Goal: Answer question/provide support: Share knowledge or assist other users

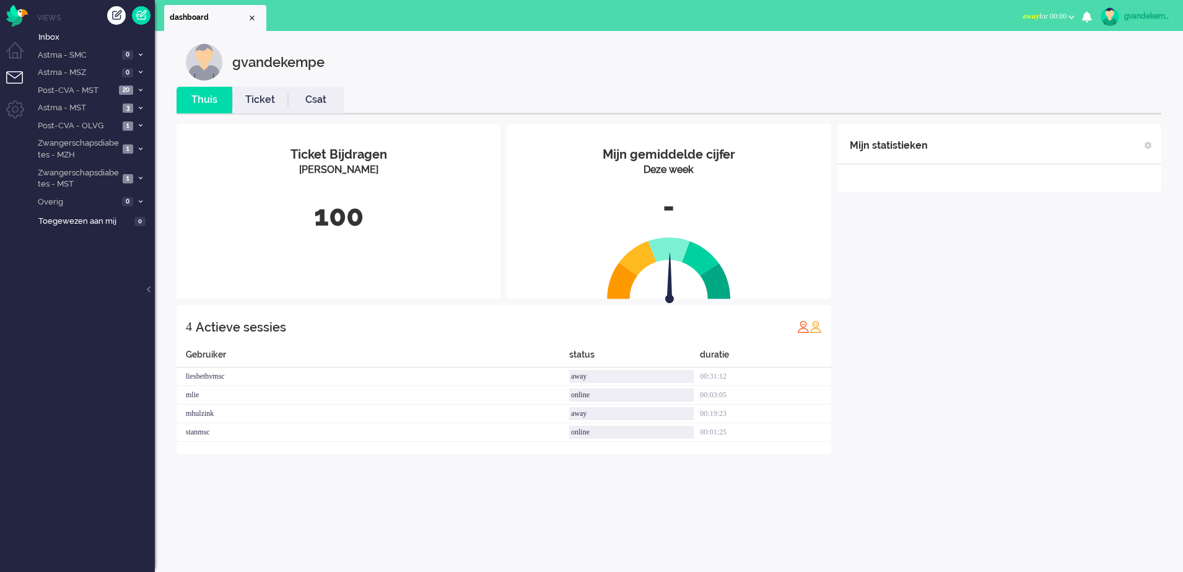
click at [1068, 15] on button "away for 00:00" at bounding box center [1048, 16] width 67 height 18
click at [1019, 58] on label "Online" at bounding box center [1023, 55] width 98 height 11
click at [1047, 248] on div "Mijn statistieken + Statistieken toevoegen Bel tijd (gemiddelde dag) Wrapup tij…" at bounding box center [999, 289] width 324 height 330
click at [1047, 248] on div "Mijn statistieken + Statistieken toevoegen Bel tijd (gemiddelde dag) Wrapup tij…" at bounding box center [999, 298] width 324 height 349
click at [139, 89] on icon at bounding box center [141, 90] width 4 height 4
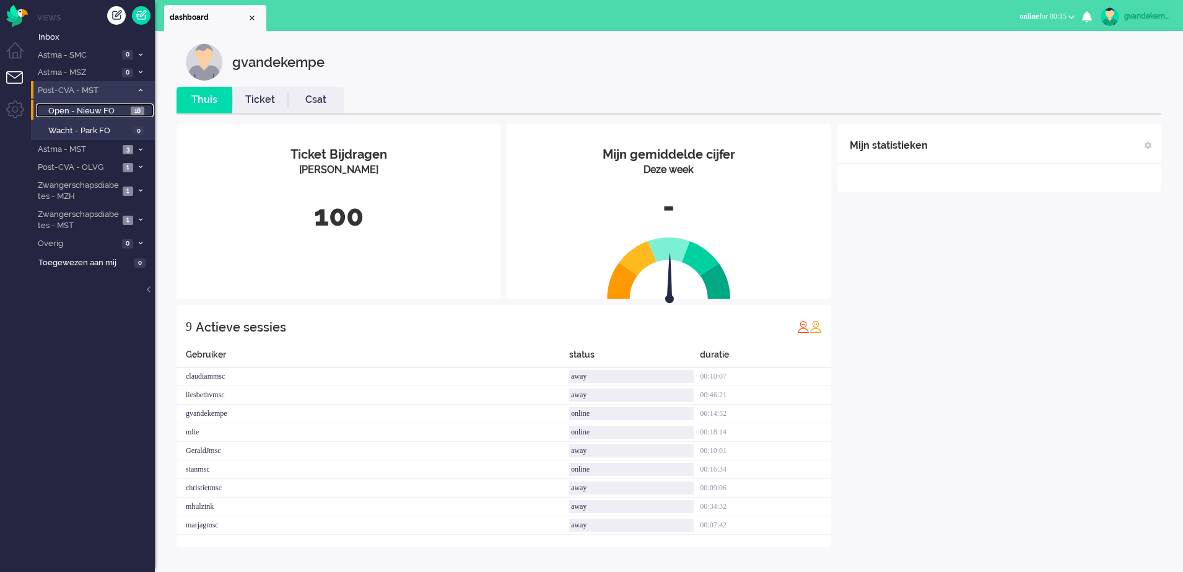
click at [133, 111] on span "16" at bounding box center [138, 111] width 14 height 9
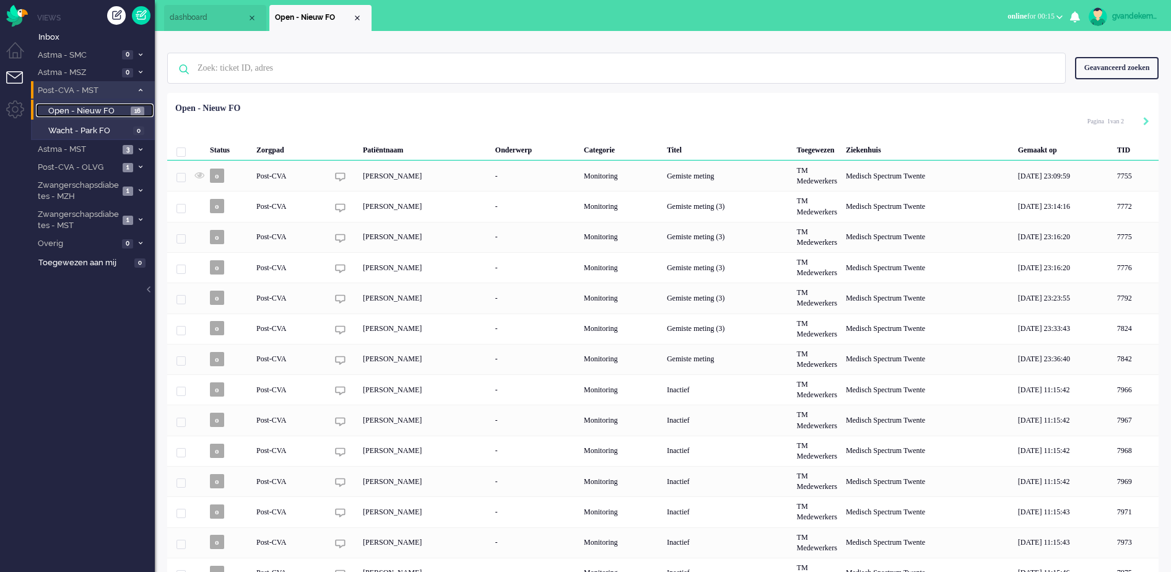
scroll to position [90, 0]
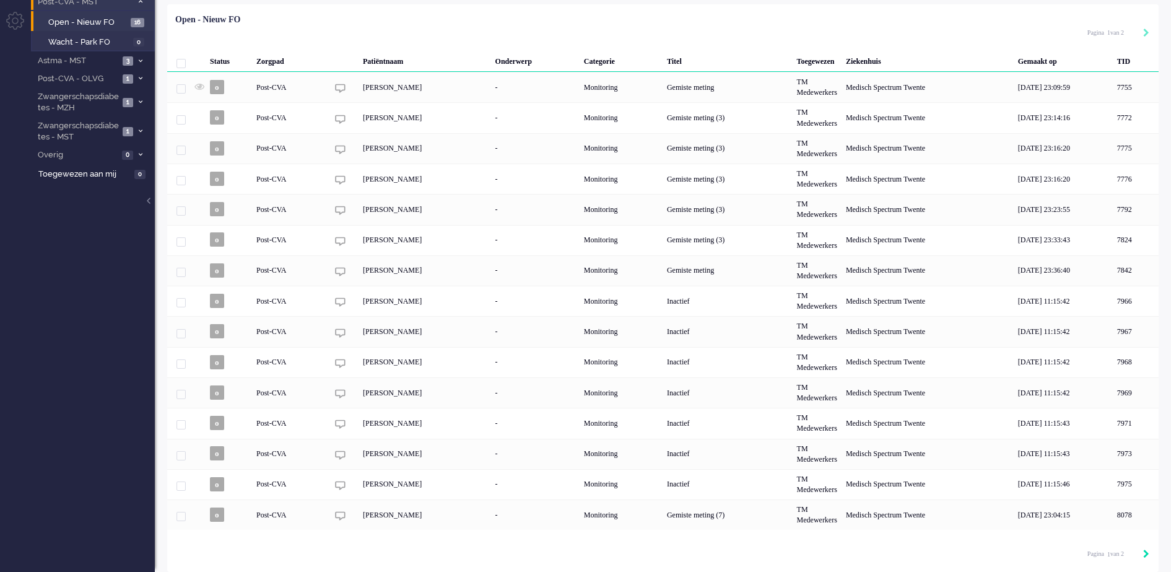
click at [1148, 555] on icon "Next" at bounding box center [1146, 553] width 6 height 9
type input "2"
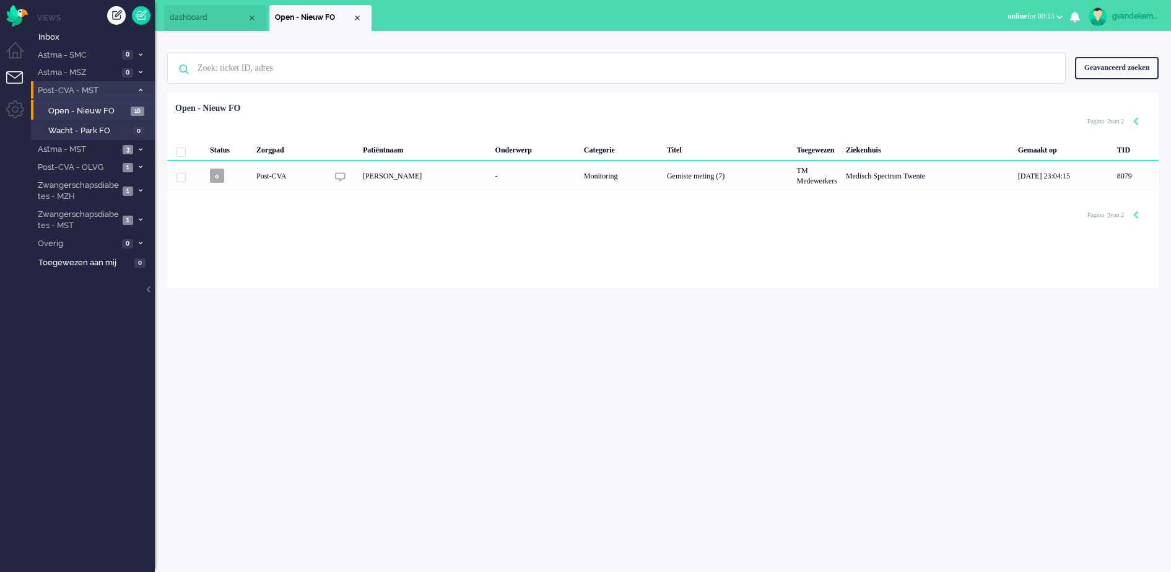
scroll to position [0, 0]
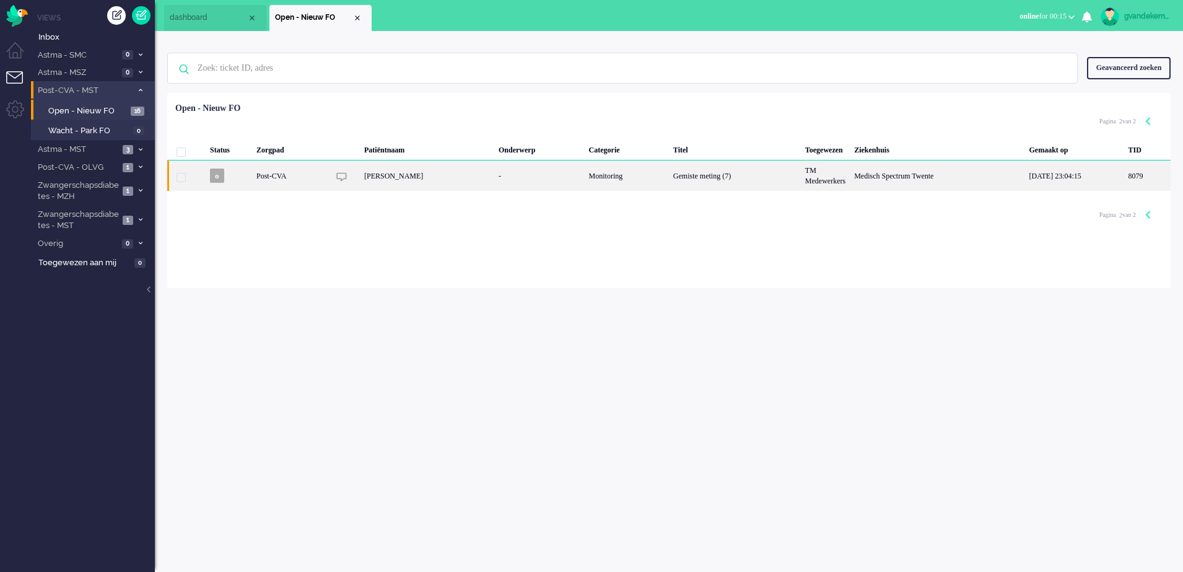
click at [370, 168] on div "[PERSON_NAME]" at bounding box center [427, 175] width 134 height 30
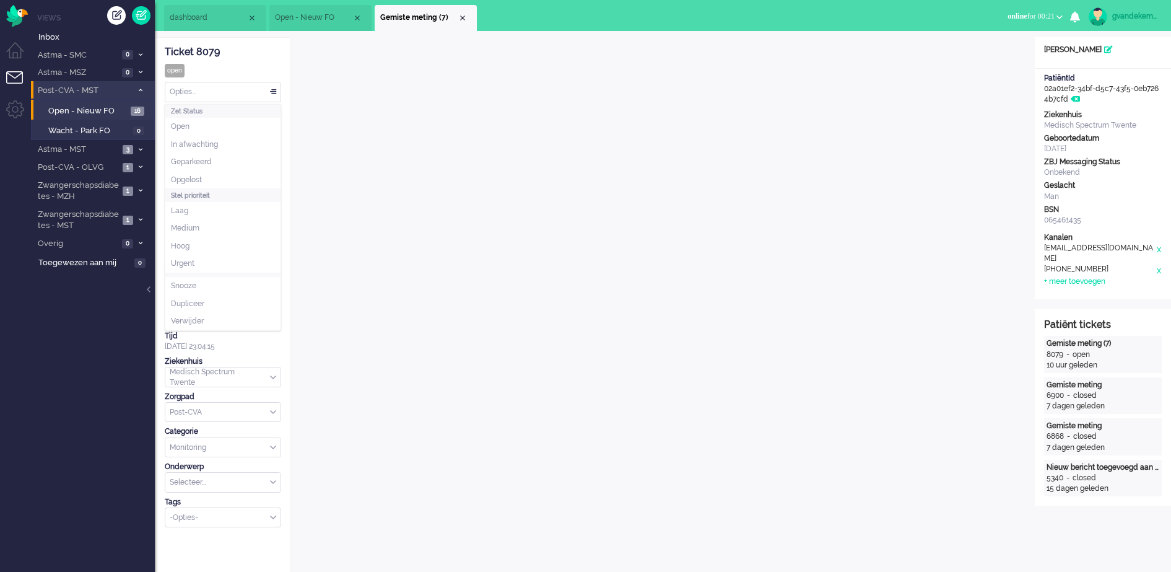
click at [274, 92] on div "Opties..." at bounding box center [222, 91] width 115 height 19
click at [229, 177] on li "Opgelost" at bounding box center [222, 180] width 115 height 18
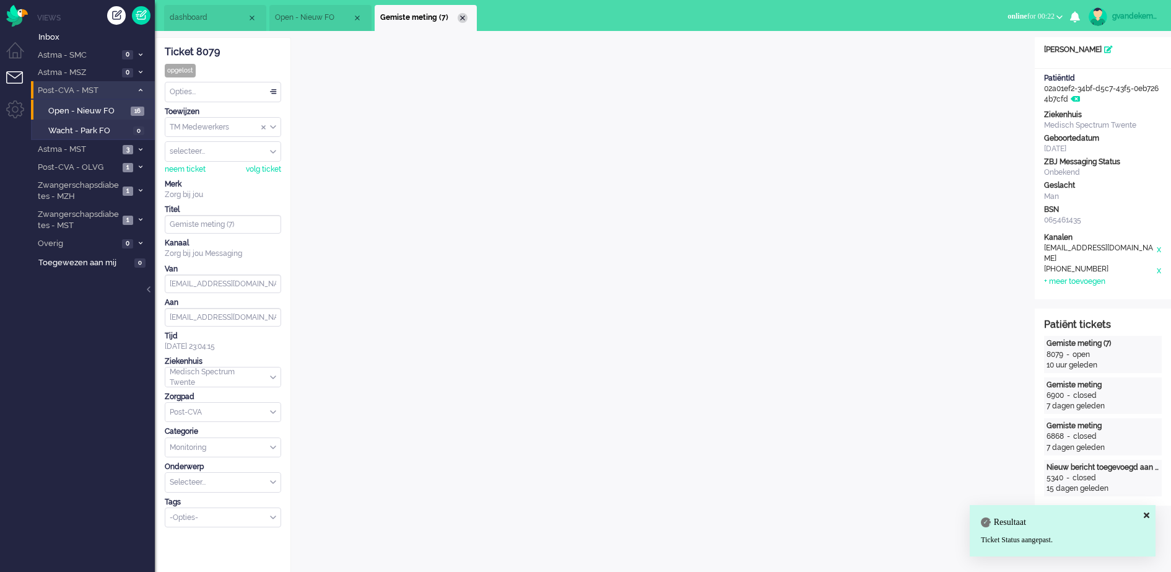
click at [463, 17] on div "Close tab" at bounding box center [463, 18] width 10 height 10
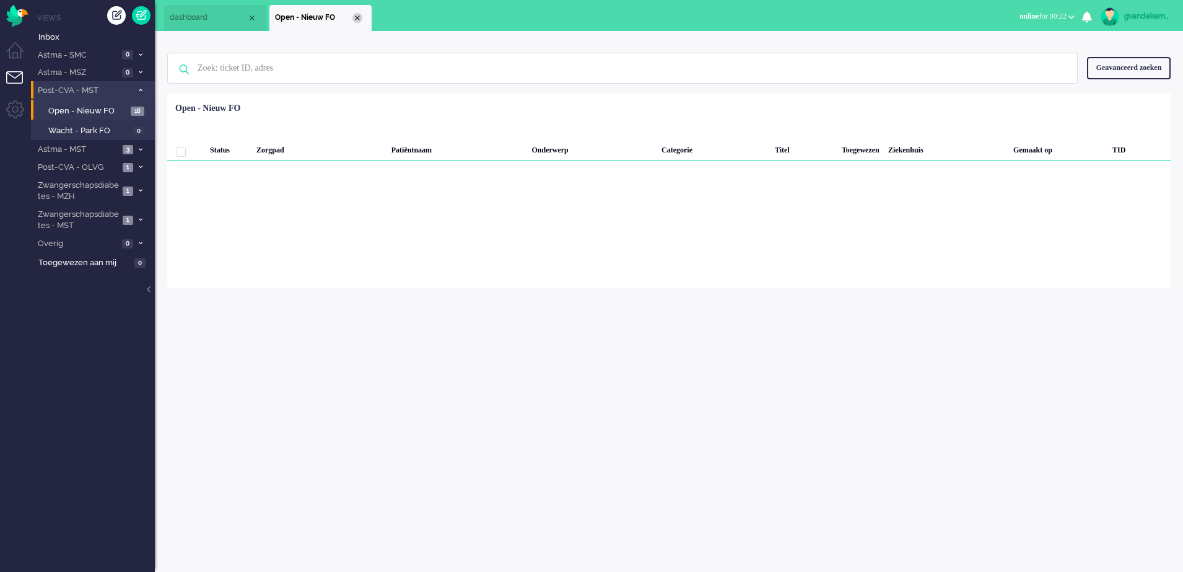
click at [355, 19] on div "Close tab" at bounding box center [357, 18] width 10 height 10
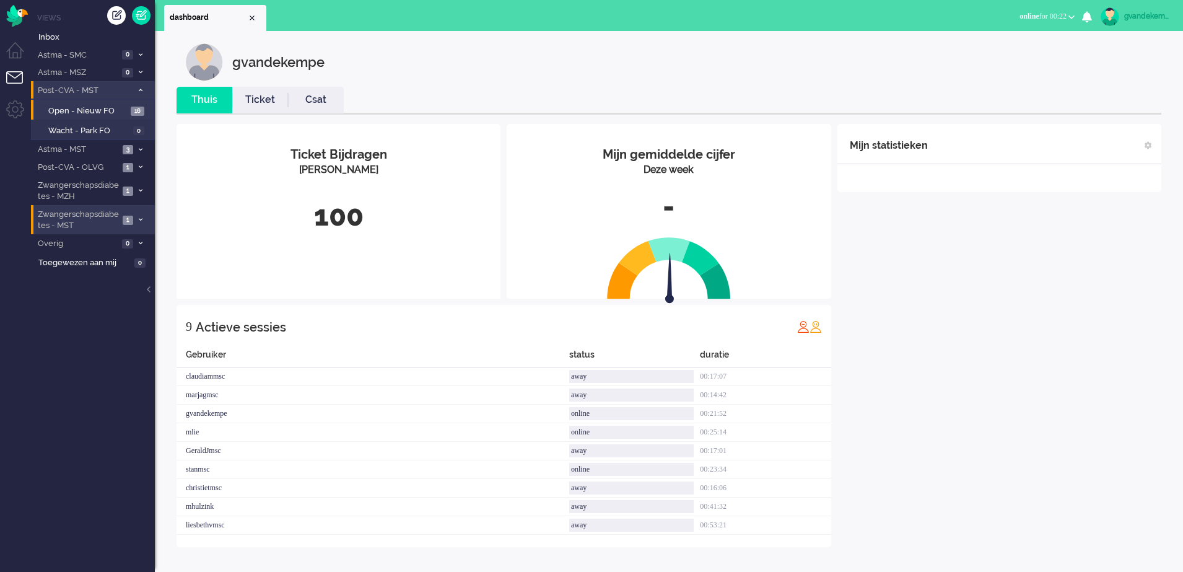
click at [140, 219] on icon at bounding box center [141, 219] width 4 height 4
click at [123, 245] on span "Open - Nieuw FO" at bounding box center [89, 247] width 83 height 12
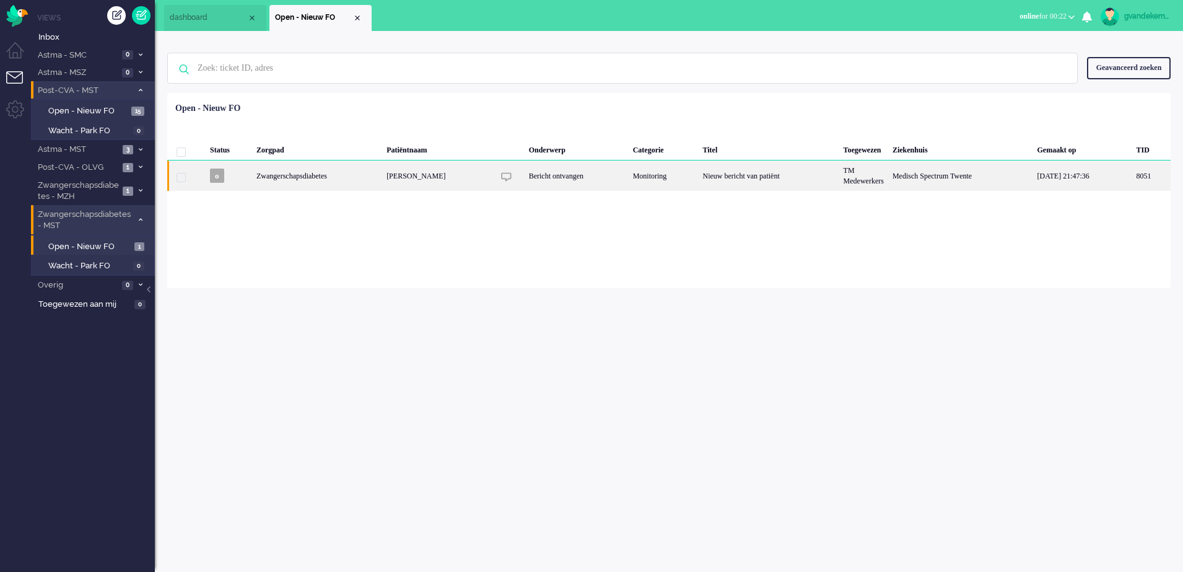
click at [580, 178] on div "Bericht ontvangen" at bounding box center [577, 175] width 104 height 30
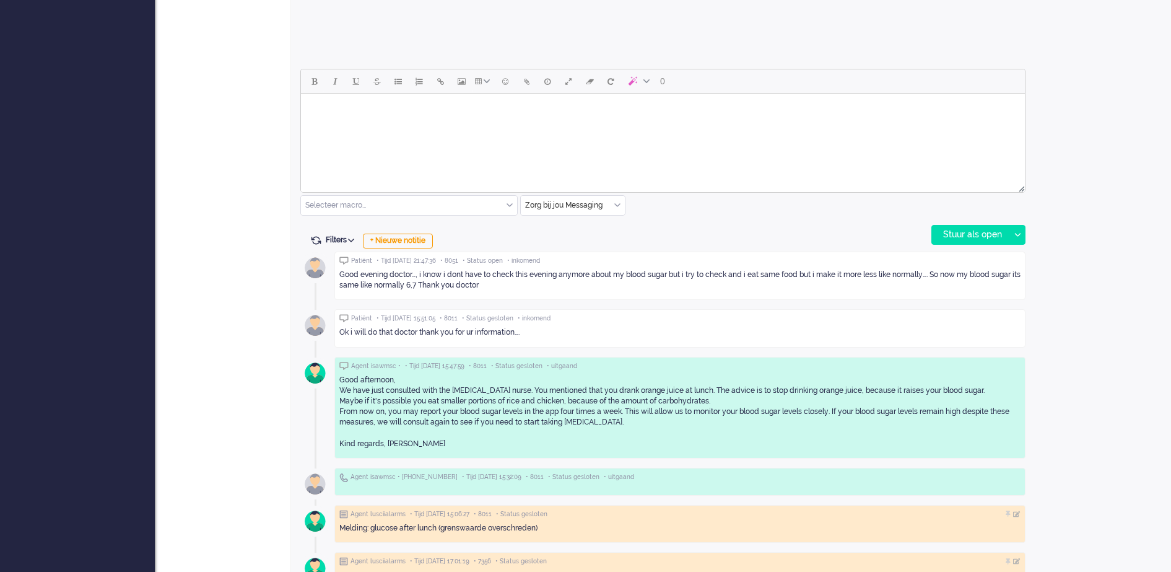
scroll to position [502, 0]
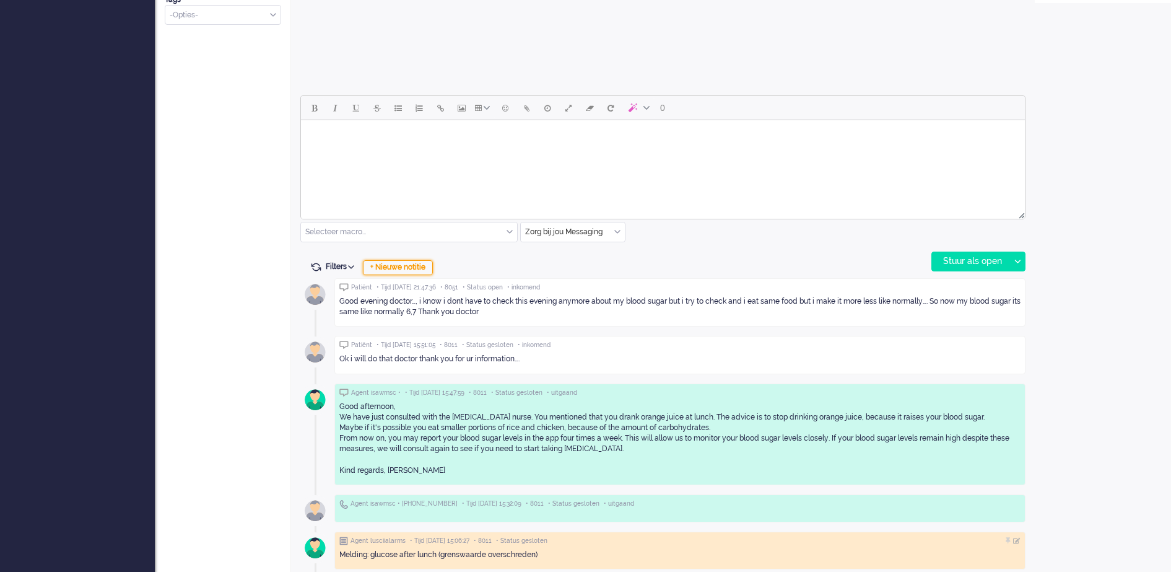
click at [414, 270] on div "+ Nieuwe notitie" at bounding box center [398, 267] width 70 height 15
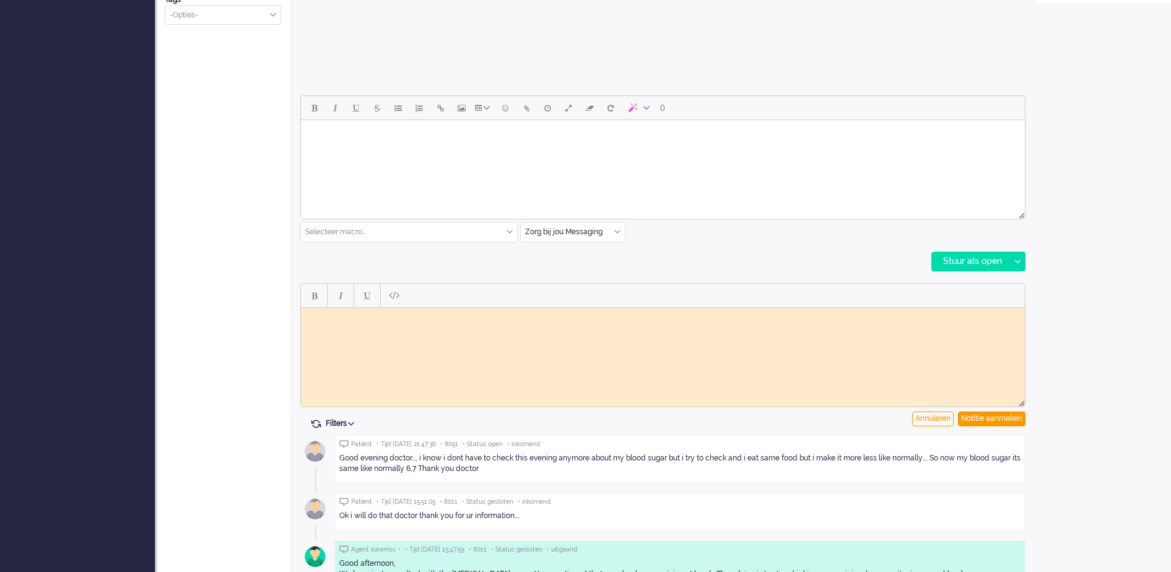
scroll to position [0, 0]
click at [403, 313] on body "Rich Text Area. Press ALT-0 for help." at bounding box center [663, 316] width 714 height 9
click at [1009, 419] on div "Notitie aanmaken" at bounding box center [992, 418] width 68 height 15
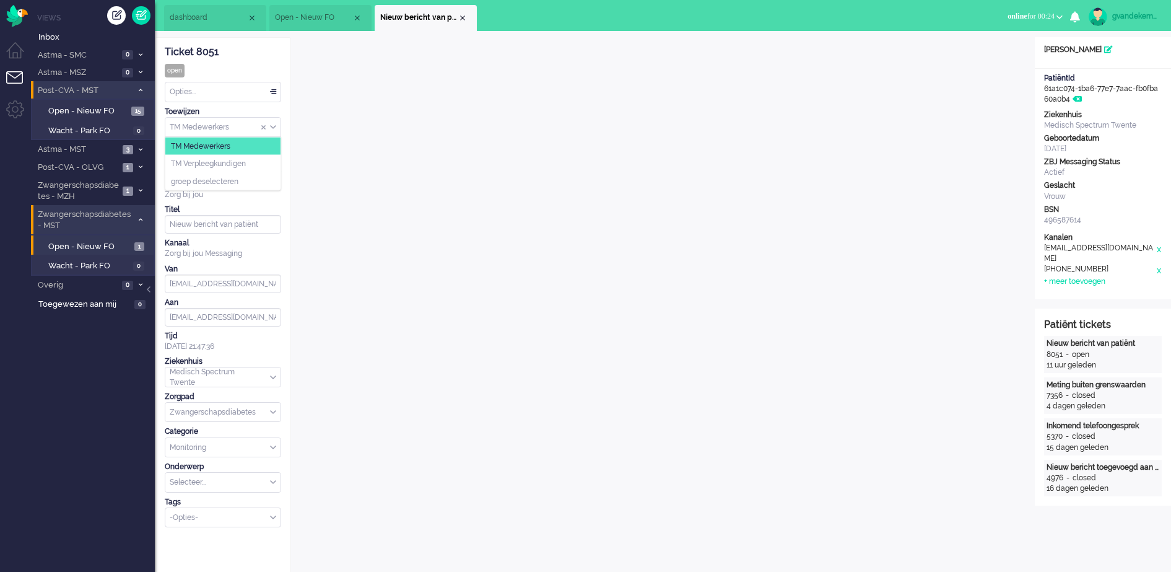
click at [271, 124] on div "TM Medewerkers" at bounding box center [222, 127] width 115 height 19
click at [243, 162] on span "TM Verpleegkundigen" at bounding box center [208, 164] width 75 height 11
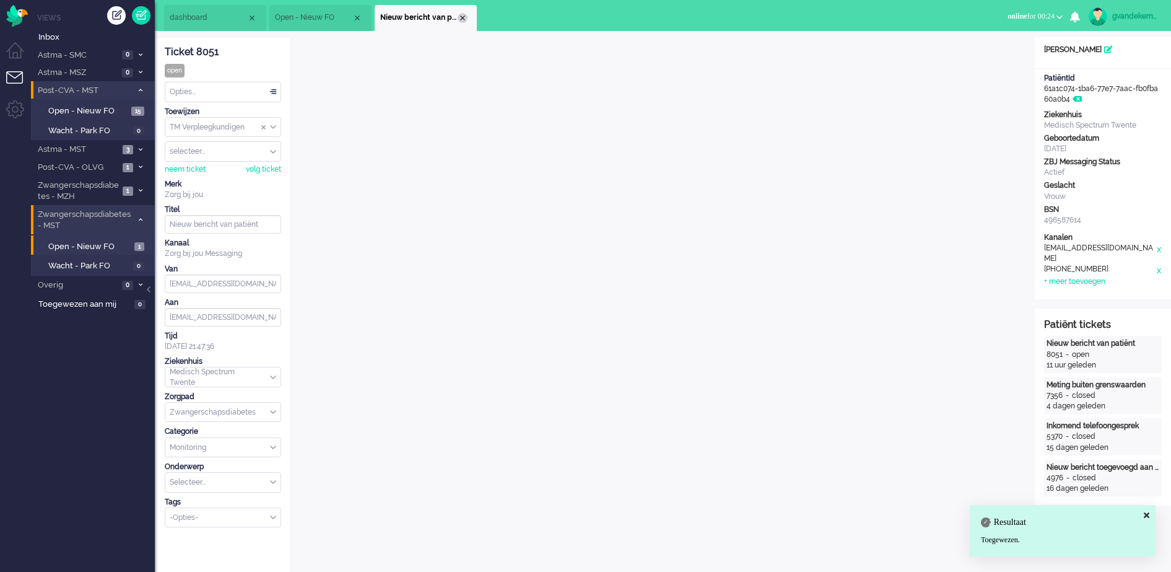
click at [463, 19] on div "Close tab" at bounding box center [463, 18] width 10 height 10
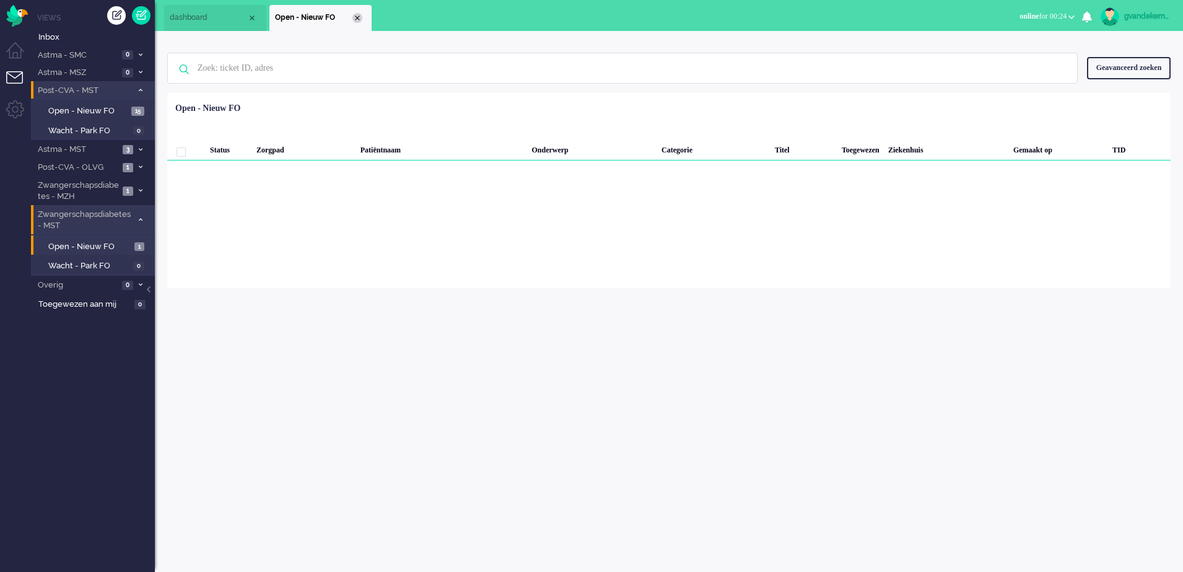
click at [359, 18] on div "Close tab" at bounding box center [357, 18] width 10 height 10
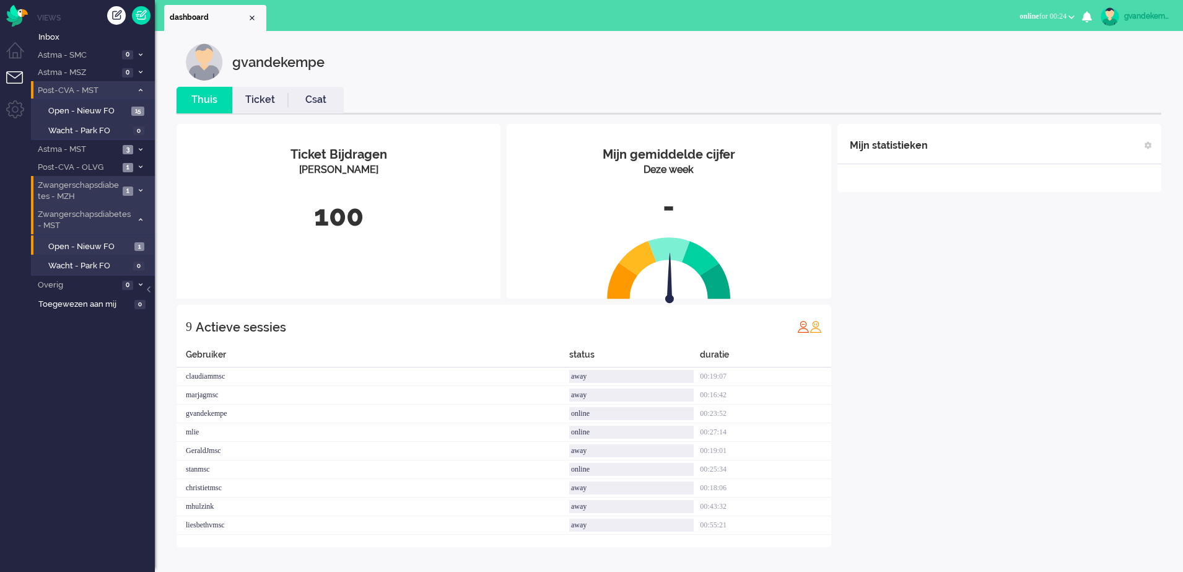
click at [137, 185] on li "Zwangerschapsdiabetes - MZH 1" at bounding box center [93, 190] width 124 height 29
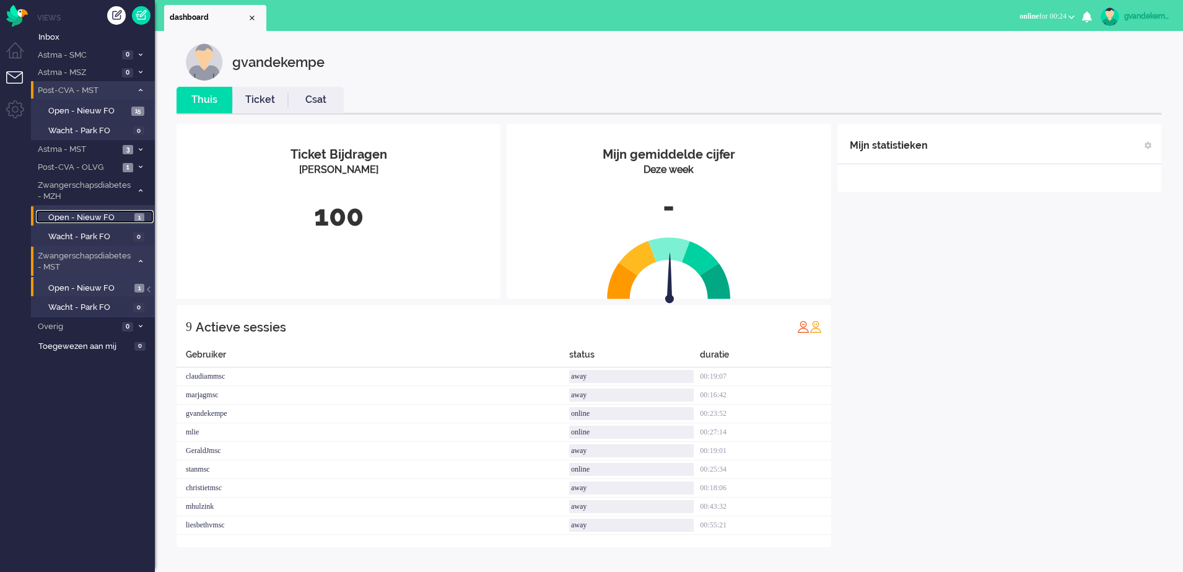
click at [113, 220] on span "Open - Nieuw FO" at bounding box center [89, 218] width 83 height 12
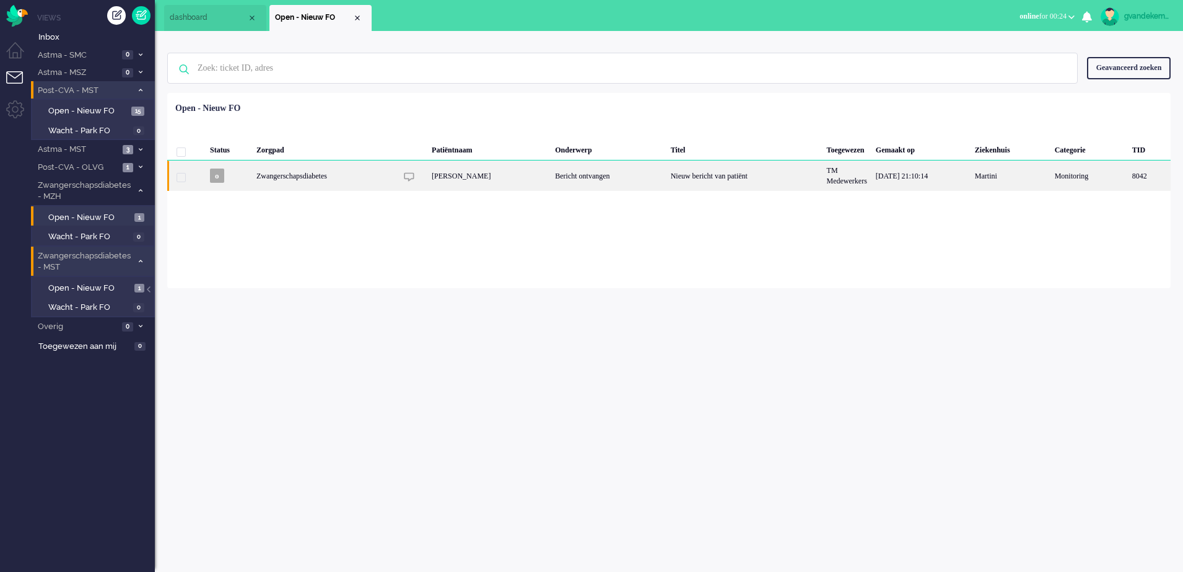
click at [638, 180] on div "Bericht ontvangen" at bounding box center [608, 175] width 115 height 30
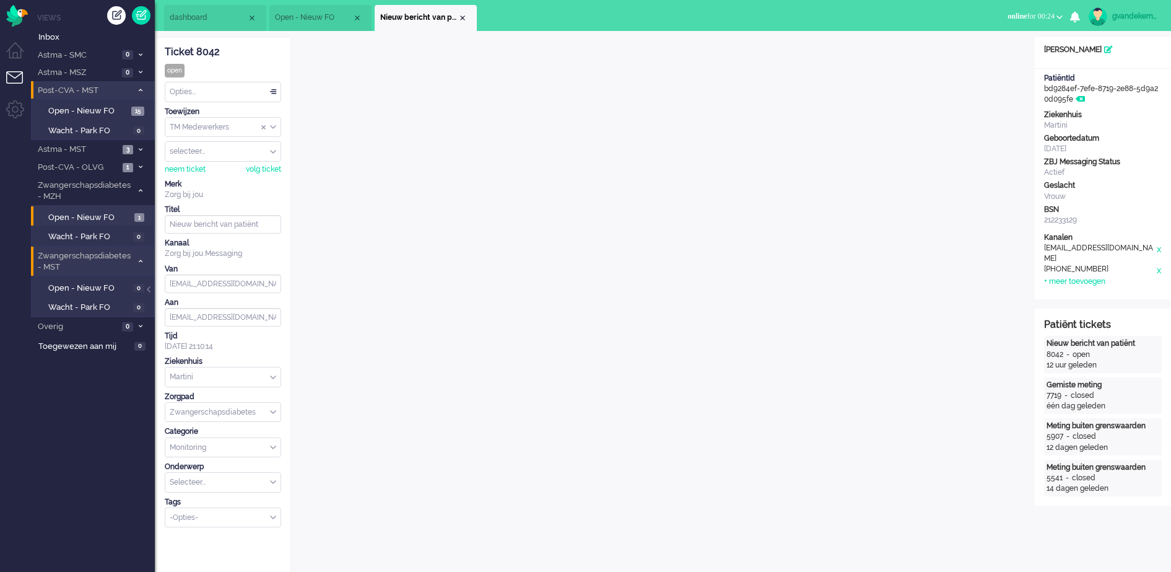
click at [272, 90] on div "Opties..." at bounding box center [222, 91] width 115 height 19
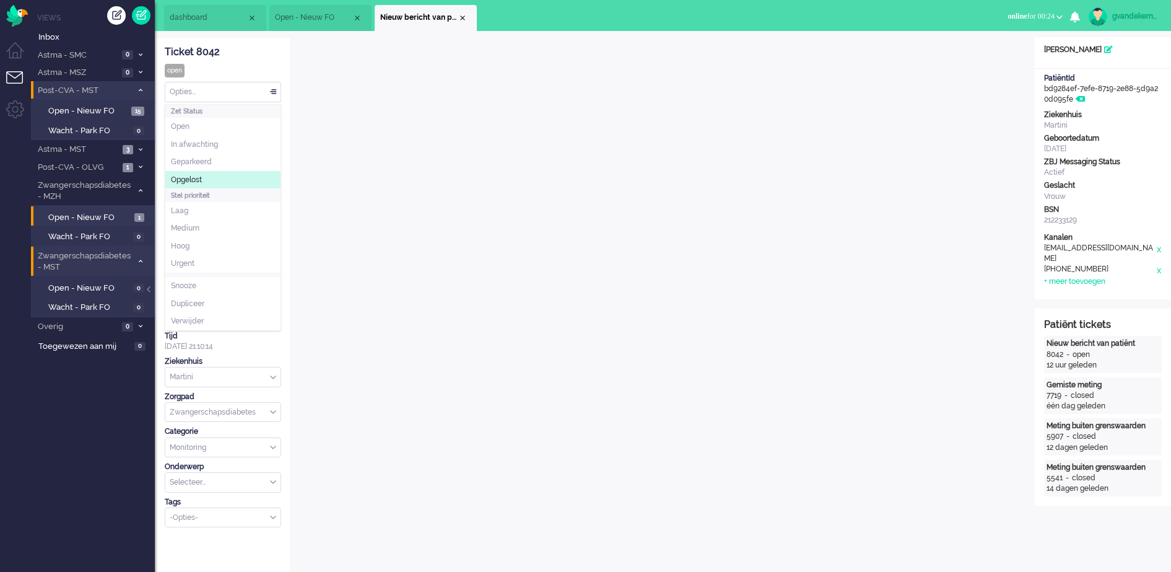
click at [244, 174] on li "Opgelost" at bounding box center [222, 180] width 115 height 18
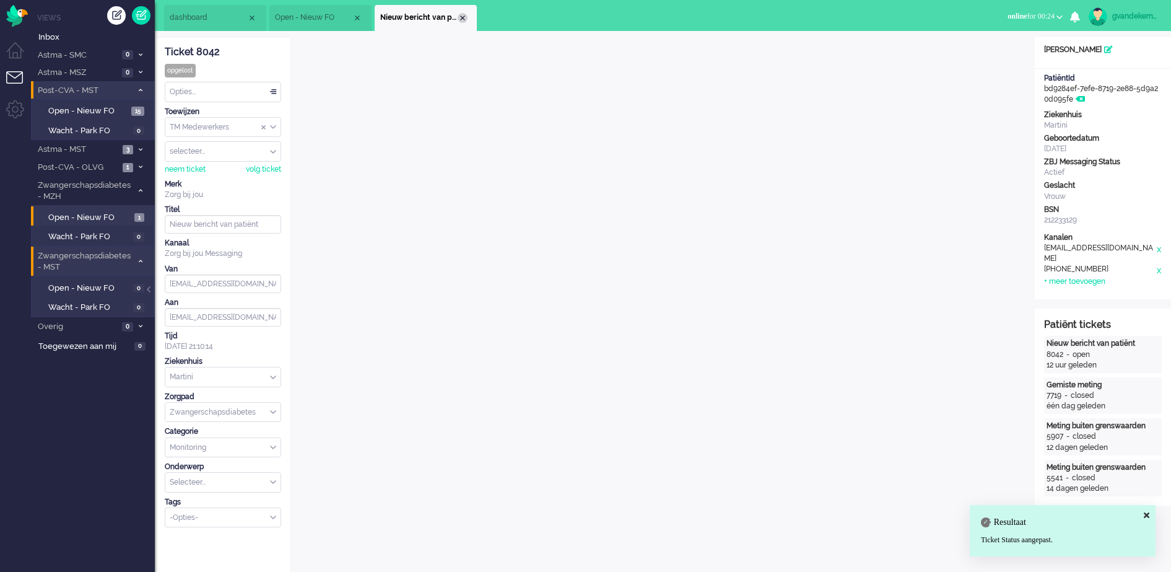
click at [462, 17] on div "Close tab" at bounding box center [463, 18] width 10 height 10
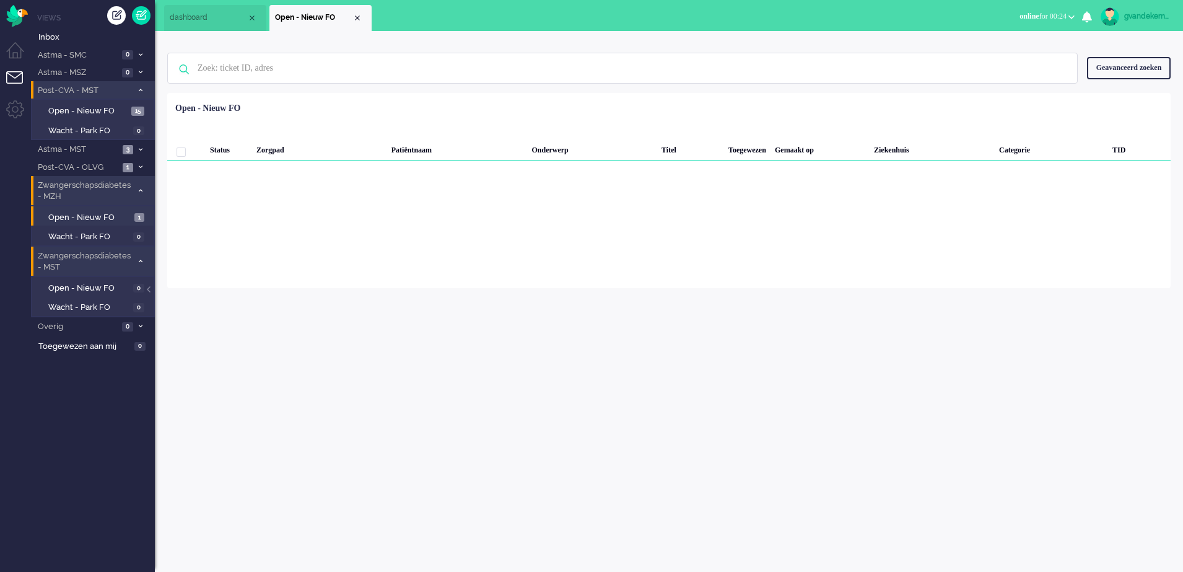
click at [142, 191] on icon at bounding box center [141, 190] width 4 height 4
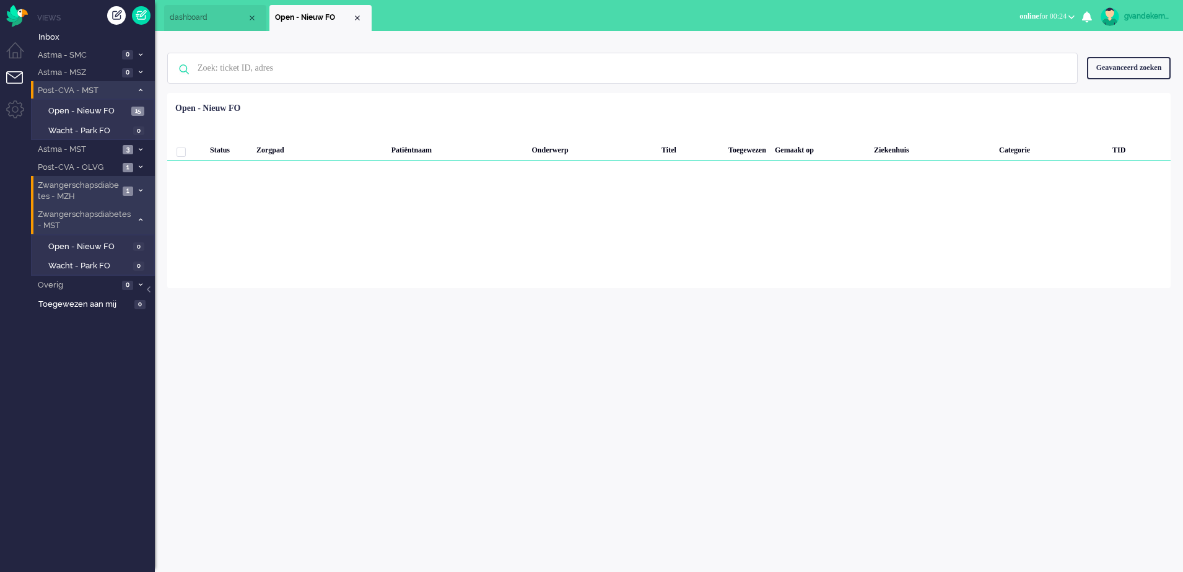
click at [140, 220] on icon at bounding box center [141, 219] width 4 height 4
click at [132, 146] on span "3" at bounding box center [128, 149] width 11 height 9
click at [135, 172] on span "3" at bounding box center [139, 170] width 11 height 9
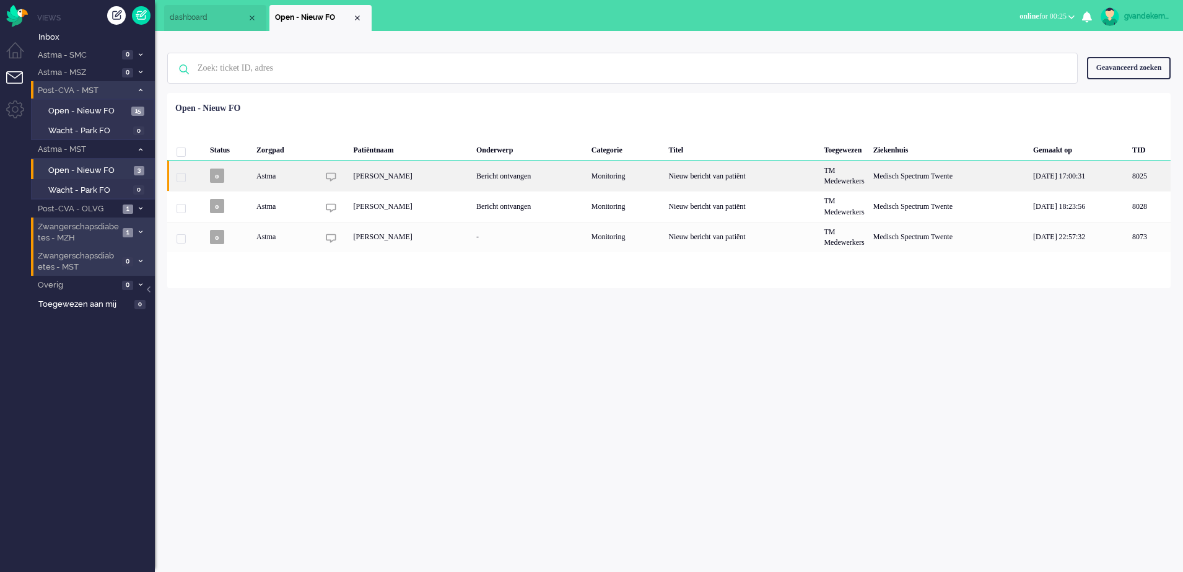
click at [510, 169] on div "Bericht ontvangen" at bounding box center [529, 175] width 115 height 30
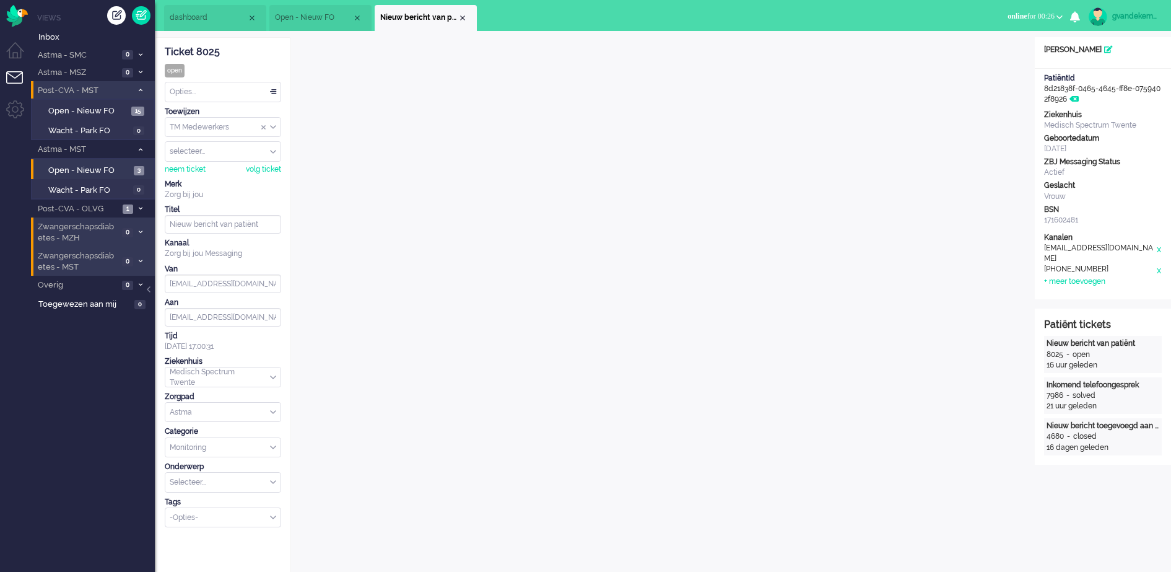
click at [273, 92] on div "Opties..." at bounding box center [222, 91] width 115 height 19
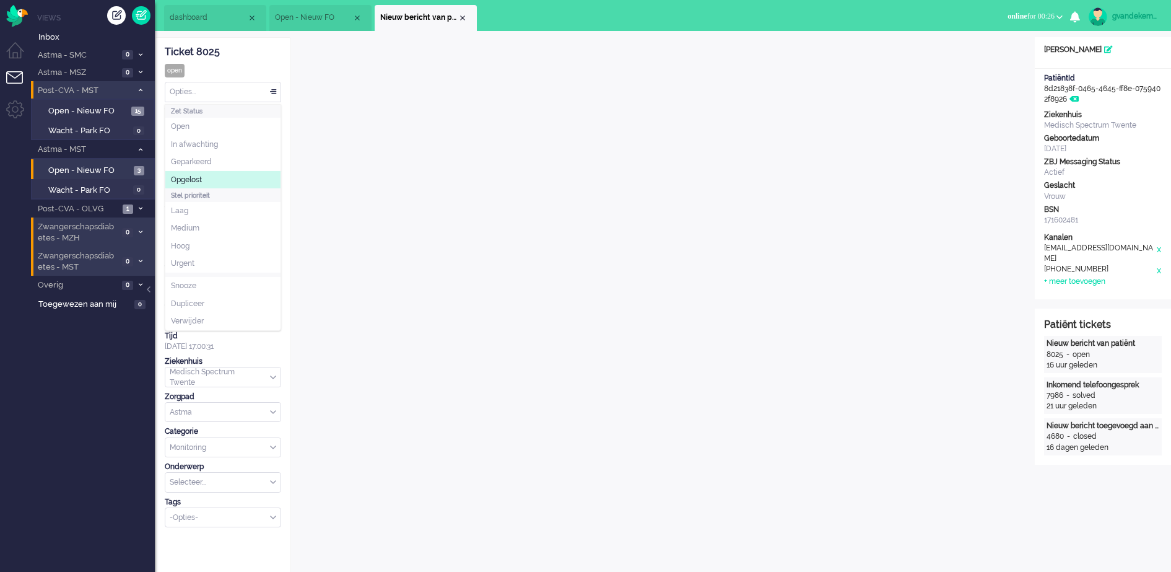
click at [237, 178] on li "Opgelost" at bounding box center [222, 180] width 115 height 18
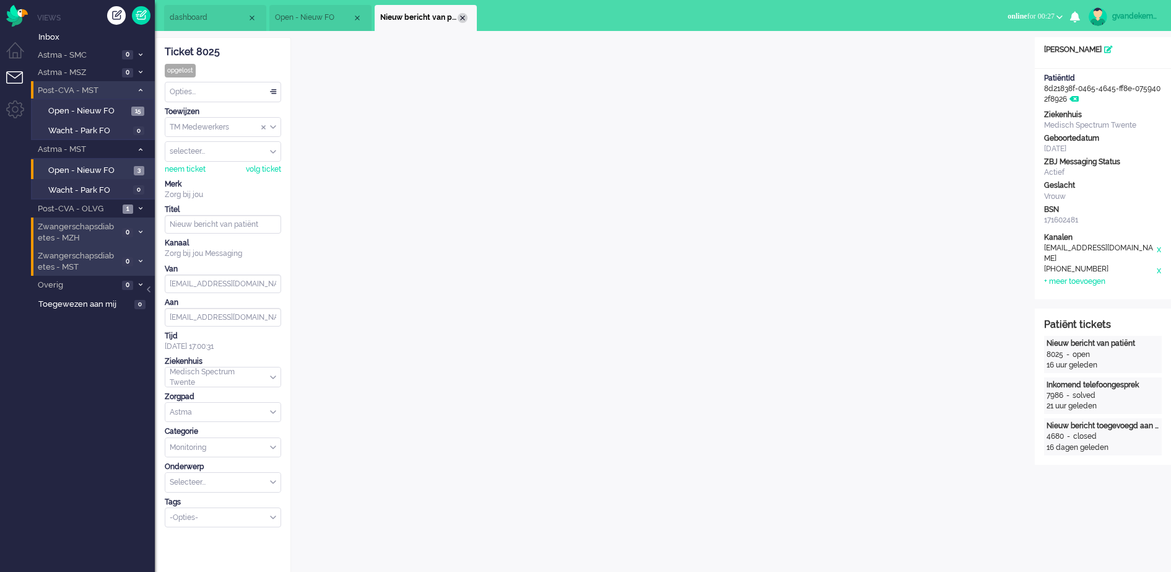
click at [461, 17] on div "Close tab" at bounding box center [463, 18] width 10 height 10
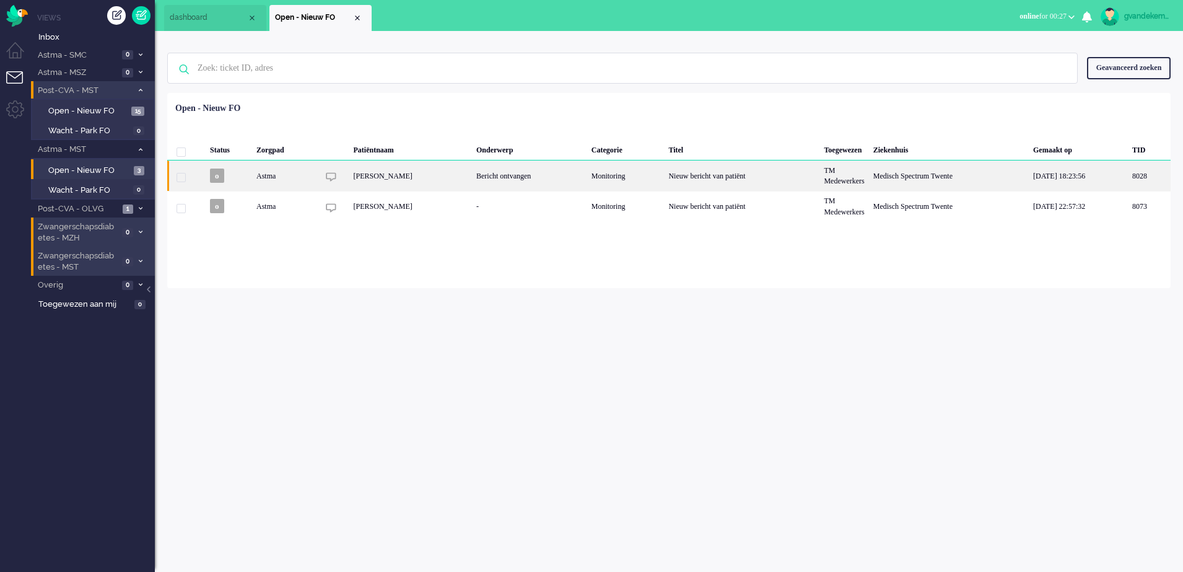
click at [546, 176] on div "Bericht ontvangen" at bounding box center [529, 175] width 115 height 30
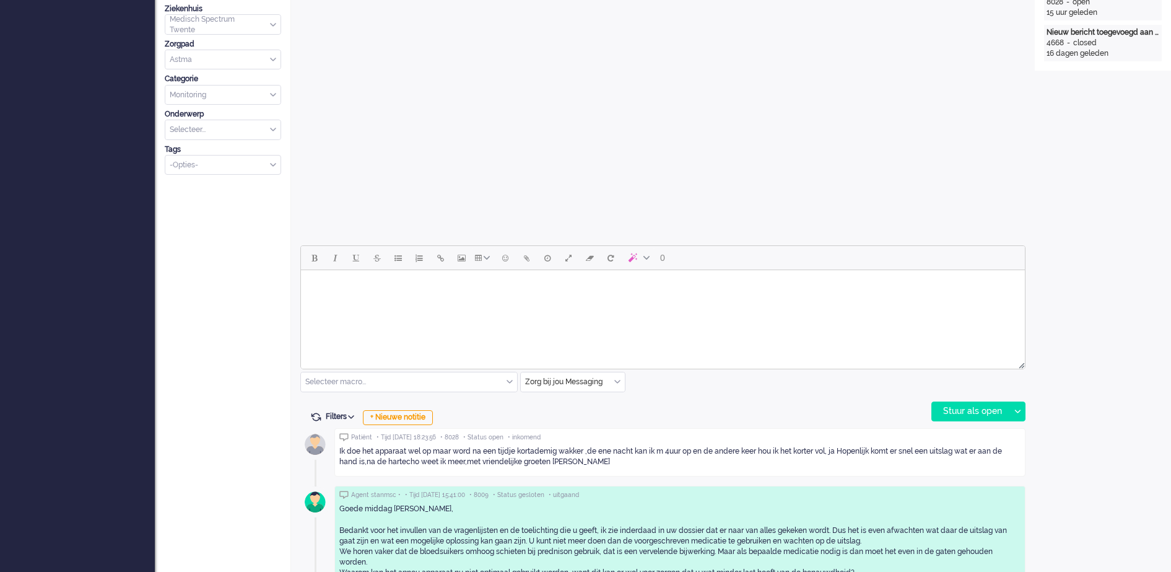
scroll to position [502, 0]
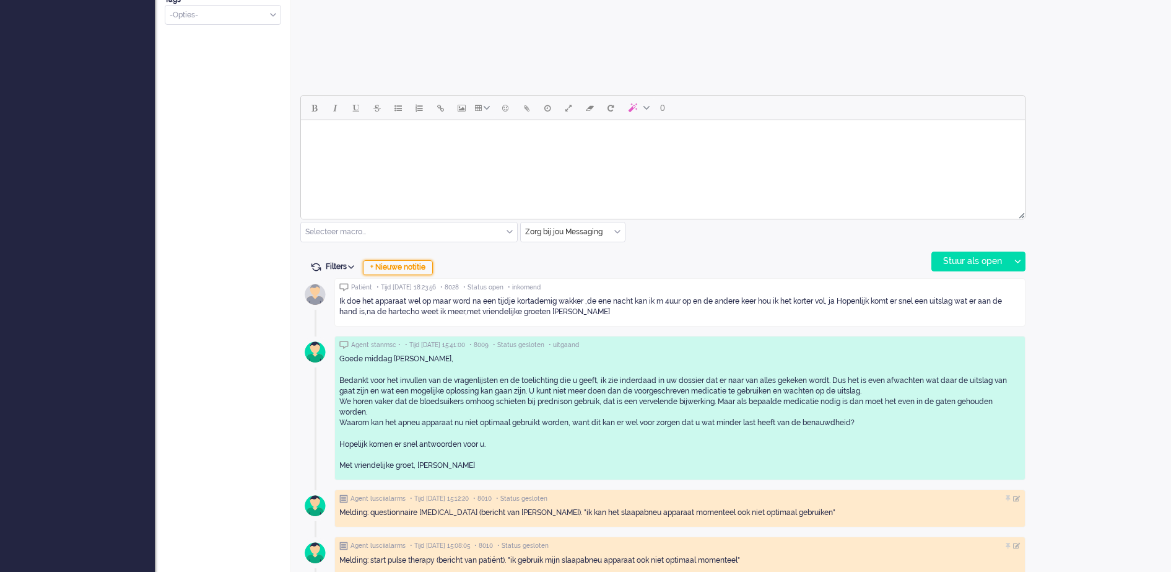
click at [383, 268] on div "+ Nieuwe notitie" at bounding box center [398, 267] width 70 height 15
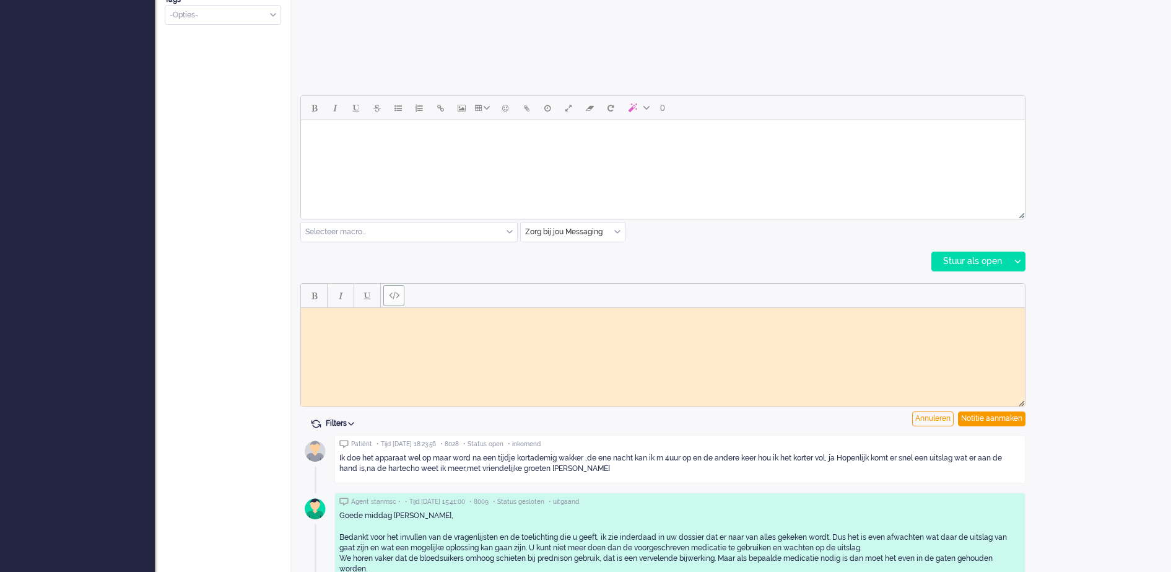
scroll to position [0, 0]
click at [383, 315] on body "Rich Text Area. Press ALT-0 for help." at bounding box center [663, 316] width 714 height 9
click at [975, 421] on div "Notitie aanmaken" at bounding box center [992, 418] width 68 height 15
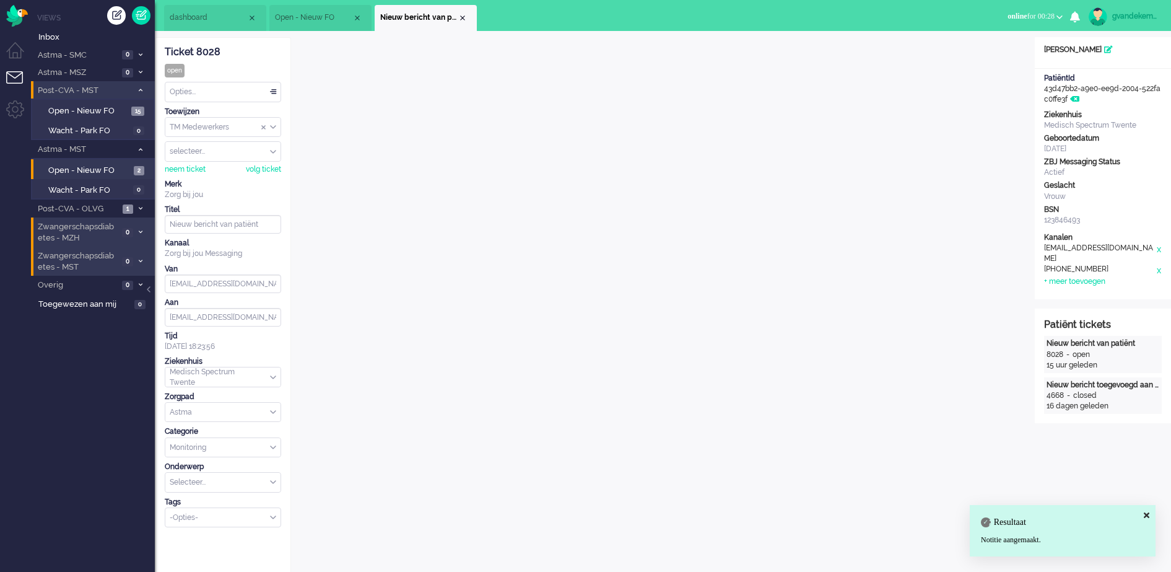
click at [275, 126] on div "TM Medewerkers" at bounding box center [222, 127] width 115 height 19
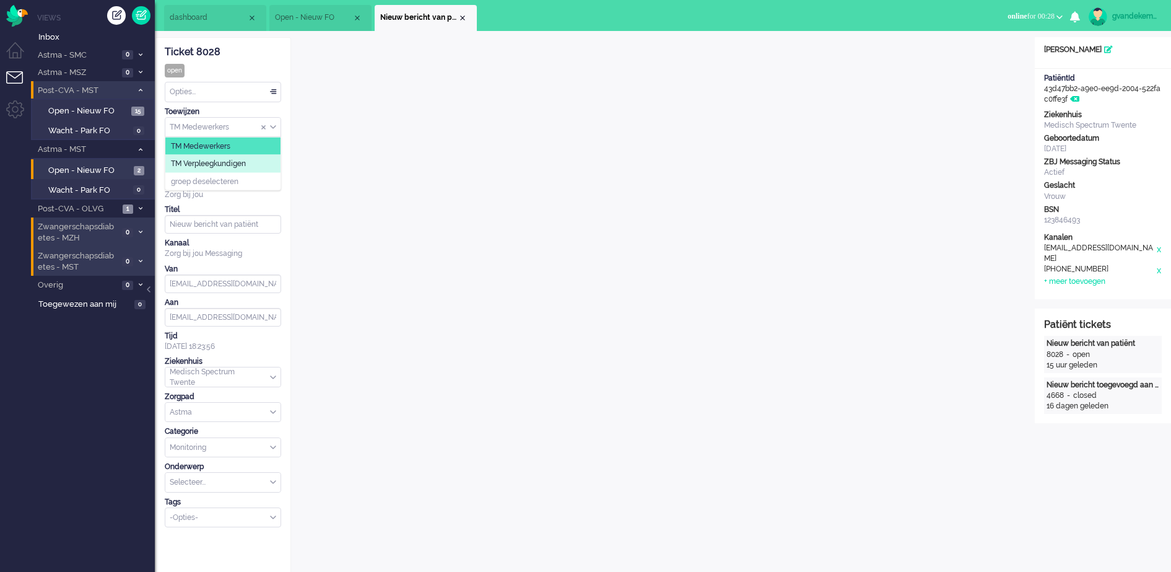
click at [230, 160] on span "TM Verpleegkundigen" at bounding box center [208, 164] width 75 height 11
click at [461, 16] on div "Close tab" at bounding box center [463, 18] width 10 height 10
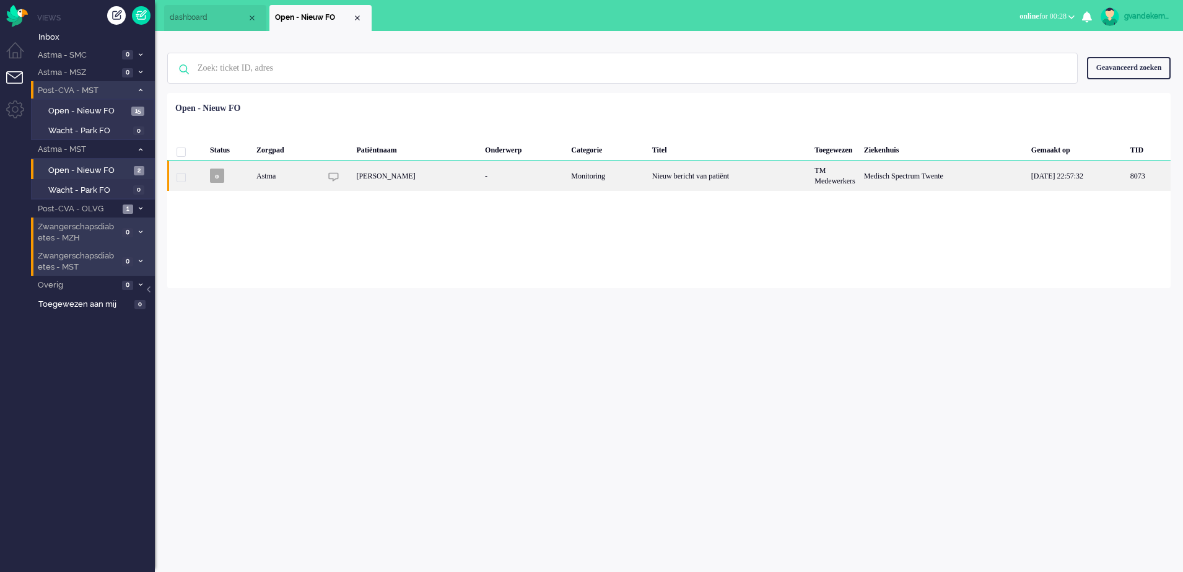
click at [692, 172] on div "Nieuw bericht van patiënt" at bounding box center [729, 175] width 163 height 30
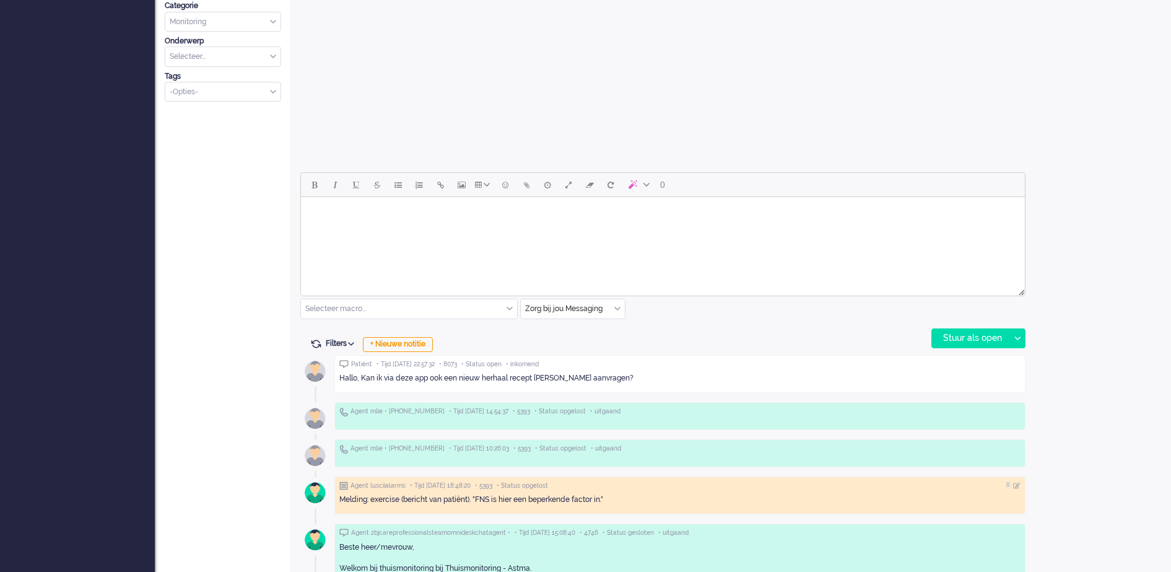
scroll to position [464, 0]
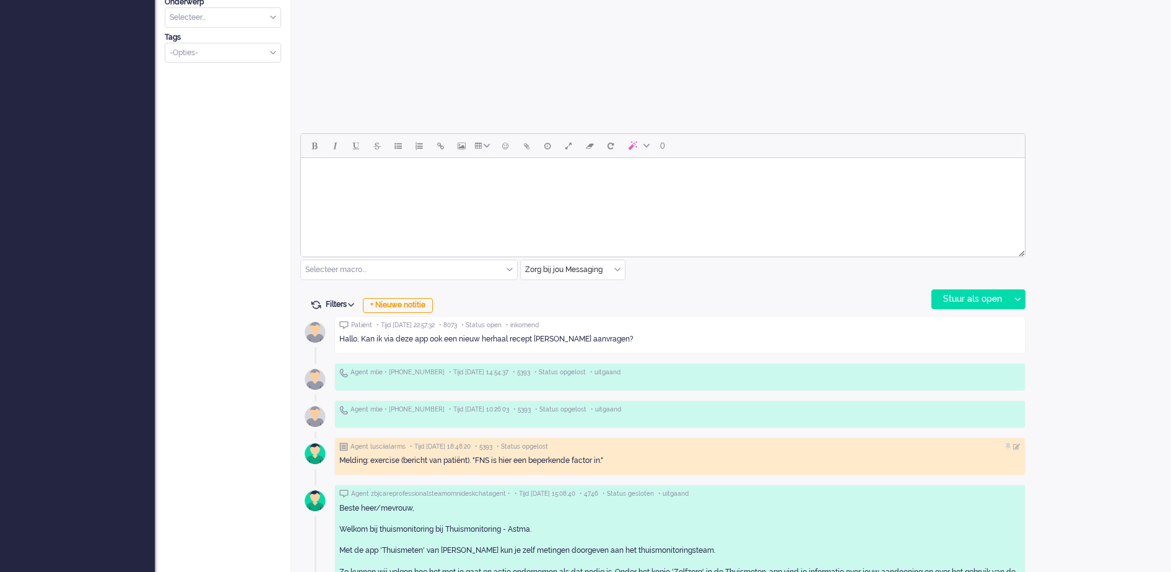
click at [373, 173] on body "Rich Text Area. Press ALT-0 for help." at bounding box center [663, 174] width 714 height 22
paste body "Rich Text Area. Press ALT-0 for help."
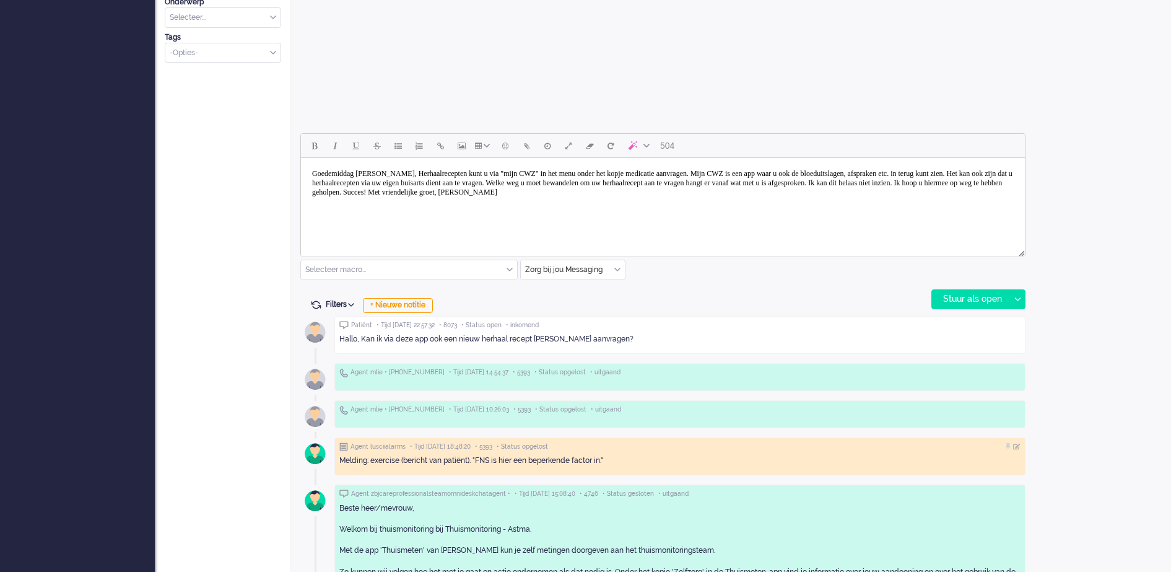
click at [365, 174] on body "Goedemiddag [PERSON_NAME], Herhaalrecepten kunt u via "mijn CWZ" in het menu on…" at bounding box center [663, 183] width 714 height 40
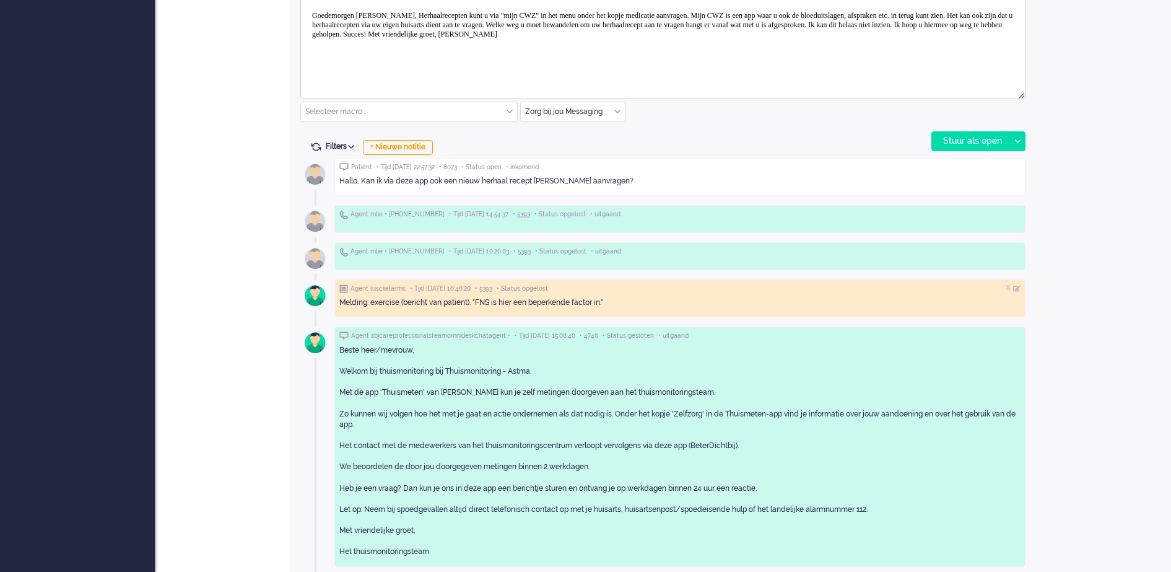
scroll to position [627, 0]
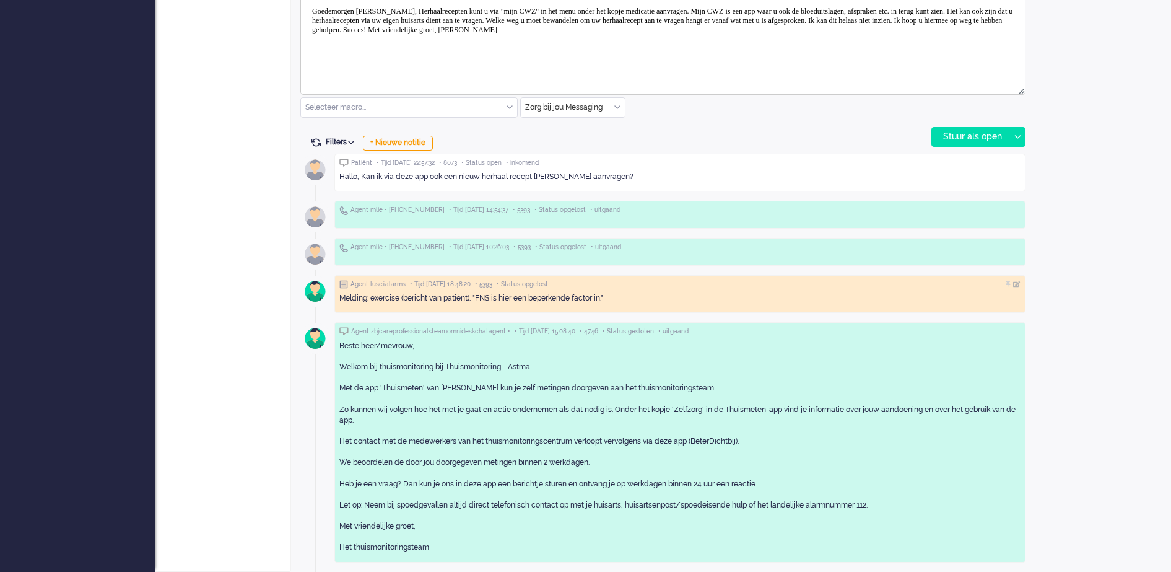
click at [424, 11] on body "Goedemorgen [PERSON_NAME], Herhaalrecepten kunt u via "mijn CWZ" in het menu on…" at bounding box center [663, 21] width 714 height 40
click at [437, 2] on body "Goedemorgen [PERSON_NAME], Herhaalrecepten kunt u via "mijn CWZ" in het menu on…" at bounding box center [663, 21] width 714 height 40
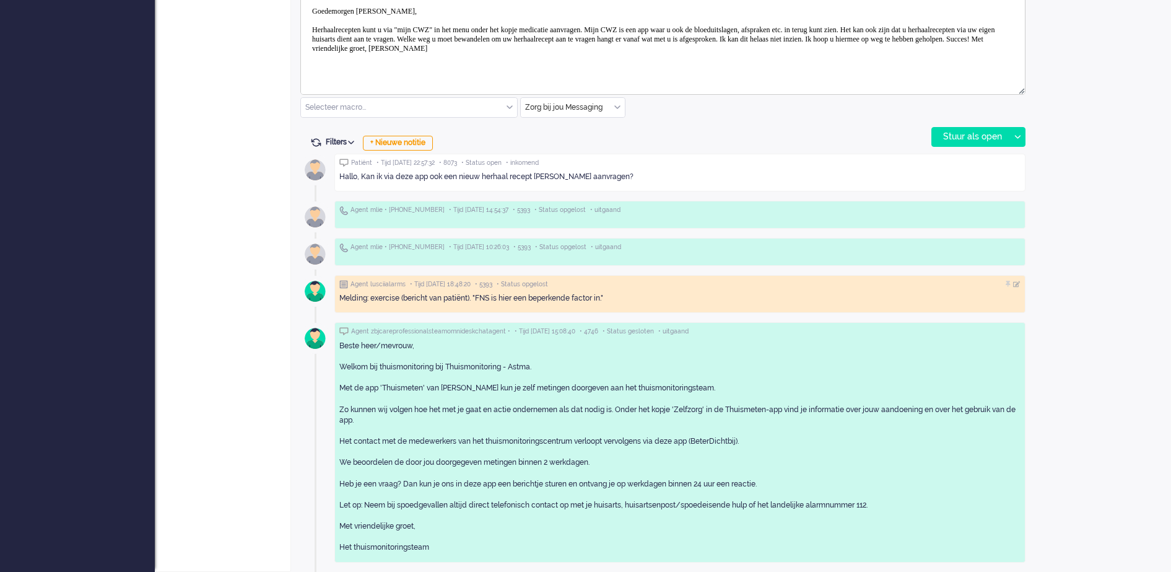
click at [448, 27] on body "Goedemorgen [PERSON_NAME], Herhaalrecepten kunt u via "mijn CWZ" in het menu on…" at bounding box center [663, 30] width 714 height 59
click at [678, 27] on body "Goedemorgen [PERSON_NAME], Herhaalrecepten kunt u via "mijn MST" in het menu on…" at bounding box center [663, 30] width 714 height 59
click at [627, 45] on body "Goedemorgen [PERSON_NAME], Herhaalrecepten kunt u via "mijn MST" in het menu on…" at bounding box center [663, 30] width 714 height 59
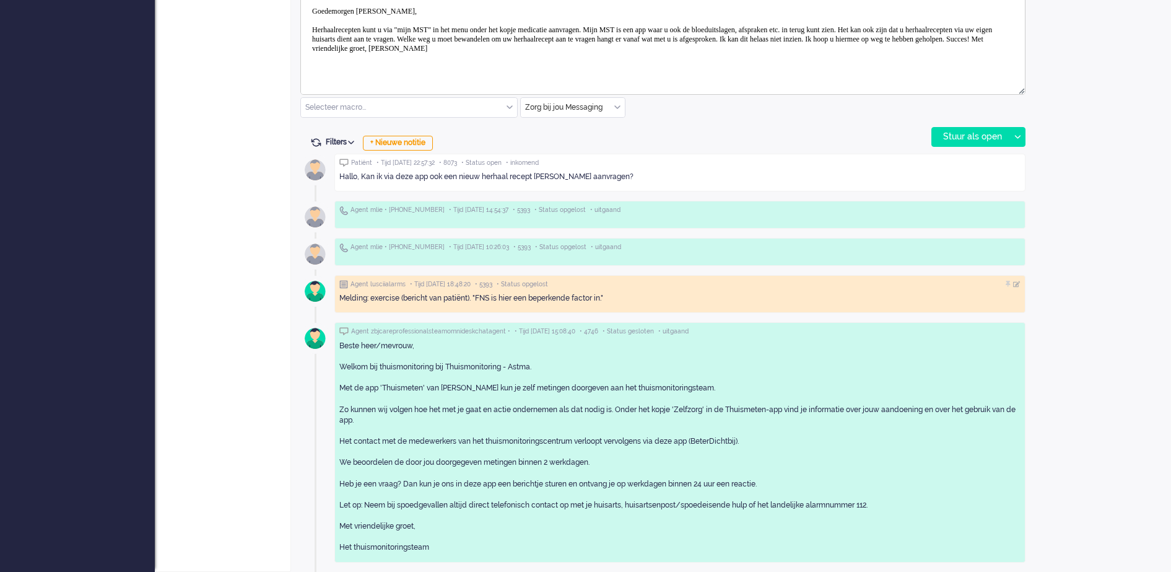
click at [622, 52] on body "Goedemorgen [PERSON_NAME], Herhaalrecepten kunt u via "mijn MST" in het menu on…" at bounding box center [663, 30] width 714 height 59
click at [401, 67] on body "Goedemorgen [PERSON_NAME], Herhaalrecepten kunt u via "mijn MST" in het menu on…" at bounding box center [663, 35] width 714 height 68
click at [974, 30] on body "Goedemorgen [PERSON_NAME], Herhaalrecepten kunt u via "mijn MST" in het menu on…" at bounding box center [663, 39] width 714 height 77
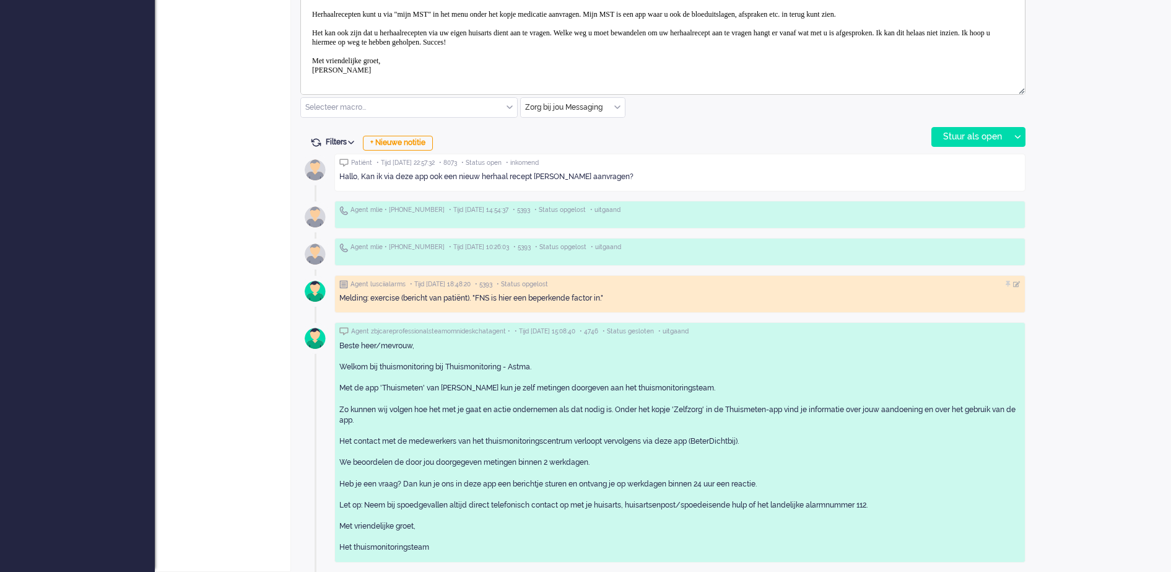
scroll to position [19, 0]
click at [346, 68] on body "Goedemorgen [PERSON_NAME], Herhaalrecepten kunt u via "mijn MST" in het menu on…" at bounding box center [663, 31] width 714 height 96
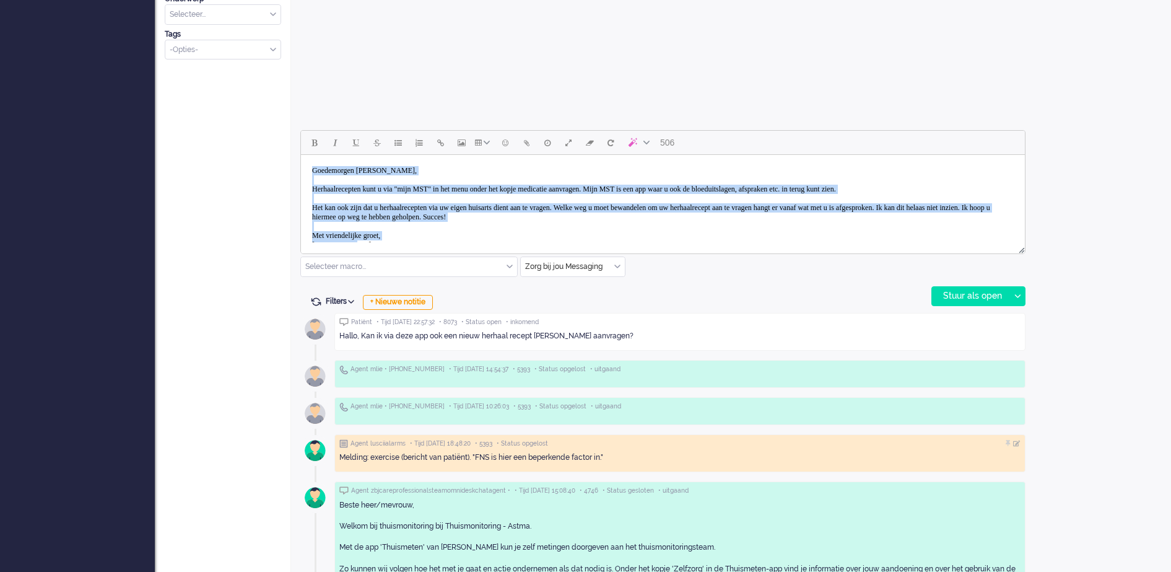
scroll to position [451, 0]
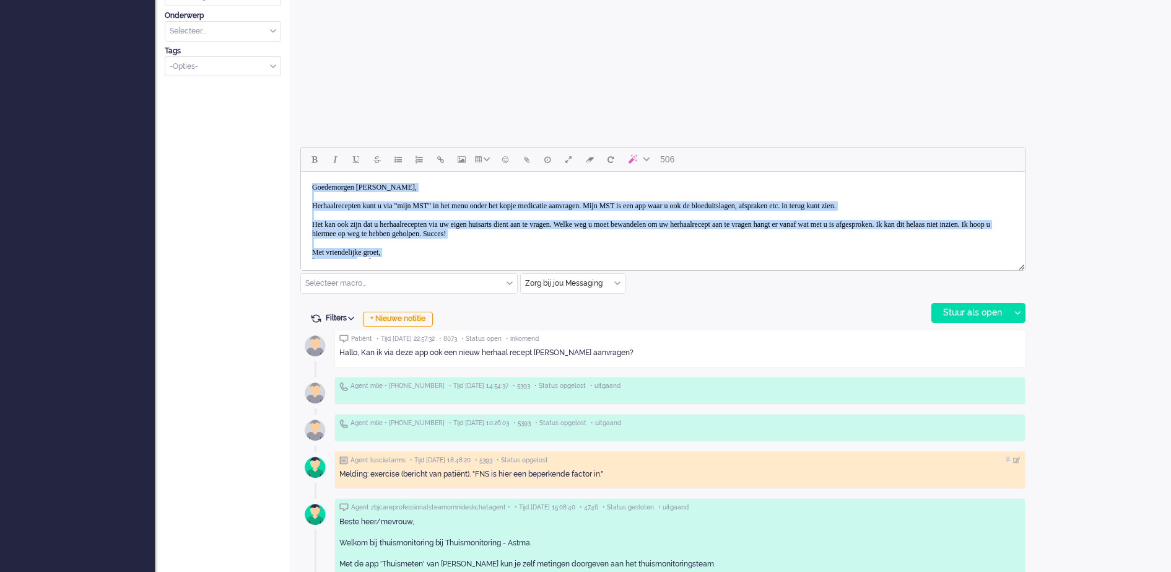
drag, startPoint x: 356, startPoint y: 242, endPoint x: 312, endPoint y: 189, distance: 68.6
click at [312, 189] on body "Goedemorgen [PERSON_NAME], Herhaalrecepten kunt u via "mijn MST" in het menu on…" at bounding box center [663, 224] width 714 height 96
copy body "Goedemorgen [PERSON_NAME], Herhaalrecepten kunt u via "mijn MST" in het menu on…"
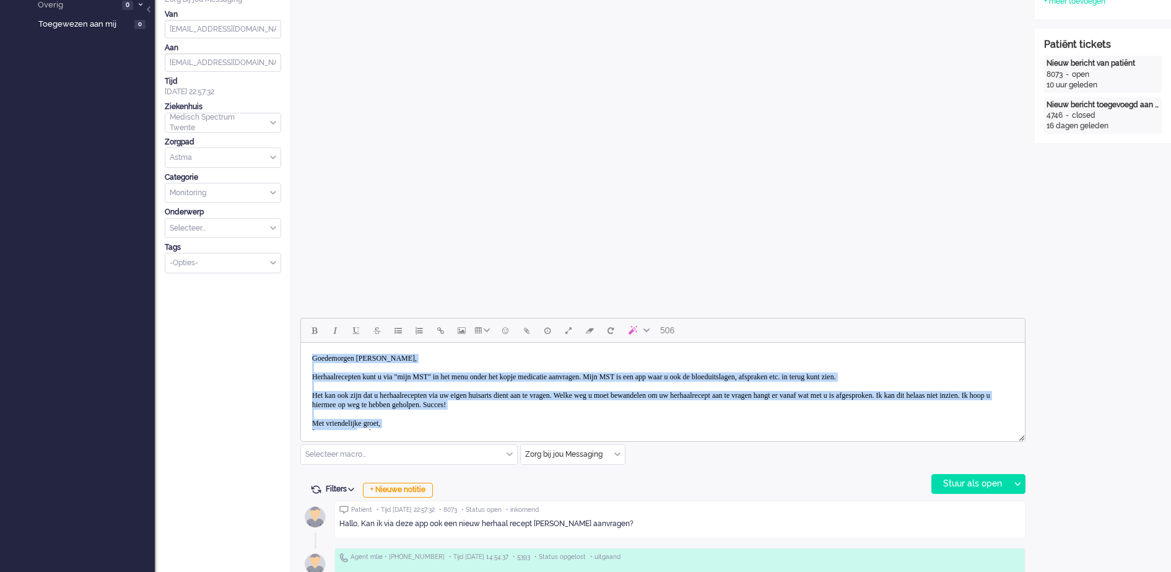
scroll to position [387, 0]
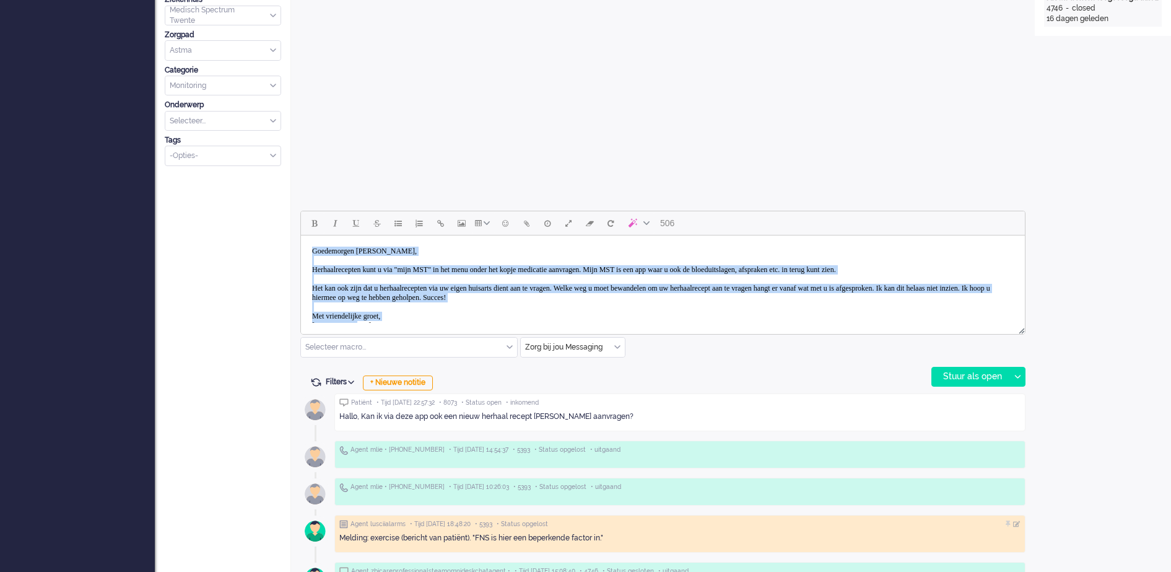
click at [508, 256] on body "Goedemorgen [PERSON_NAME], Herhaalrecepten kunt u via "mijn MST" in het menu on…" at bounding box center [663, 288] width 714 height 96
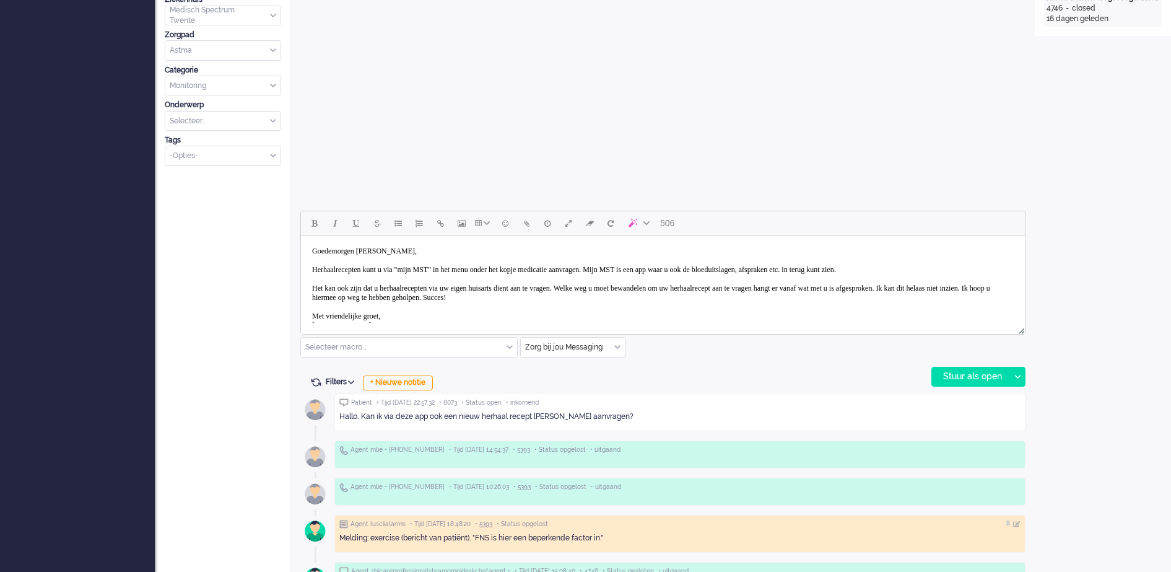
click at [473, 291] on body "Goedemorgen [PERSON_NAME], Herhaalrecepten kunt u via "mijn MST" in het menu on…" at bounding box center [663, 288] width 714 height 96
click at [473, 294] on body "Goedemorgen [PERSON_NAME], Herhaalrecepten kunt u via "mijn MST" in het menu on…" at bounding box center [663, 288] width 714 height 96
click at [941, 373] on div "Stuur als open" at bounding box center [970, 376] width 77 height 19
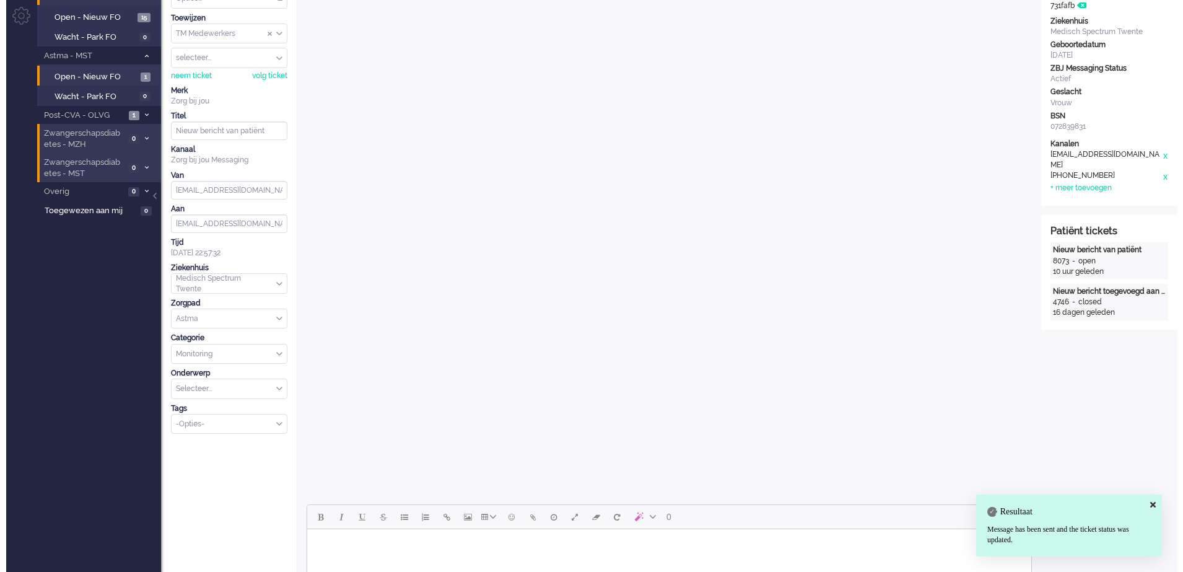
scroll to position [0, 0]
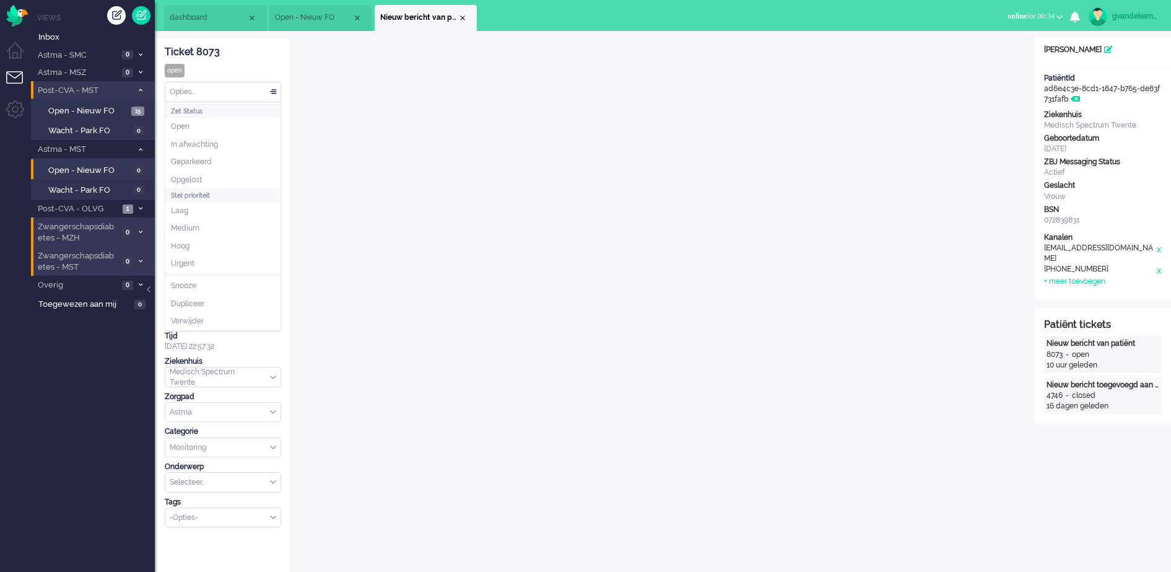
click at [274, 92] on div "Opties..." at bounding box center [222, 91] width 115 height 19
click at [220, 181] on li "Opgelost" at bounding box center [222, 180] width 115 height 18
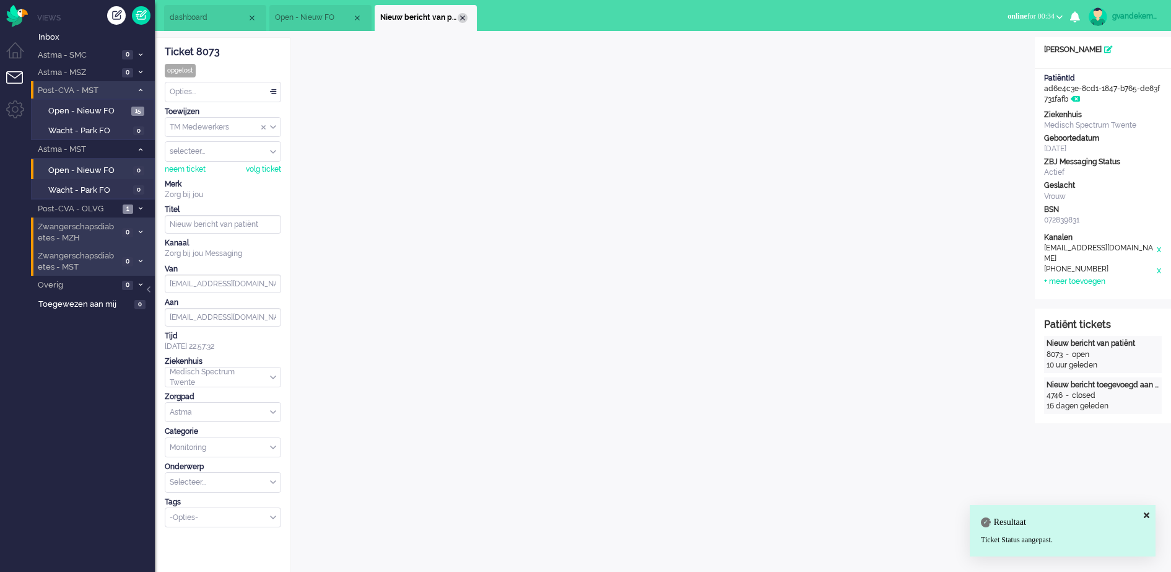
click at [463, 17] on div "Close tab" at bounding box center [463, 18] width 10 height 10
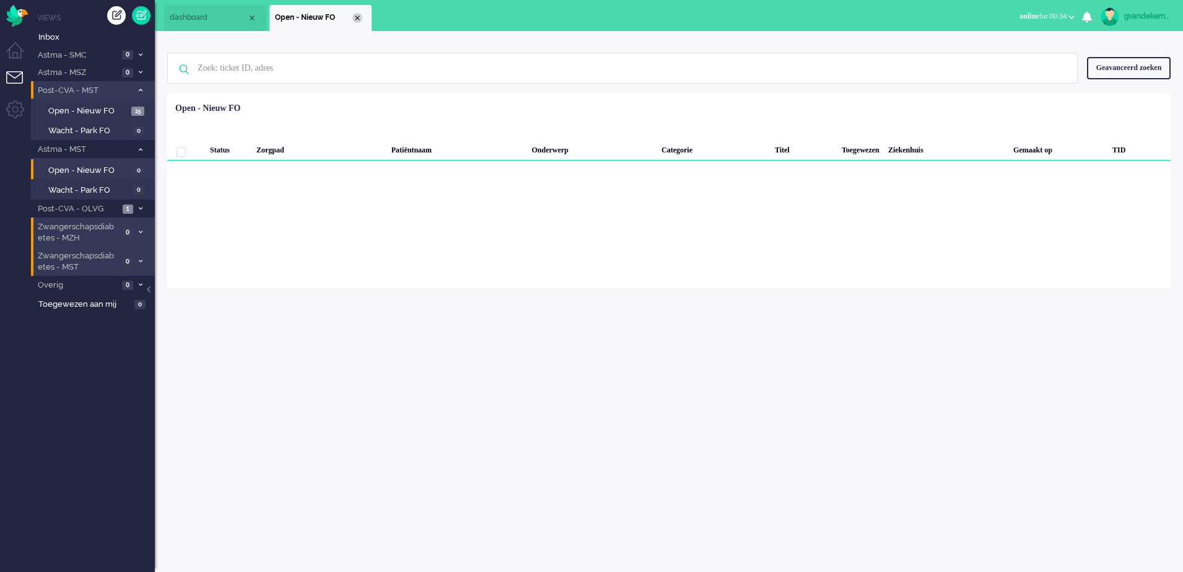
click at [356, 17] on div "Close tab" at bounding box center [357, 18] width 10 height 10
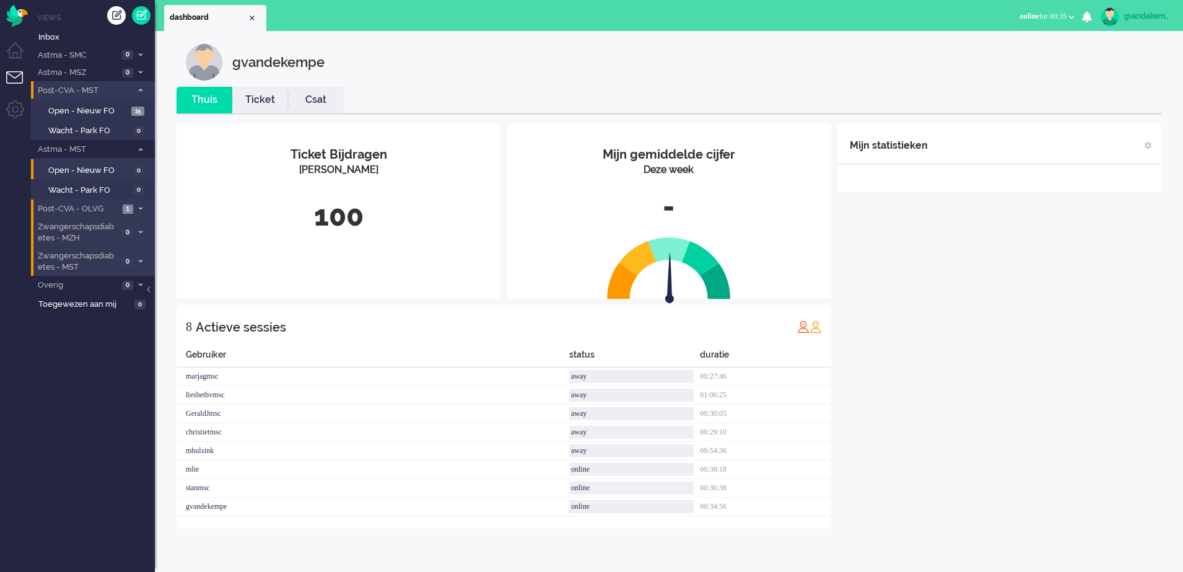
click at [135, 207] on li "Post-CVA - OLVG 1" at bounding box center [93, 208] width 124 height 18
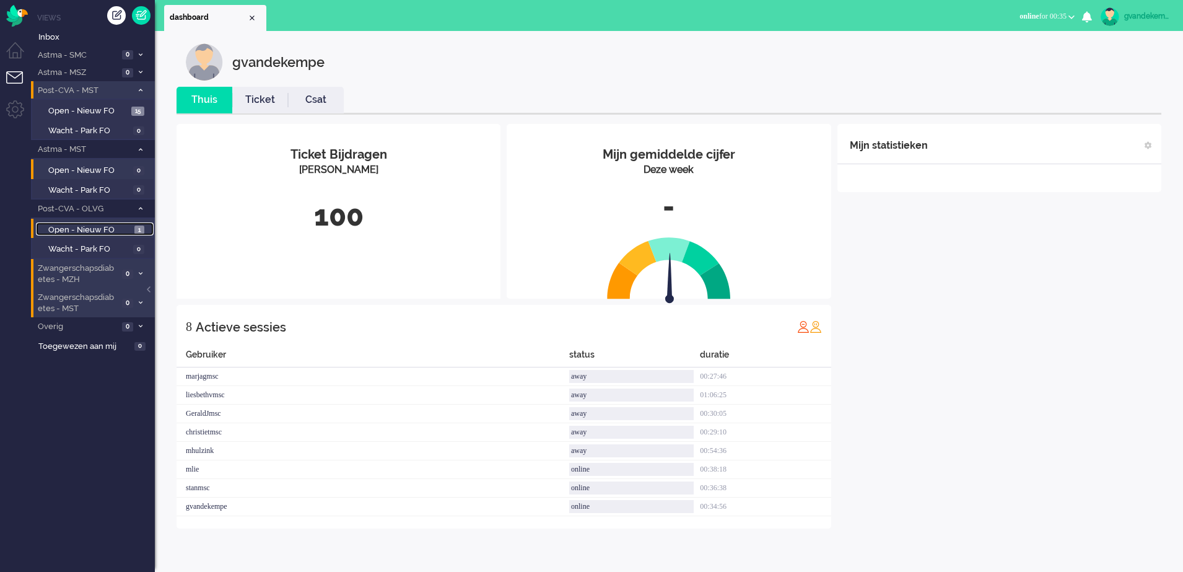
click at [102, 226] on span "Open - Nieuw FO" at bounding box center [89, 230] width 83 height 12
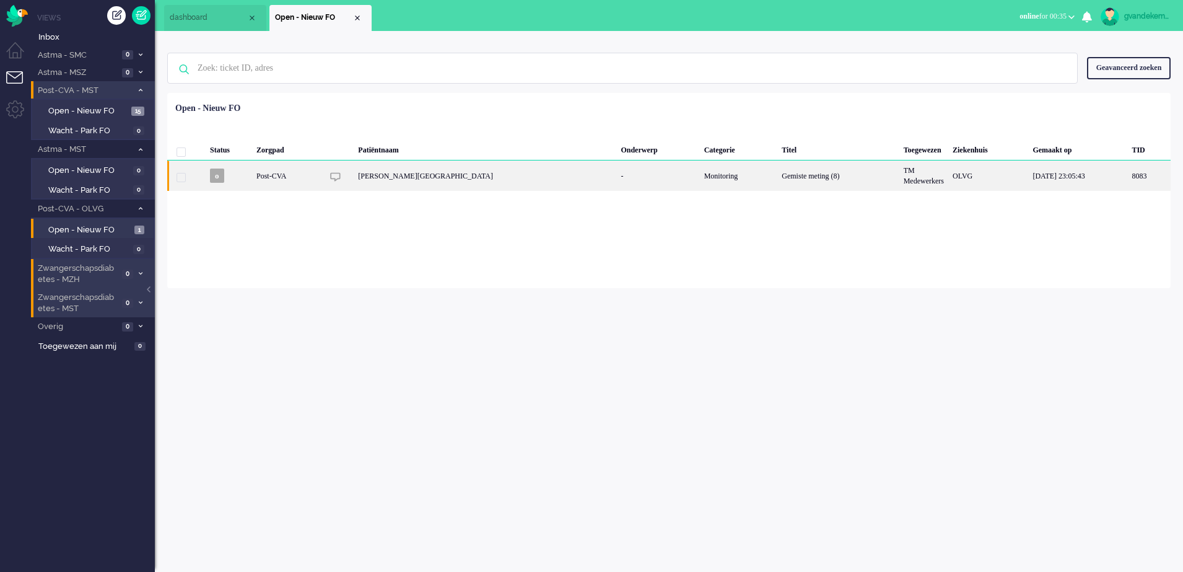
click at [777, 167] on div "Gemiste meting (8)" at bounding box center [837, 175] width 121 height 30
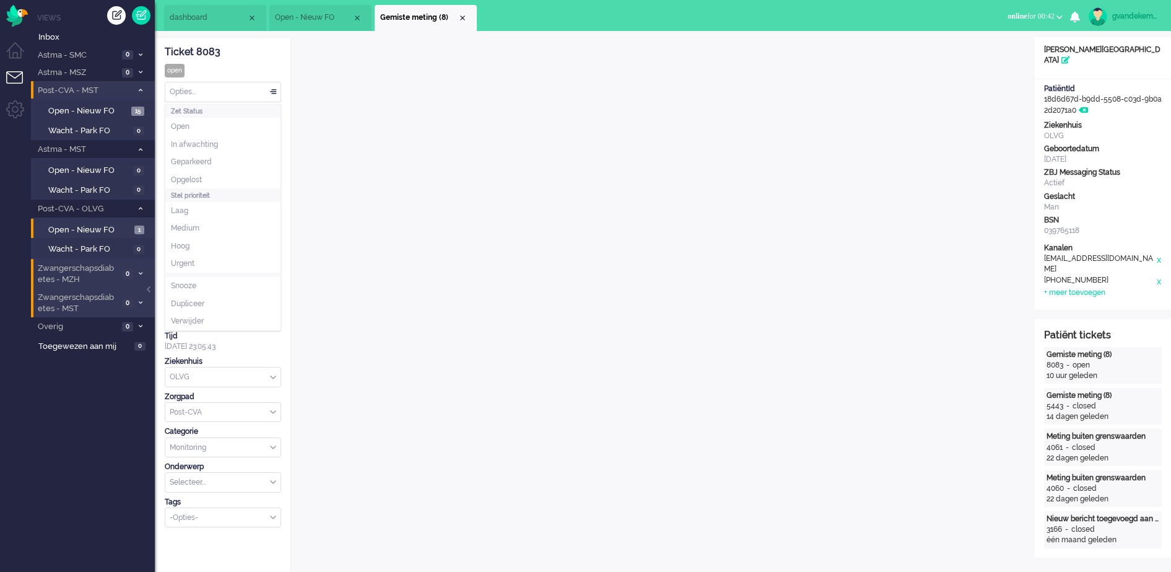
click at [272, 92] on div "Opties..." at bounding box center [222, 91] width 115 height 19
click at [180, 179] on span "Opgelost" at bounding box center [186, 180] width 31 height 11
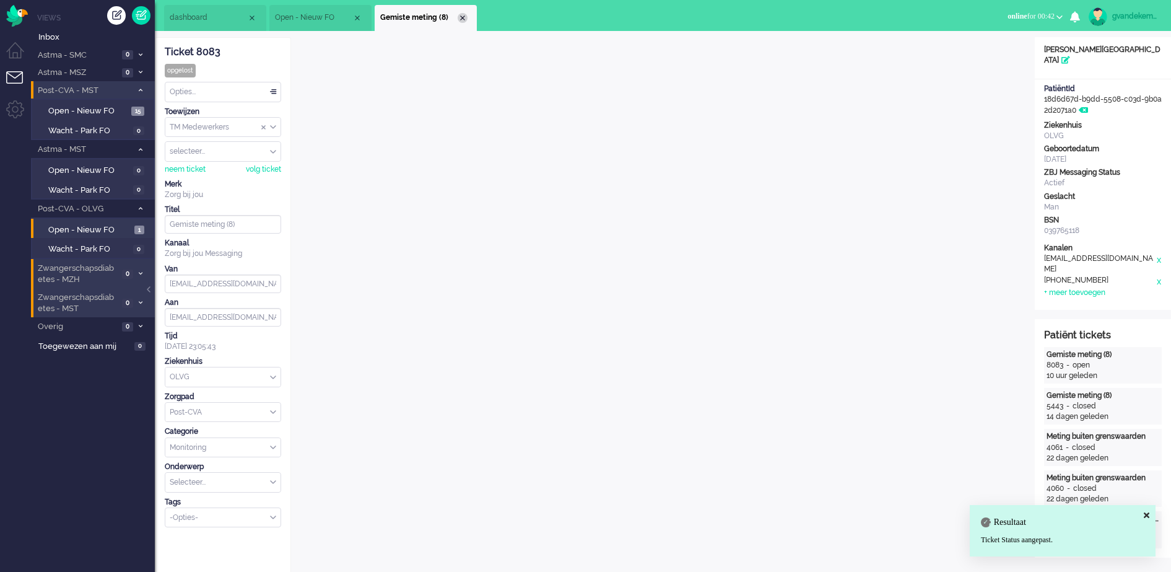
click at [465, 18] on div "Close tab" at bounding box center [463, 18] width 10 height 10
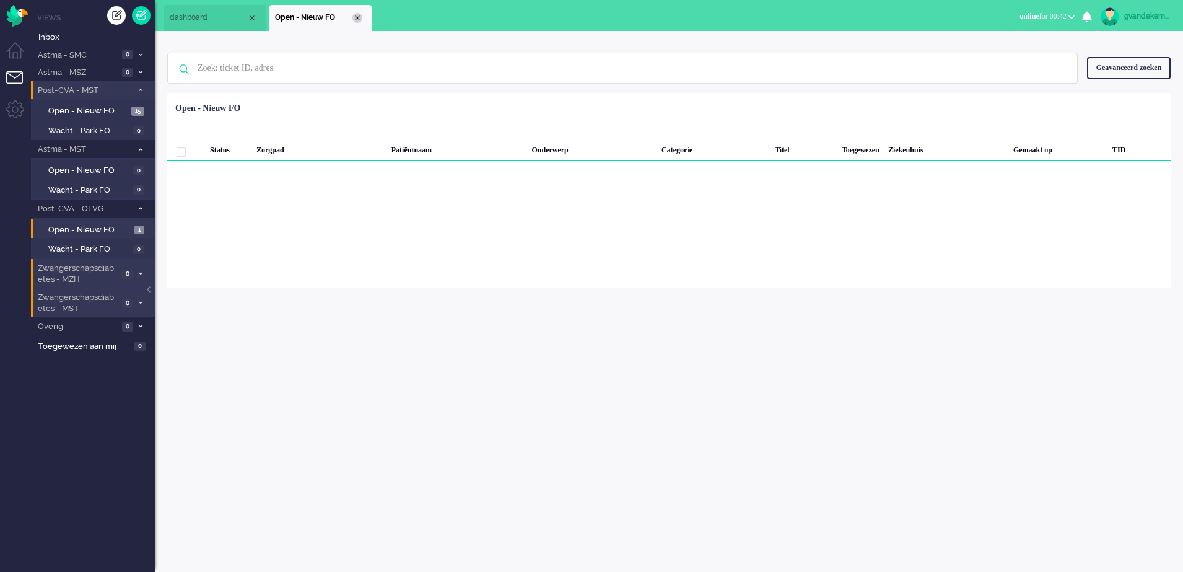
click at [360, 20] on div "Close tab" at bounding box center [357, 18] width 10 height 10
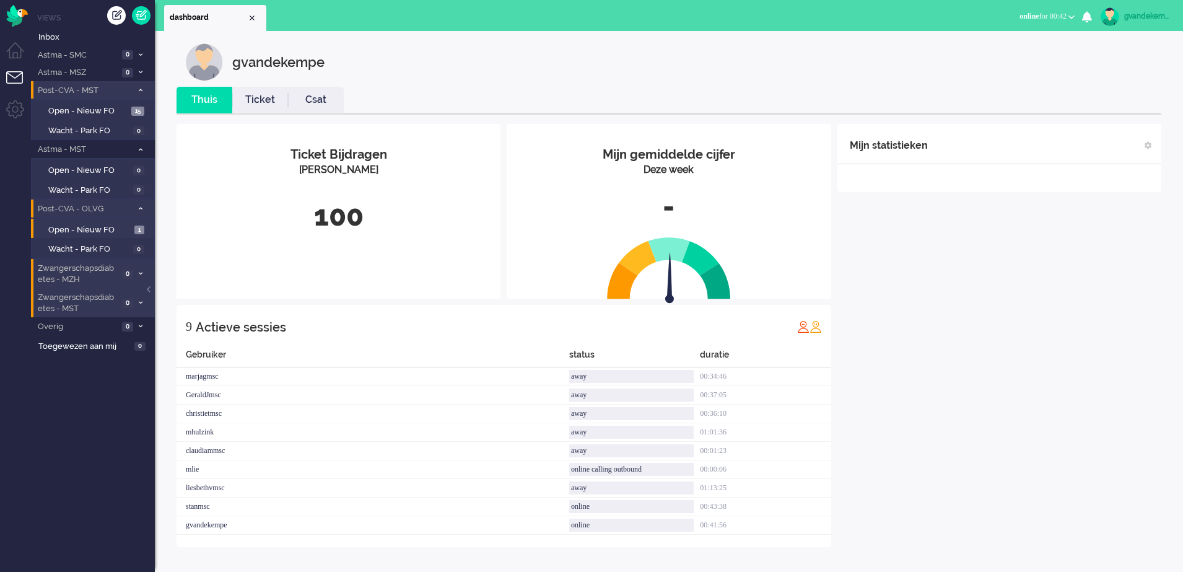
click at [141, 209] on icon at bounding box center [141, 208] width 4 height 4
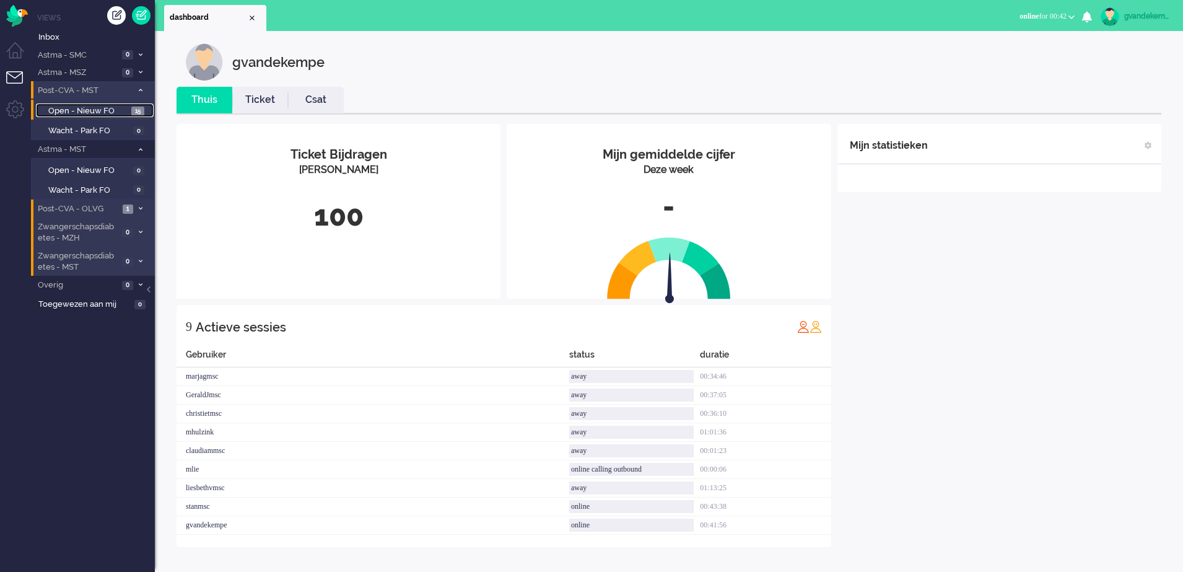
click at [115, 111] on span "Open - Nieuw FO" at bounding box center [88, 111] width 80 height 12
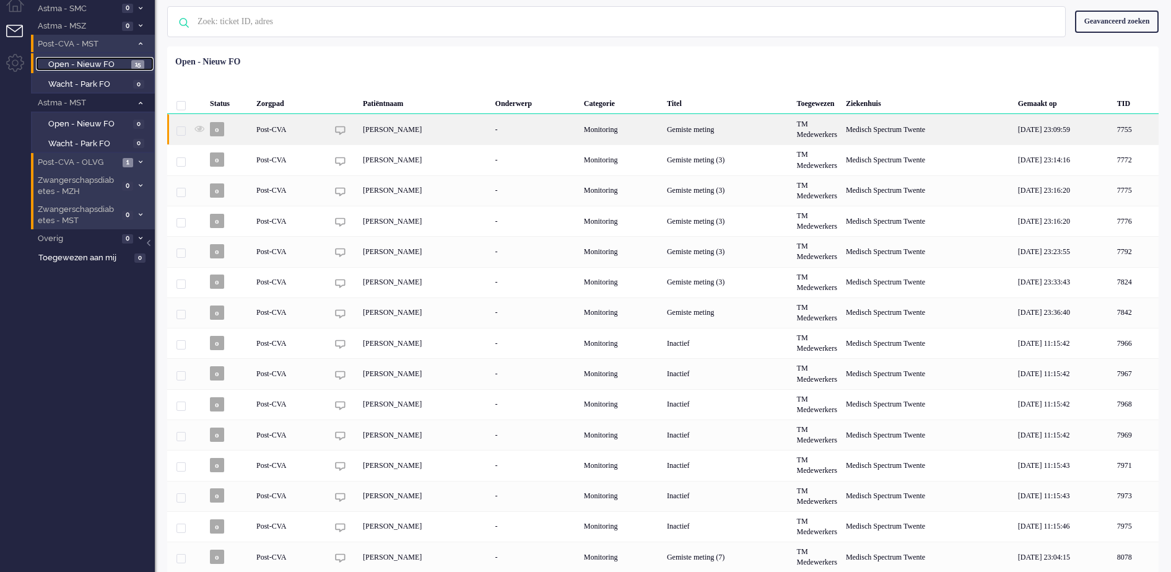
scroll to position [72, 0]
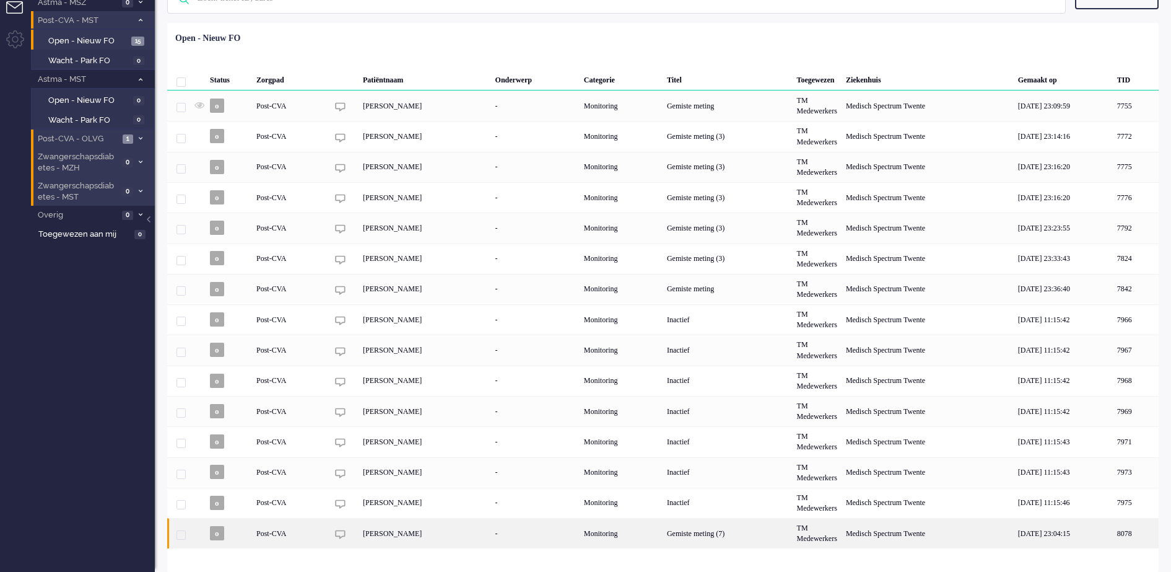
click at [661, 536] on div "Monitoring" at bounding box center [621, 533] width 83 height 30
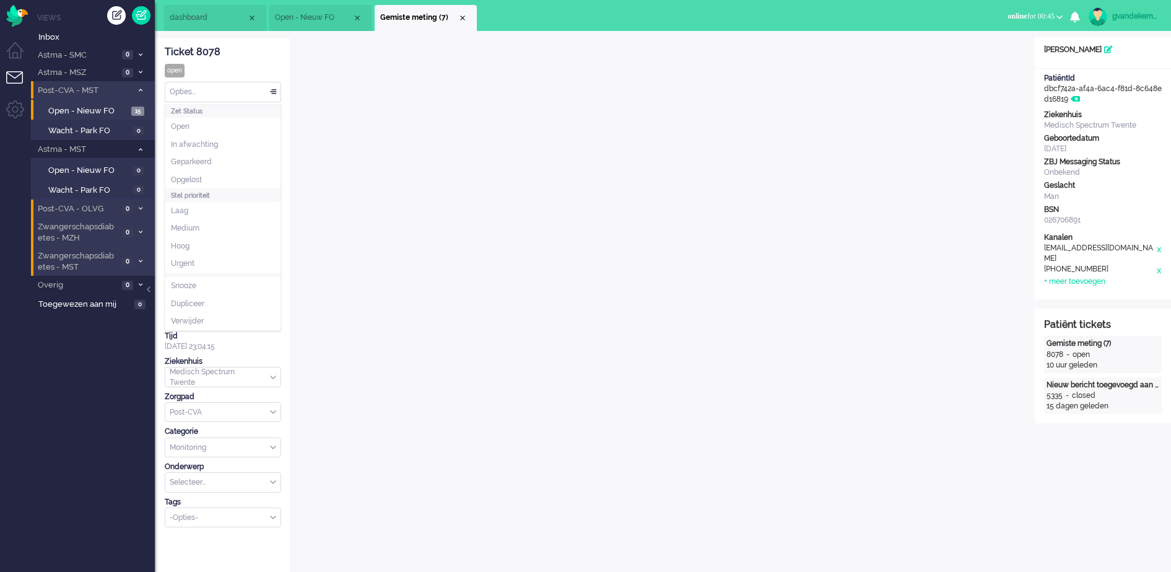
click at [274, 93] on div "Opties..." at bounding box center [222, 91] width 115 height 19
click at [206, 179] on li "Opgelost" at bounding box center [222, 180] width 115 height 18
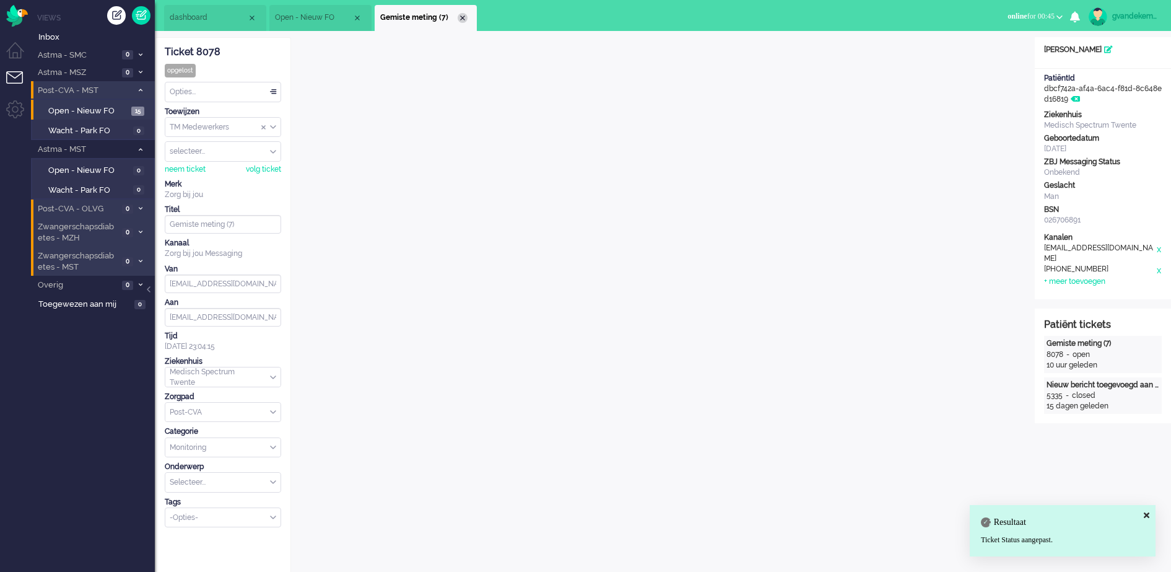
click at [463, 17] on div "Close tab" at bounding box center [463, 18] width 10 height 10
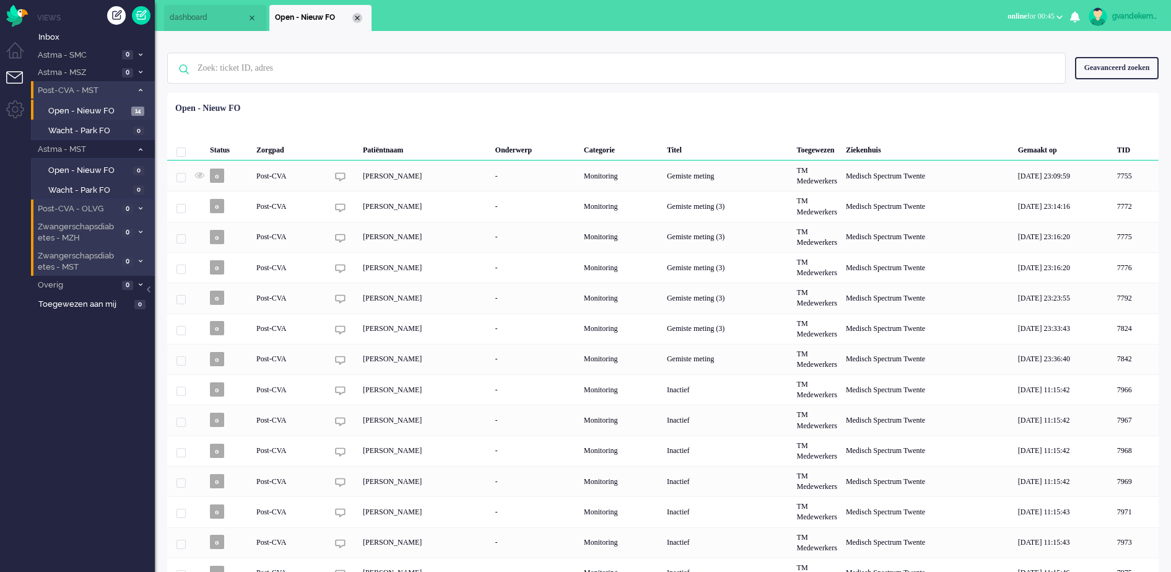
click at [359, 17] on div "Close tab" at bounding box center [357, 18] width 10 height 10
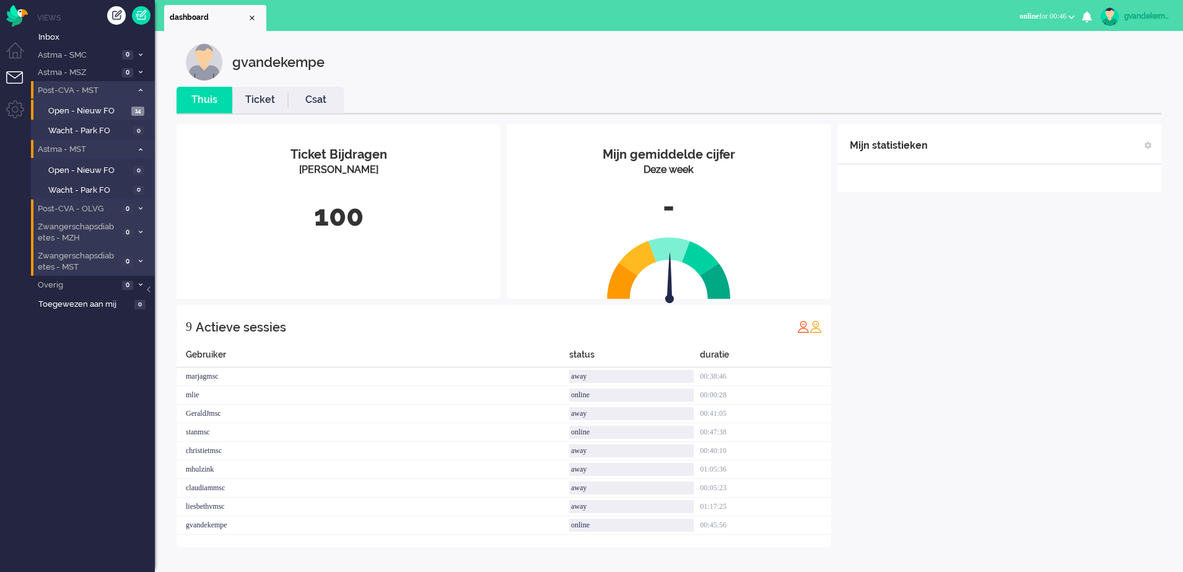
click at [137, 150] on span at bounding box center [140, 149] width 9 height 7
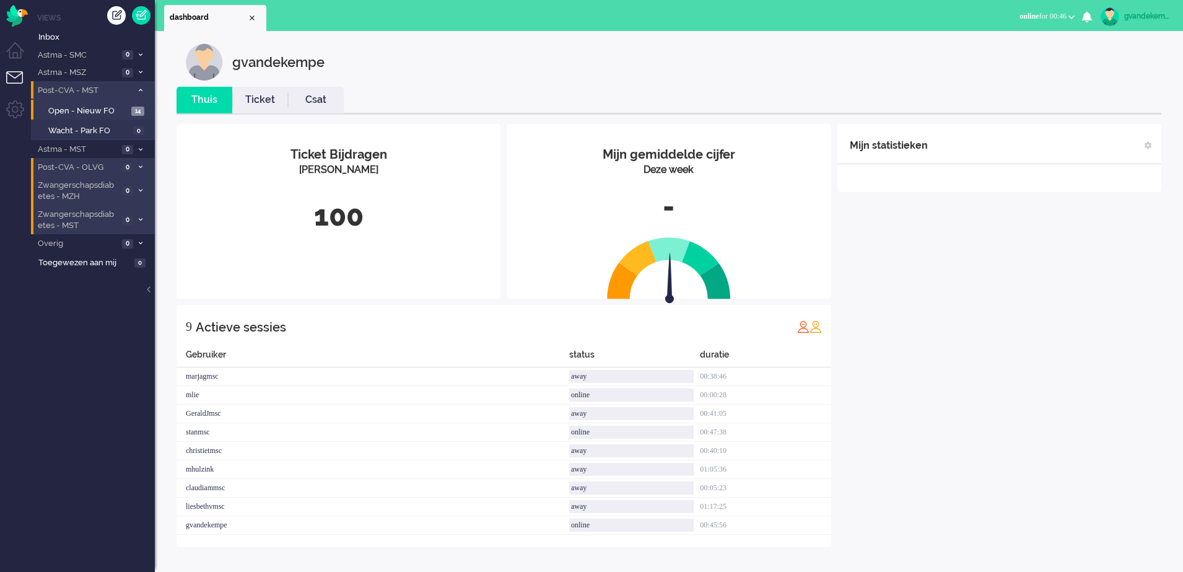
click at [140, 87] on span at bounding box center [140, 90] width 9 height 7
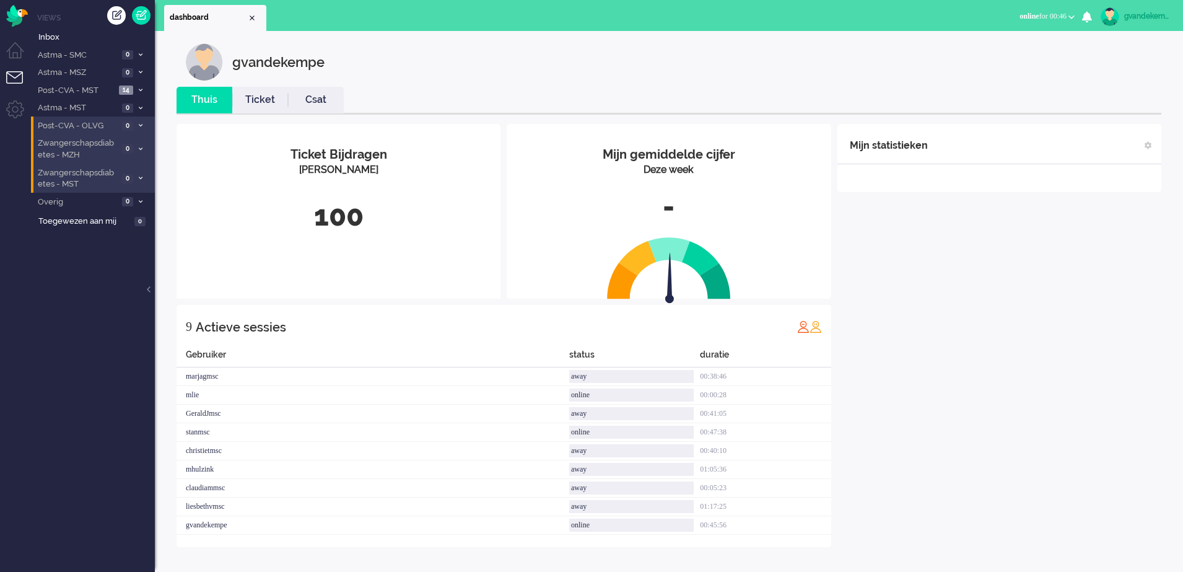
click at [1023, 427] on div "Mijn statistieken + Statistieken toevoegen Bel tijd (gemiddelde dag) Wrapup tij…" at bounding box center [999, 335] width 324 height 423
click at [140, 91] on icon at bounding box center [141, 90] width 4 height 4
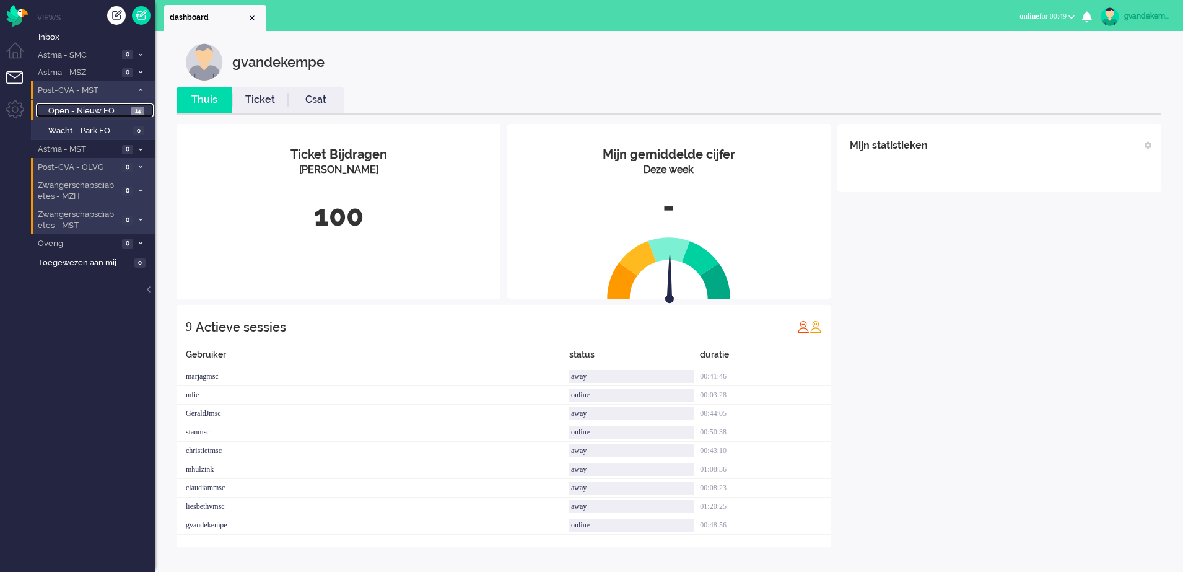
click at [108, 106] on span "Open - Nieuw FO" at bounding box center [88, 111] width 80 height 12
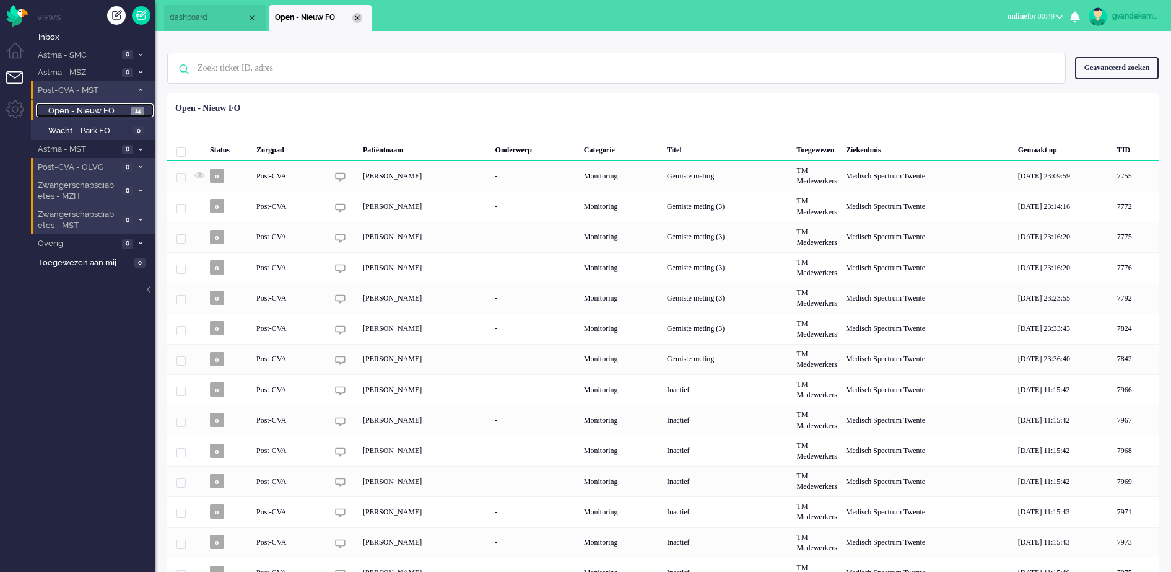
click at [360, 14] on div "Close tab" at bounding box center [357, 18] width 10 height 10
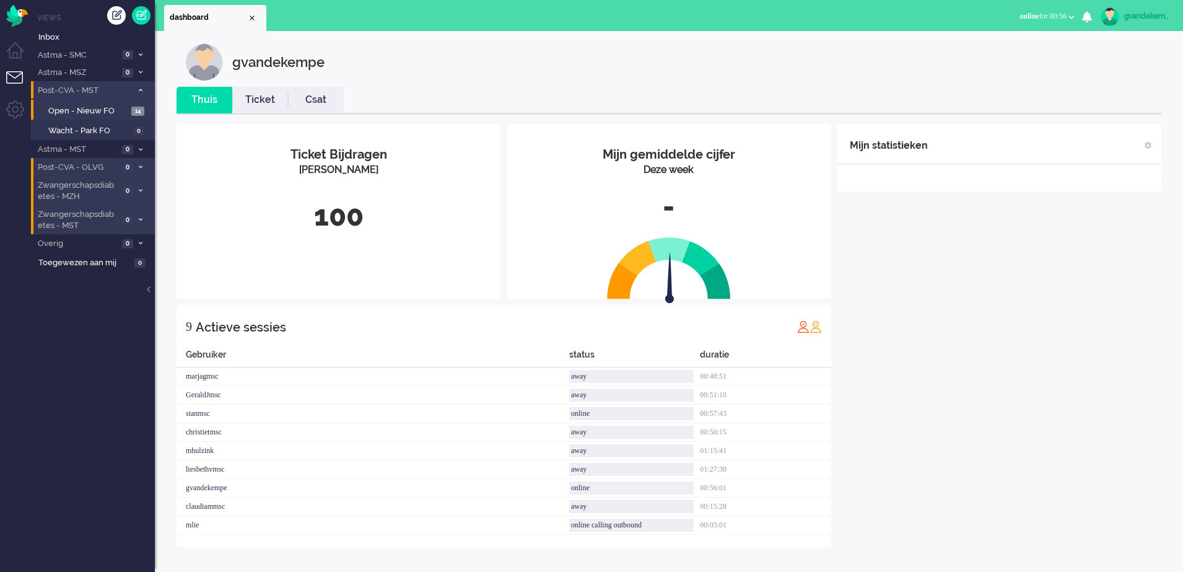
click at [1093, 364] on div "Mijn statistieken + Statistieken toevoegen Bel tijd (gemiddelde dag) Wrapup tij…" at bounding box center [999, 335] width 324 height 423
click at [141, 90] on icon at bounding box center [141, 90] width 4 height 4
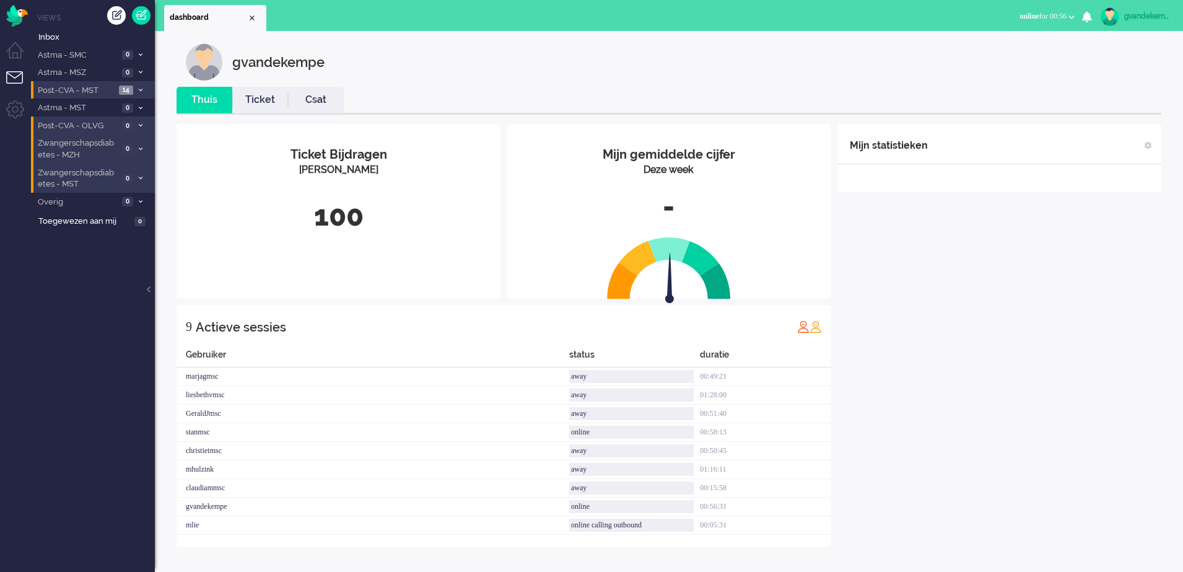
click at [1011, 279] on div "Mijn statistieken + Statistieken toevoegen Bel tijd (gemiddelde dag) Wrapup tij…" at bounding box center [999, 335] width 324 height 423
click at [137, 147] on span at bounding box center [140, 149] width 9 height 7
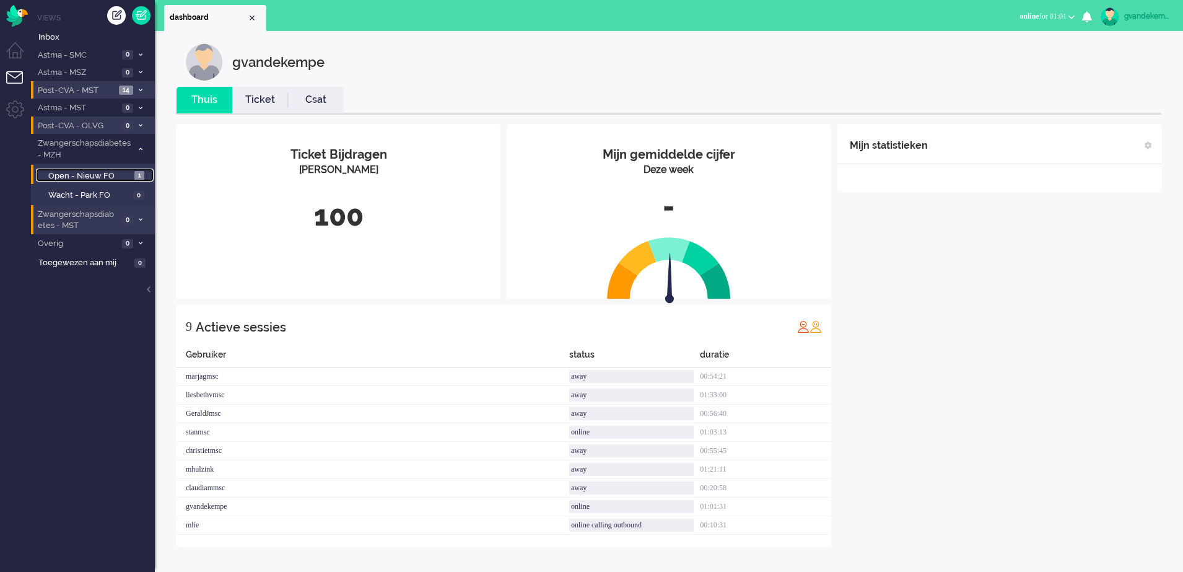
click at [122, 177] on span "Open - Nieuw FO" at bounding box center [89, 176] width 83 height 12
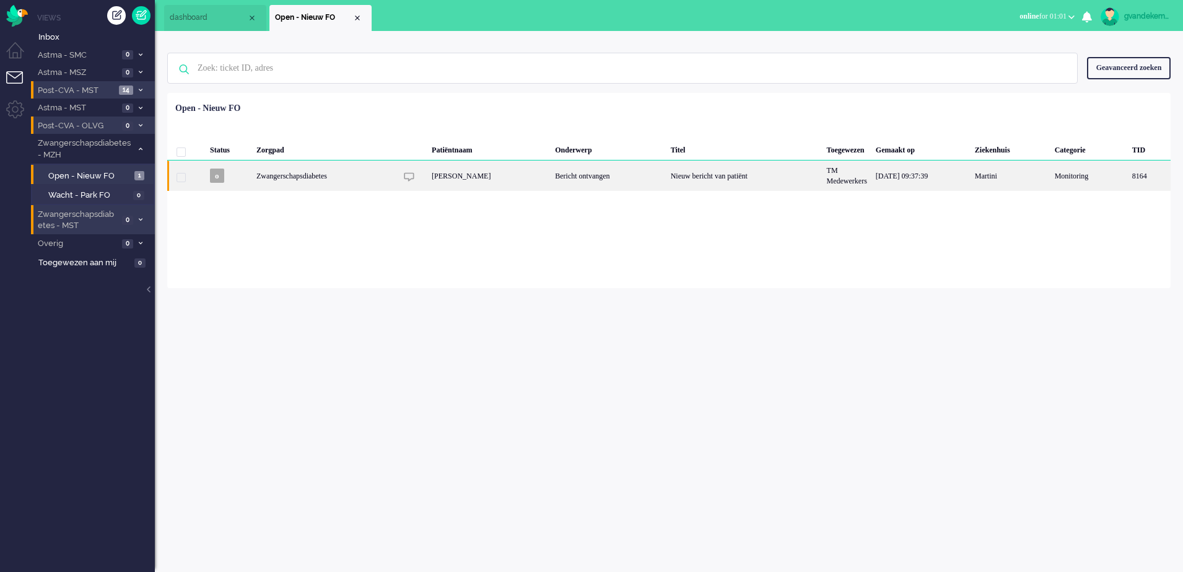
click at [586, 177] on div "Bericht ontvangen" at bounding box center [608, 175] width 115 height 30
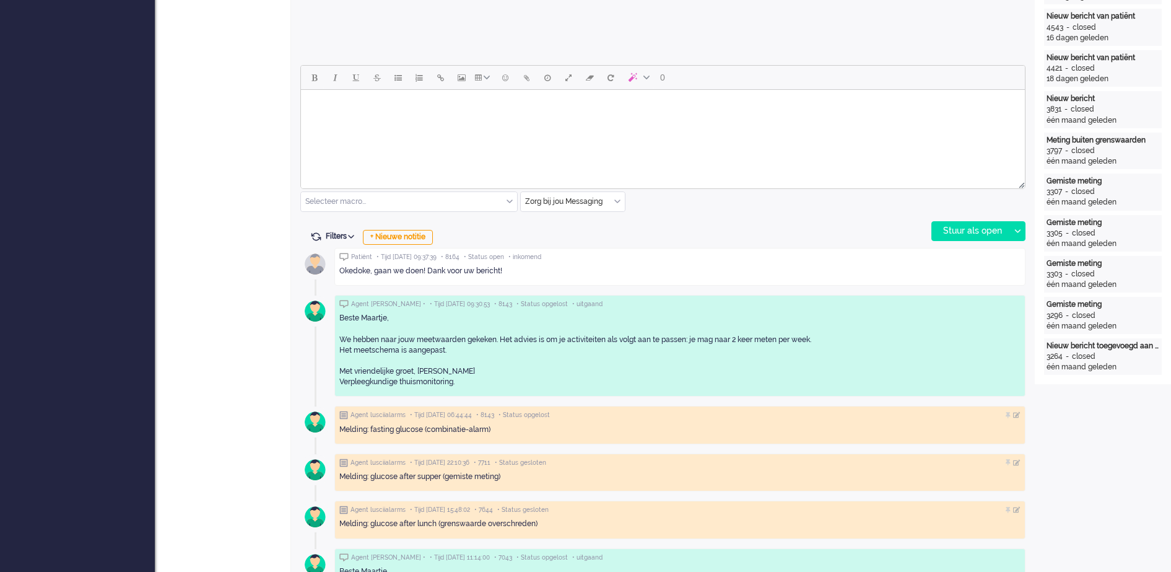
scroll to position [533, 0]
drag, startPoint x: 756, startPoint y: 269, endPoint x: 781, endPoint y: 266, distance: 25.0
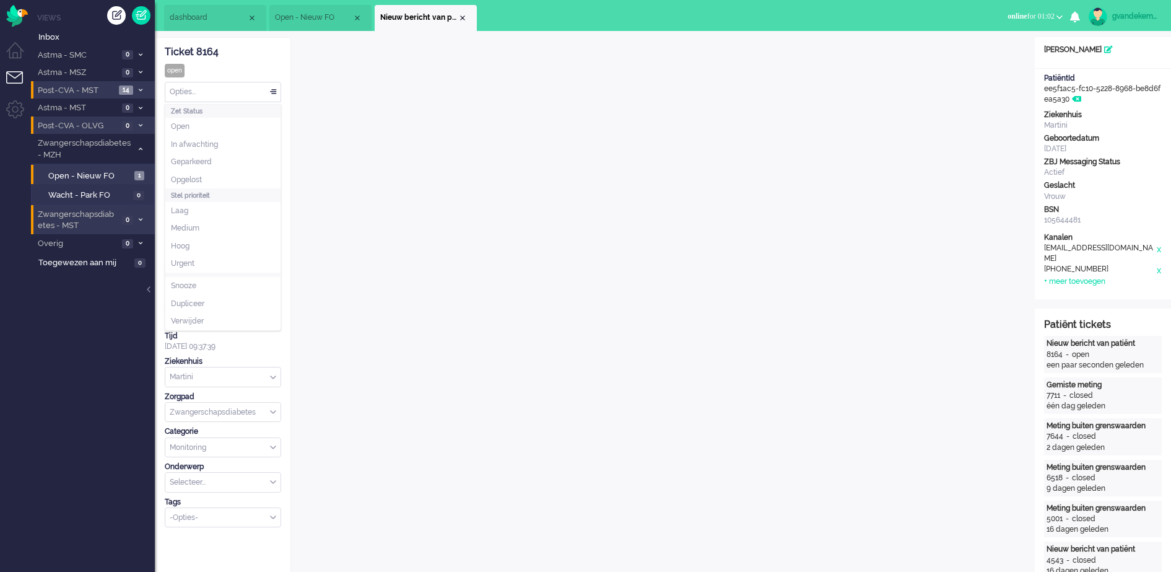
click at [272, 94] on div "Opties..." at bounding box center [222, 91] width 115 height 19
click at [222, 176] on li "Opgelost" at bounding box center [222, 180] width 115 height 18
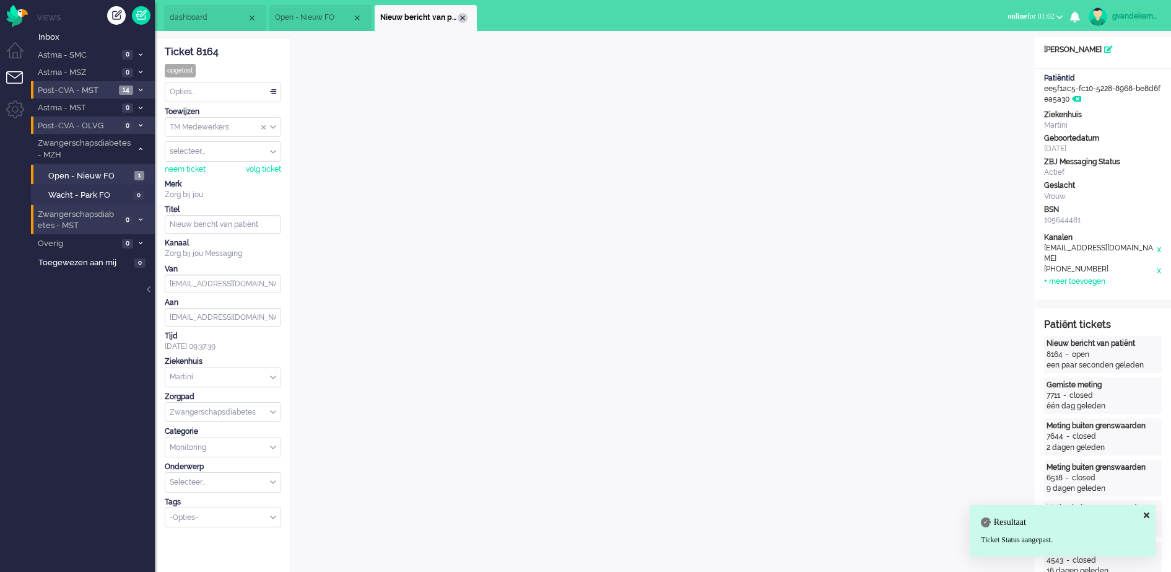
click at [463, 20] on div "Close tab" at bounding box center [463, 18] width 10 height 10
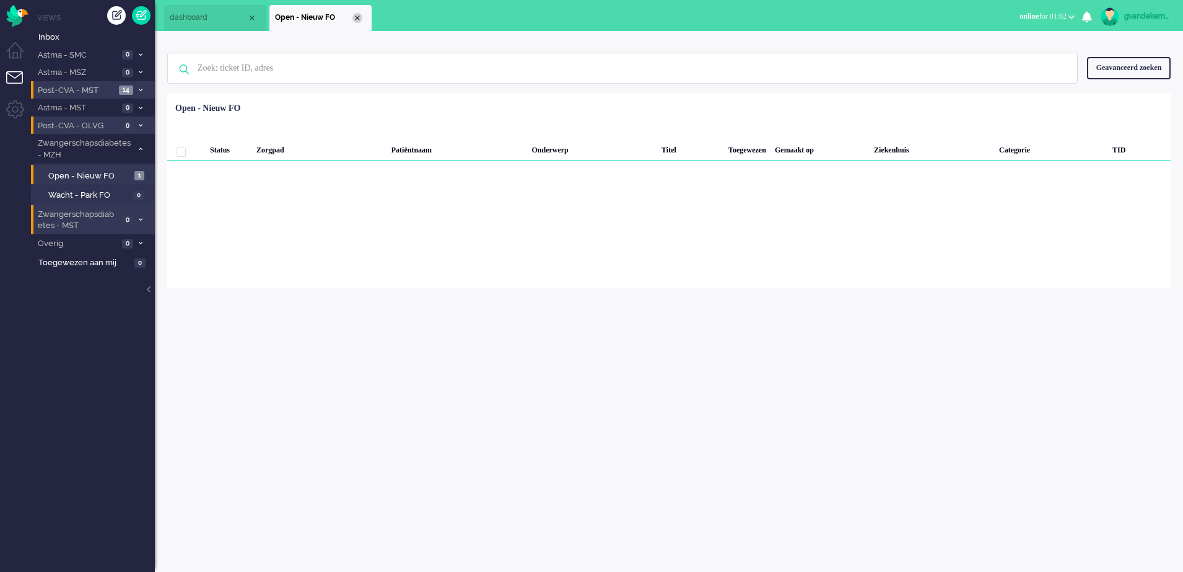
click at [357, 18] on div "Close tab" at bounding box center [357, 18] width 10 height 10
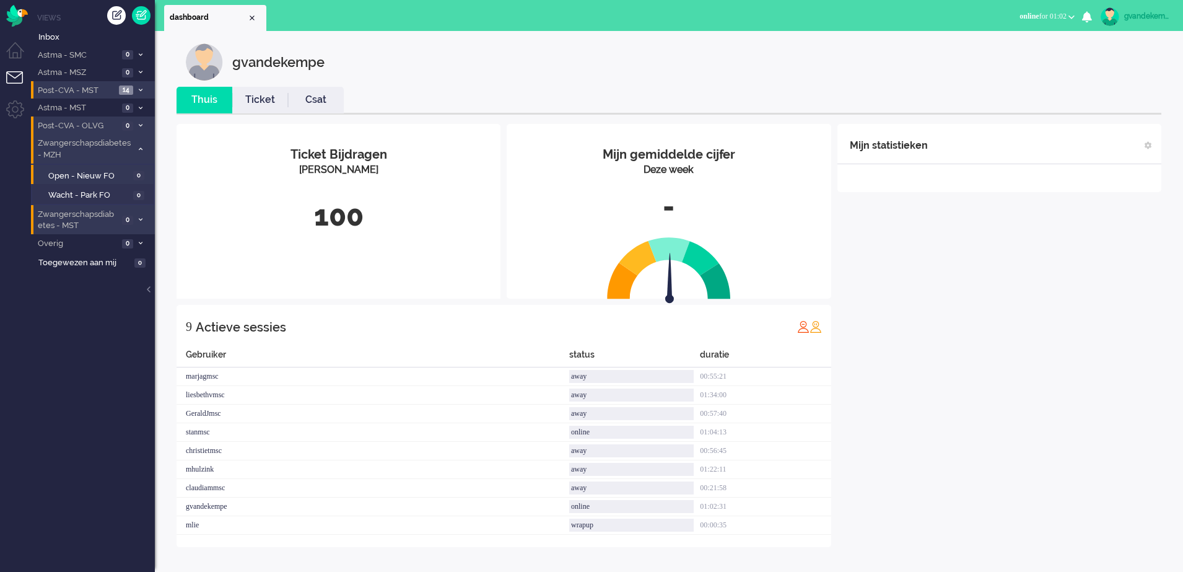
click at [141, 152] on span at bounding box center [140, 149] width 9 height 7
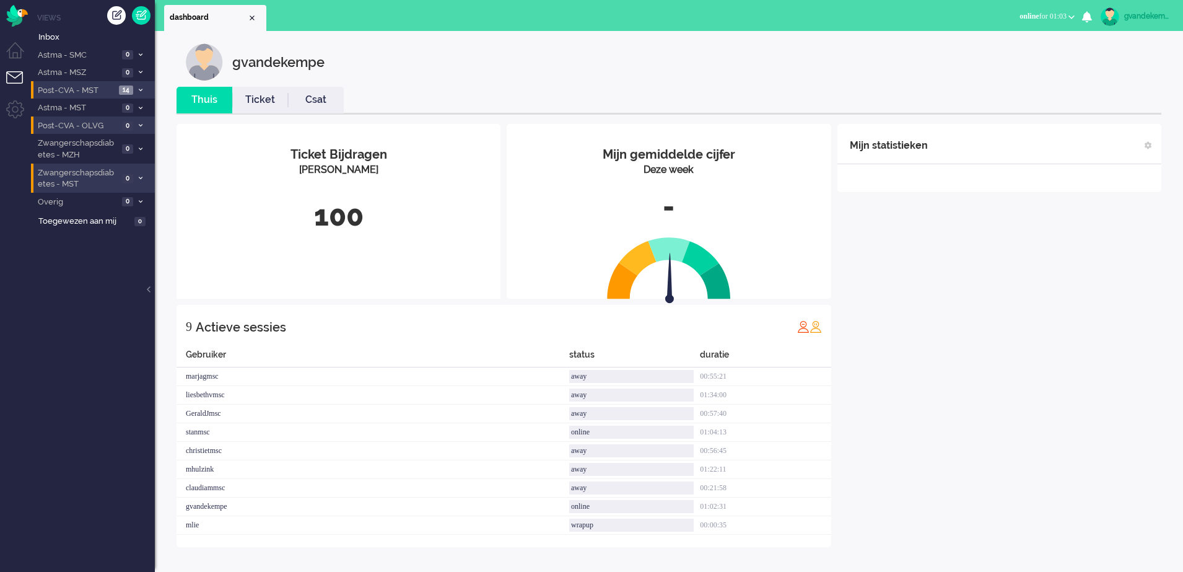
click at [987, 378] on div "Mijn statistieken + Statistieken toevoegen Bel tijd (gemiddelde dag) Wrapup tij…" at bounding box center [999, 335] width 324 height 423
click at [1086, 343] on div "Mijn statistieken + Statistieken toevoegen Bel tijd (gemiddelde dag) Wrapup tij…" at bounding box center [999, 335] width 324 height 423
click at [1112, 278] on div "Mijn statistieken + Statistieken toevoegen Bel tijd (gemiddelde dag) Wrapup tij…" at bounding box center [999, 335] width 324 height 423
click at [1008, 289] on div "Mijn statistieken + Statistieken toevoegen Bel tijd (gemiddelde dag) Wrapup tij…" at bounding box center [999, 335] width 324 height 423
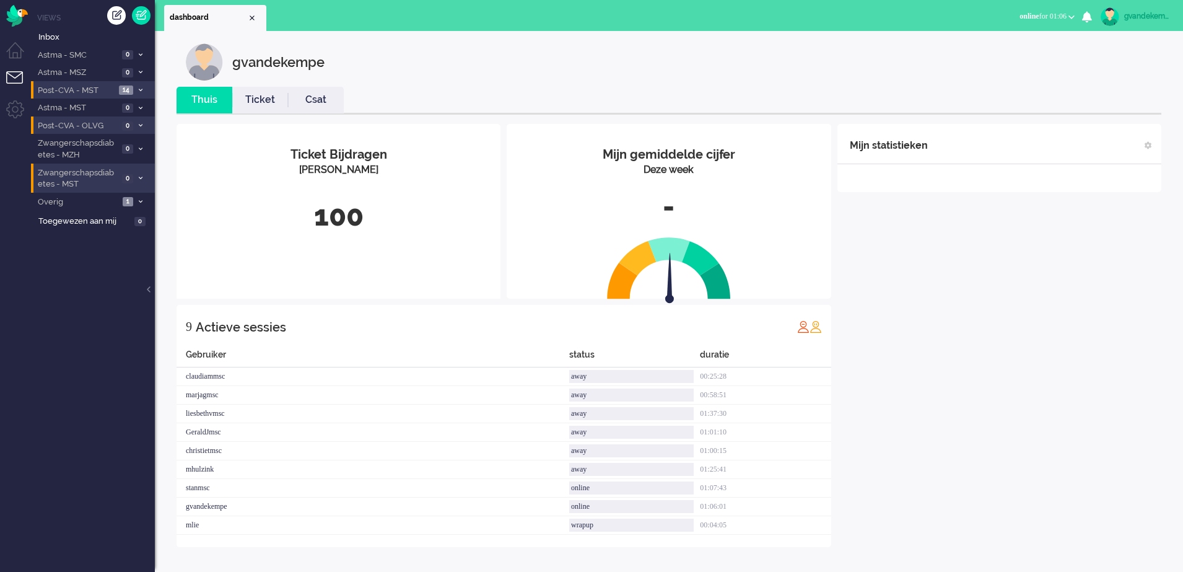
click at [1008, 289] on div "Mijn statistieken + Statistieken toevoegen Bel tijd (gemiddelde dag) Wrapup tij…" at bounding box center [999, 335] width 324 height 423
click at [1055, 290] on div "Mijn statistieken + Statistieken toevoegen Bel tijd (gemiddelde dag) Wrapup tij…" at bounding box center [999, 335] width 324 height 423
click at [1065, 263] on div "Mijn statistieken + Statistieken toevoegen Bel tijd (gemiddelde dag) Wrapup tij…" at bounding box center [999, 335] width 324 height 423
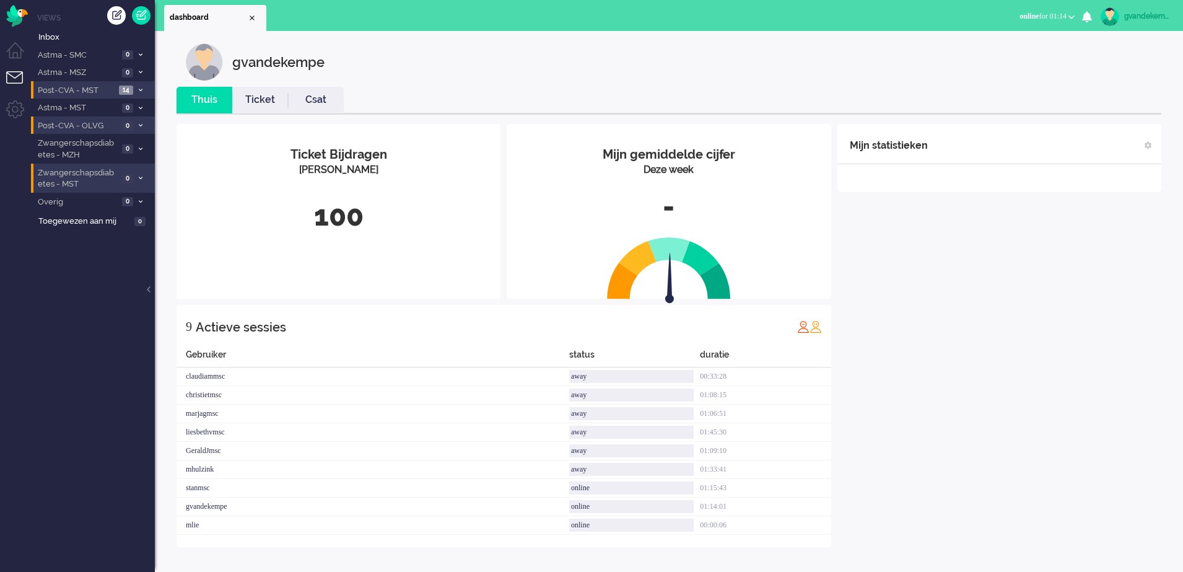
click at [263, 95] on link "Ticket" at bounding box center [260, 100] width 56 height 14
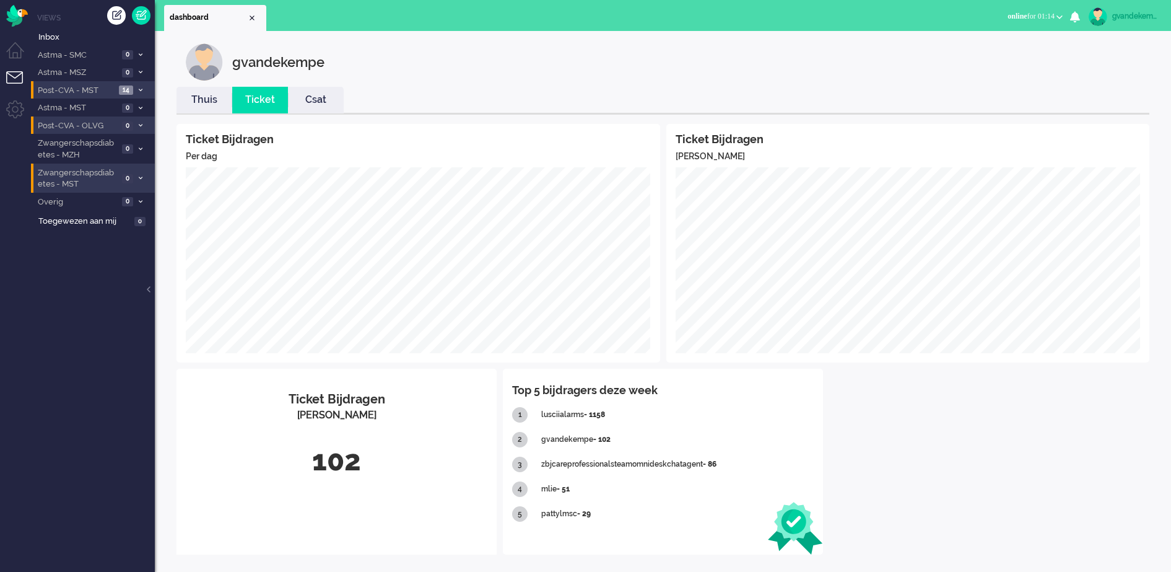
scroll to position [4, 0]
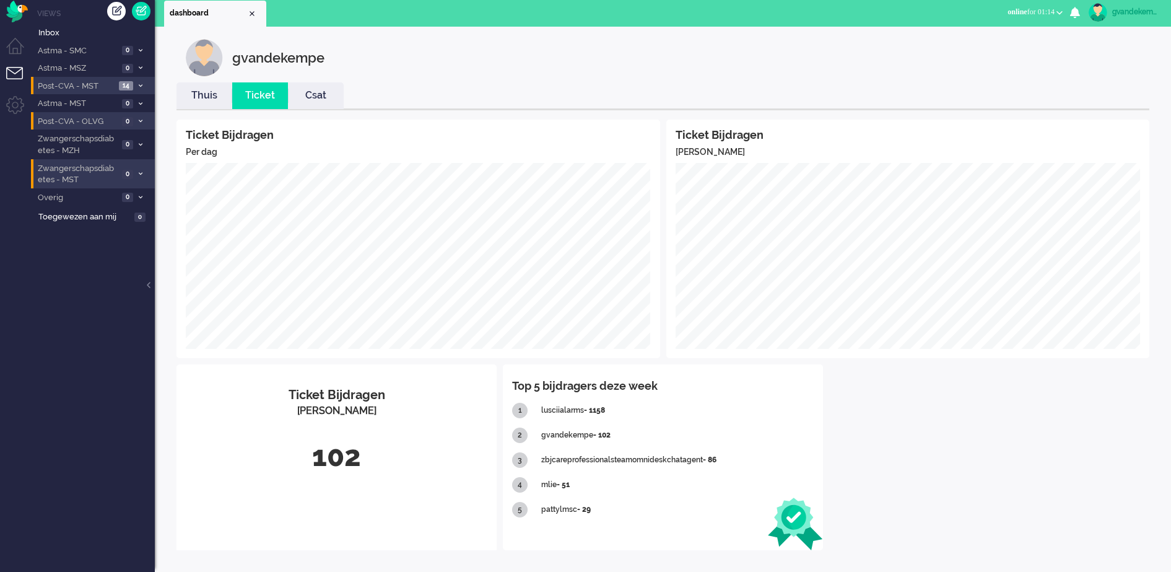
click at [318, 94] on link "Csat" at bounding box center [316, 96] width 56 height 14
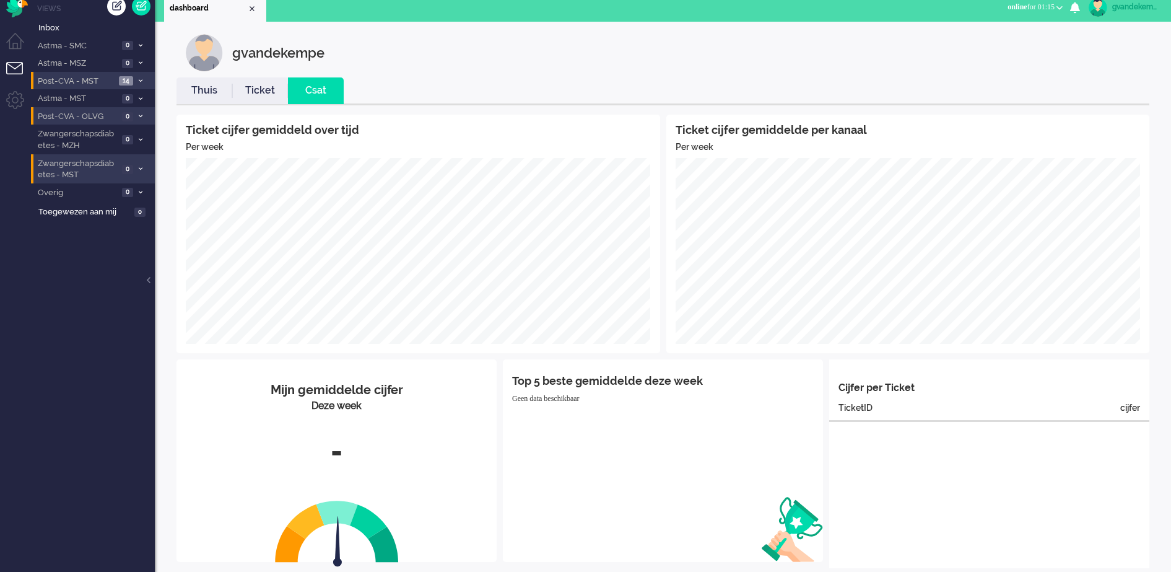
scroll to position [0, 0]
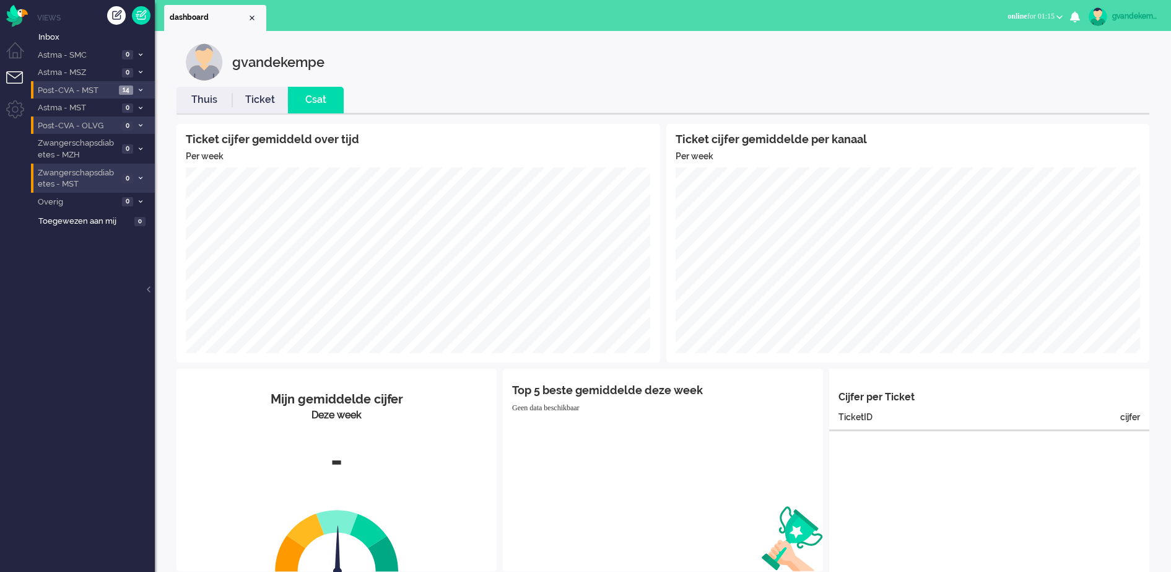
click at [263, 95] on link "Ticket" at bounding box center [260, 100] width 56 height 14
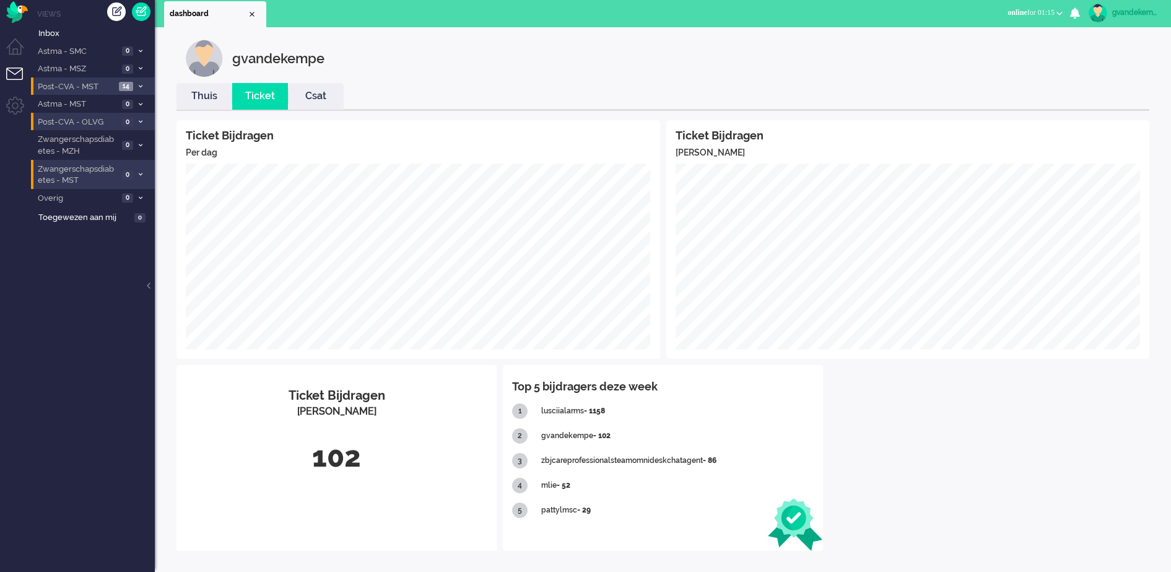
scroll to position [4, 0]
click at [200, 97] on link "Thuis" at bounding box center [204, 96] width 56 height 14
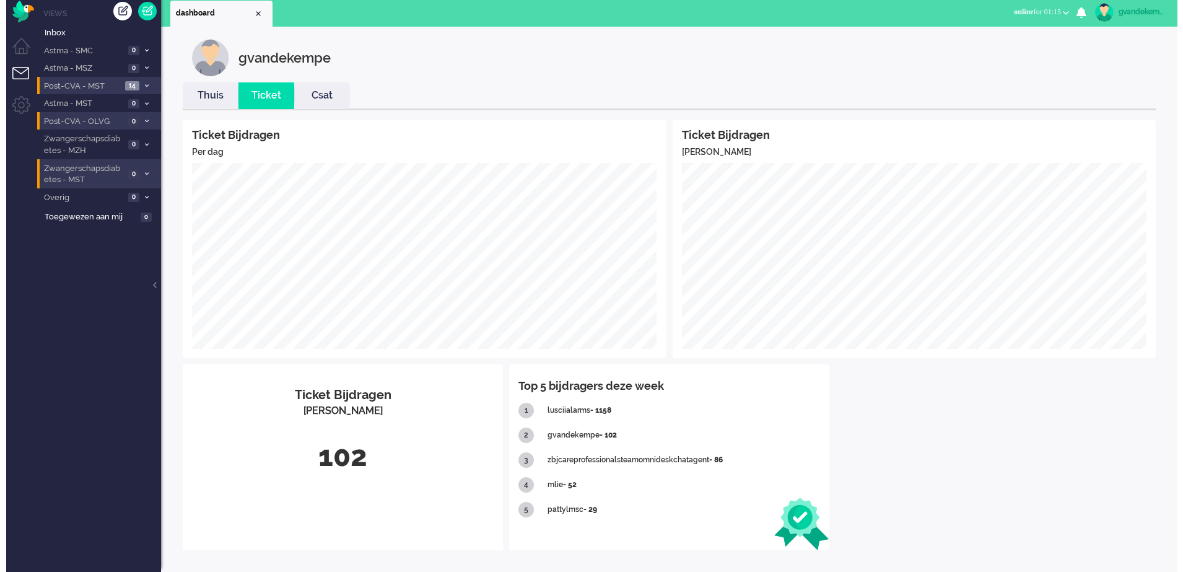
scroll to position [0, 0]
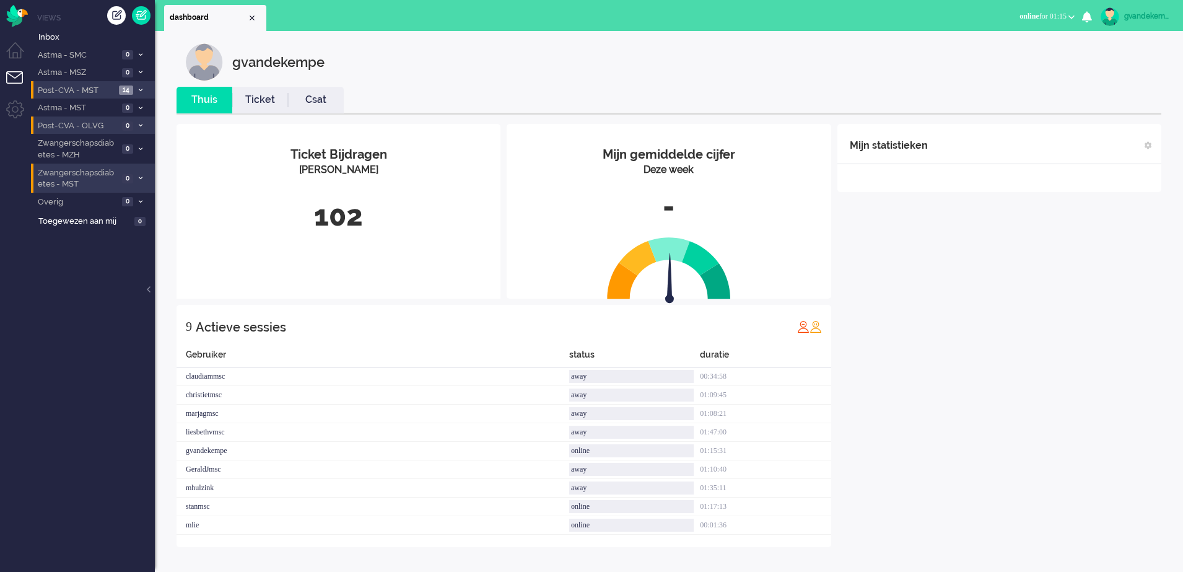
click at [1086, 284] on div "Mijn statistieken + Statistieken toevoegen Bel tijd (gemiddelde dag) Wrapup tij…" at bounding box center [999, 335] width 324 height 423
click at [1063, 293] on div "Mijn statistieken + Statistieken toevoegen Bel tijd (gemiddelde dag) Wrapup tij…" at bounding box center [999, 326] width 324 height 404
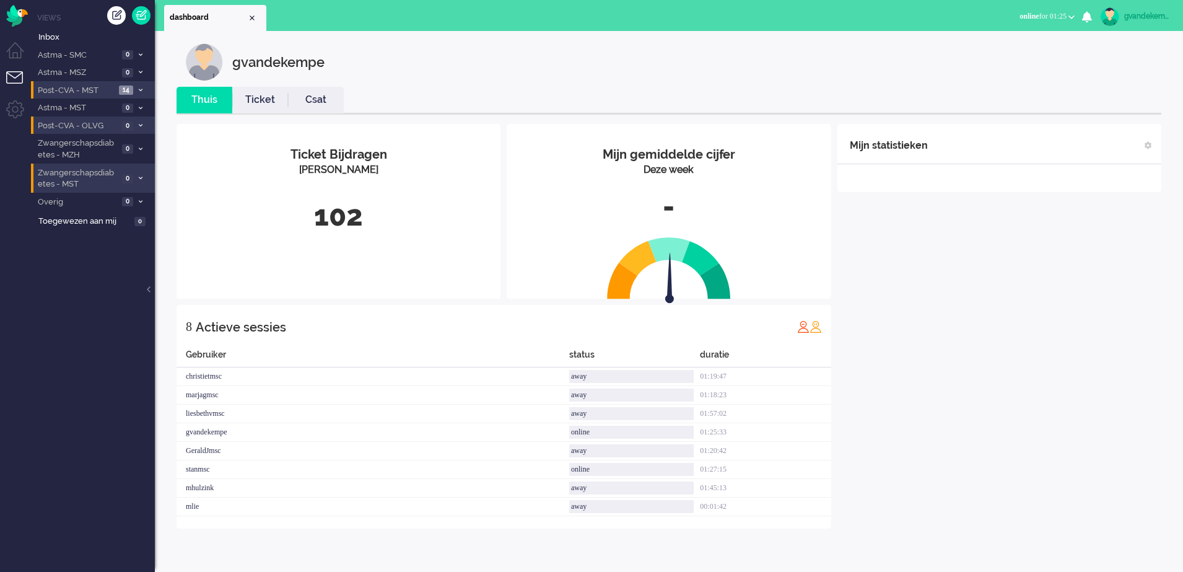
click at [1042, 273] on div "Mijn statistieken + Statistieken toevoegen Bel tijd (gemiddelde dag) Wrapup tij…" at bounding box center [999, 326] width 324 height 404
click at [978, 365] on div "Mijn statistieken + Statistieken toevoegen Bel tijd (gemiddelde dag) Wrapup tij…" at bounding box center [999, 326] width 324 height 404
click at [1055, 367] on div "Mijn statistieken + Statistieken toevoegen Bel tijd (gemiddelde dag) Wrapup tij…" at bounding box center [999, 326] width 324 height 404
click at [1030, 320] on div "Mijn statistieken + Statistieken toevoegen Bel tijd (gemiddelde dag) Wrapup tij…" at bounding box center [999, 326] width 324 height 404
click at [99, 85] on span "Post-CVA - MST" at bounding box center [77, 91] width 83 height 12
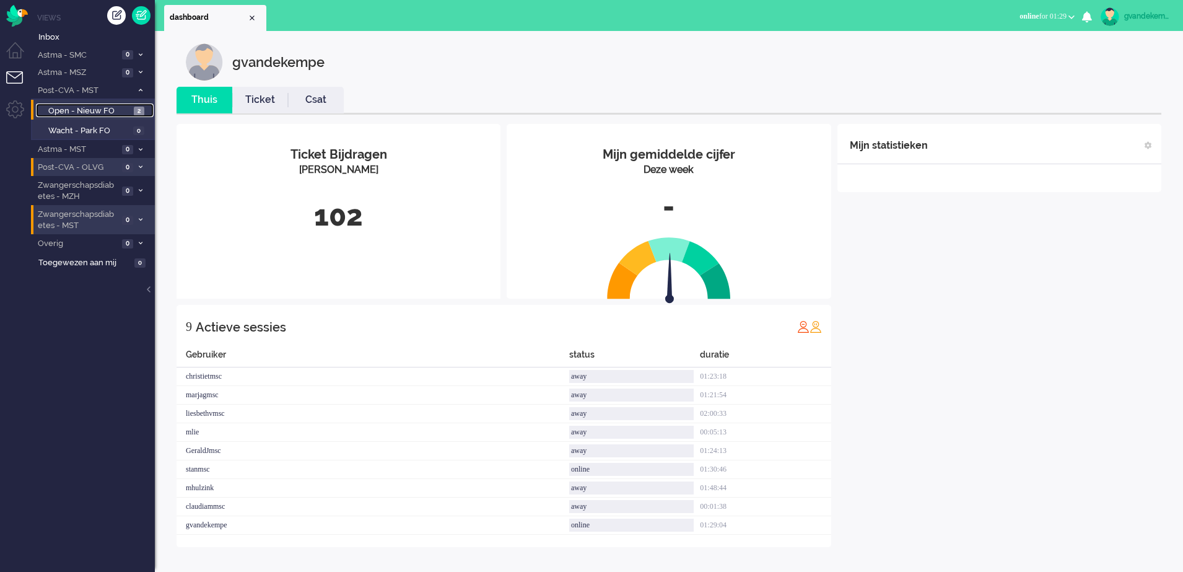
click at [101, 106] on span "Open - Nieuw FO" at bounding box center [89, 111] width 82 height 12
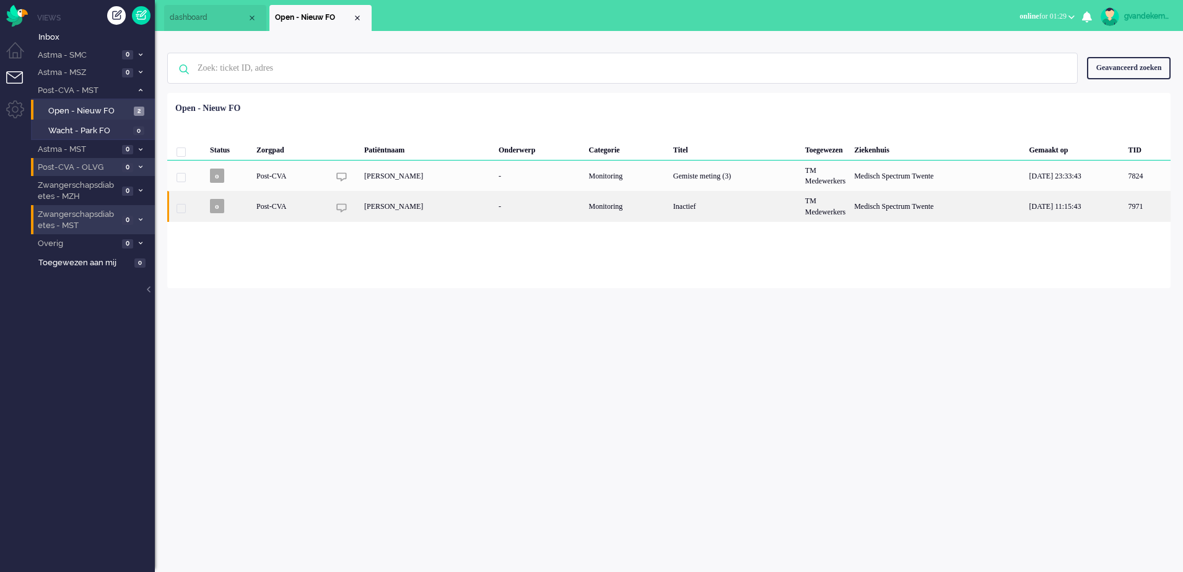
click at [874, 208] on div "Medisch Spectrum Twente" at bounding box center [937, 206] width 175 height 30
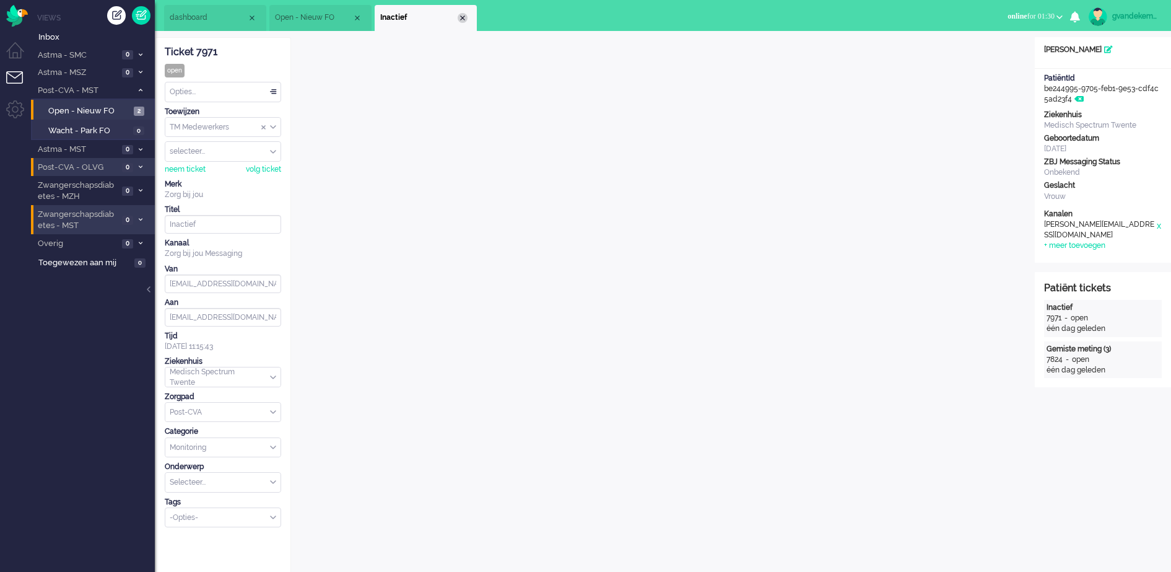
click at [461, 17] on div "Close tab" at bounding box center [463, 18] width 10 height 10
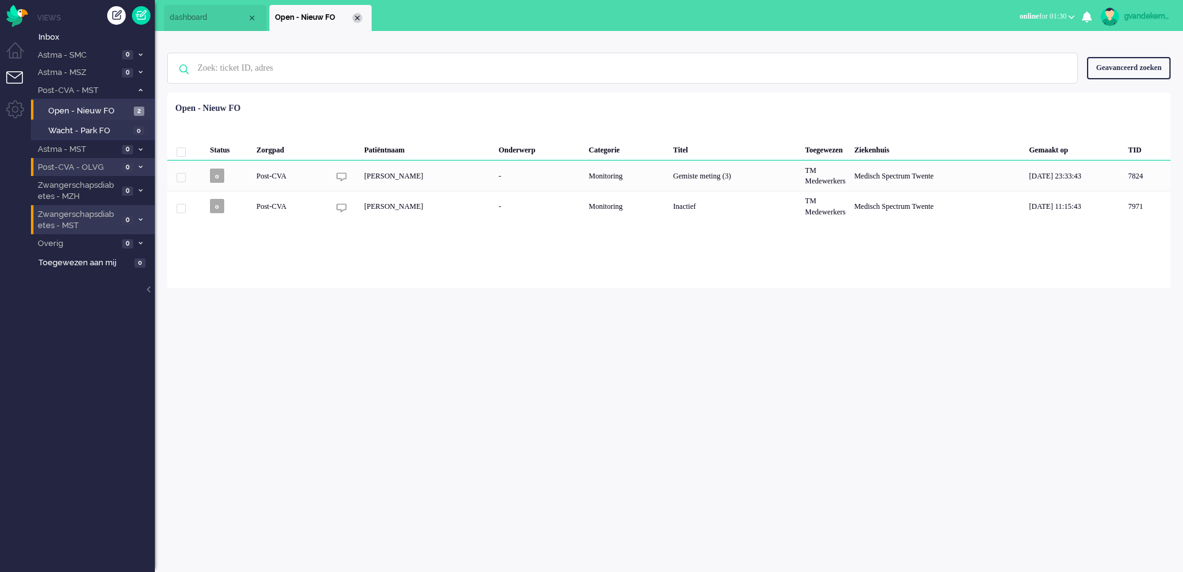
click at [358, 18] on div "Close tab" at bounding box center [357, 18] width 10 height 10
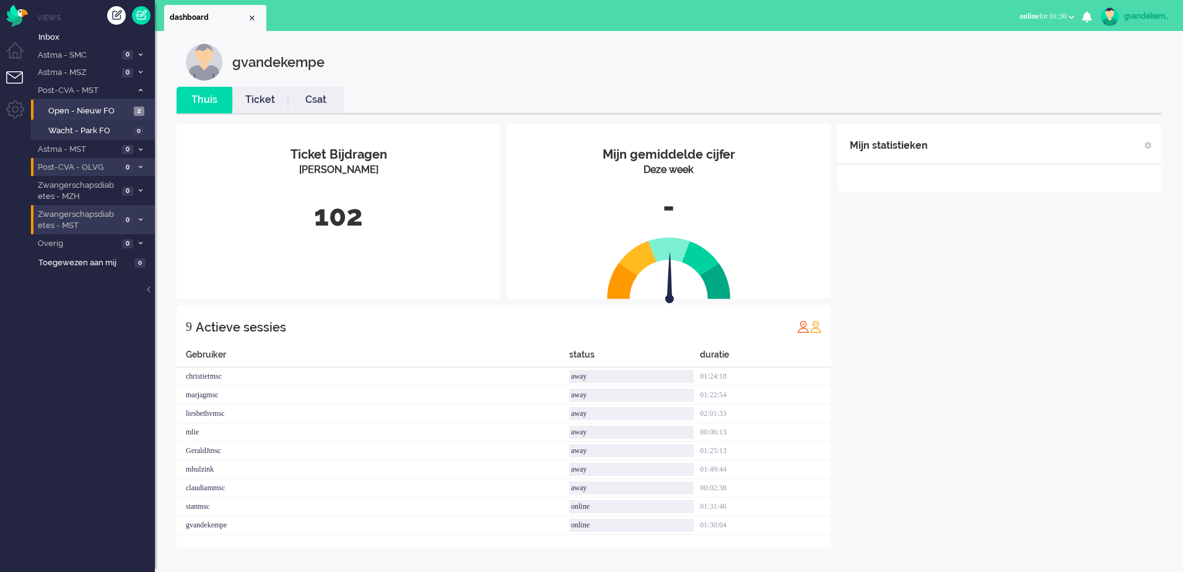
click at [141, 89] on icon at bounding box center [141, 90] width 4 height 4
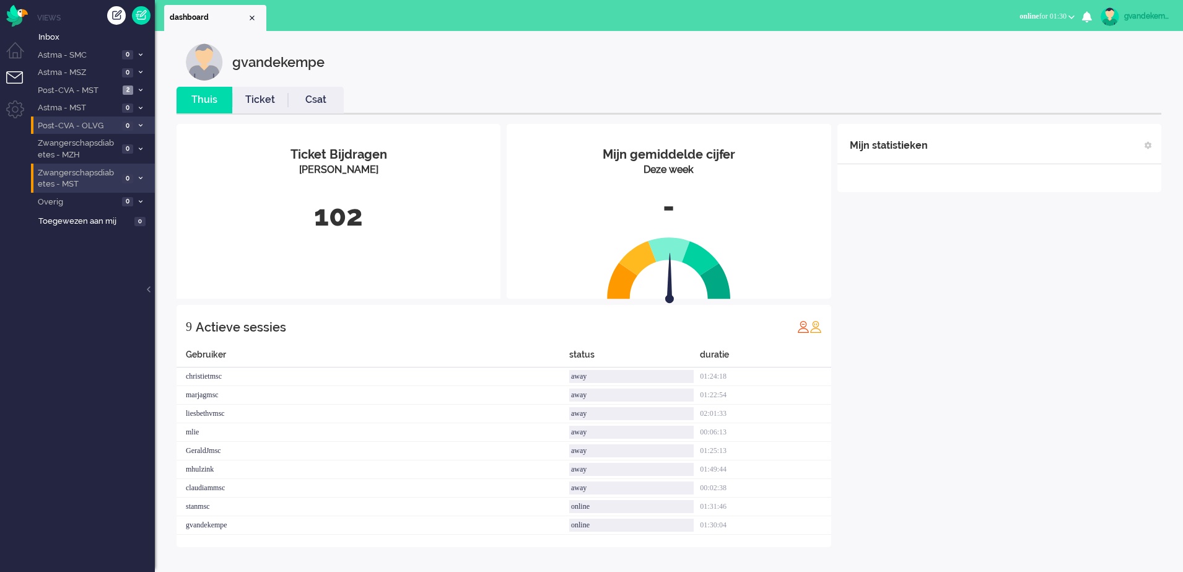
click at [980, 349] on div "Mijn statistieken + Statistieken toevoegen Bel tijd (gemiddelde dag) Wrapup tij…" at bounding box center [999, 335] width 324 height 423
click at [957, 383] on div "Mijn statistieken + Statistieken toevoegen Bel tijd (gemiddelde dag) Wrapup tij…" at bounding box center [999, 335] width 324 height 423
click at [1026, 347] on div "Mijn statistieken + Statistieken toevoegen Bel tijd (gemiddelde dag) Wrapup tij…" at bounding box center [999, 335] width 324 height 423
click at [947, 440] on div "Mijn statistieken + Statistieken toevoegen Bel tijd (gemiddelde dag) Wrapup tij…" at bounding box center [999, 335] width 324 height 423
click at [1107, 347] on div "Mijn statistieken + Statistieken toevoegen Bel tijd (gemiddelde dag) Wrapup tij…" at bounding box center [999, 335] width 324 height 423
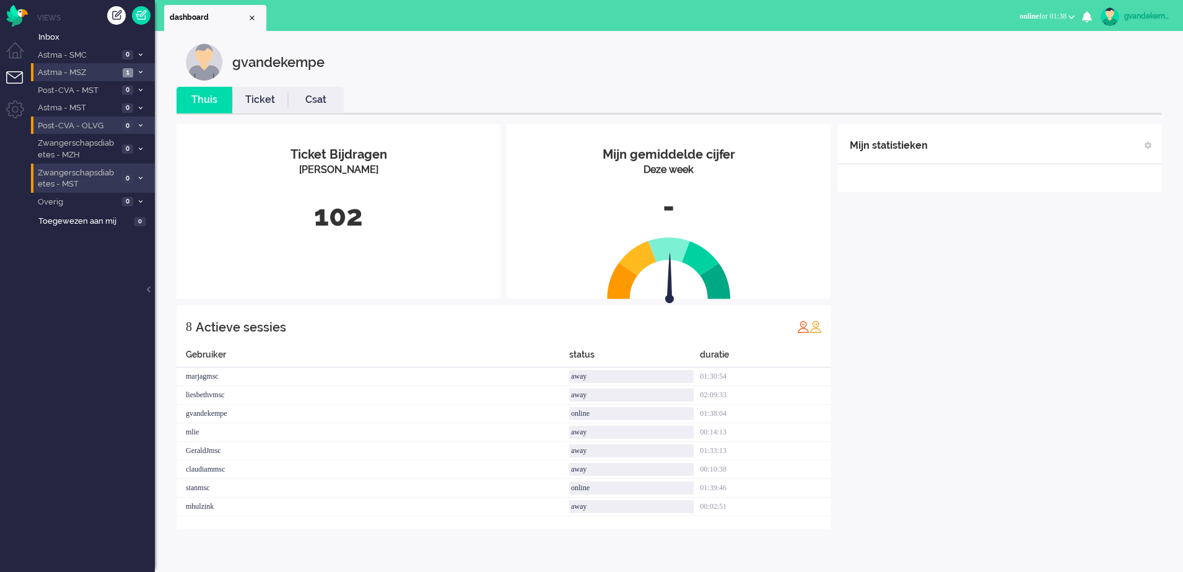
click at [139, 70] on icon at bounding box center [141, 72] width 4 height 4
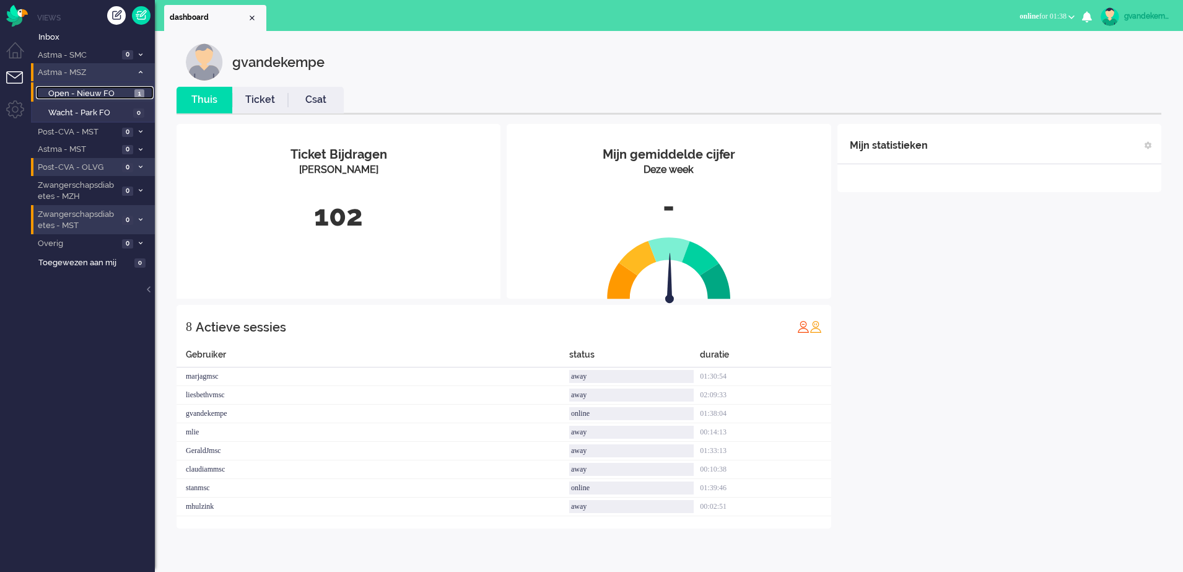
click at [120, 96] on span "Open - Nieuw FO" at bounding box center [89, 94] width 83 height 12
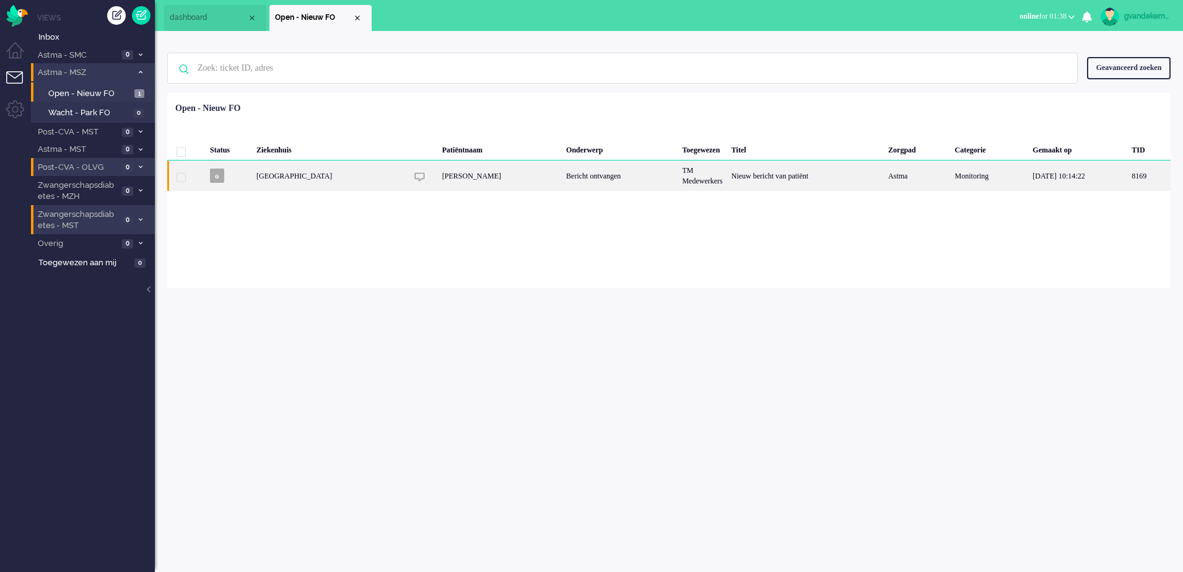
click at [727, 180] on div "Nieuw bericht van patiënt" at bounding box center [805, 175] width 157 height 30
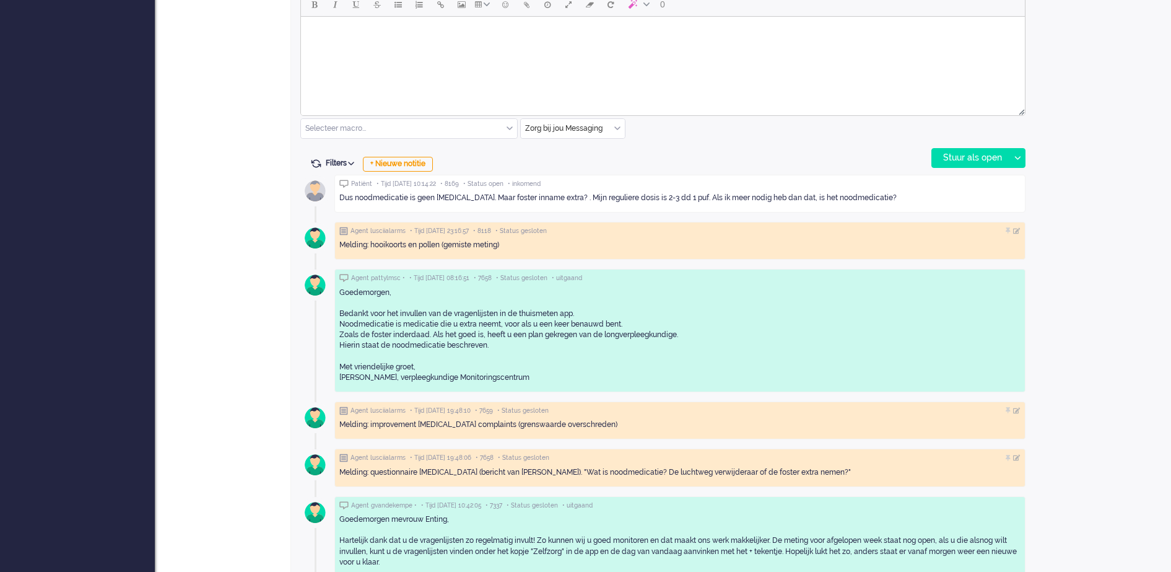
scroll to position [580, 0]
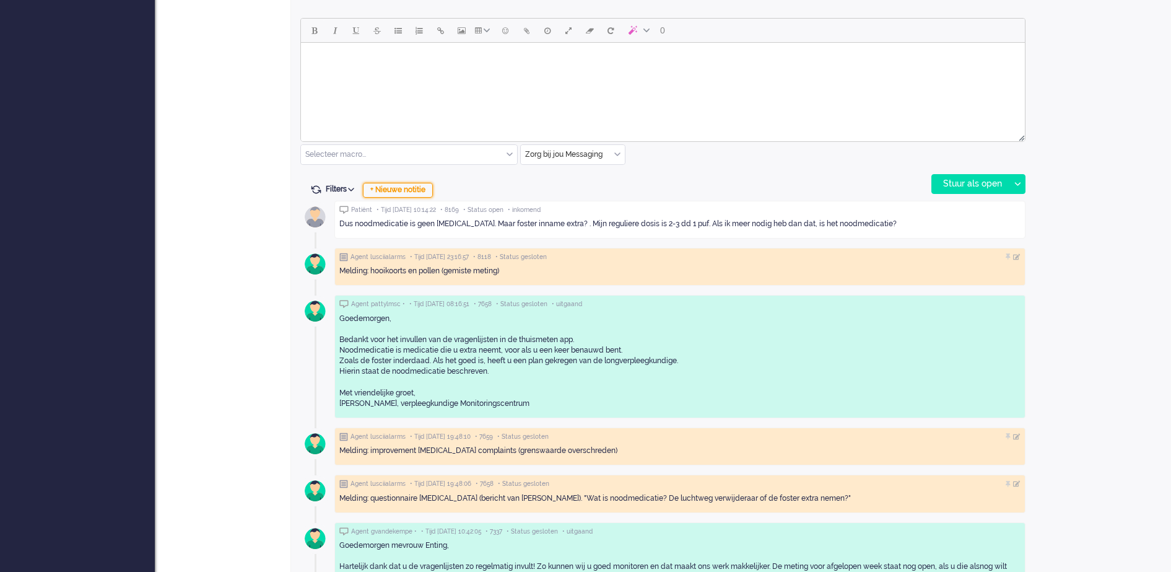
click at [425, 192] on div "+ Nieuwe notitie" at bounding box center [398, 190] width 70 height 15
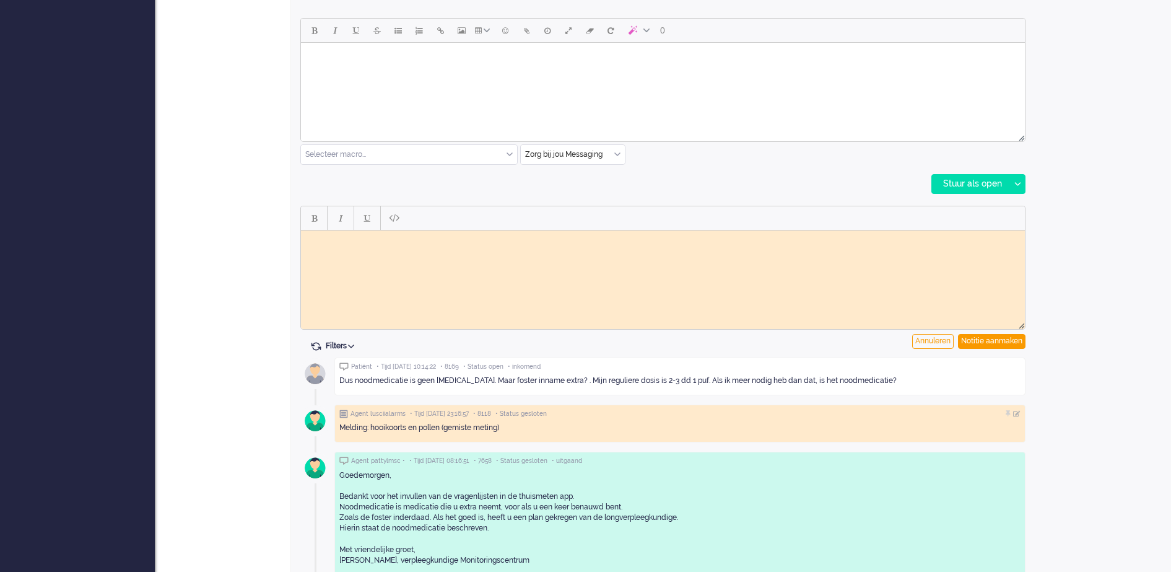
scroll to position [0, 0]
click at [1009, 342] on div "Notitie aanmaken" at bounding box center [992, 341] width 68 height 15
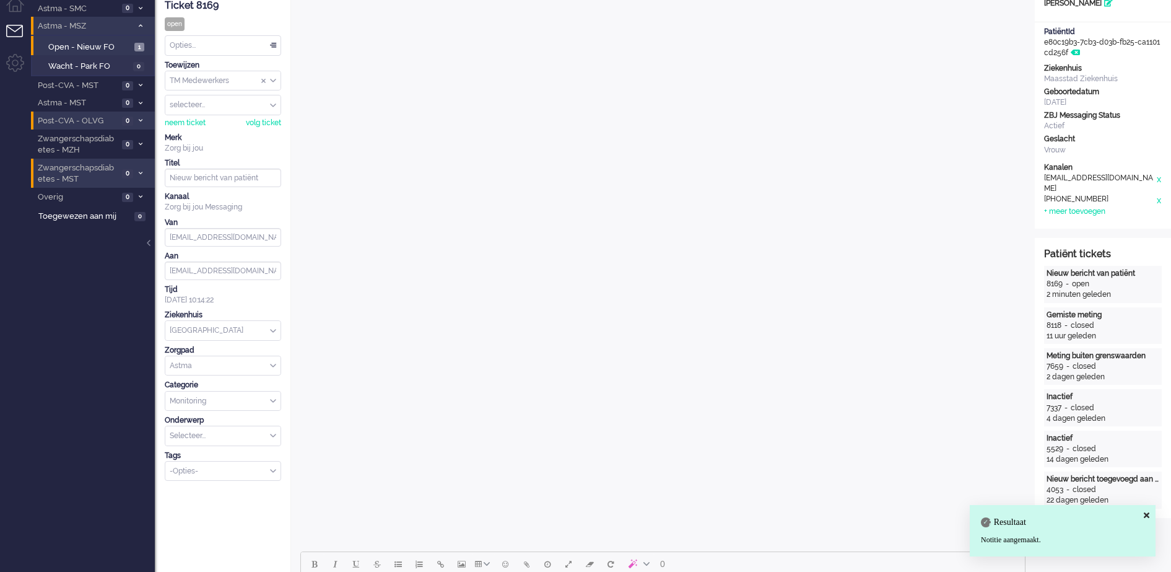
scroll to position [38, 0]
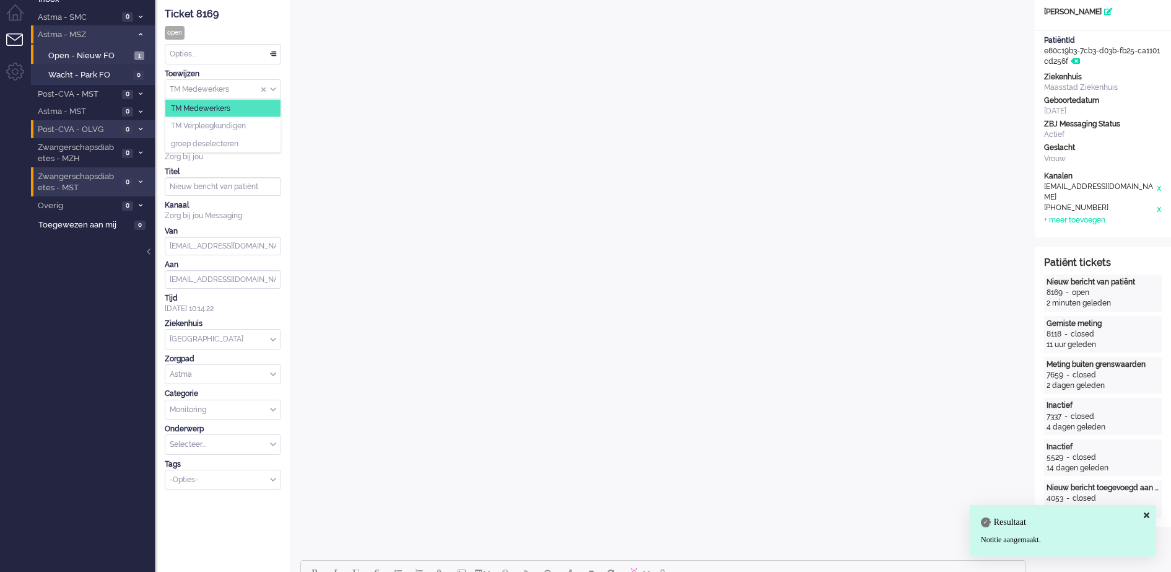
click at [276, 91] on div "TM Medewerkers" at bounding box center [222, 89] width 115 height 19
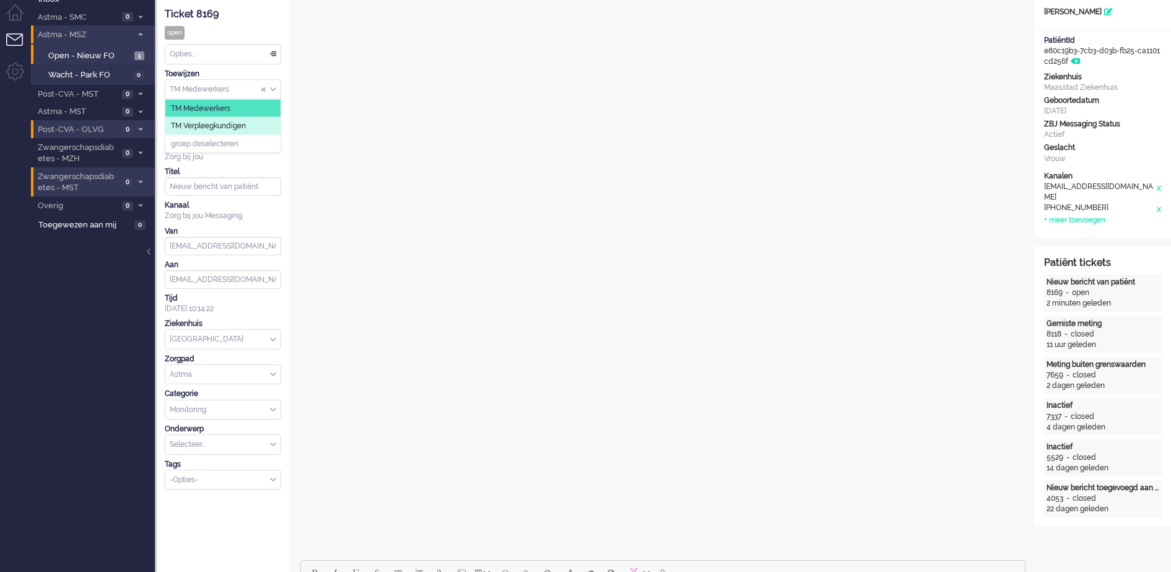
click at [235, 123] on span "TM Verpleegkundigen" at bounding box center [208, 126] width 75 height 11
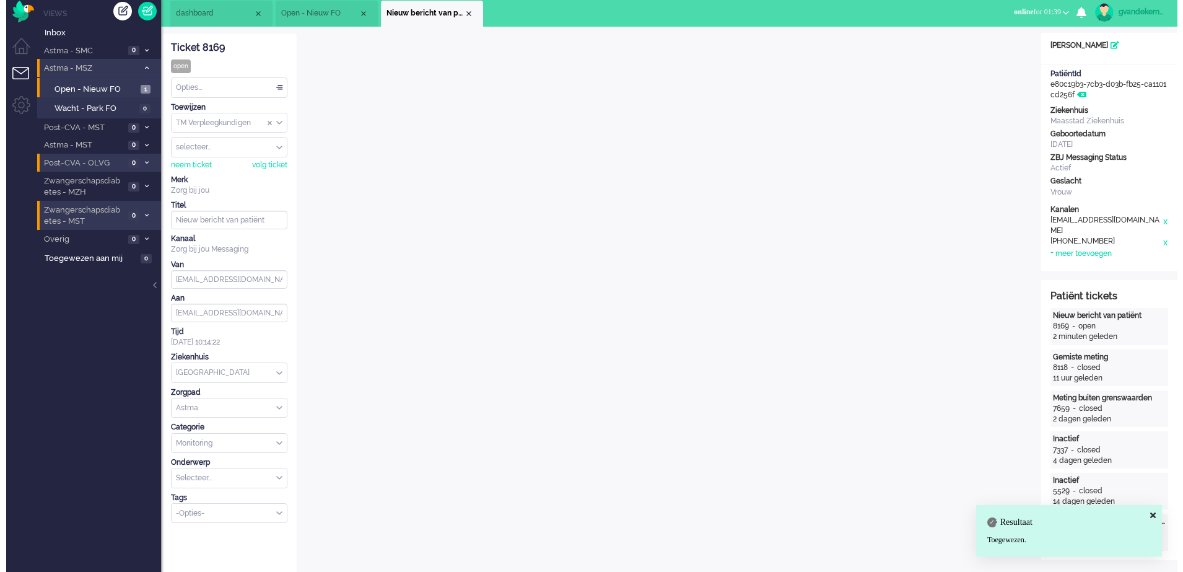
scroll to position [0, 0]
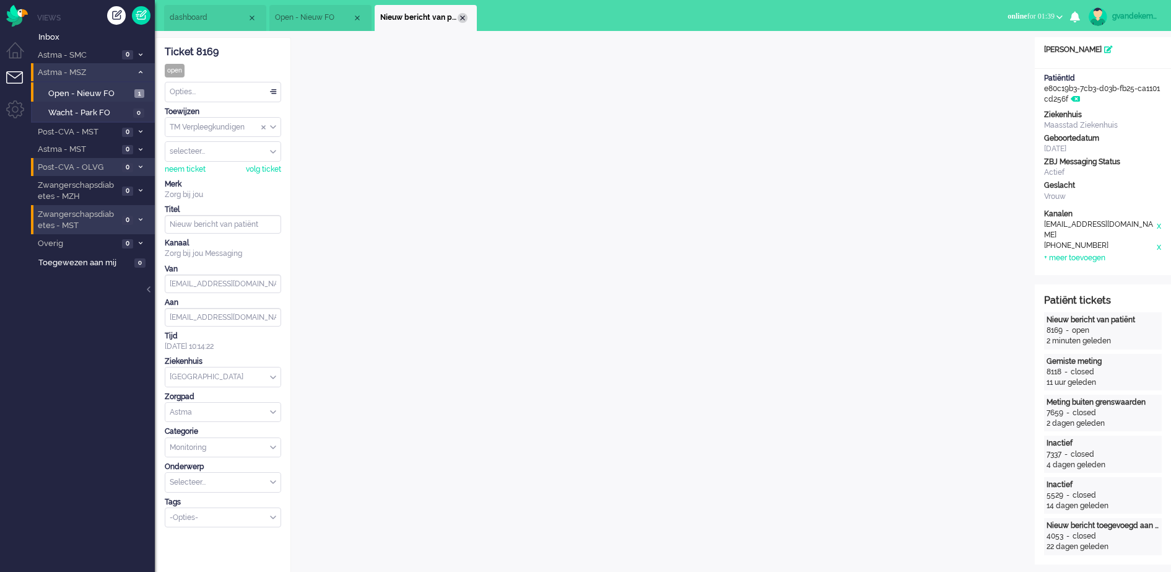
click at [463, 15] on div "Close tab" at bounding box center [463, 18] width 10 height 10
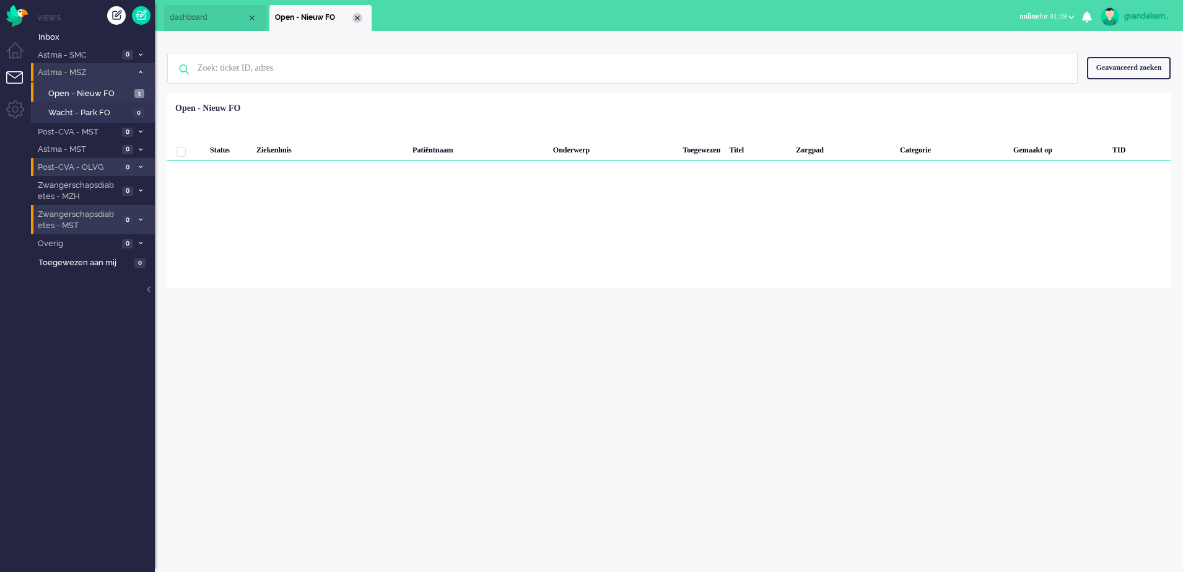
click at [359, 18] on div "Close tab" at bounding box center [357, 18] width 10 height 10
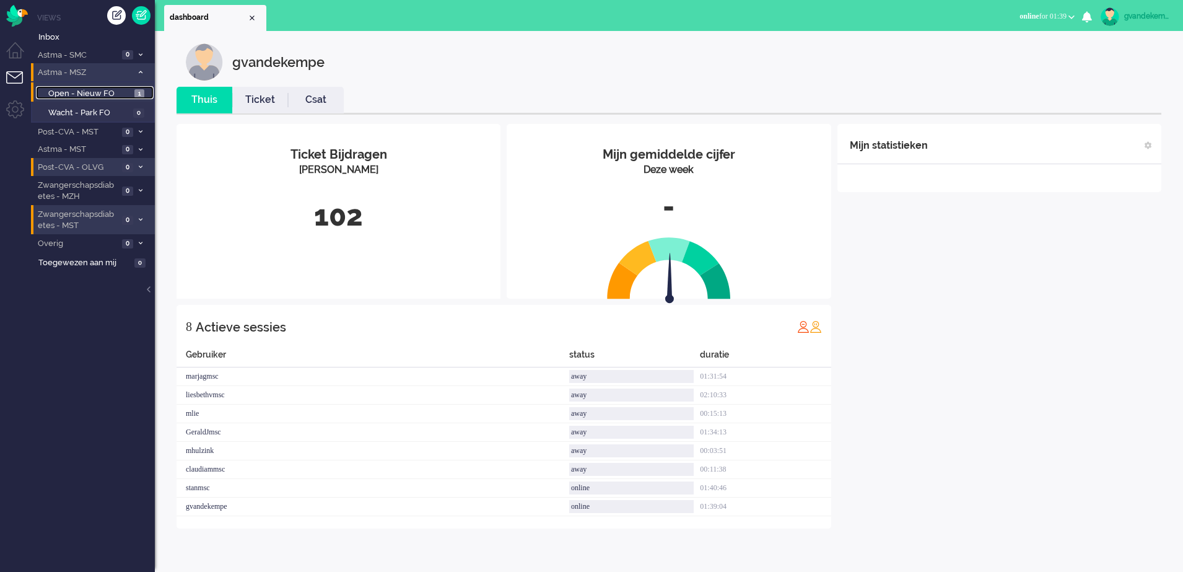
click at [119, 91] on span "Open - Nieuw FO" at bounding box center [89, 94] width 83 height 12
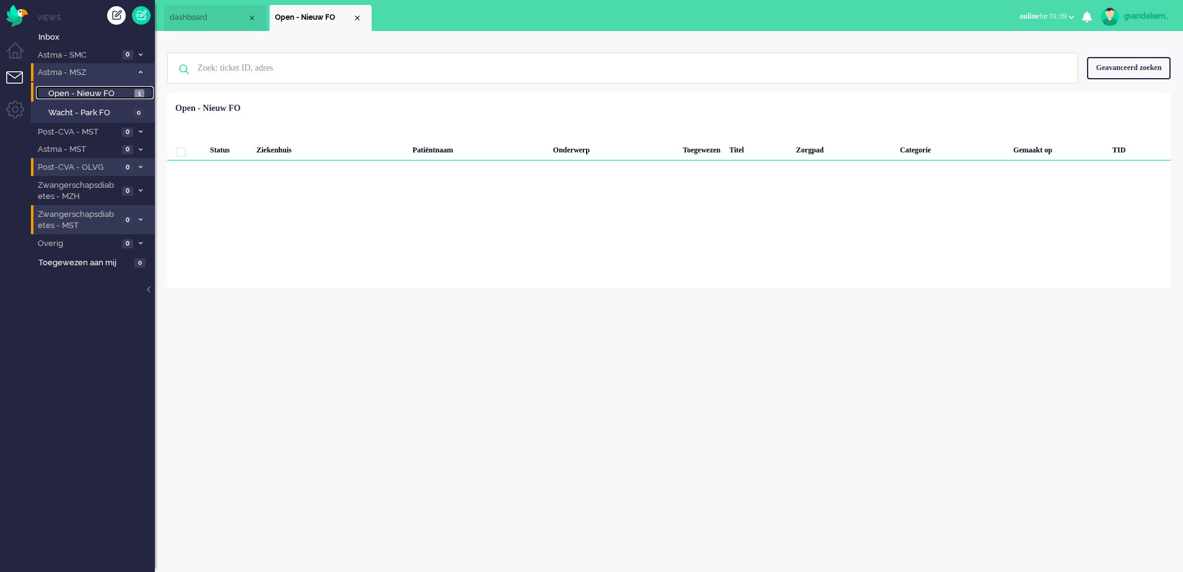
click at [120, 88] on span "Open - Nieuw FO" at bounding box center [89, 94] width 83 height 12
click at [137, 71] on span at bounding box center [140, 72] width 9 height 7
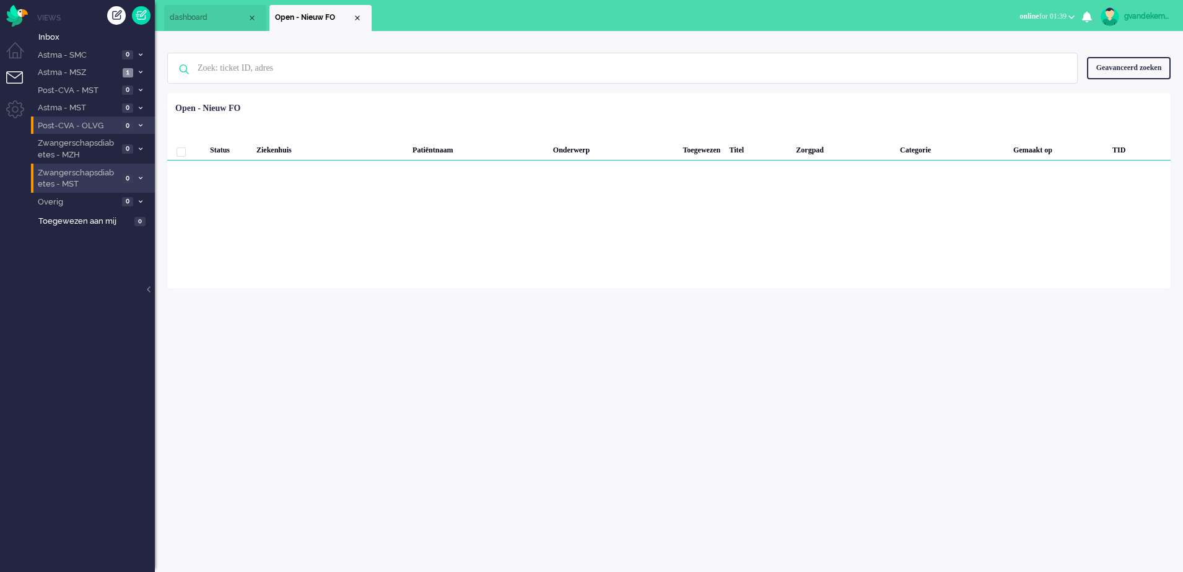
click at [651, 268] on div "Loading... Status Ziekenhuis Patiëntnaam Onderwerp Toegewezen Titel Zorgpad Cat…" at bounding box center [668, 190] width 1003 height 195
click at [355, 19] on div "Close tab" at bounding box center [357, 18] width 10 height 10
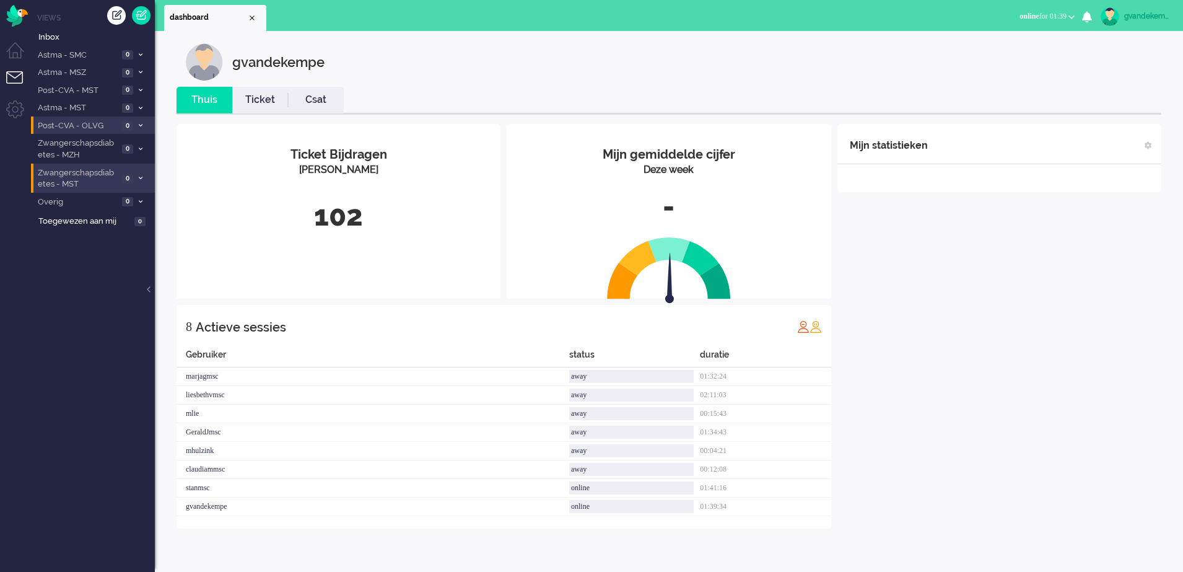
click at [996, 287] on div "Mijn statistieken + Statistieken toevoegen Bel tijd (gemiddelde dag) Wrapup tij…" at bounding box center [999, 326] width 324 height 404
click at [1024, 440] on div "Mijn statistieken + Statistieken toevoegen Bel tijd (gemiddelde dag) Wrapup tij…" at bounding box center [999, 326] width 324 height 404
click at [1095, 308] on div "Mijn statistieken + Statistieken toevoegen Bel tijd (gemiddelde dag) Wrapup tij…" at bounding box center [999, 326] width 324 height 404
click at [1039, 270] on div "Mijn statistieken + Statistieken toevoegen Bel tijd (gemiddelde dag) Wrapup tij…" at bounding box center [999, 326] width 324 height 404
click at [1115, 335] on div "Mijn statistieken + Statistieken toevoegen Bel tijd (gemiddelde dag) Wrapup tij…" at bounding box center [999, 326] width 324 height 404
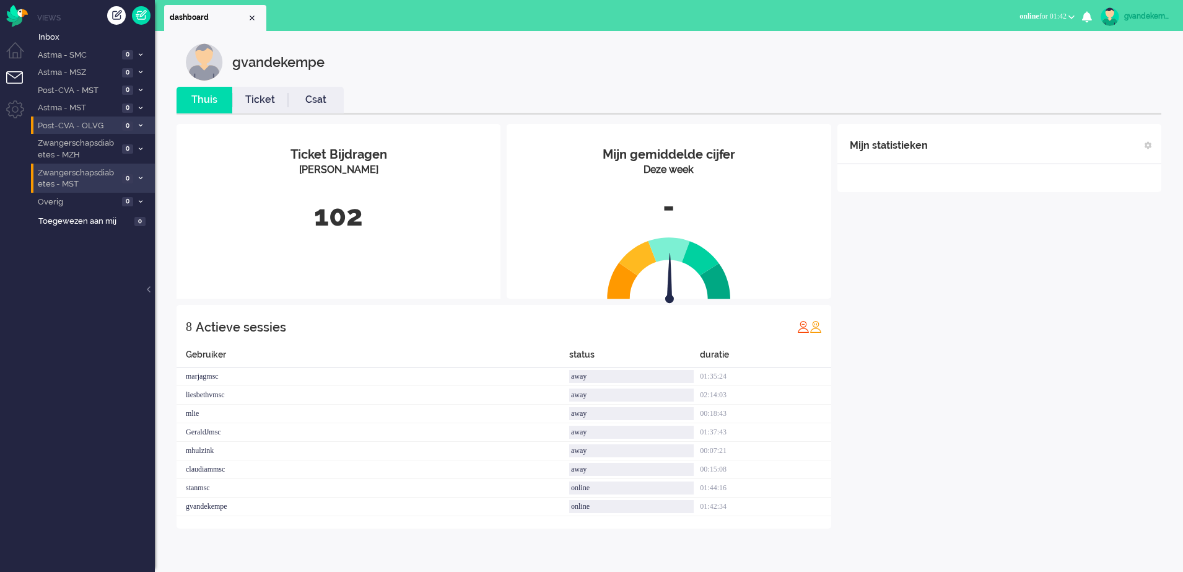
click at [977, 369] on div "Mijn statistieken + Statistieken toevoegen Bel tijd (gemiddelde dag) Wrapup tij…" at bounding box center [999, 326] width 324 height 404
click at [981, 438] on div "Mijn statistieken + Statistieken toevoegen Bel tijd (gemiddelde dag) Wrapup tij…" at bounding box center [999, 326] width 324 height 404
click at [951, 382] on div "Mijn statistieken + Statistieken toevoegen Bel tijd (gemiddelde dag) Wrapup tij…" at bounding box center [999, 326] width 324 height 404
click at [1067, 347] on div "Mijn statistieken + Statistieken toevoegen Bel tijd (gemiddelde dag) Wrapup tij…" at bounding box center [999, 326] width 324 height 404
click at [139, 200] on icon at bounding box center [141, 201] width 4 height 4
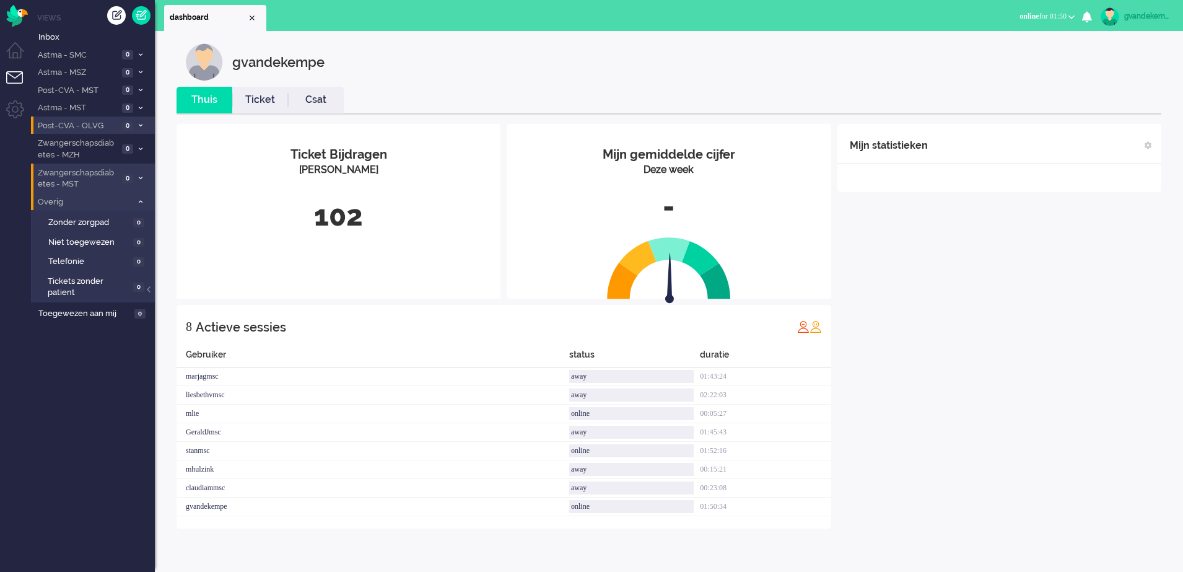
click at [139, 200] on icon at bounding box center [141, 201] width 4 height 4
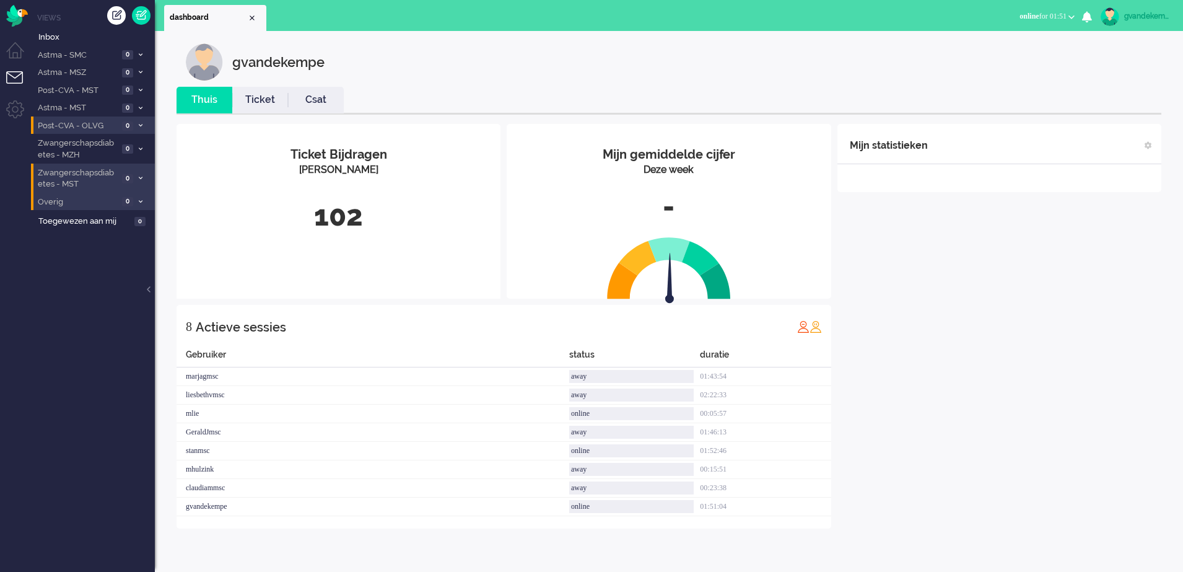
click at [993, 417] on div "Mijn statistieken + Statistieken toevoegen Bel tijd (gemiddelde dag) Wrapup tij…" at bounding box center [999, 326] width 324 height 404
click at [993, 418] on div "Mijn statistieken + Statistieken toevoegen Bel tijd (gemiddelde dag) Wrapup tij…" at bounding box center [999, 326] width 324 height 404
click at [972, 399] on div "Mijn statistieken + Statistieken toevoegen Bel tijd (gemiddelde dag) Wrapup tij…" at bounding box center [999, 317] width 324 height 386
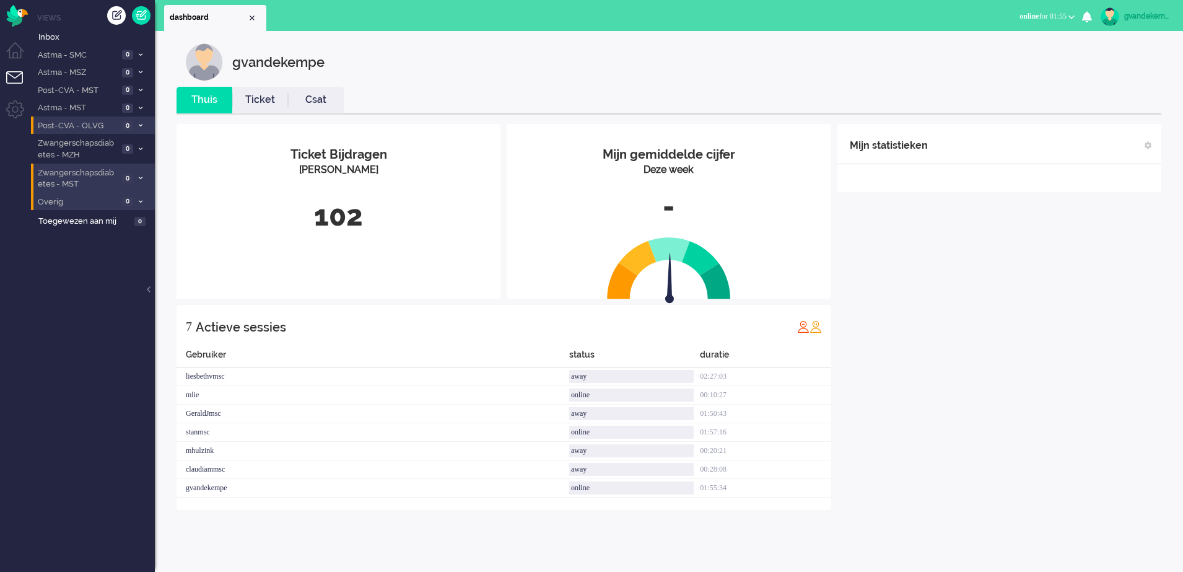
click at [1022, 397] on div "Mijn statistieken + Statistieken toevoegen Bel tijd (gemiddelde dag) Wrapup tij…" at bounding box center [999, 317] width 324 height 386
click at [1033, 427] on div "Mijn statistieken + Statistieken toevoegen Bel tijd (gemiddelde dag) Wrapup tij…" at bounding box center [999, 317] width 324 height 386
click at [1076, 233] on div "Mijn statistieken + Statistieken toevoegen Bel tijd (gemiddelde dag) Wrapup tij…" at bounding box center [999, 317] width 324 height 386
click at [970, 325] on div "Mijn statistieken + Statistieken toevoegen Bel tijd (gemiddelde dag) Wrapup tij…" at bounding box center [999, 317] width 324 height 386
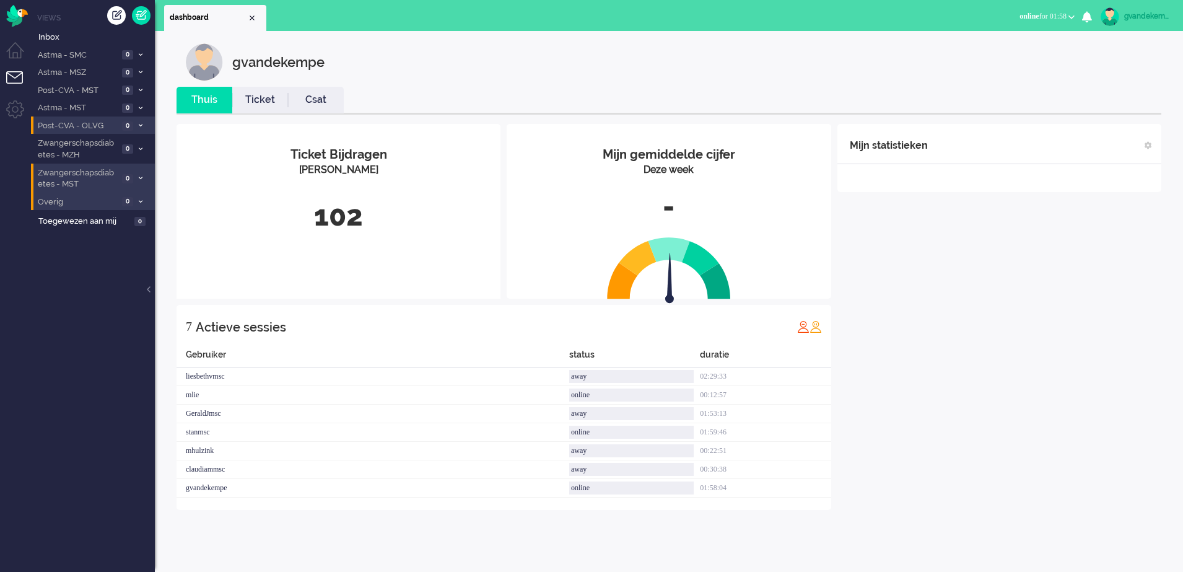
click at [1042, 274] on div "Mijn statistieken + Statistieken toevoegen Bel tijd (gemiddelde dag) Wrapup tij…" at bounding box center [999, 317] width 324 height 386
click at [990, 382] on div "Mijn statistieken + Statistieken toevoegen Bel tijd (gemiddelde dag) Wrapup tij…" at bounding box center [999, 317] width 324 height 386
click at [1044, 367] on div "Mijn statistieken + Statistieken toevoegen Bel tijd (gemiddelde dag) Wrapup tij…" at bounding box center [999, 317] width 324 height 386
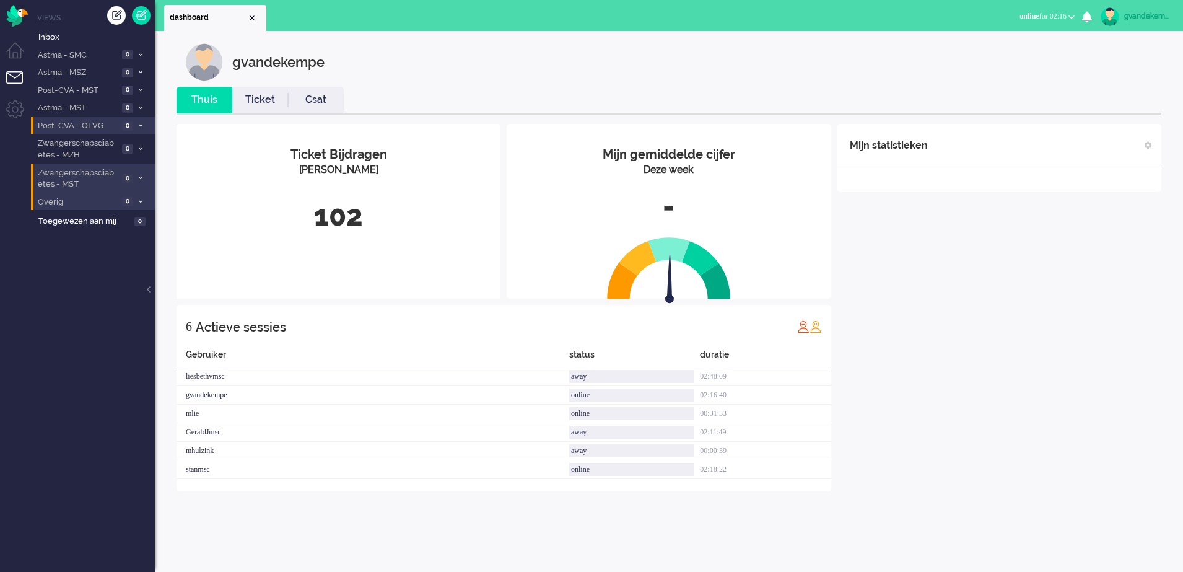
click at [1172, 397] on div "gvandekempe Thuis Ticket Csat Mijn gemiddelde cijfer Deze week - Ticket Bijdrag…" at bounding box center [669, 272] width 1028 height 482
click at [928, 323] on div "Mijn statistieken + Statistieken toevoegen Bel tijd (gemiddelde dag) Wrapup tij…" at bounding box center [999, 326] width 324 height 404
click at [985, 302] on div "Mijn statistieken + Statistieken toevoegen Bel tijd (gemiddelde dag) Wrapup tij…" at bounding box center [999, 326] width 324 height 404
click at [138, 123] on span at bounding box center [140, 126] width 9 height 7
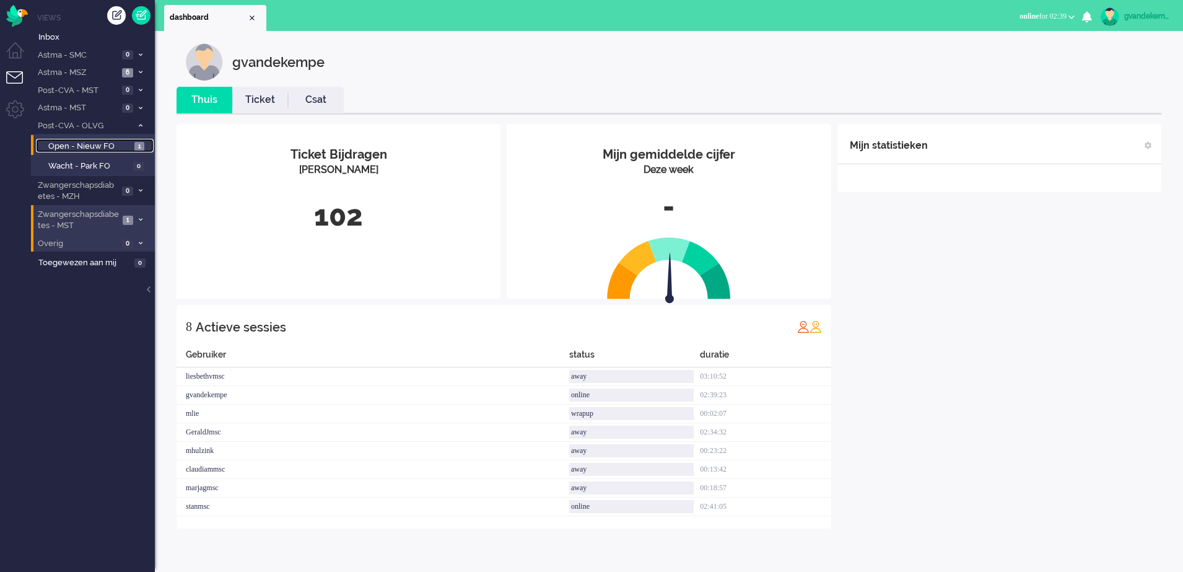
click at [116, 145] on span "Open - Nieuw FO" at bounding box center [89, 147] width 83 height 12
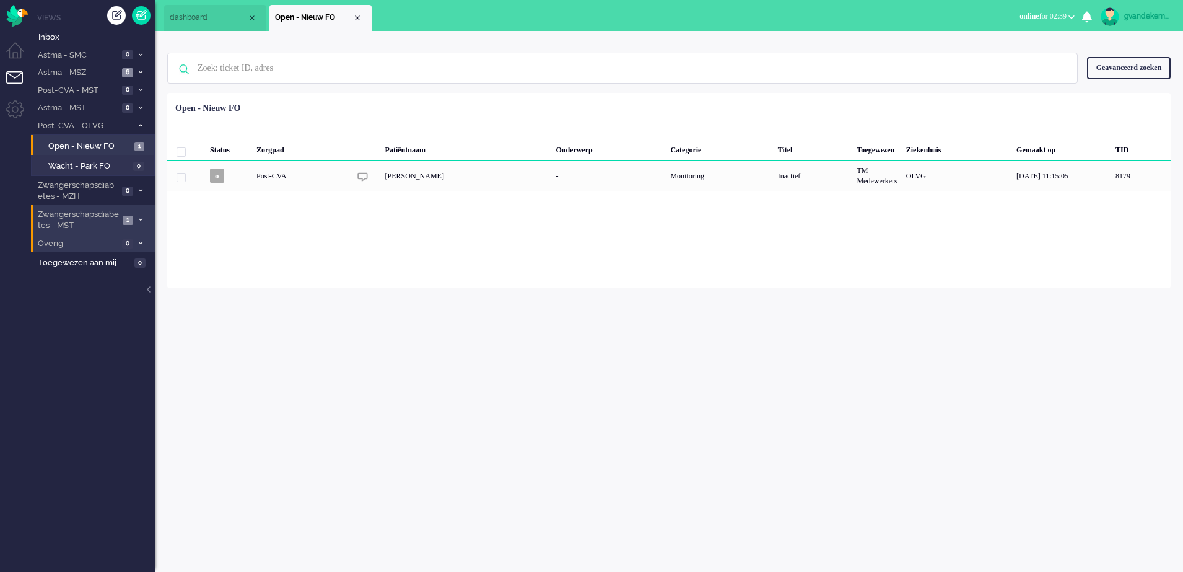
click at [141, 219] on icon at bounding box center [141, 219] width 4 height 4
click at [121, 243] on span "Open - Nieuw FO" at bounding box center [89, 247] width 83 height 12
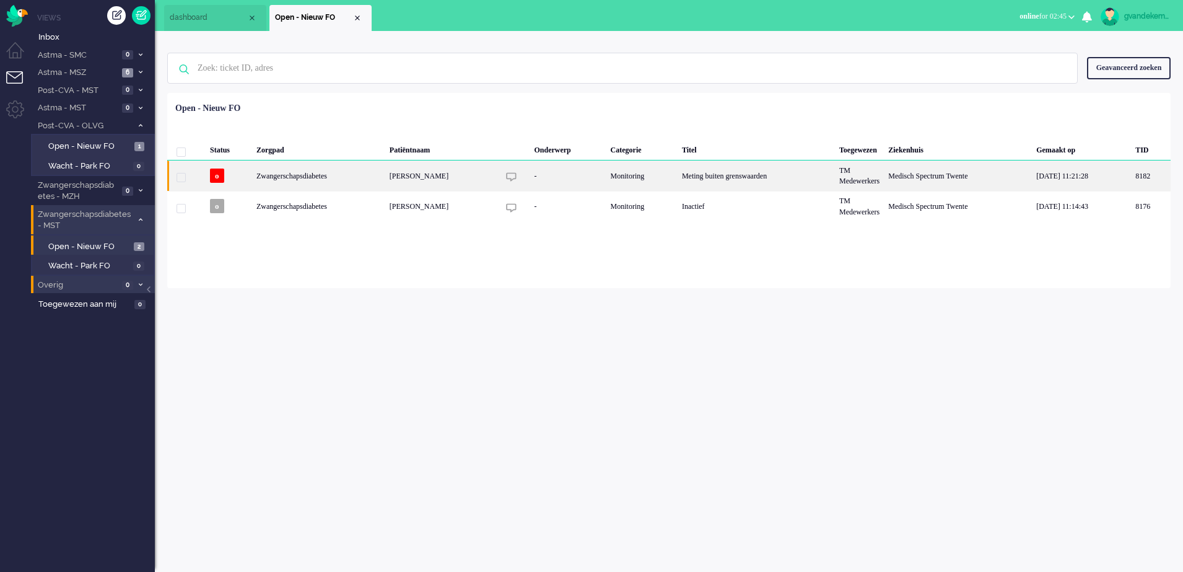
click at [606, 172] on div "-" at bounding box center [567, 175] width 76 height 30
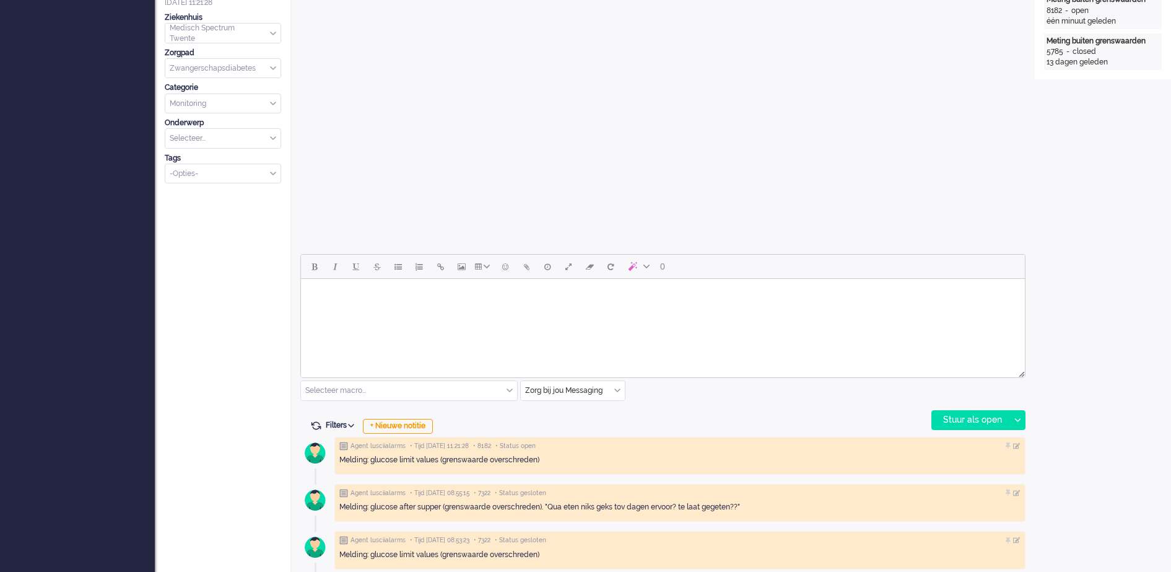
scroll to position [347, 0]
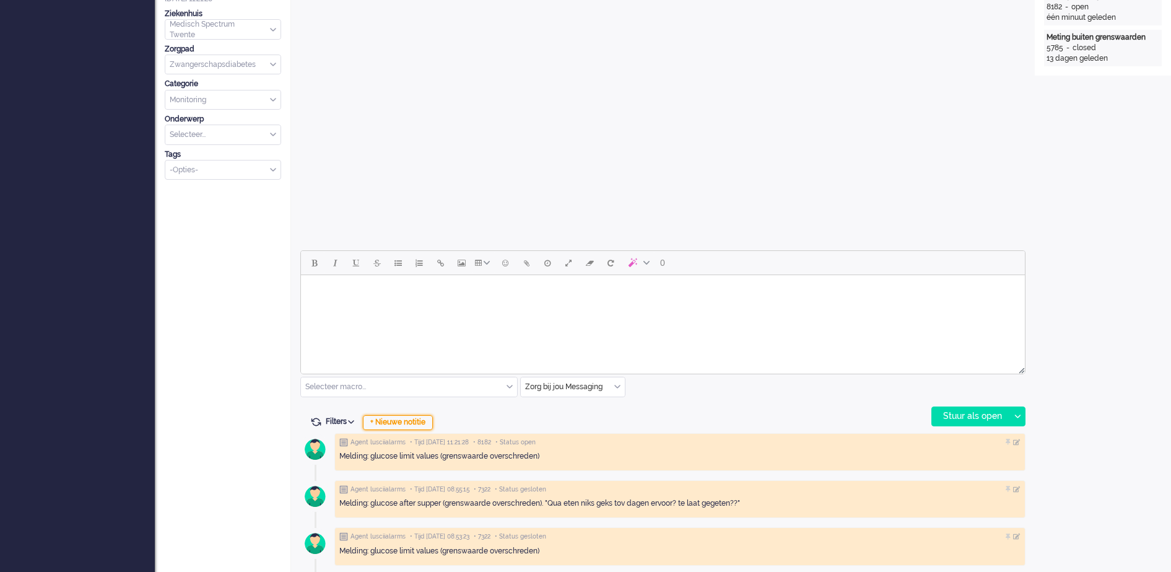
click at [407, 423] on div "+ Nieuwe notitie" at bounding box center [398, 422] width 70 height 15
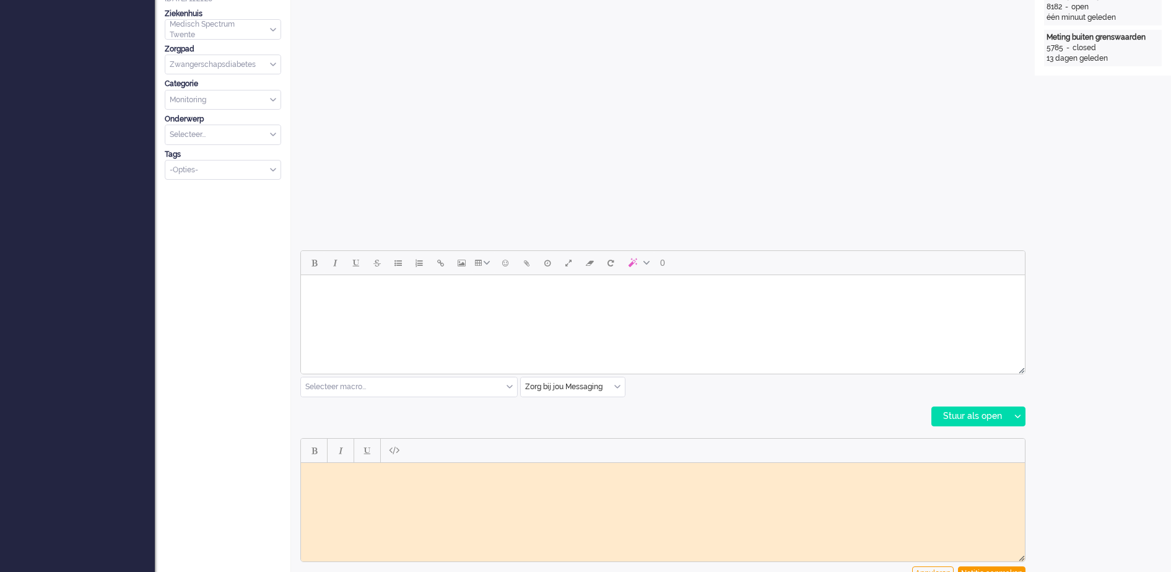
scroll to position [0, 0]
click at [416, 475] on body "Rich Text Area. Press ALT-0 for help." at bounding box center [663, 471] width 714 height 9
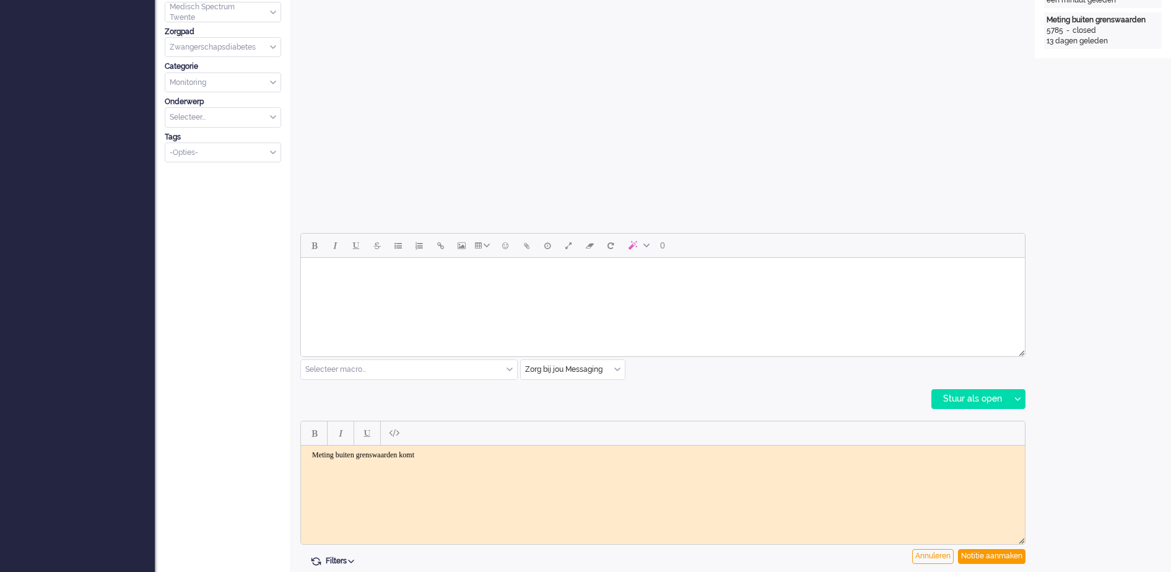
scroll to position [270, 0]
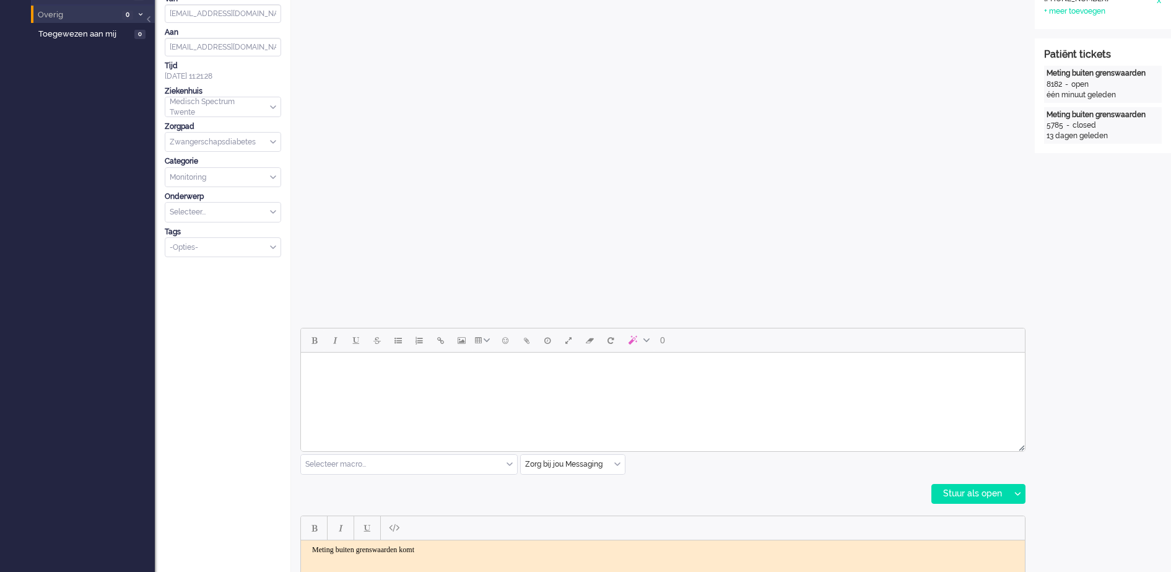
click at [416, 551] on body "Meting buiten grenswaarden komt" at bounding box center [663, 548] width 714 height 9
click at [416, 547] on body "Meting buiten grenswaarden komt" at bounding box center [663, 548] width 714 height 9
click at [417, 547] on body "Meting buiten grenswaarden komt" at bounding box center [663, 548] width 714 height 9
click at [450, 544] on body "Meting buiten grenswaarde komt" at bounding box center [663, 548] width 714 height 9
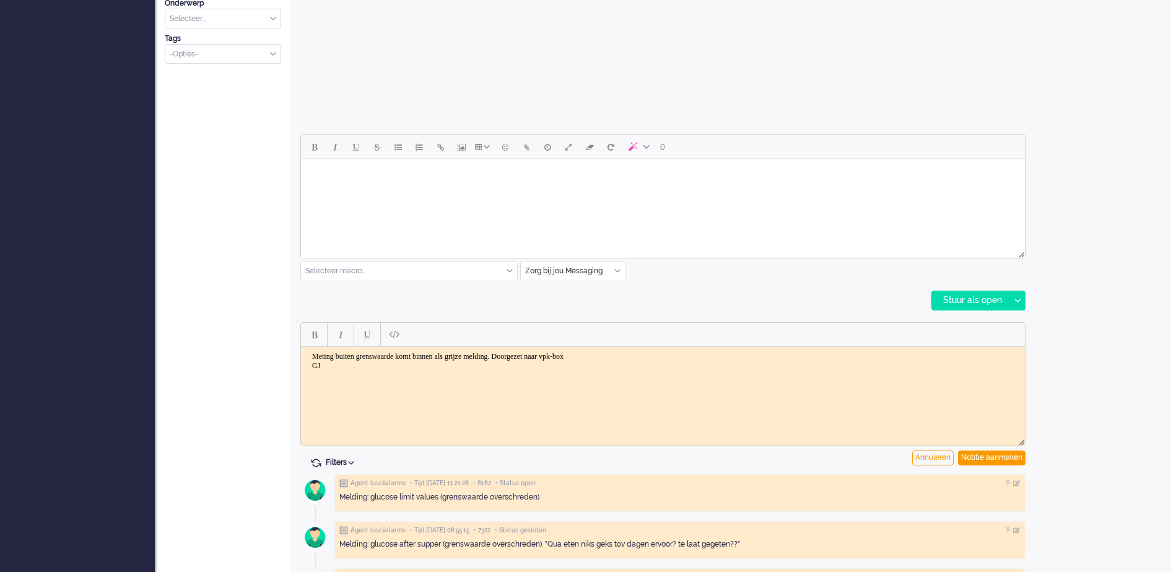
scroll to position [502, 0]
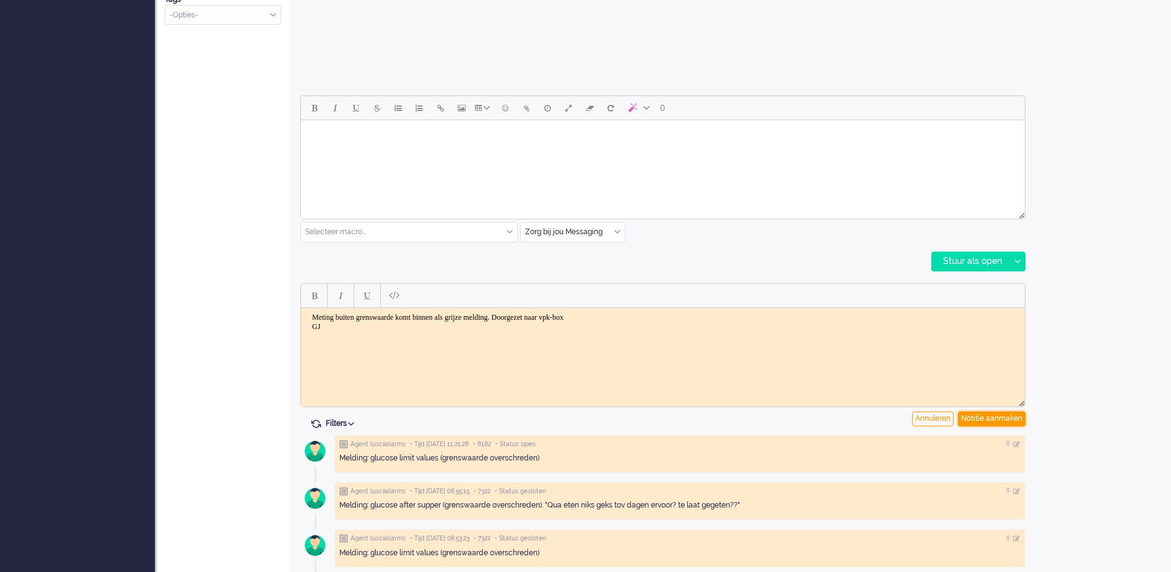
click at [1004, 419] on div "Notitie aanmaken" at bounding box center [992, 418] width 68 height 15
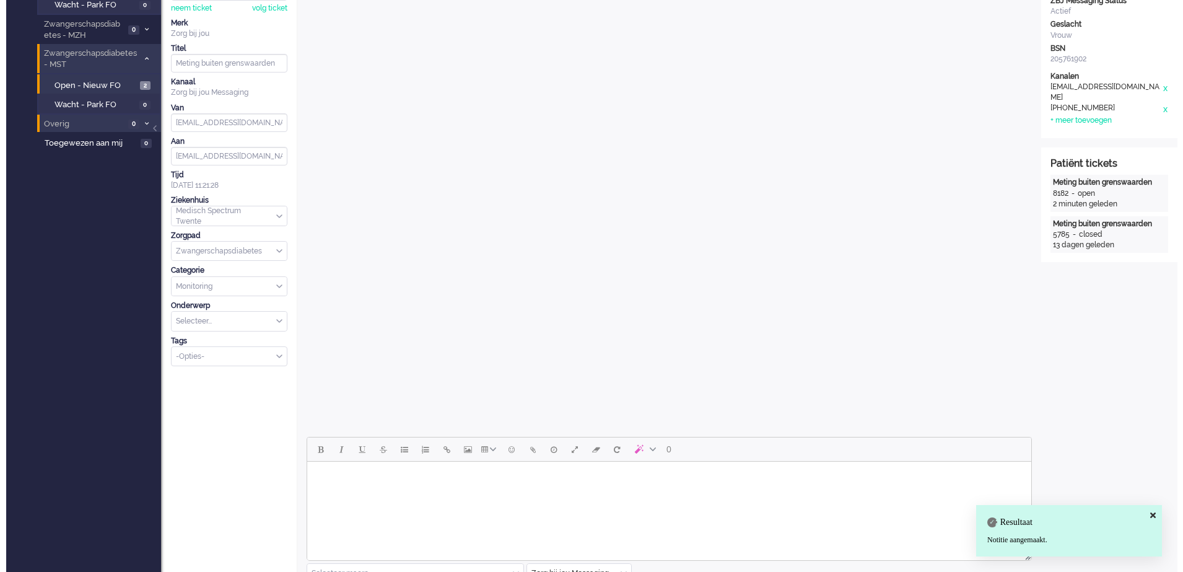
scroll to position [0, 0]
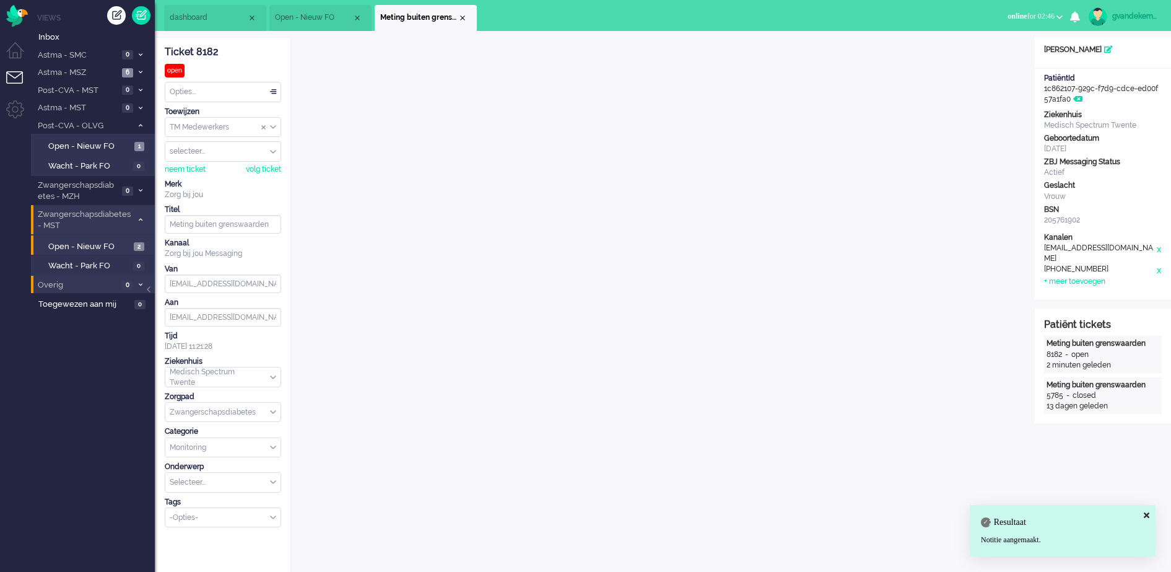
click at [271, 125] on div "TM Medewerkers" at bounding box center [222, 127] width 115 height 19
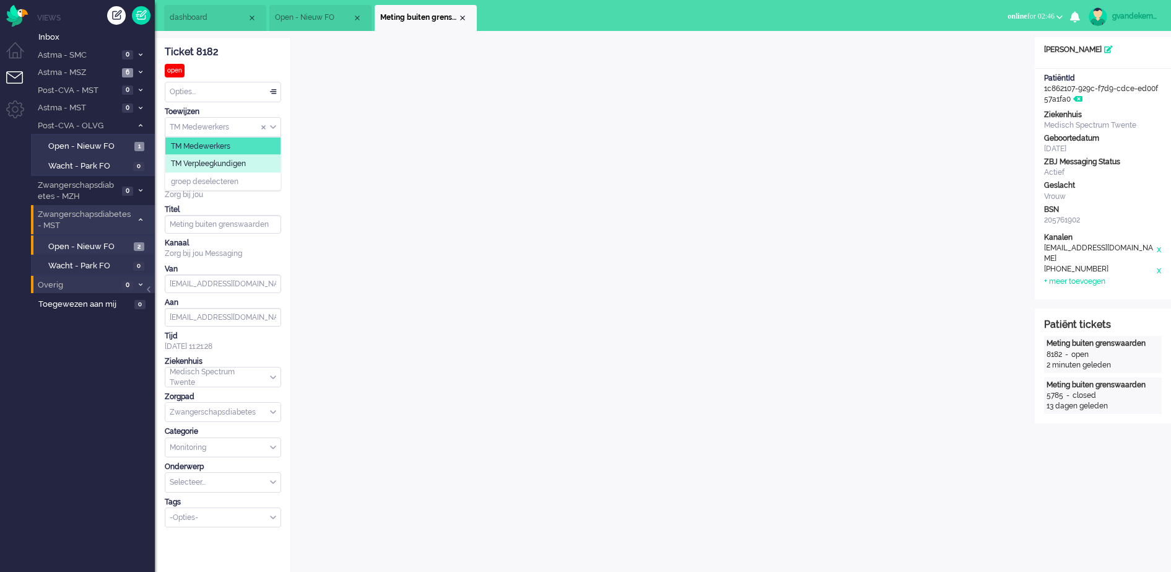
click at [246, 159] on span "TM Verpleegkundigen" at bounding box center [208, 164] width 75 height 11
click at [462, 17] on div "Close tab" at bounding box center [463, 18] width 10 height 10
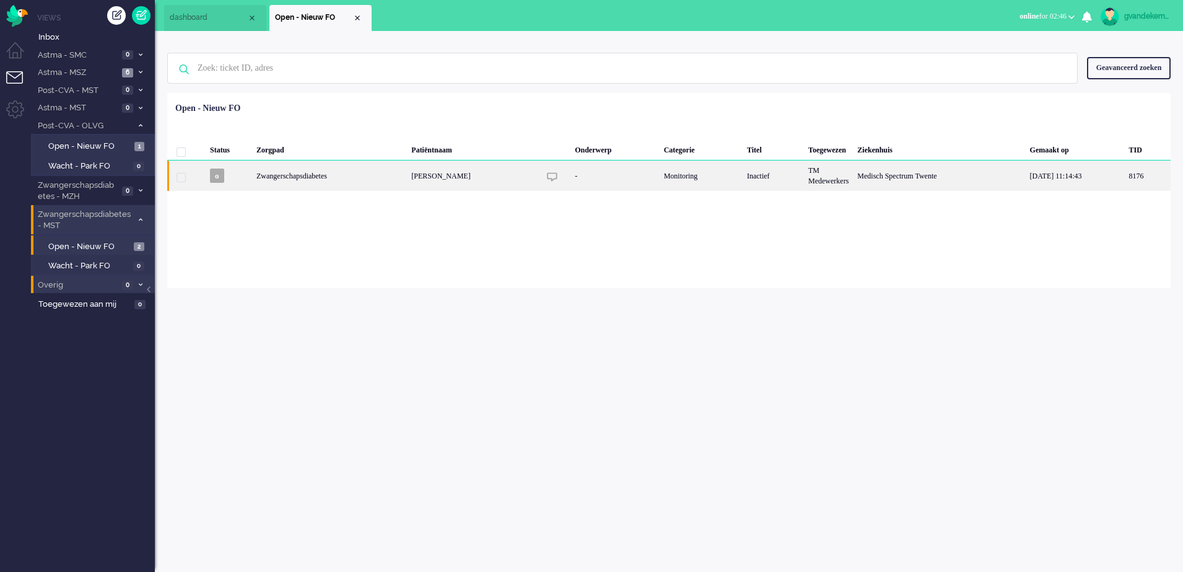
click at [659, 170] on div "-" at bounding box center [614, 175] width 89 height 30
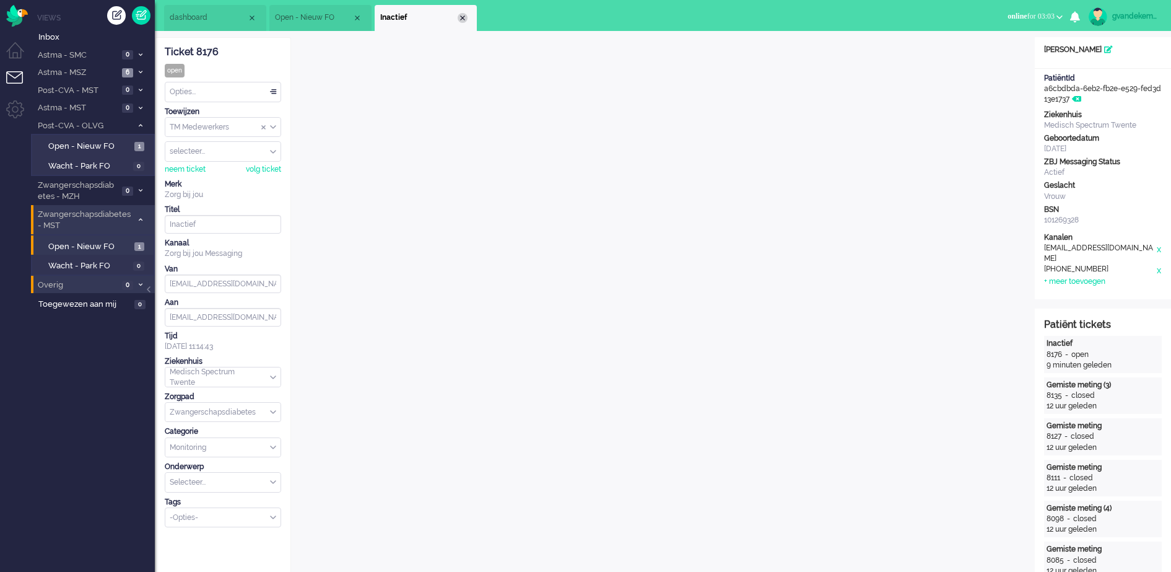
click at [463, 14] on div "Close tab" at bounding box center [463, 18] width 10 height 10
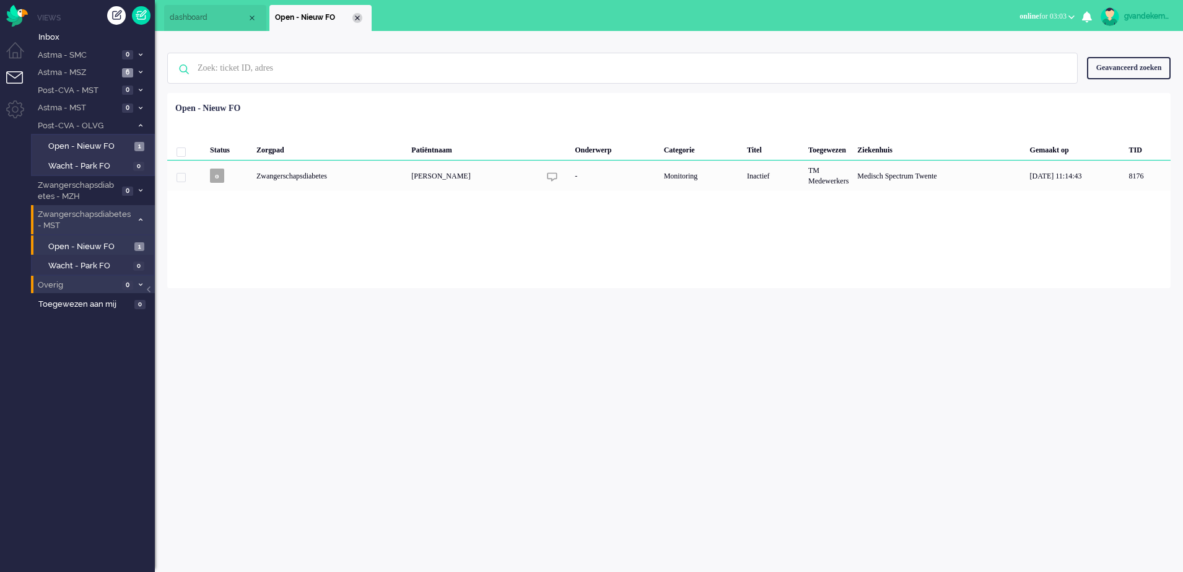
click at [355, 17] on div "Close tab" at bounding box center [357, 18] width 10 height 10
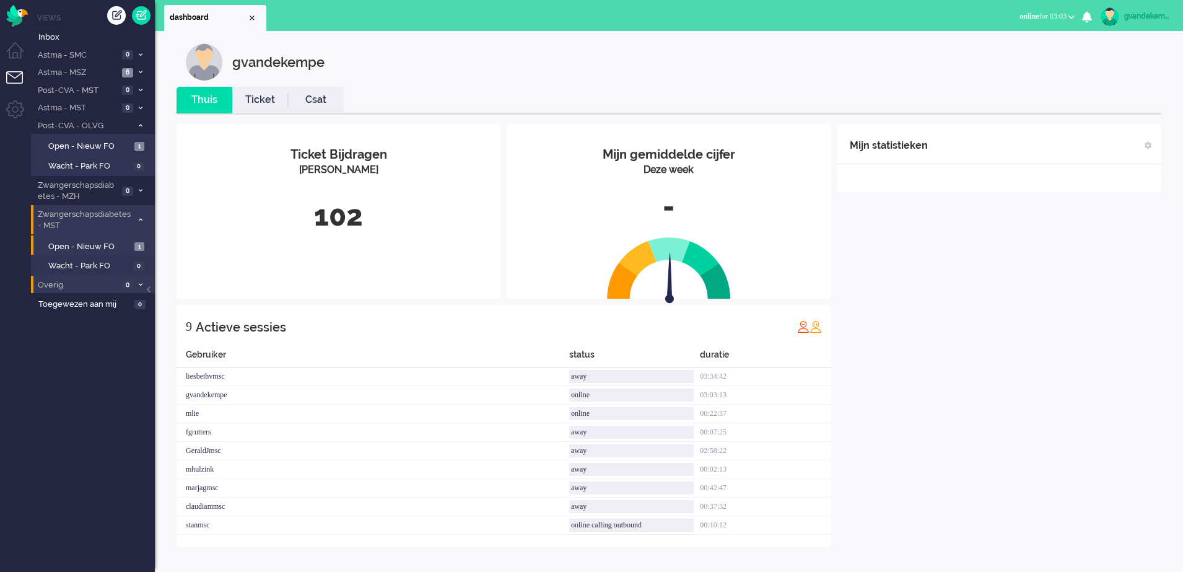
click at [1013, 386] on div "Mijn statistieken + Statistieken toevoegen Bel tijd (gemiddelde dag) Wrapup tij…" at bounding box center [999, 335] width 324 height 423
click at [99, 144] on span "Open - Nieuw FO" at bounding box center [89, 147] width 83 height 12
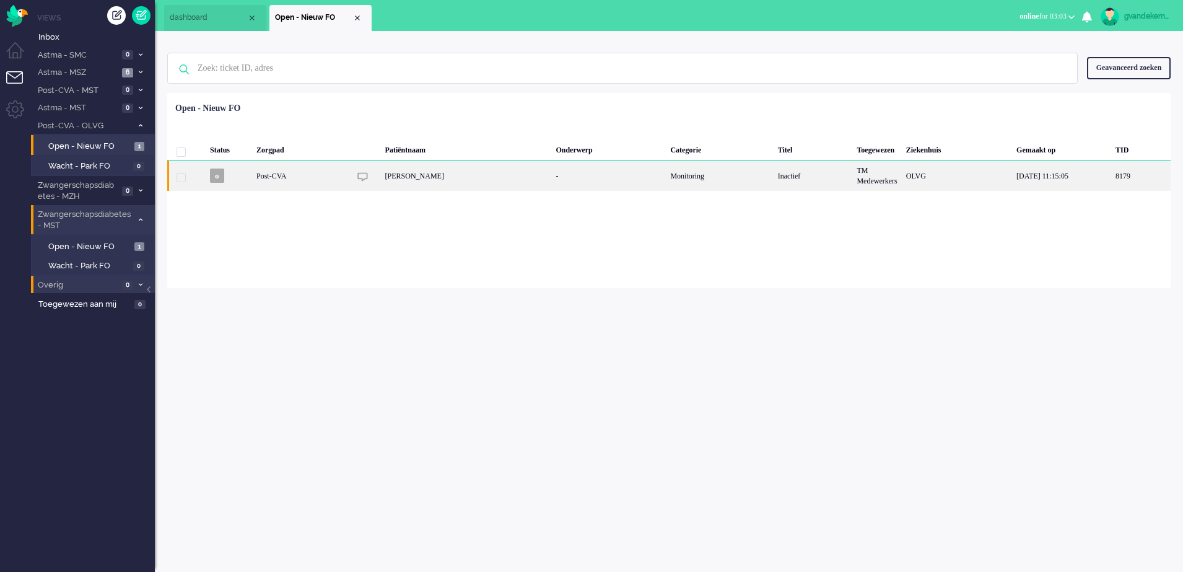
click at [449, 179] on div "[PERSON_NAME]" at bounding box center [466, 175] width 171 height 30
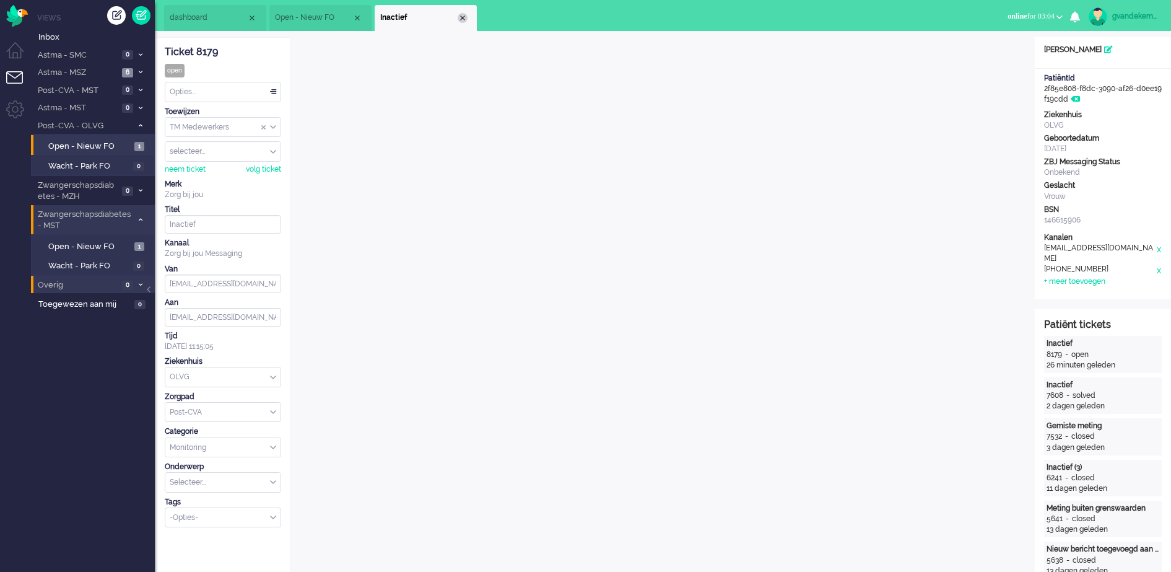
click at [463, 17] on div "Close tab" at bounding box center [463, 18] width 10 height 10
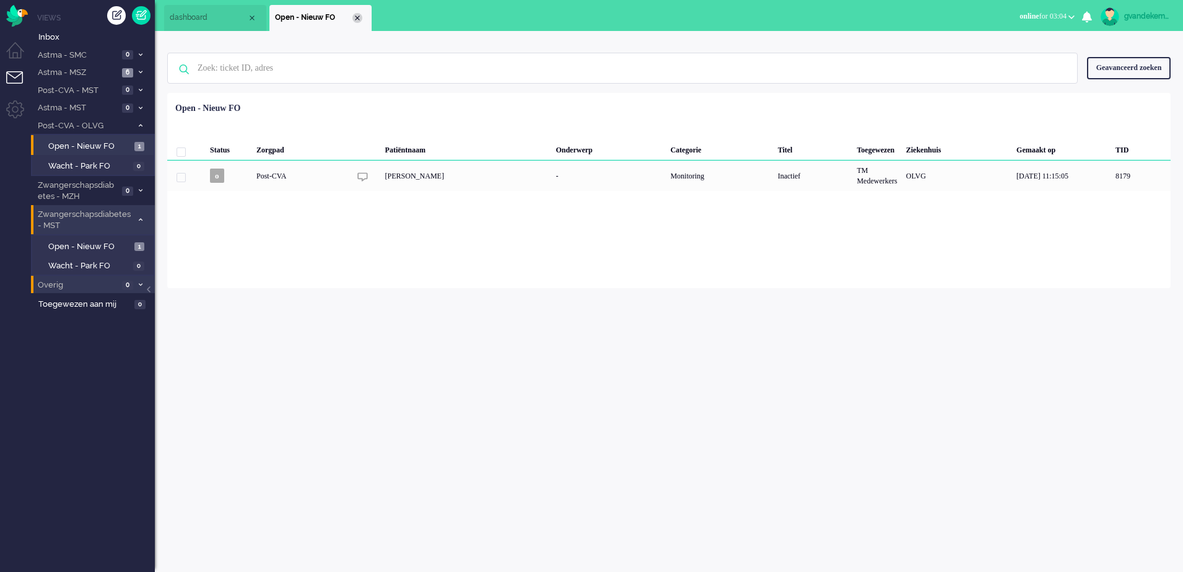
click at [359, 15] on div "Close tab" at bounding box center [357, 18] width 10 height 10
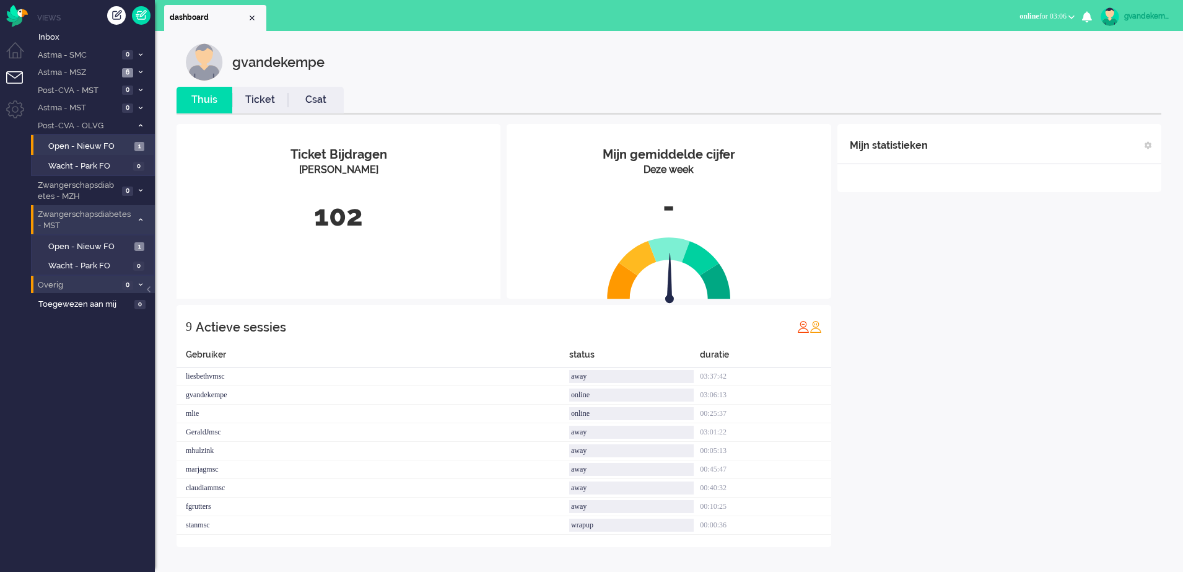
click at [1000, 353] on div "Mijn statistieken + Statistieken toevoegen Bel tijd (gemiddelde dag) Wrapup tij…" at bounding box center [999, 335] width 324 height 423
click at [1064, 234] on div "Mijn statistieken + Statistieken toevoegen Bel tijd (gemiddelde dag) Wrapup tij…" at bounding box center [999, 335] width 324 height 423
click at [1028, 337] on div "Mijn statistieken + Statistieken toevoegen Bel tijd (gemiddelde dag) Wrapup tij…" at bounding box center [999, 335] width 324 height 423
click at [143, 69] on span at bounding box center [140, 72] width 9 height 7
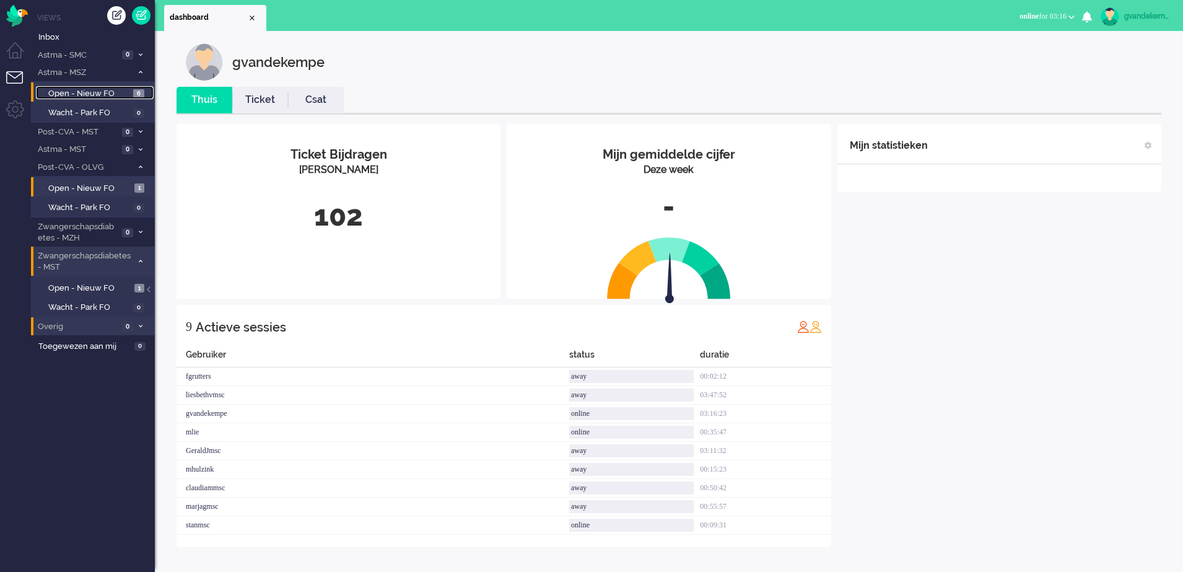
click at [91, 94] on span "Open - Nieuw FO" at bounding box center [89, 94] width 82 height 12
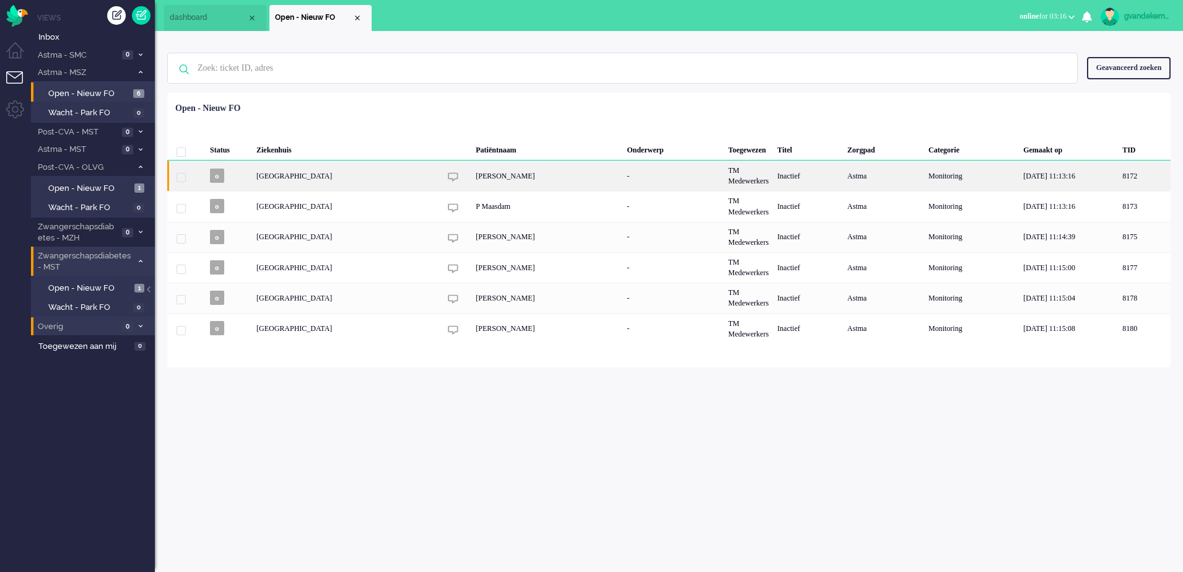
click at [580, 185] on div "[PERSON_NAME]" at bounding box center [546, 175] width 151 height 30
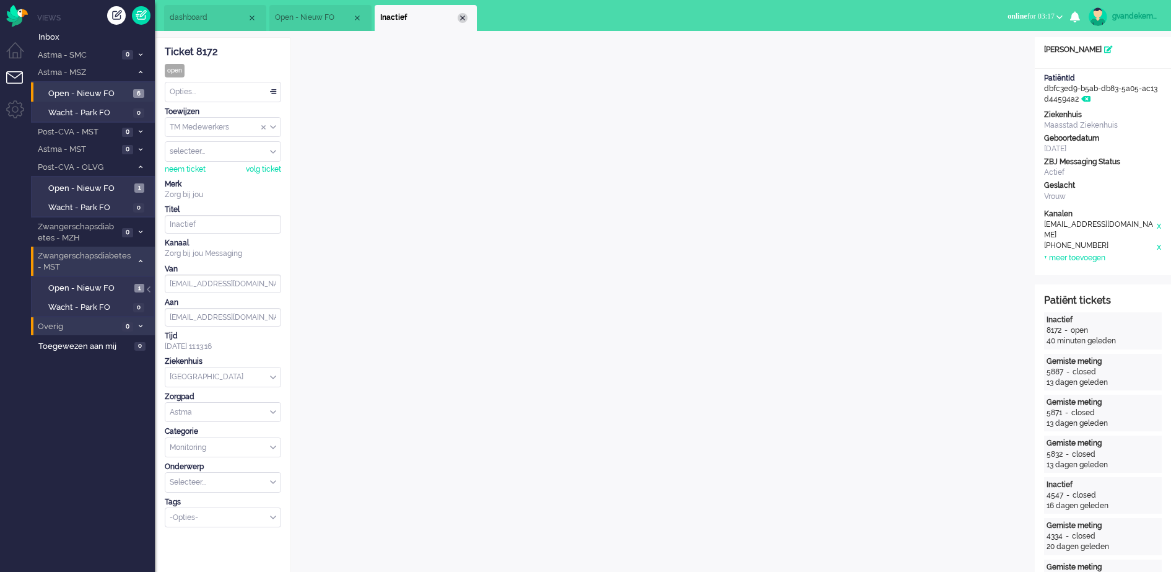
click at [461, 15] on div "Close tab" at bounding box center [463, 18] width 10 height 10
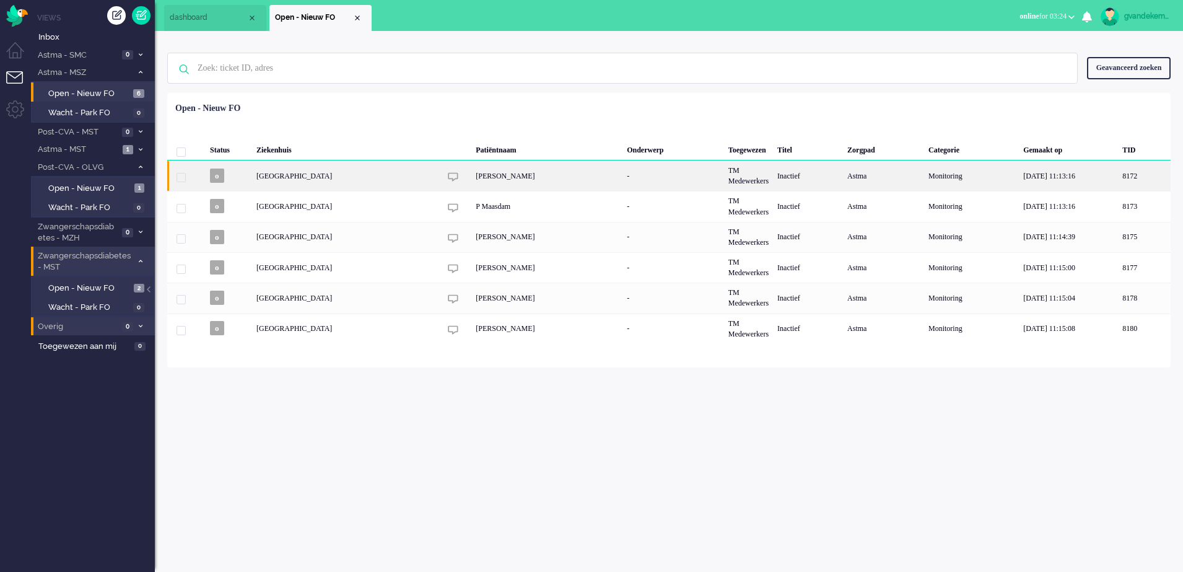
click at [471, 183] on div "[PERSON_NAME]" at bounding box center [546, 175] width 151 height 30
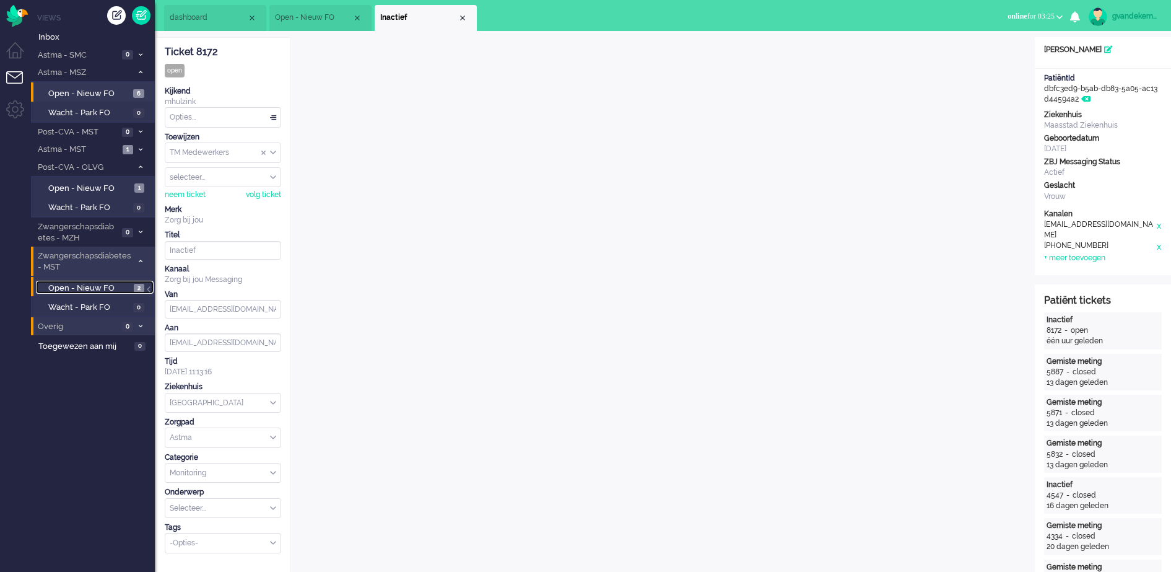
click at [111, 285] on span "Open - Nieuw FO" at bounding box center [89, 288] width 82 height 12
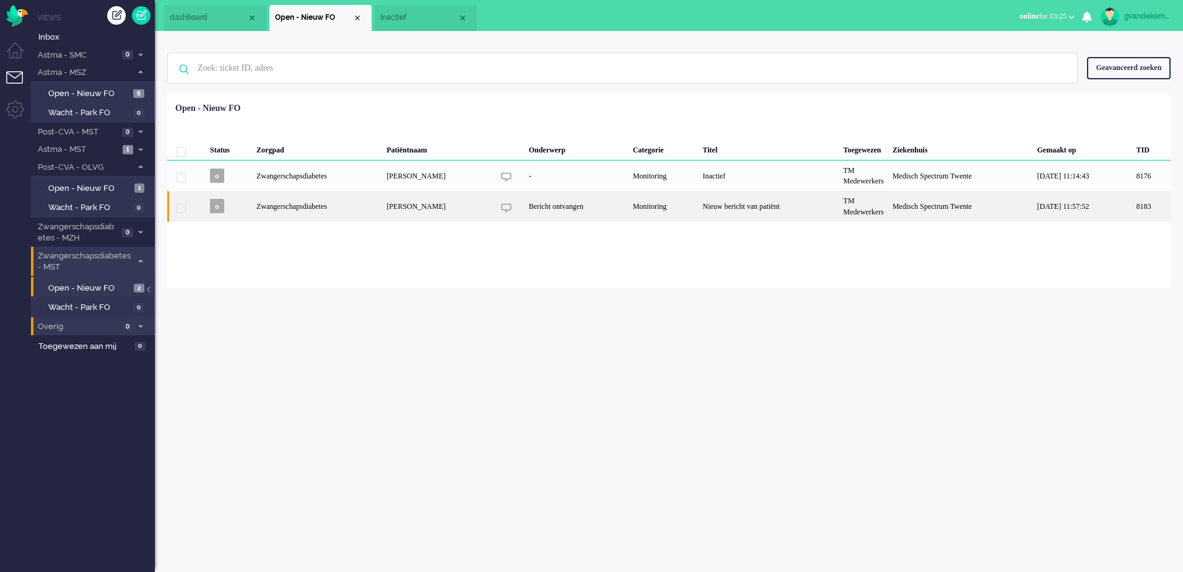
click at [512, 210] on img "8183" at bounding box center [506, 208] width 11 height 11
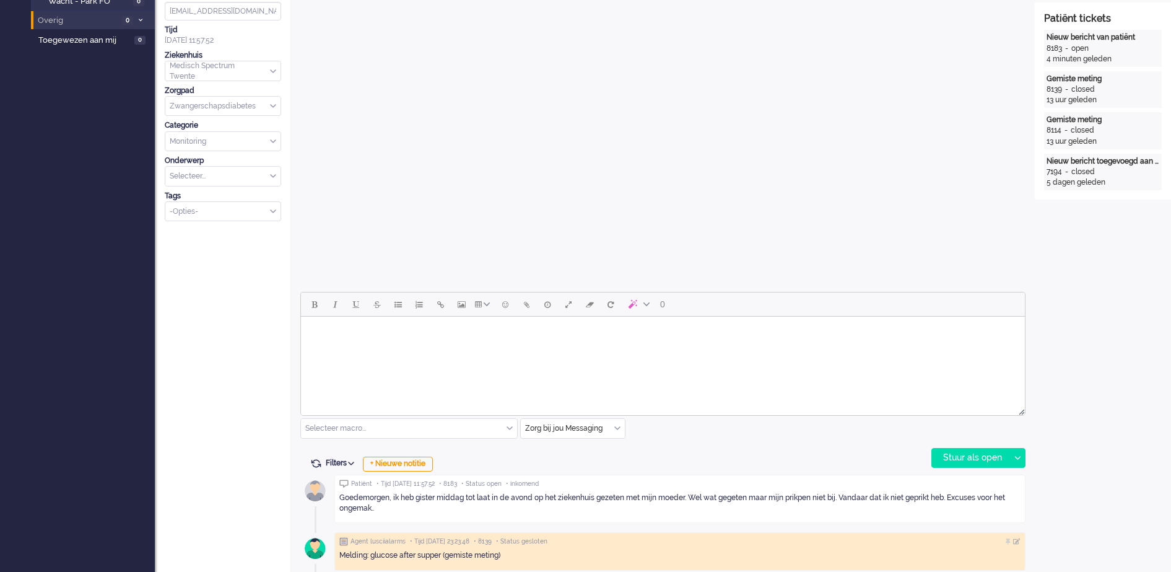
scroll to position [542, 0]
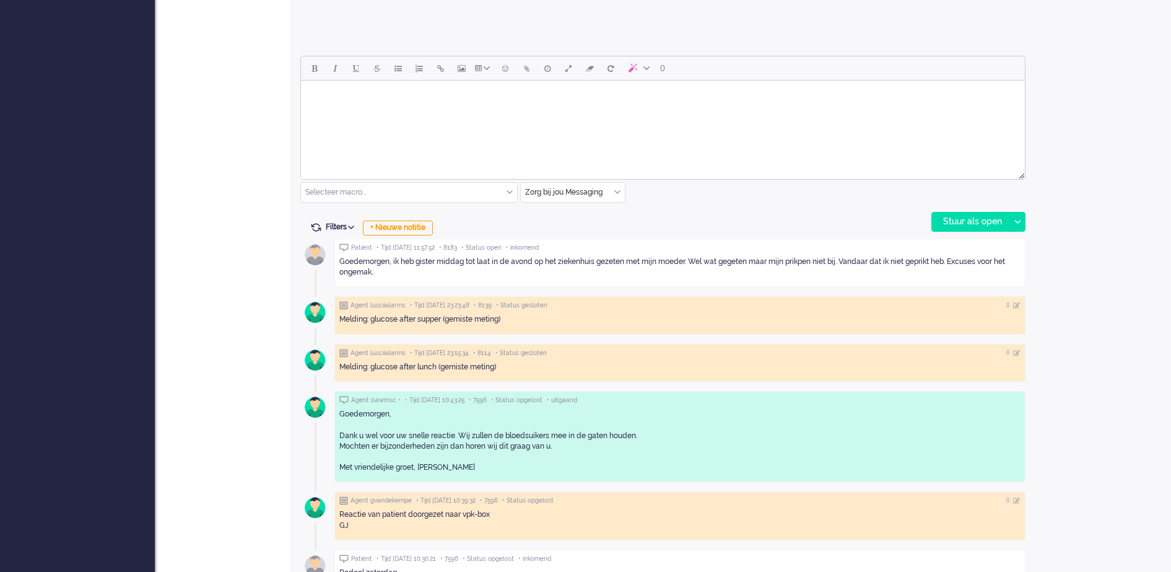
click at [542, 101] on body "Rich Text Area. Press ALT-0 for help." at bounding box center [663, 96] width 714 height 22
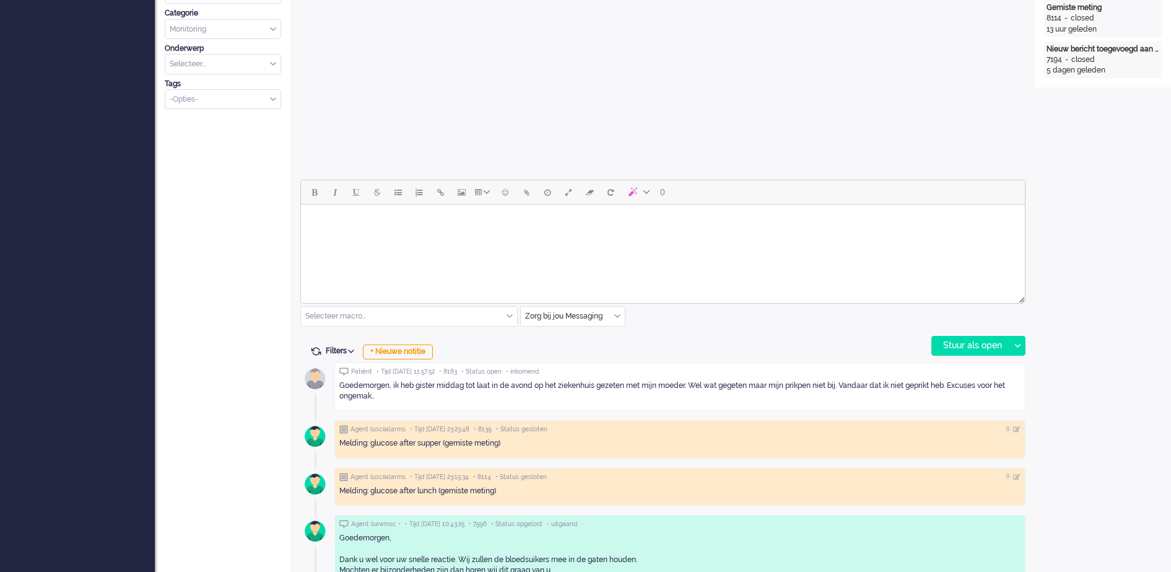
scroll to position [464, 0]
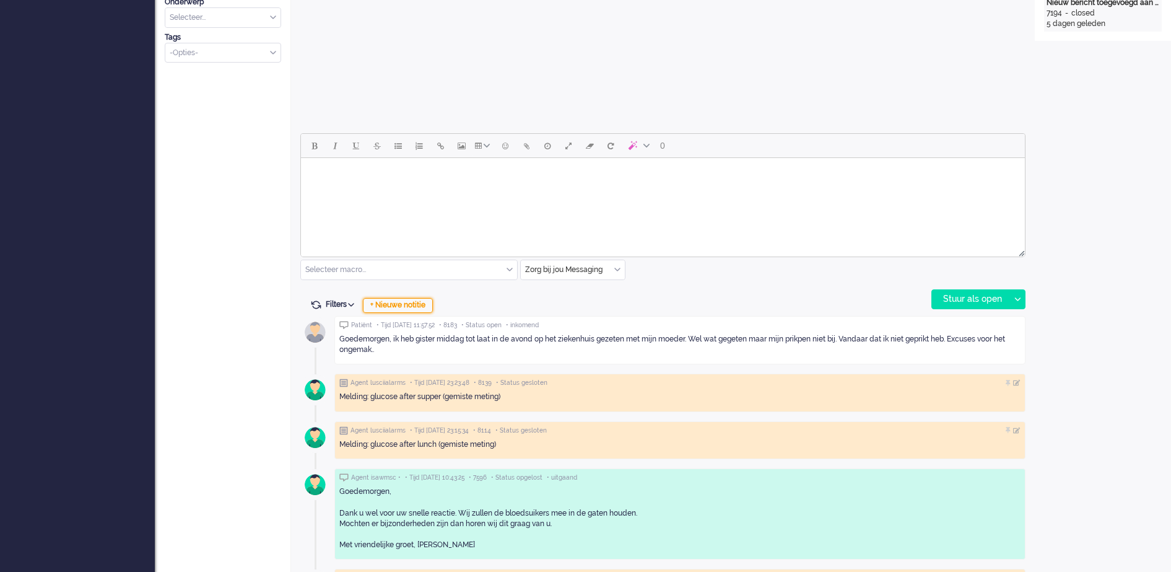
click at [427, 306] on div "+ Nieuwe notitie" at bounding box center [398, 305] width 70 height 15
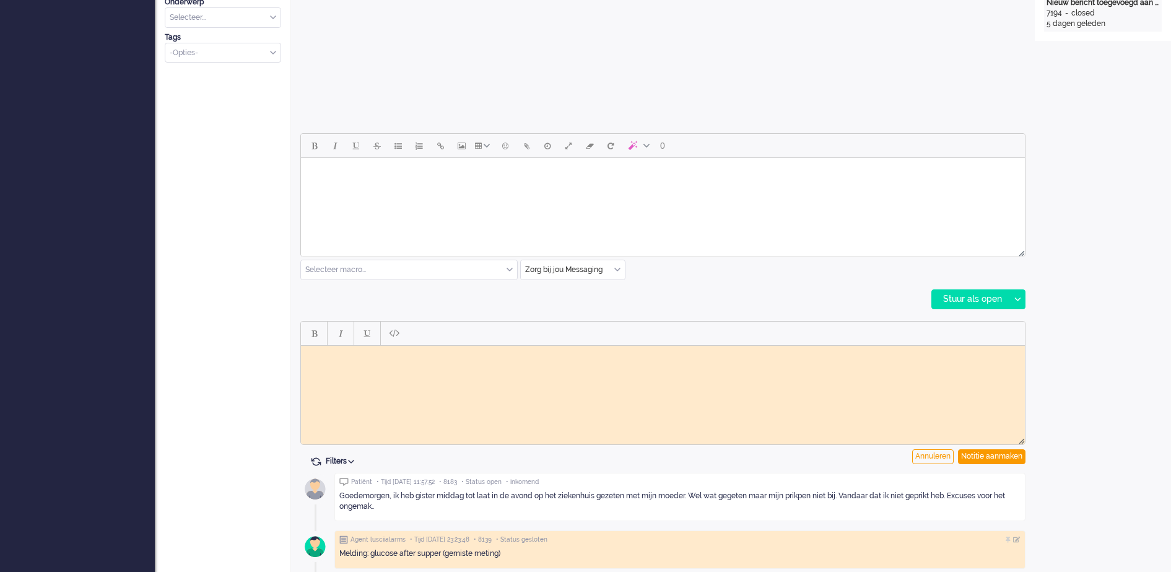
scroll to position [0, 0]
click at [482, 364] on html at bounding box center [663, 354] width 724 height 19
click at [1006, 458] on div "Notitie aanmaken" at bounding box center [992, 456] width 68 height 15
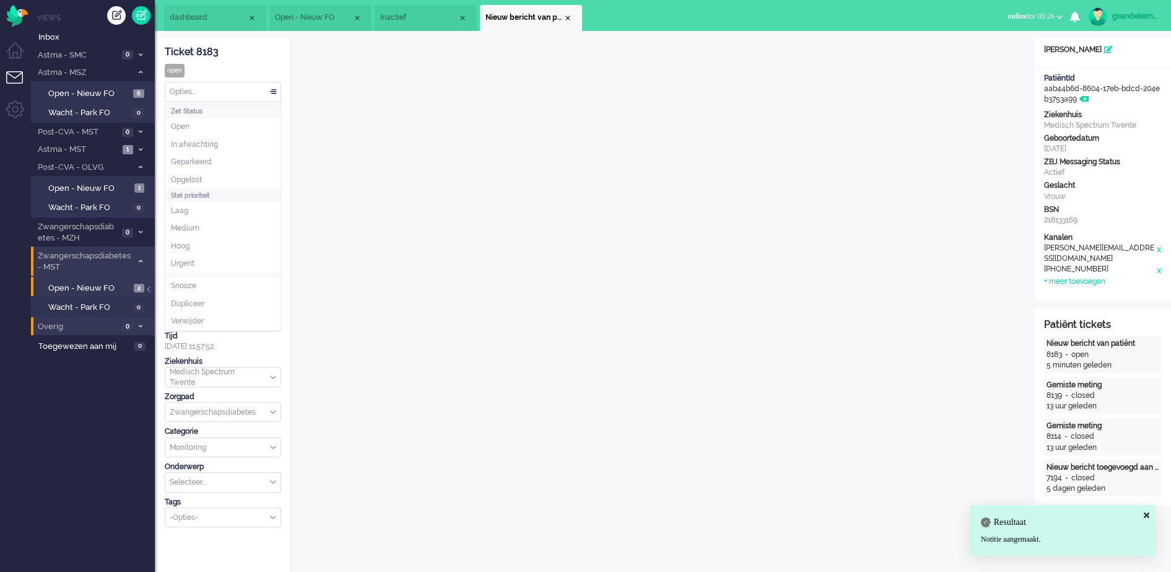
click at [275, 94] on div "Opties..." at bounding box center [222, 91] width 115 height 19
click at [275, 94] on span at bounding box center [273, 92] width 12 height 9
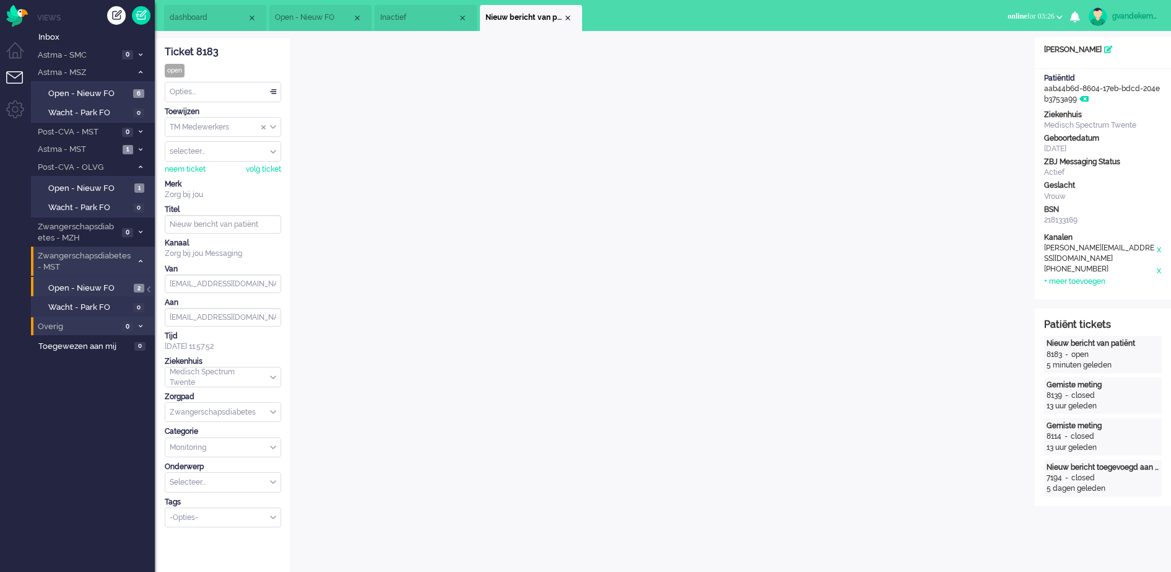
click at [272, 126] on div "TM Medewerkers" at bounding box center [222, 127] width 115 height 19
click at [260, 162] on li "TM Verpleegkundigen" at bounding box center [222, 164] width 115 height 18
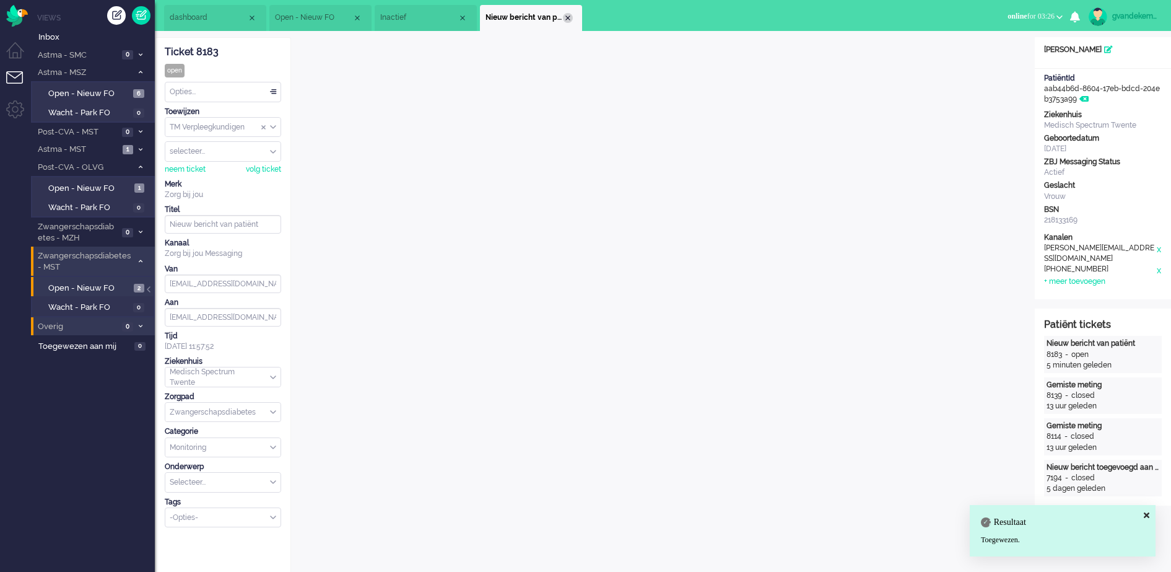
click at [567, 17] on div "Close tab" at bounding box center [568, 18] width 10 height 10
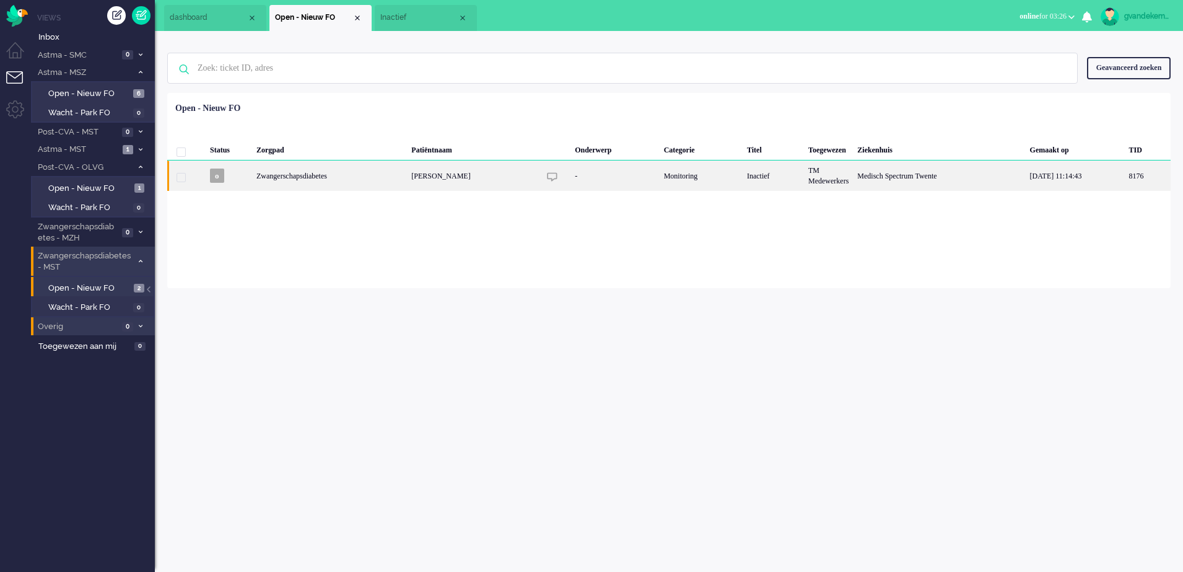
click at [853, 169] on div "[PERSON_NAME]" at bounding box center [939, 175] width 172 height 30
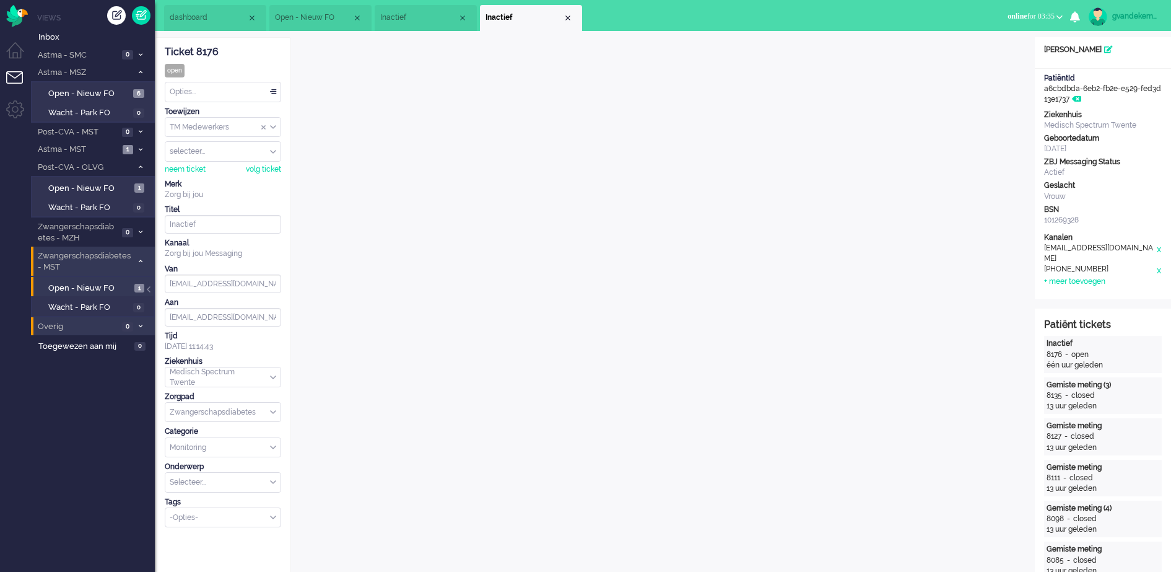
click at [272, 91] on div "Opties..." at bounding box center [222, 91] width 115 height 19
click at [229, 180] on li "Opgelost" at bounding box center [222, 180] width 115 height 18
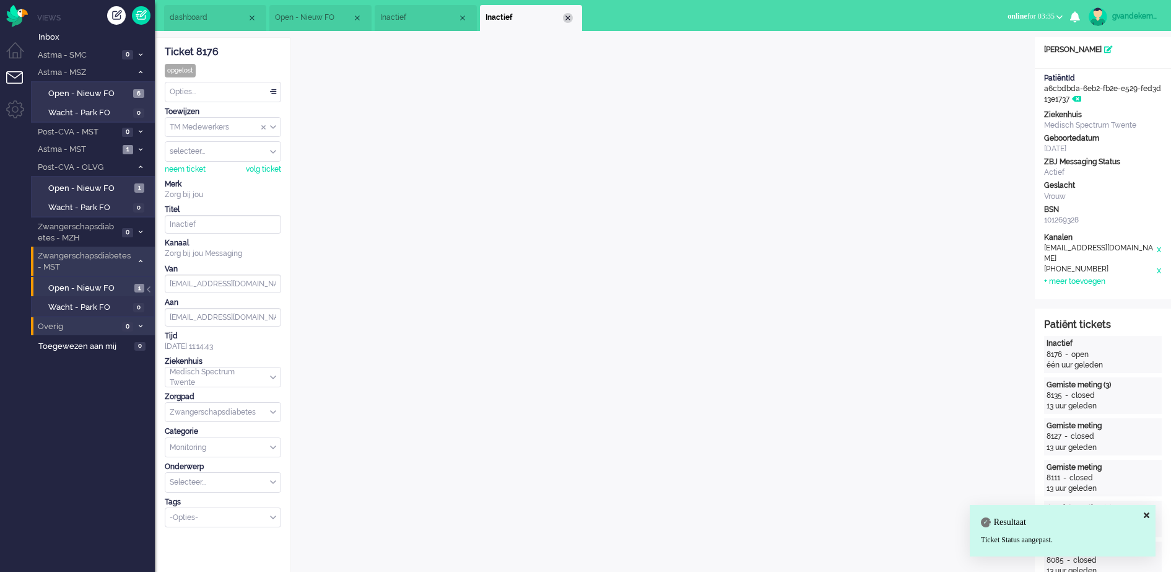
click at [565, 19] on div "Close tab" at bounding box center [568, 18] width 10 height 10
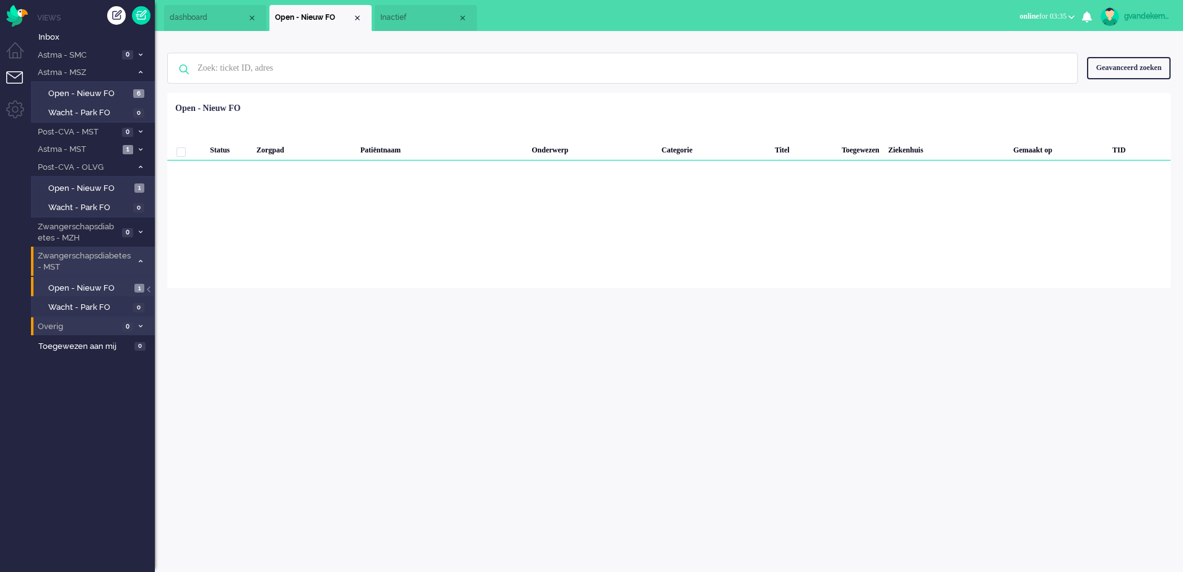
click at [434, 12] on span "Inactief" at bounding box center [418, 17] width 77 height 11
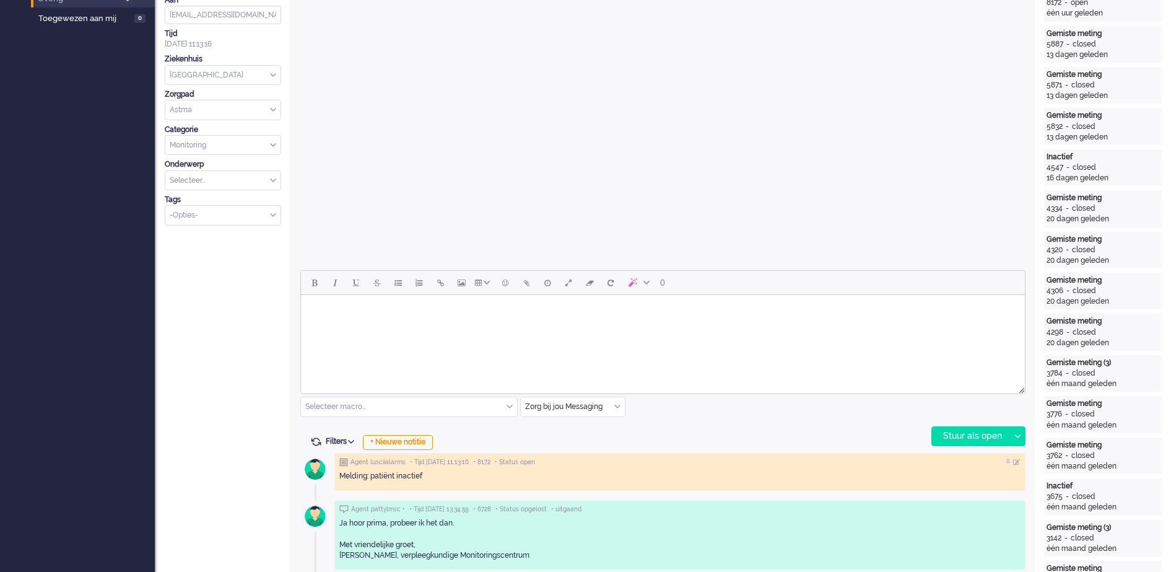
scroll to position [464, 0]
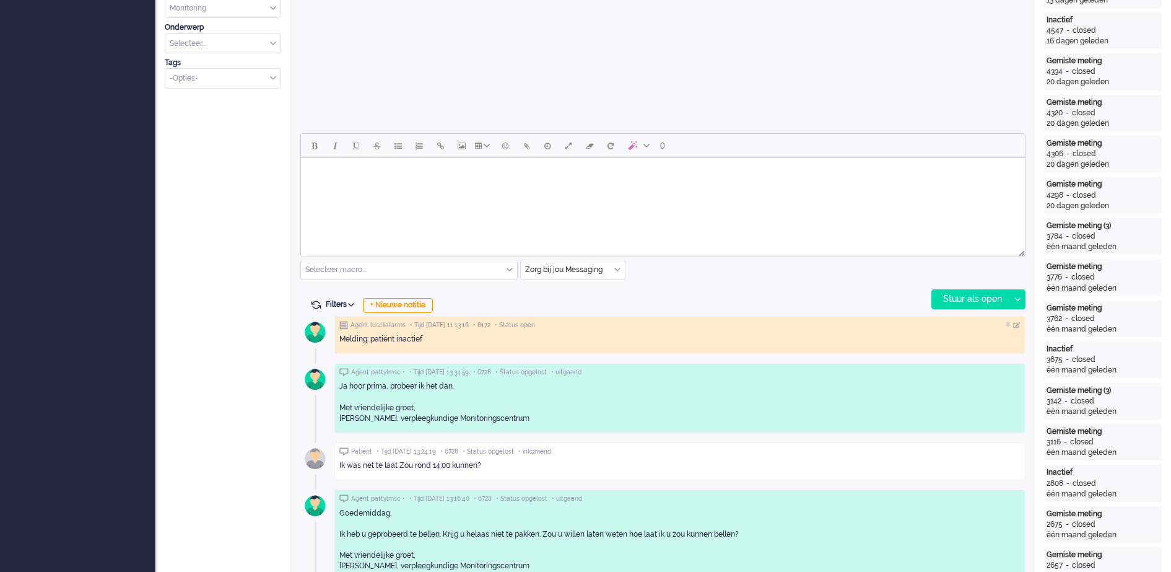
click at [614, 267] on div "Zorg bij jou Messaging" at bounding box center [573, 269] width 104 height 19
click at [562, 305] on span "uitgaand telefoon" at bounding box center [556, 306] width 61 height 11
click at [985, 295] on div "Stuur als open" at bounding box center [970, 299] width 77 height 19
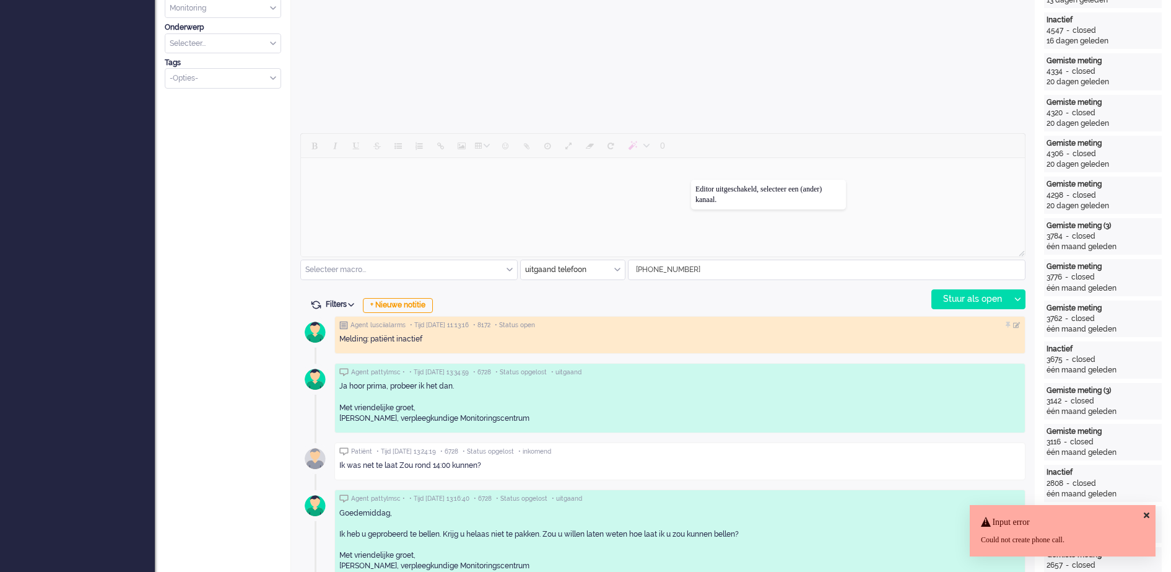
click at [691, 180] on div at bounding box center [662, 196] width 725 height 126
click at [1141, 513] on div "Input error Could not create phone call." at bounding box center [1063, 530] width 186 height 51
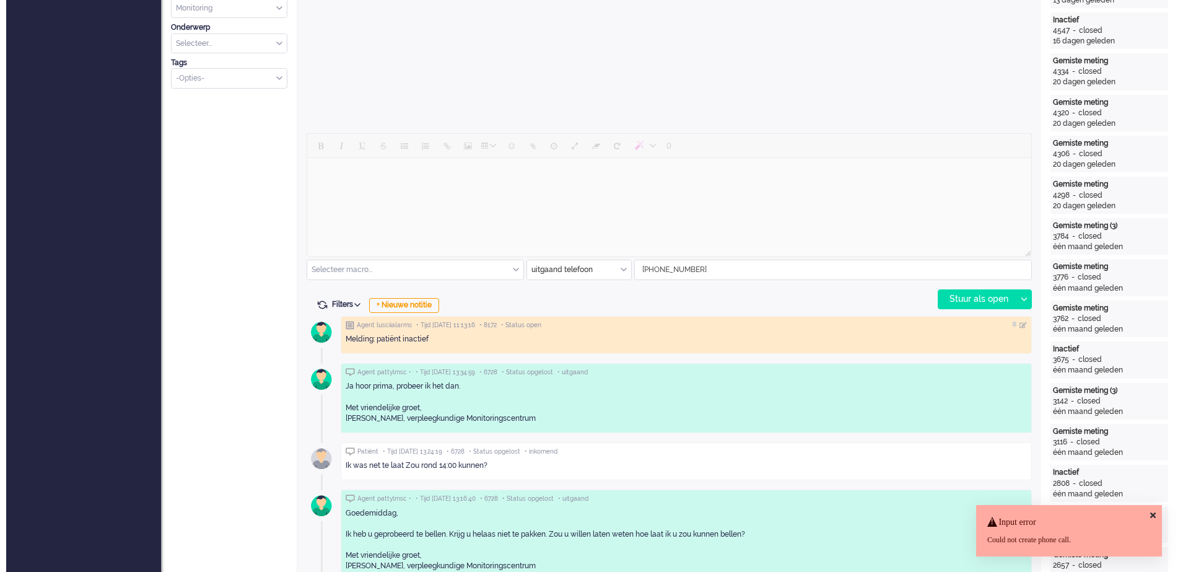
scroll to position [0, 0]
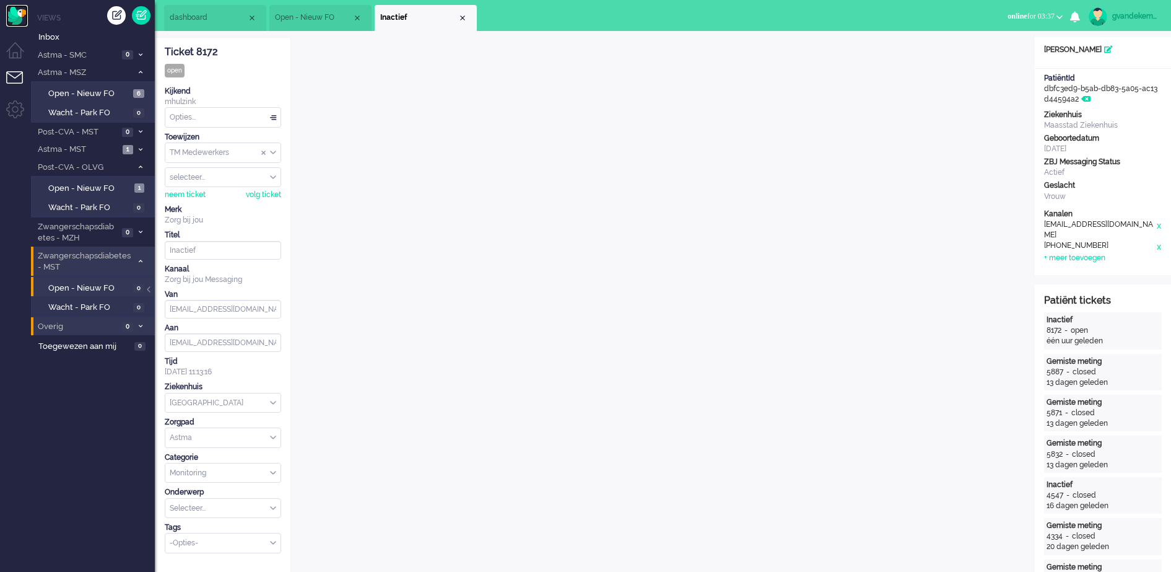
click at [14, 14] on img "Omnidesk" at bounding box center [17, 16] width 22 height 22
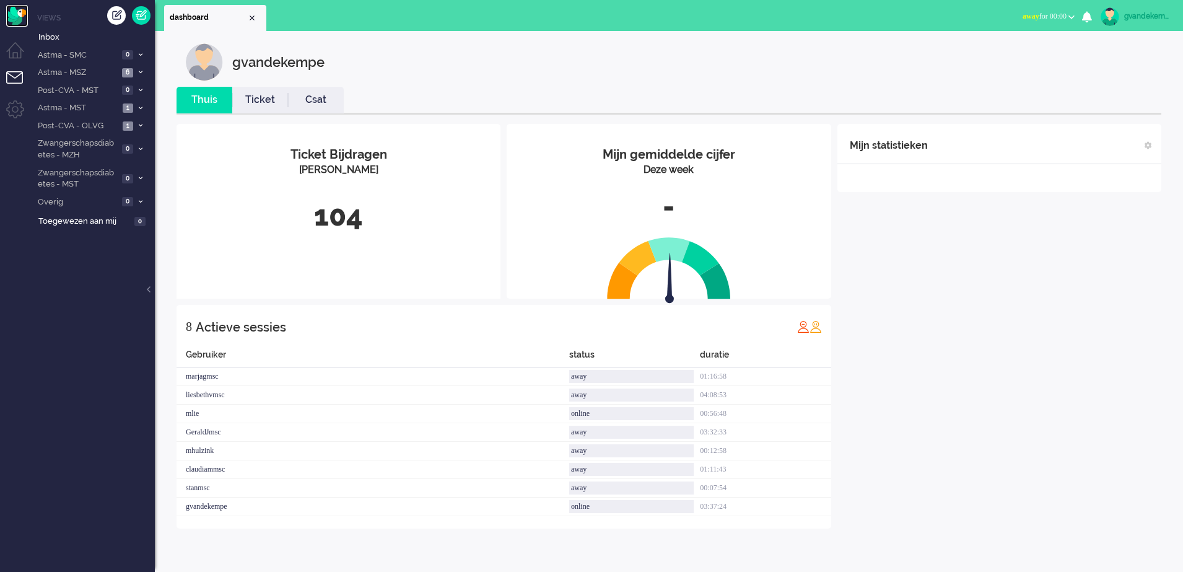
click at [14, 14] on img "Omnidesk" at bounding box center [17, 16] width 22 height 22
click at [131, 71] on span "6" at bounding box center [127, 72] width 11 height 9
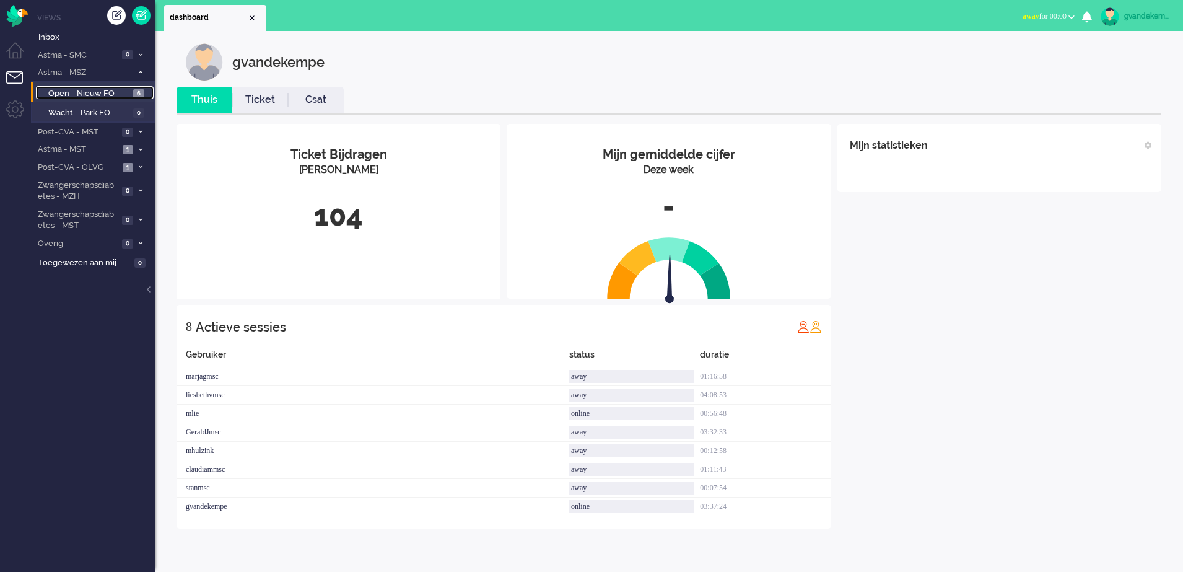
click at [107, 90] on span "Open - Nieuw FO" at bounding box center [89, 94] width 82 height 12
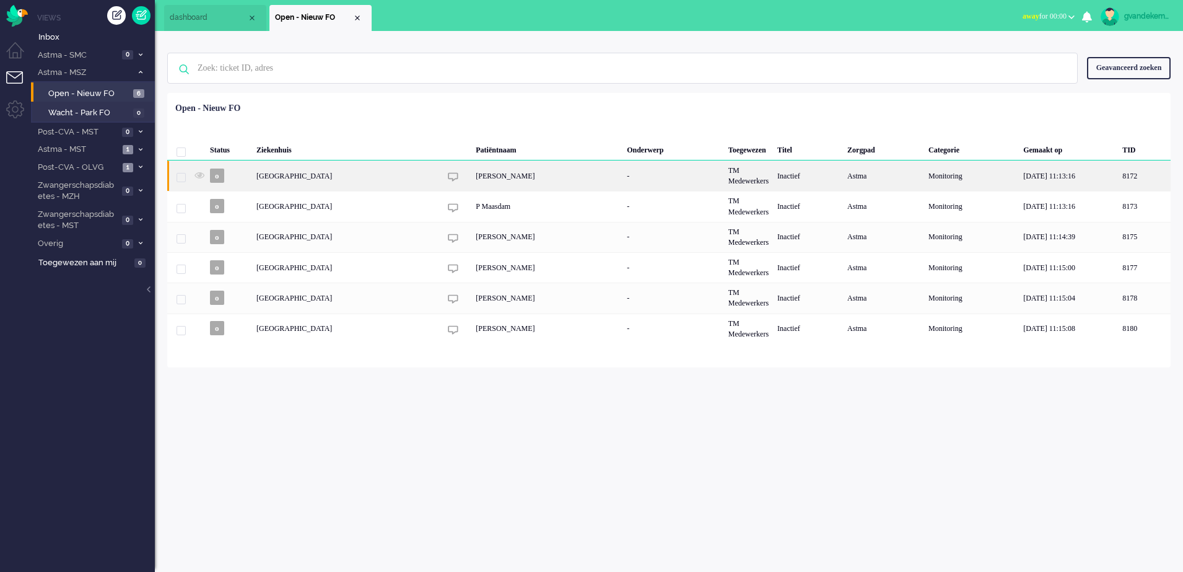
click at [823, 171] on div "Inactief" at bounding box center [808, 175] width 70 height 30
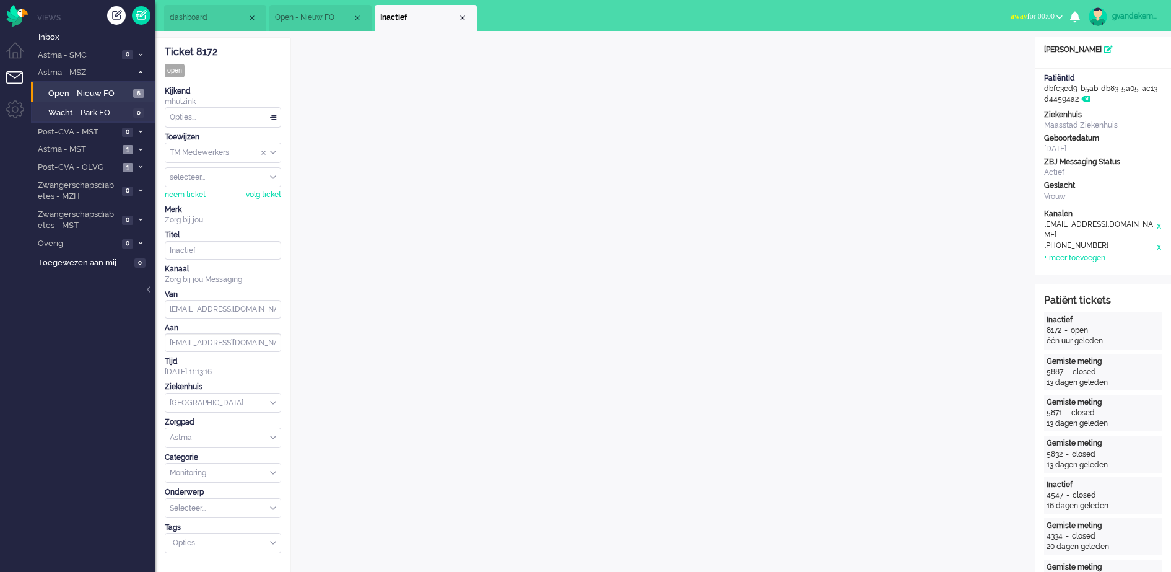
scroll to position [310, 0]
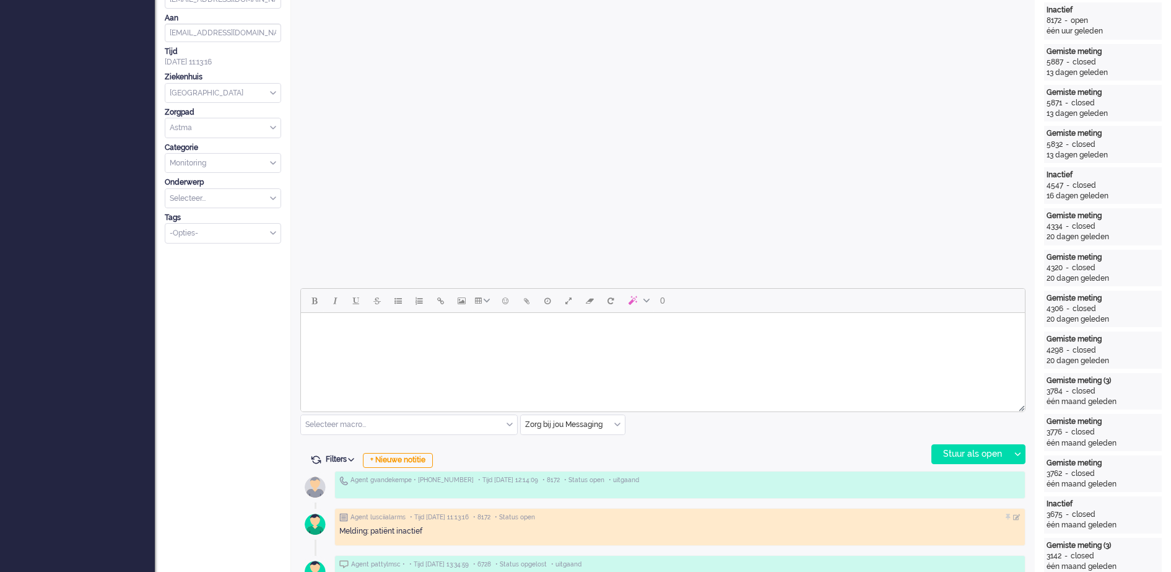
click at [617, 426] on div "Zorg bij jou Messaging" at bounding box center [573, 424] width 104 height 19
click at [585, 461] on span "uitgaand telefoon" at bounding box center [556, 461] width 61 height 11
click at [959, 450] on div "Stuur als open" at bounding box center [970, 454] width 77 height 19
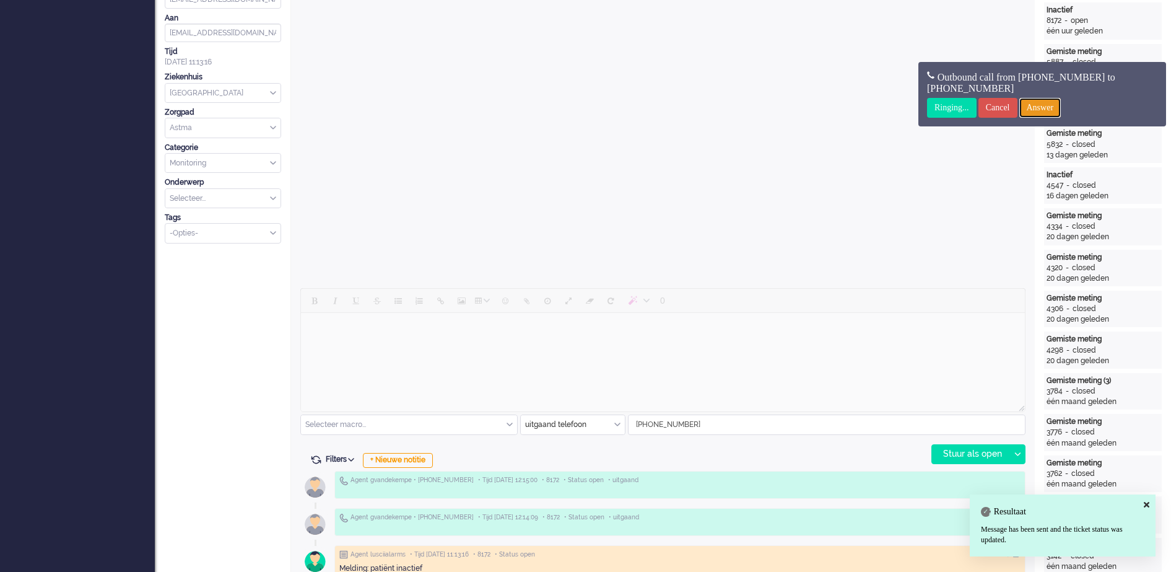
click at [1057, 102] on input "Answer" at bounding box center [1040, 108] width 42 height 20
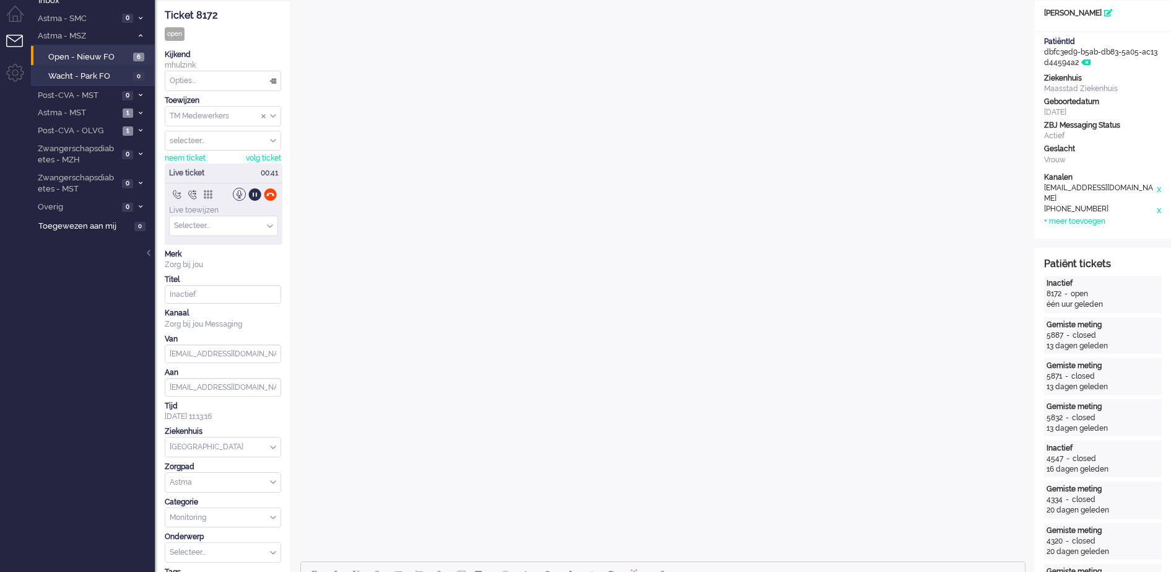
scroll to position [0, 0]
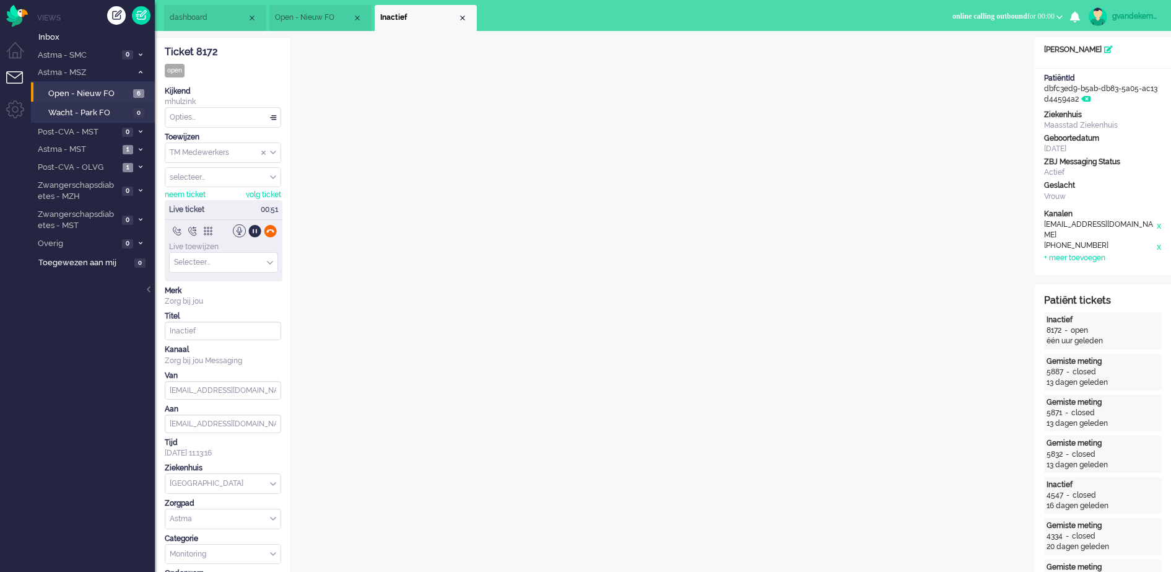
click at [270, 227] on div at bounding box center [270, 230] width 13 height 13
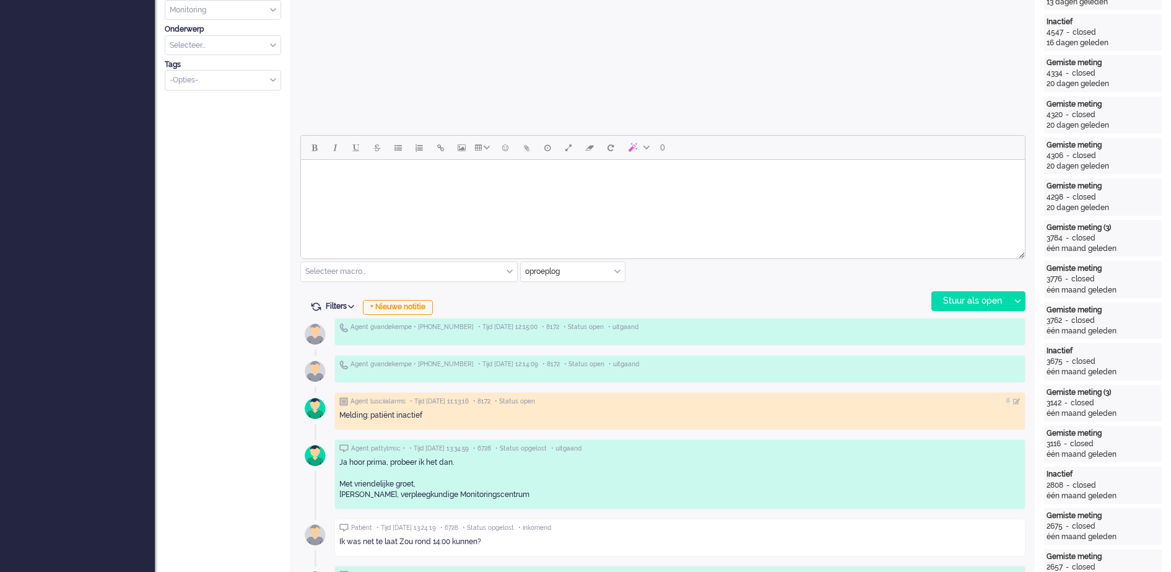
scroll to position [464, 0]
click at [393, 306] on div "+ Nieuwe notitie" at bounding box center [398, 305] width 70 height 15
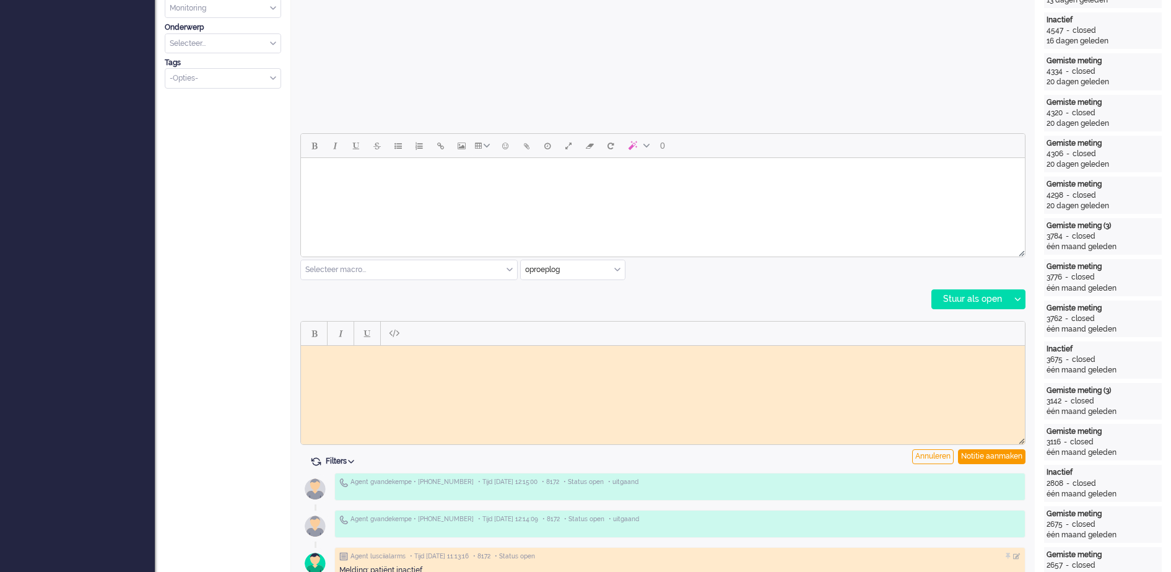
scroll to position [0, 0]
click at [980, 456] on div "Notitie aanmaken" at bounding box center [992, 456] width 68 height 15
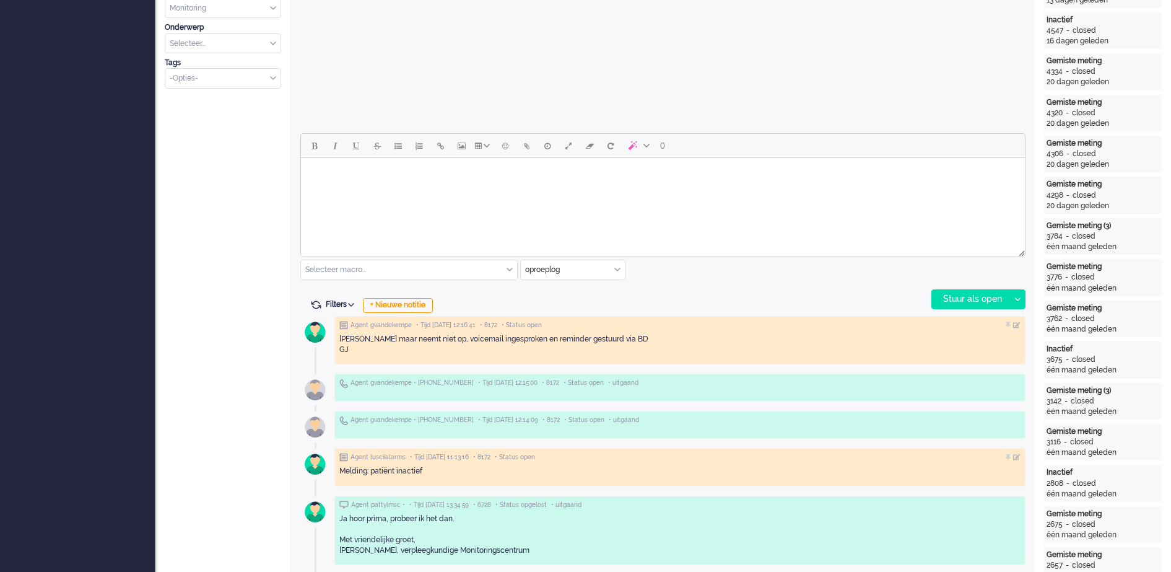
click at [969, 546] on div "Ja hoor prima, probeer ik het dan. Met vriendelijke groet, Patty, verpleegkundi…" at bounding box center [679, 534] width 681 height 43
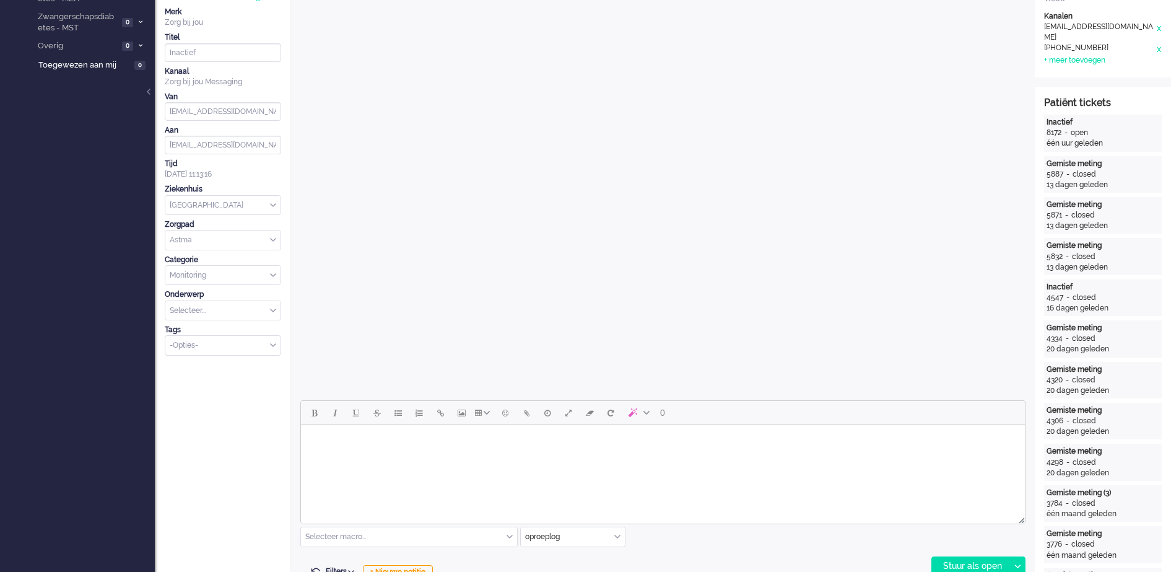
scroll to position [387, 0]
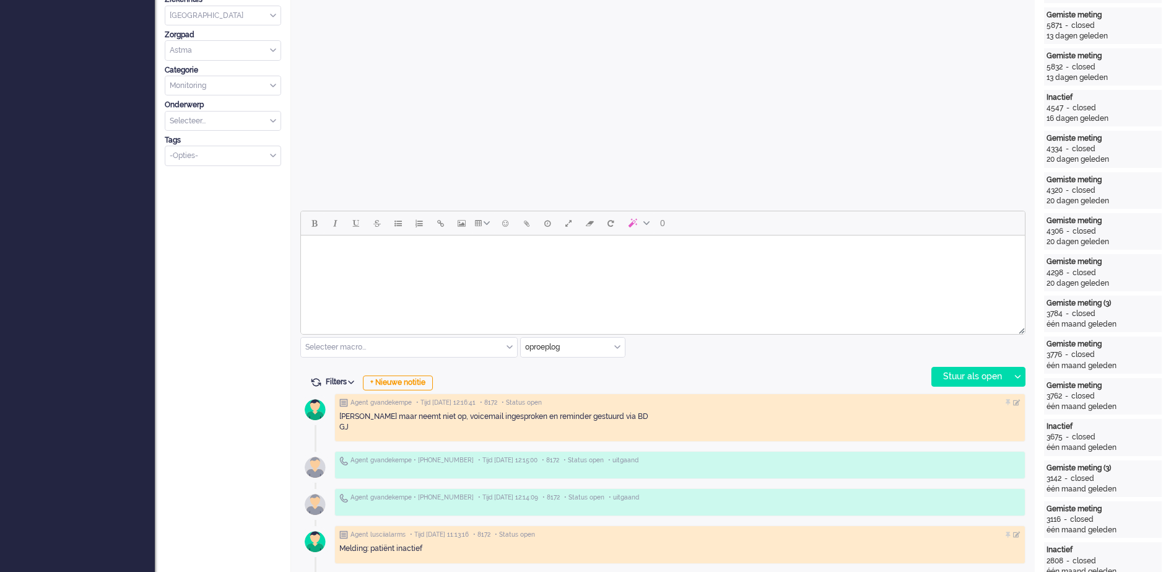
click at [486, 253] on body "Rich Text Area. Press ALT-0 for help." at bounding box center [663, 251] width 714 height 22
paste body "Rich Text Area. Press ALT-0 for help."
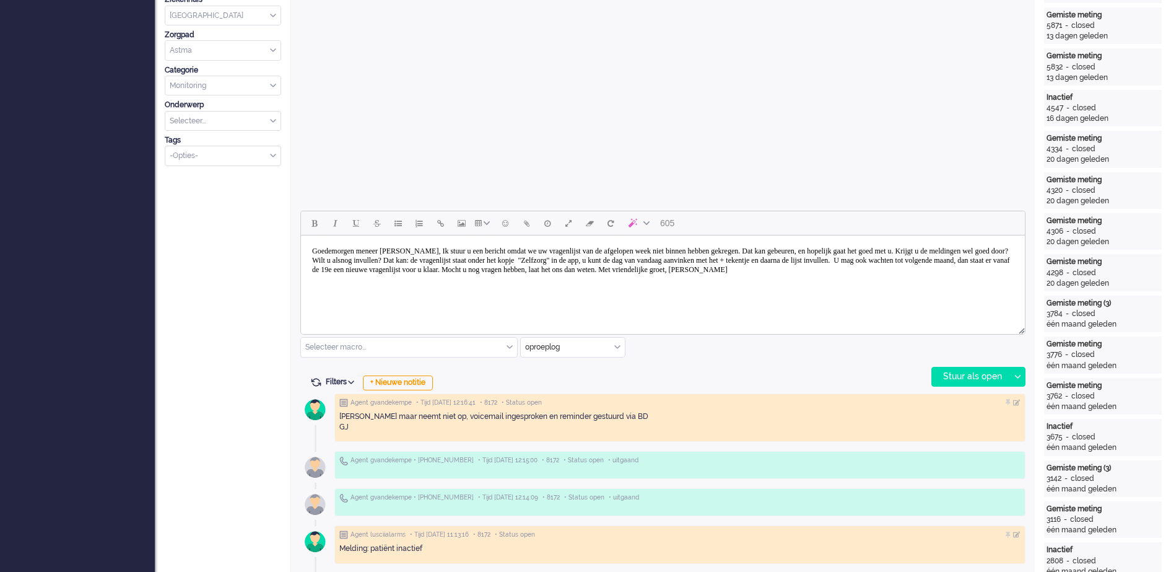
click at [364, 251] on body "Goedemorgen meneer Dupain, Ik stuur u een bericht omdat we uw vragenlijst van d…" at bounding box center [663, 260] width 714 height 40
click at [372, 250] on body "Goedemiddag meneer Dupain, Ik stuur u een bericht omdat we uw vragenlijst van d…" at bounding box center [663, 260] width 714 height 40
click at [458, 250] on body "Goedemiddag mevrouw Heijndijk Dupain, Ik stuur u een bericht omdat we uw vragen…" at bounding box center [663, 260] width 714 height 40
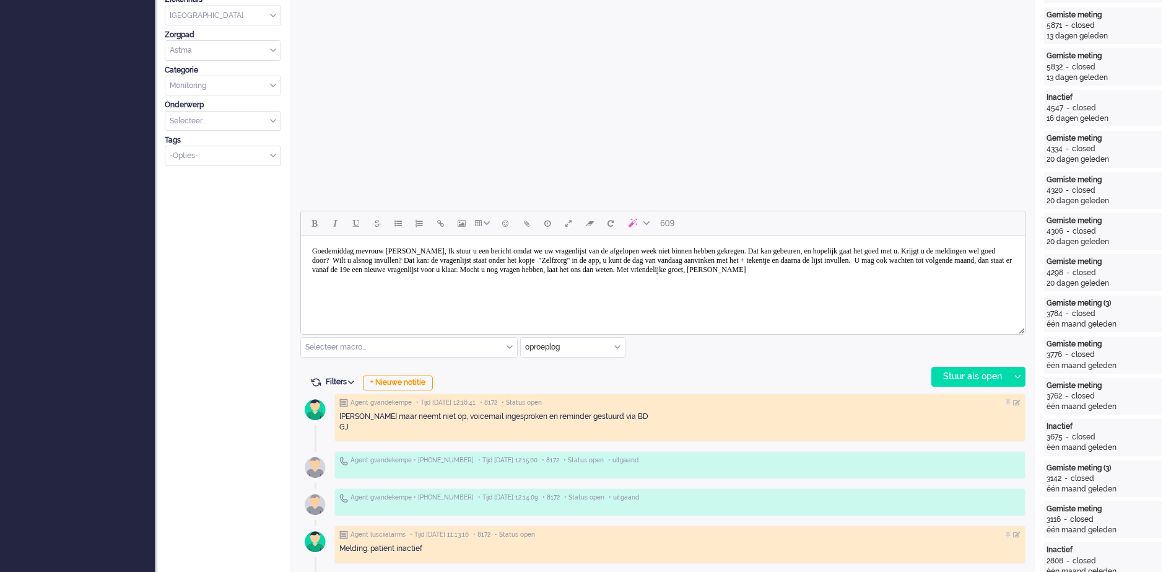
click at [442, 253] on body "Goedemiddag mevrouw Heijndijk, Ik stuur u een bericht omdat we uw vragenlijst v…" at bounding box center [663, 260] width 714 height 40
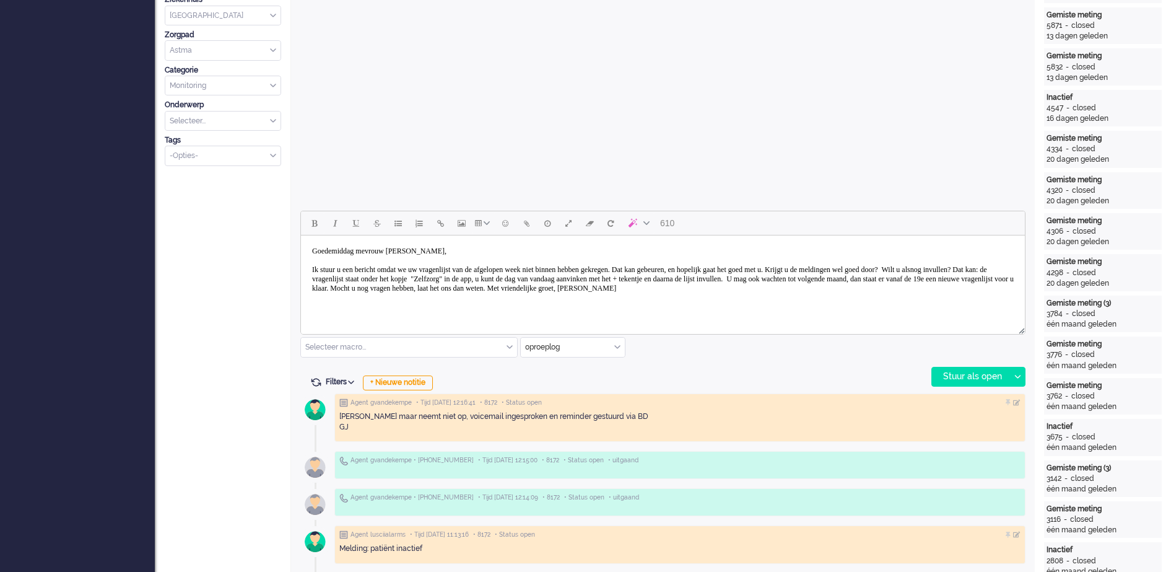
click at [567, 265] on body "Goedemiddag mevrouw Heijndijk, Ik stuur u een bericht omdat we uw vragenlijst v…" at bounding box center [663, 269] width 714 height 59
click at [339, 274] on body "Goedemiddag mevrouw Heijndijk, Ik stuur u een bericht omdat we uw vragenlijst v…" at bounding box center [663, 269] width 714 height 59
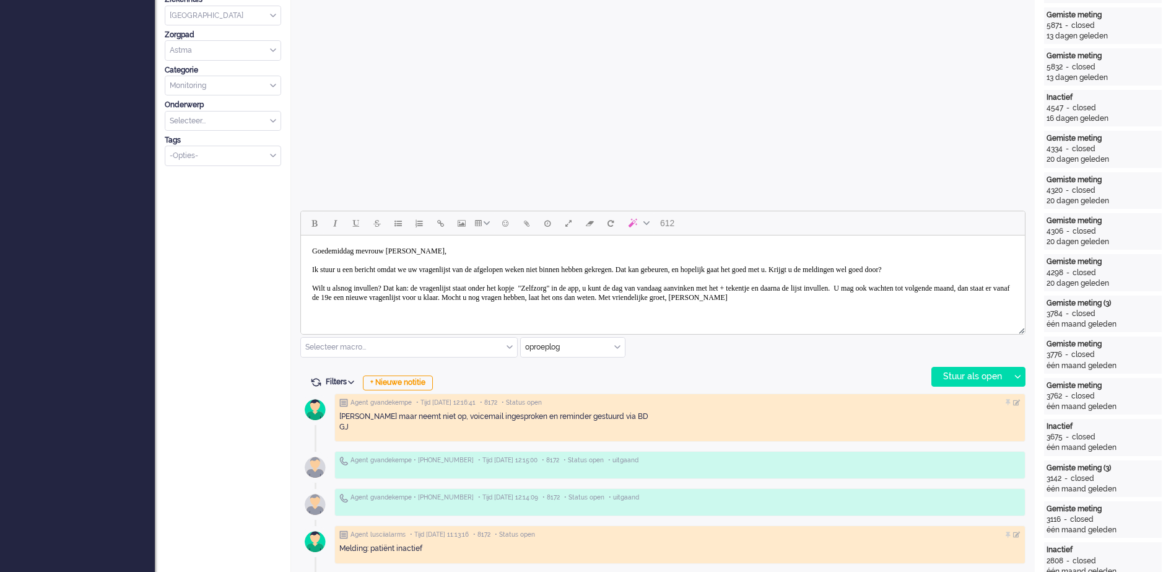
click at [977, 298] on body "Goedemiddag mevrouw Heijndijk, Ik stuur u een bericht omdat we uw vragenlijst v…" at bounding box center [663, 274] width 714 height 68
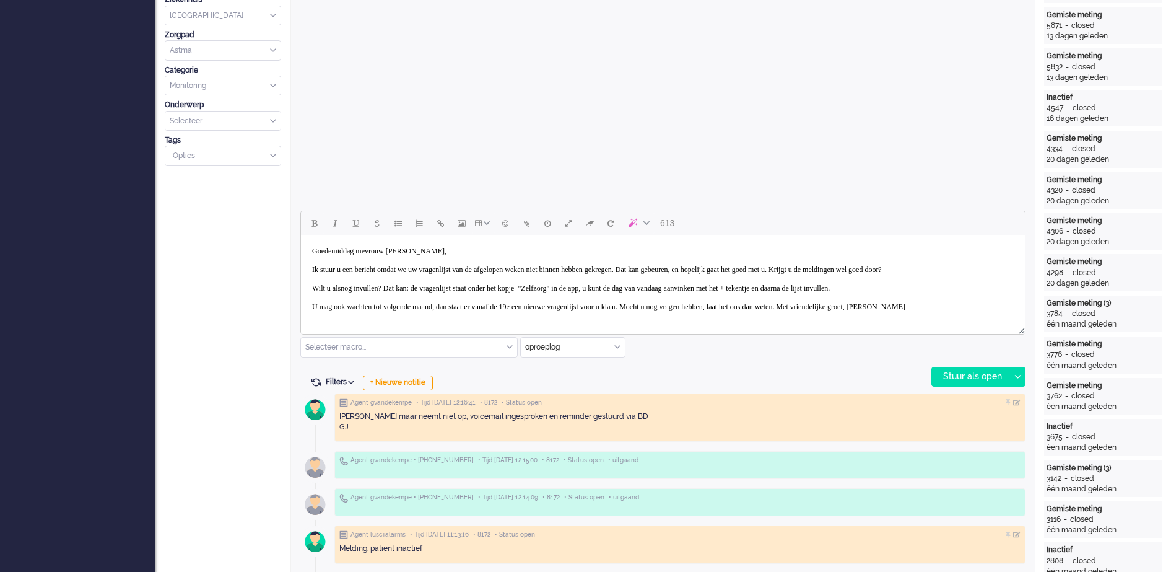
click at [454, 316] on body "Goedemiddag mevrouw Heijndijk, Ik stuur u een bericht omdat we uw vragenlijst v…" at bounding box center [663, 278] width 714 height 77
click at [531, 316] on body "Goedemiddag mevrouw Heijndijk, Ik stuur u een bericht omdat we uw vragenlijst v…" at bounding box center [663, 278] width 714 height 77
drag, startPoint x: 534, startPoint y: 316, endPoint x: 562, endPoint y: 297, distance: 33.0
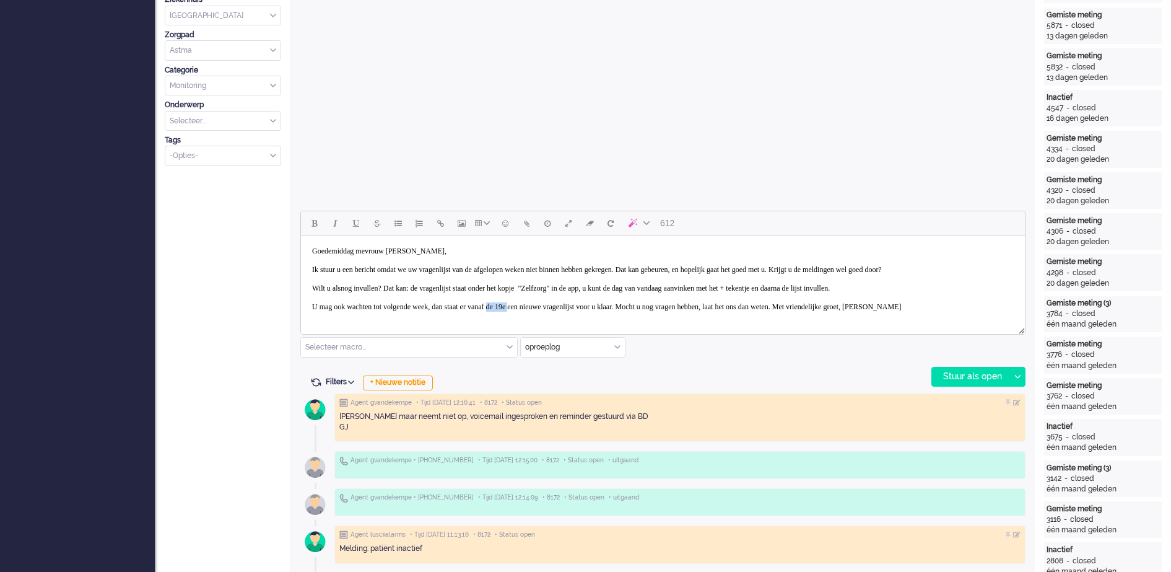
click at [562, 297] on body "Goedemiddag mevrouw Heijndijk, Ik stuur u een bericht omdat we uw vragenlijst v…" at bounding box center [663, 278] width 714 height 77
drag, startPoint x: 452, startPoint y: 307, endPoint x: 302, endPoint y: 297, distance: 150.2
click at [302, 297] on html "Goedemiddag mevrouw Heijndijk, Ik stuur u een bericht omdat we uw vragenlijst v…" at bounding box center [663, 278] width 724 height 87
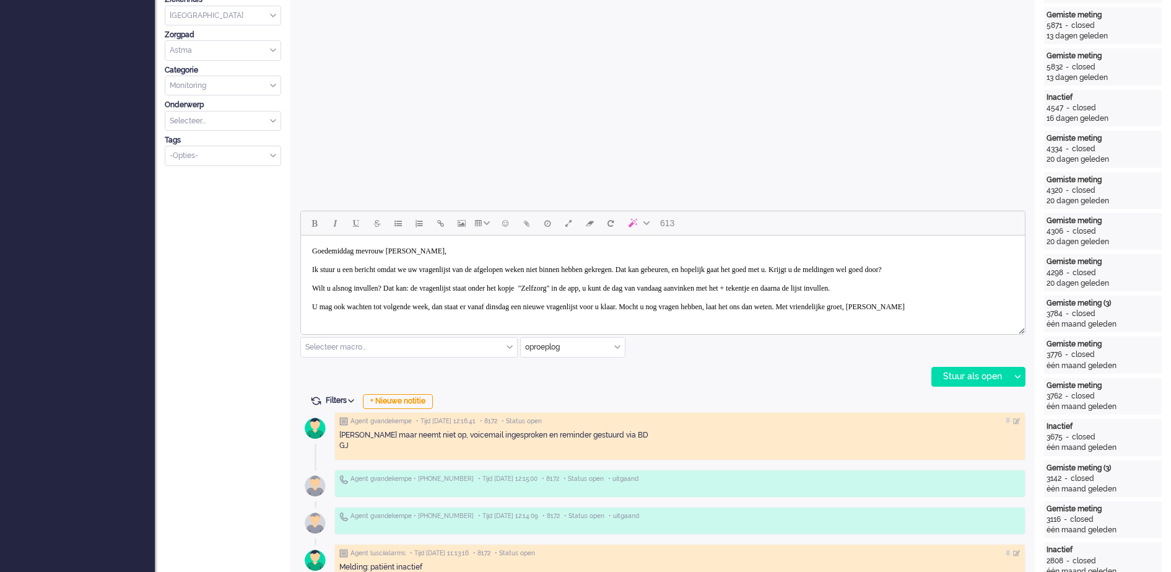
scroll to position [7, 0]
drag, startPoint x: 980, startPoint y: 290, endPoint x: 312, endPoint y: 290, distance: 667.6
click at [312, 290] on body "Goedemiddag mevrouw Heijndijk, Ik stuur u een bericht omdat we uw vragenlijst v…" at bounding box center [663, 278] width 714 height 77
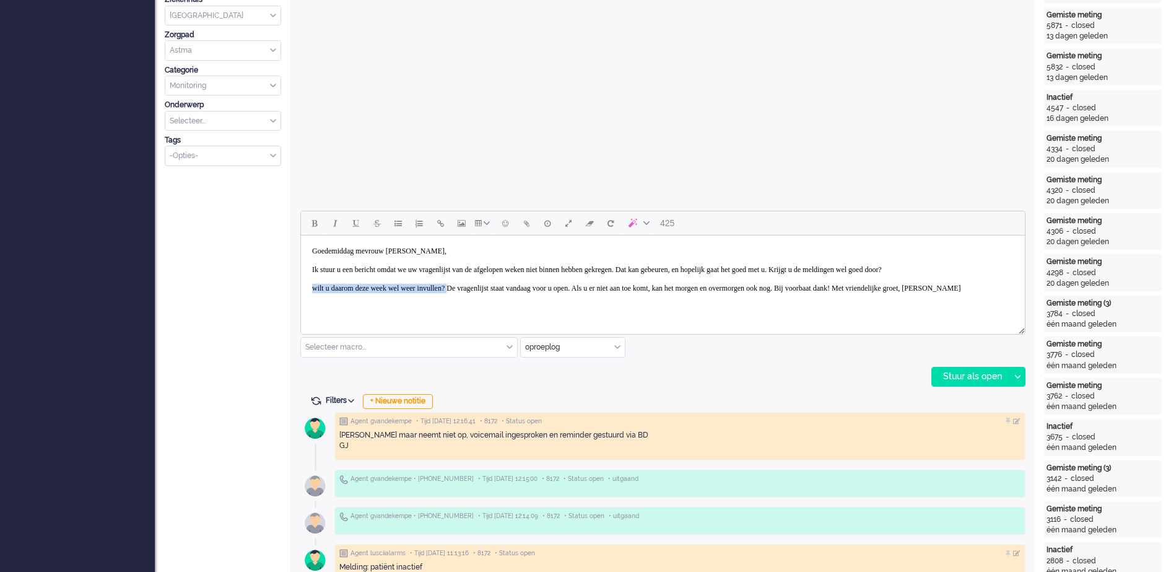
drag, startPoint x: 309, startPoint y: 295, endPoint x: 480, endPoint y: 298, distance: 170.9
click at [480, 298] on body "Goedemiddag mevrouw Heijndijk, Ik stuur u een bericht omdat we uw vragenlijst v…" at bounding box center [663, 269] width 714 height 59
click at [321, 297] on body "Goedemiddag mevrouw Heijndijk, Ik stuur u een bericht omdat we uw vragenlijst v…" at bounding box center [663, 269] width 714 height 59
click at [645, 306] on body "Goedemiddag mevrouw Heijndijk, Ik stuur u een bericht omdat we uw vragenlijst v…" at bounding box center [663, 274] width 714 height 68
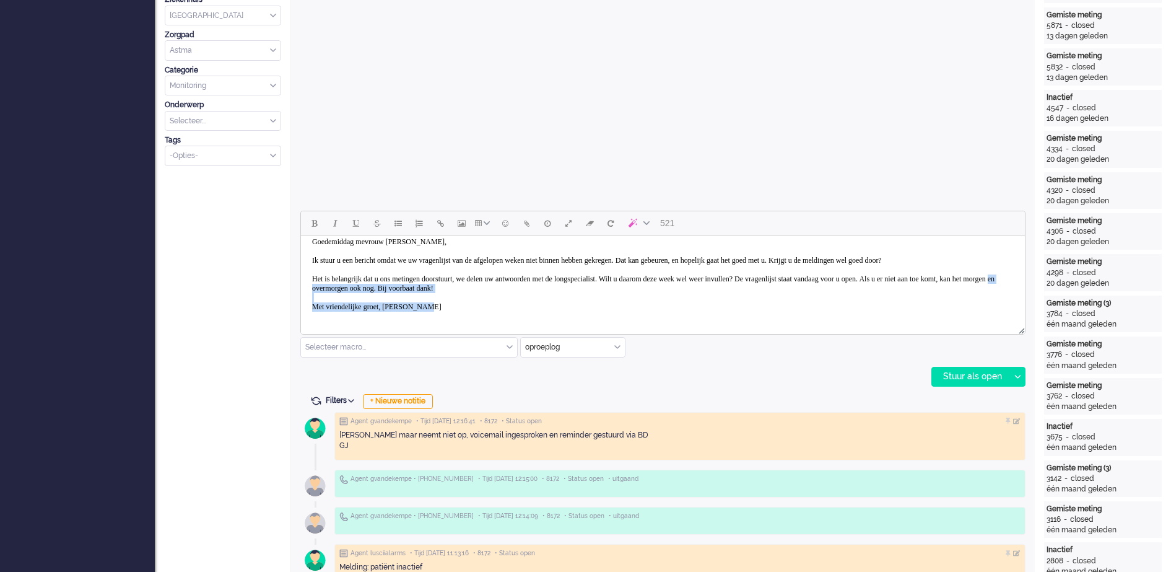
scroll to position [13, 0]
drag, startPoint x: 501, startPoint y: 303, endPoint x: 559, endPoint y: 294, distance: 58.9
click at [559, 294] on body "Goedemiddag mevrouw Heijndijk, Ik stuur u een bericht omdat we uw vragenlijst v…" at bounding box center [663, 274] width 714 height 87
click at [399, 307] on body "Goedemiddag mevrouw Heijndijk, Ik stuur u een bericht omdat we uw vragenlijst v…" at bounding box center [663, 274] width 714 height 87
click at [398, 316] on body "Goedemiddag mevrouw Heijndijk, Ik stuur u een bericht omdat we uw vragenlijst v…" at bounding box center [663, 274] width 714 height 87
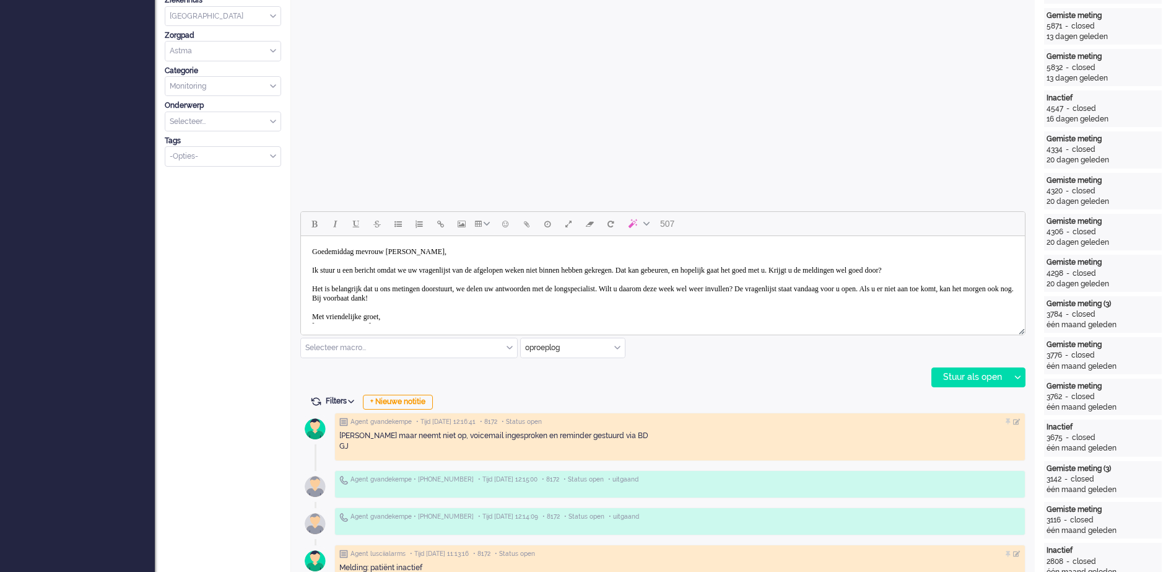
scroll to position [387, 0]
click at [974, 375] on div "Stuur als open" at bounding box center [970, 376] width 77 height 19
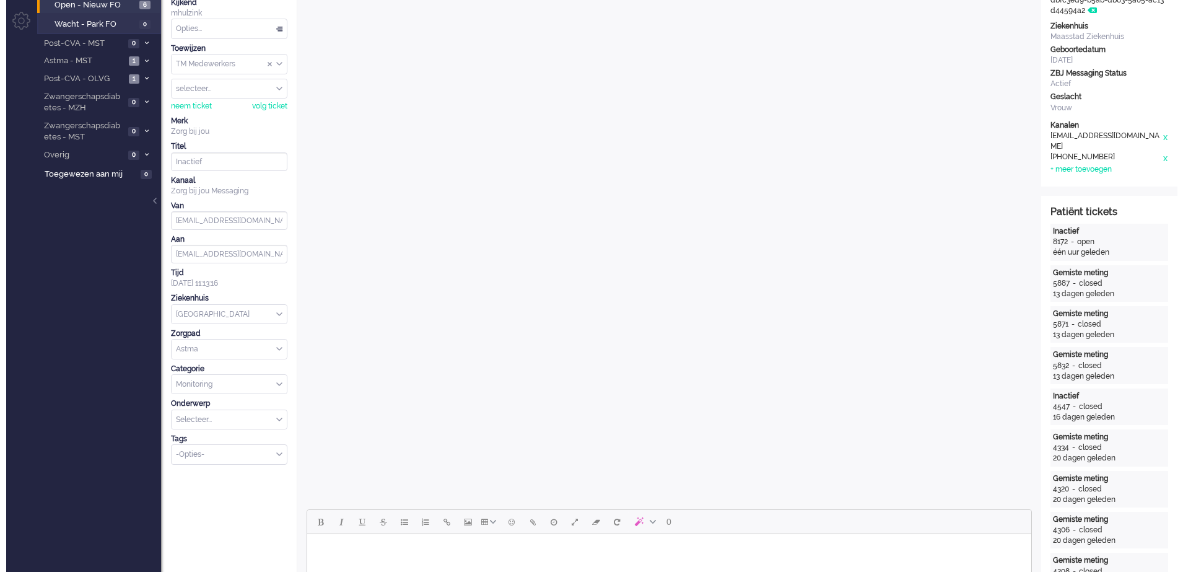
scroll to position [0, 0]
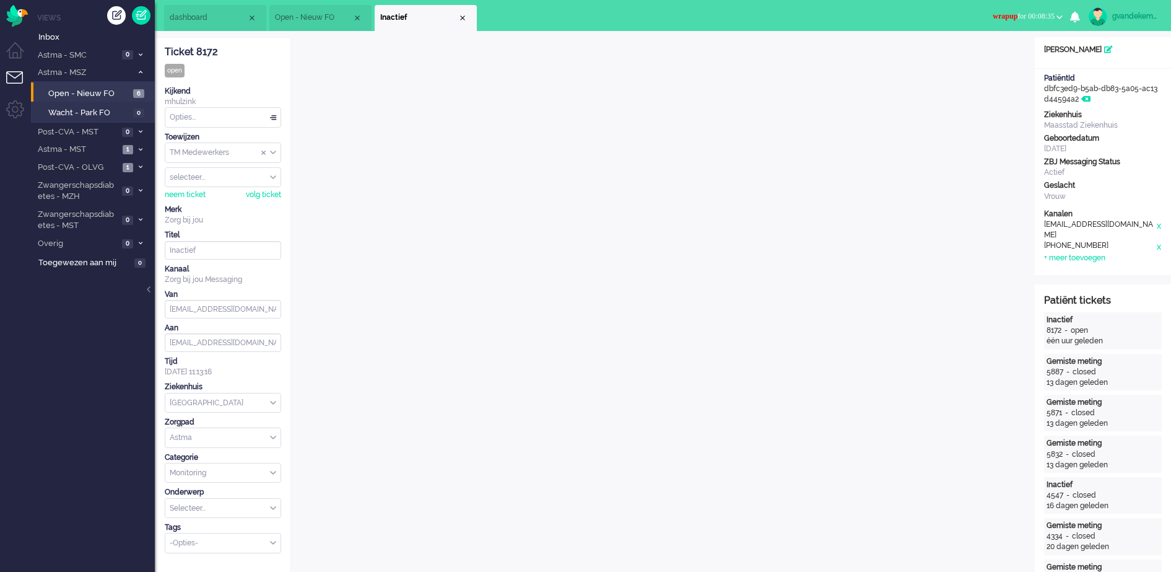
click at [275, 116] on div "Opties..." at bounding box center [222, 117] width 115 height 19
click at [275, 116] on span at bounding box center [273, 117] width 12 height 9
click at [273, 116] on div "Opties..." at bounding box center [222, 117] width 115 height 19
click at [204, 202] on li "Opgelost" at bounding box center [222, 205] width 115 height 18
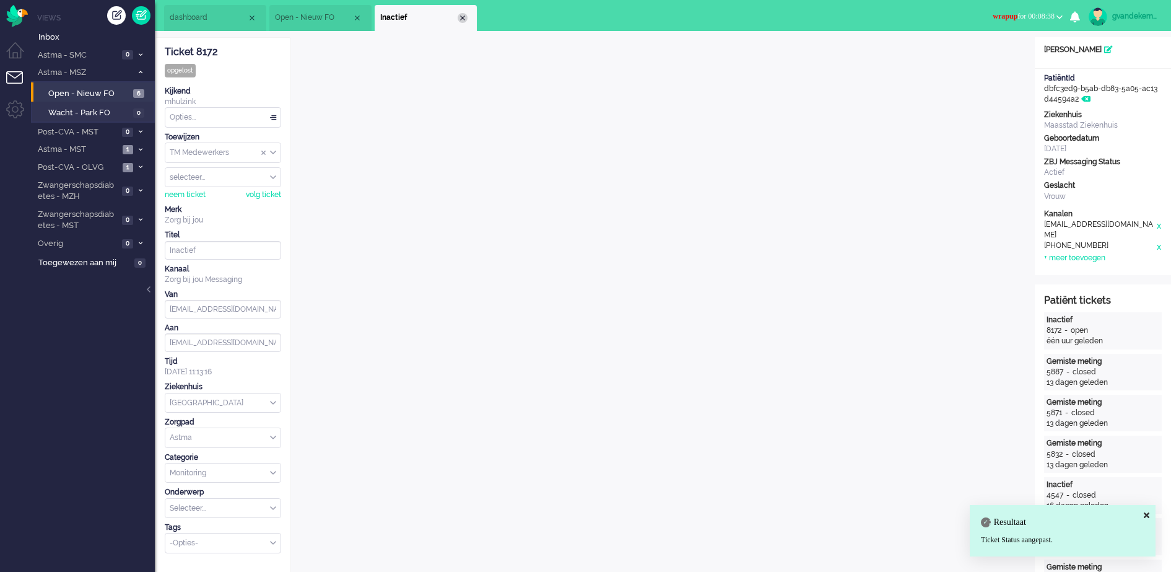
click at [462, 14] on div "Close tab" at bounding box center [463, 18] width 10 height 10
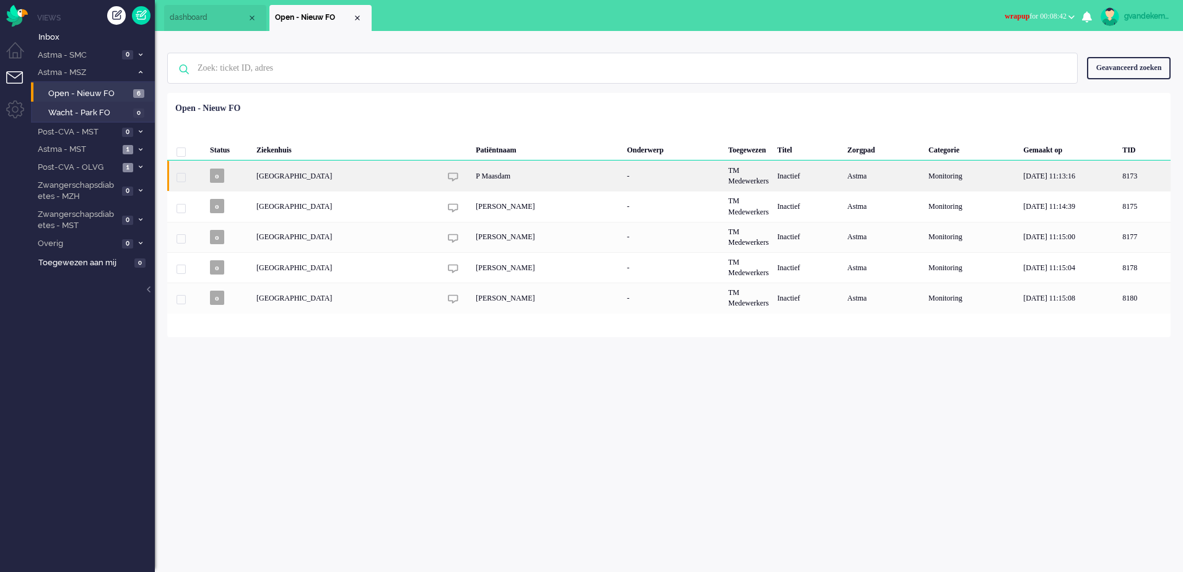
click at [480, 178] on div "P Maasdam" at bounding box center [546, 175] width 151 height 30
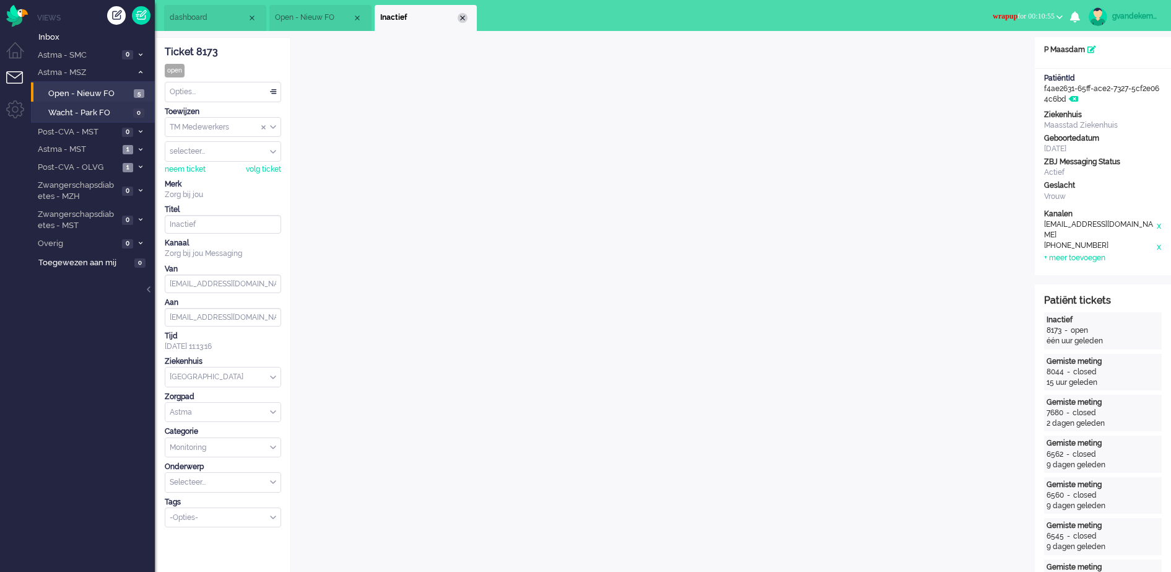
click at [462, 15] on div "Close tab" at bounding box center [463, 18] width 10 height 10
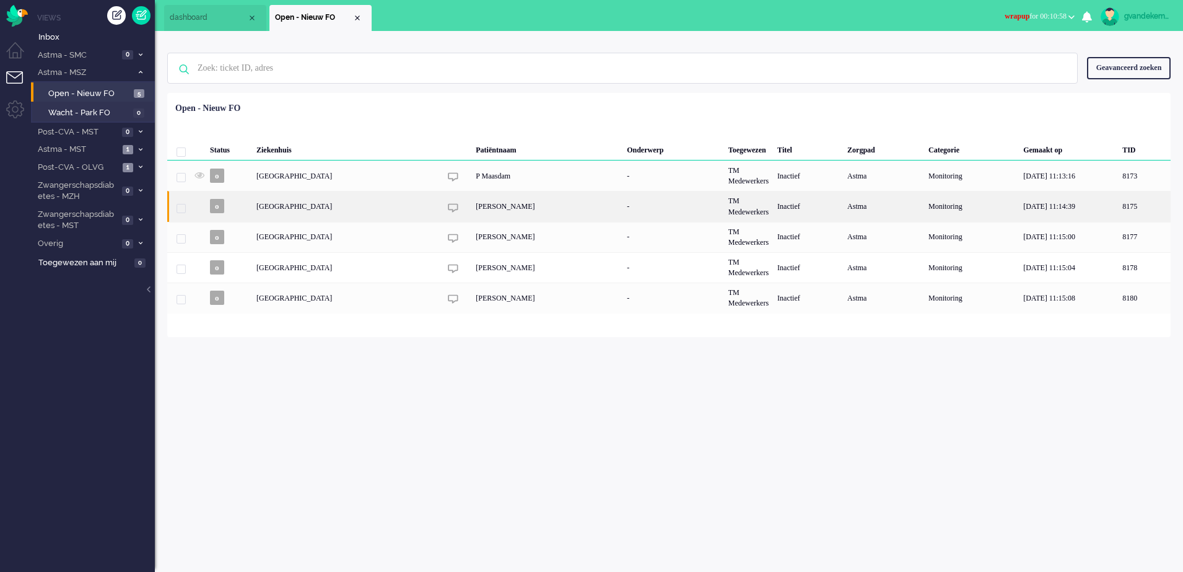
click at [496, 208] on div "[PERSON_NAME]" at bounding box center [546, 206] width 151 height 30
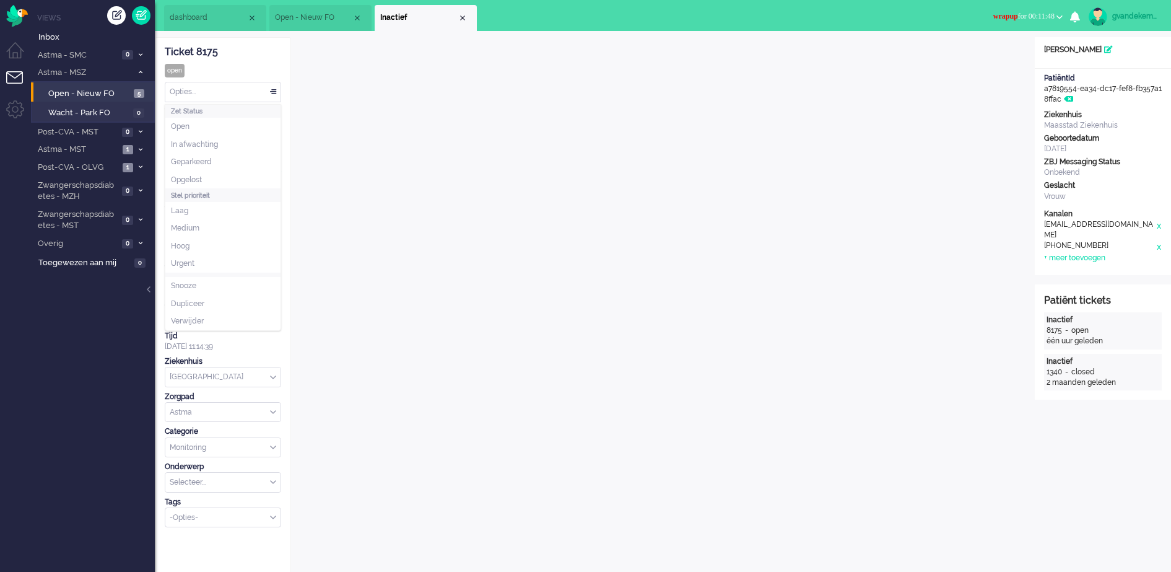
click at [274, 89] on div "Opties..." at bounding box center [222, 91] width 115 height 19
click at [214, 179] on li "Opgelost" at bounding box center [222, 180] width 115 height 18
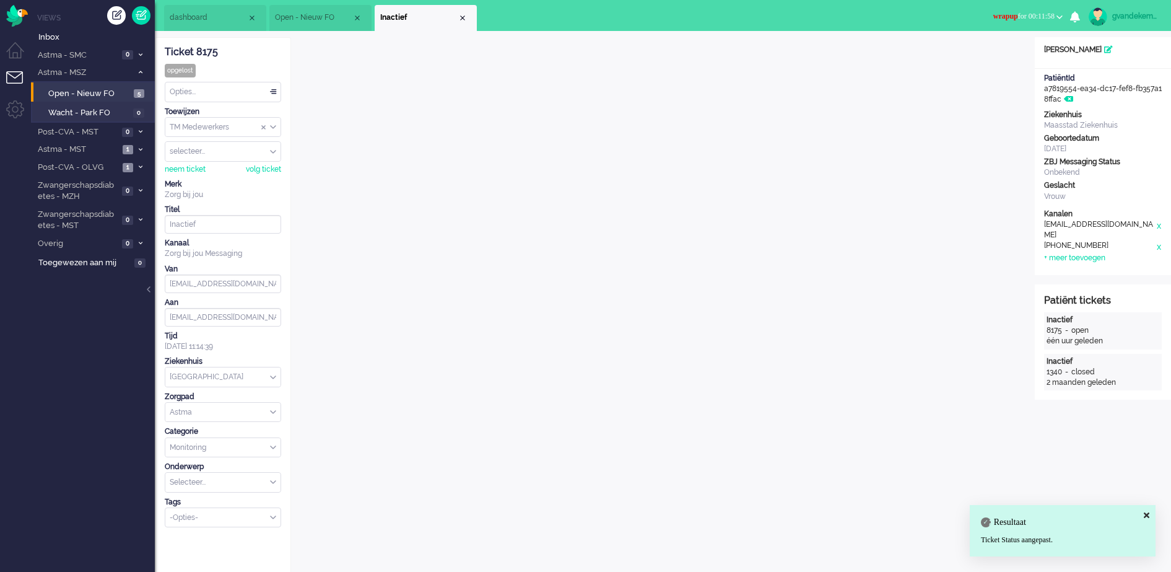
click at [463, 17] on div "Close tab" at bounding box center [463, 18] width 10 height 10
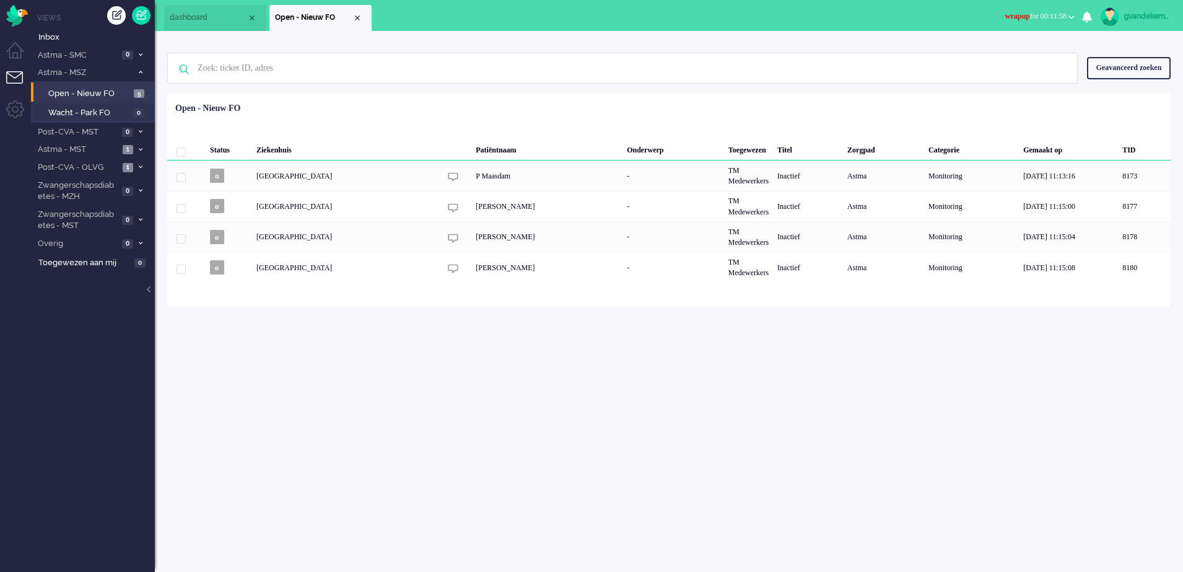
click at [1068, 18] on b "button" at bounding box center [1071, 17] width 6 height 4
click at [978, 51] on label "Online" at bounding box center [1023, 55] width 98 height 11
click at [1073, 17] on b "button" at bounding box center [1071, 17] width 6 height 4
click at [992, 51] on label "Online" at bounding box center [1023, 55] width 98 height 11
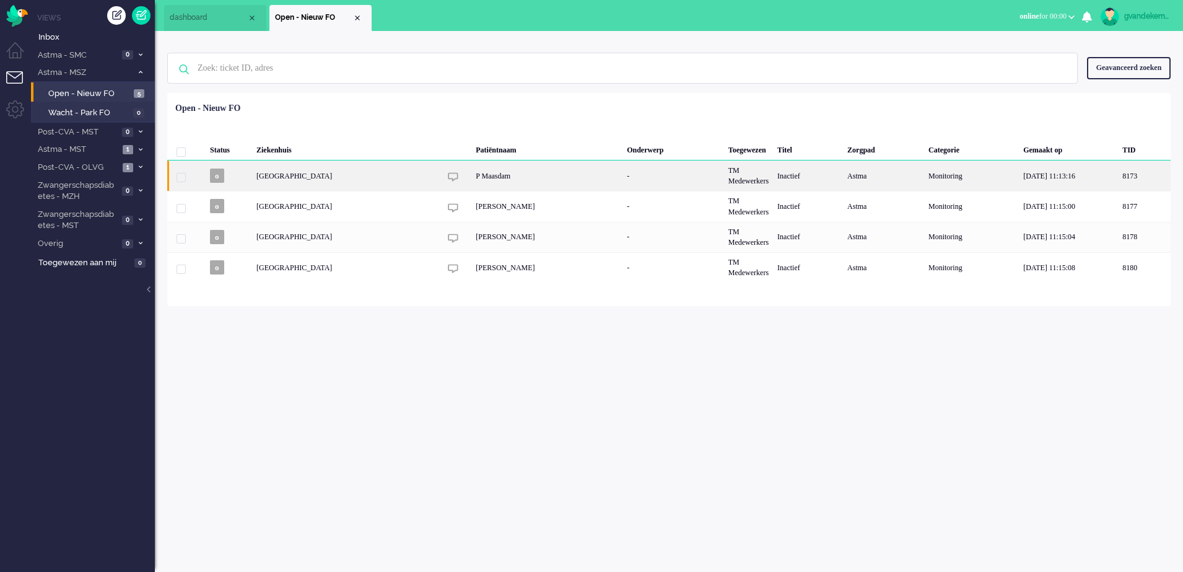
click at [471, 175] on div "P Maasdam" at bounding box center [546, 175] width 151 height 30
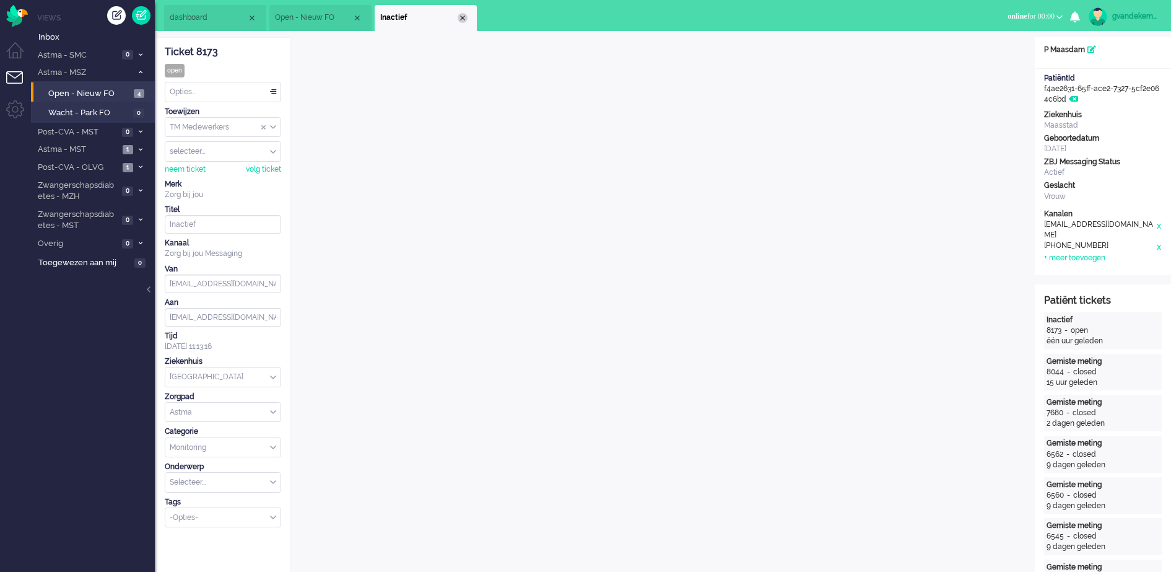
click at [466, 15] on div "Close tab" at bounding box center [463, 18] width 10 height 10
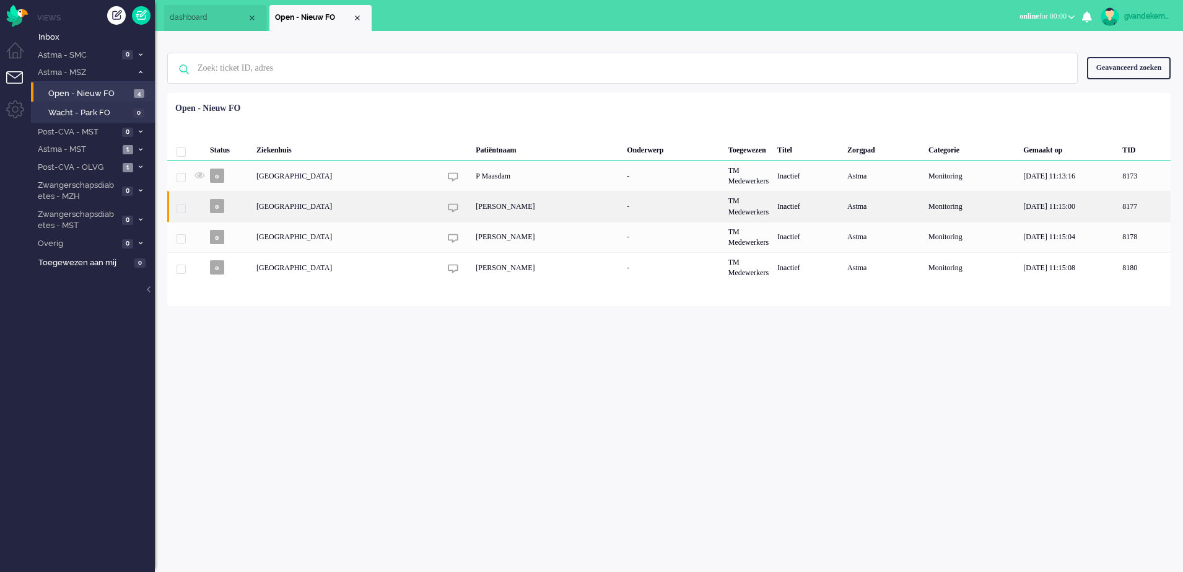
click at [512, 203] on div "[PERSON_NAME]" at bounding box center [546, 206] width 151 height 30
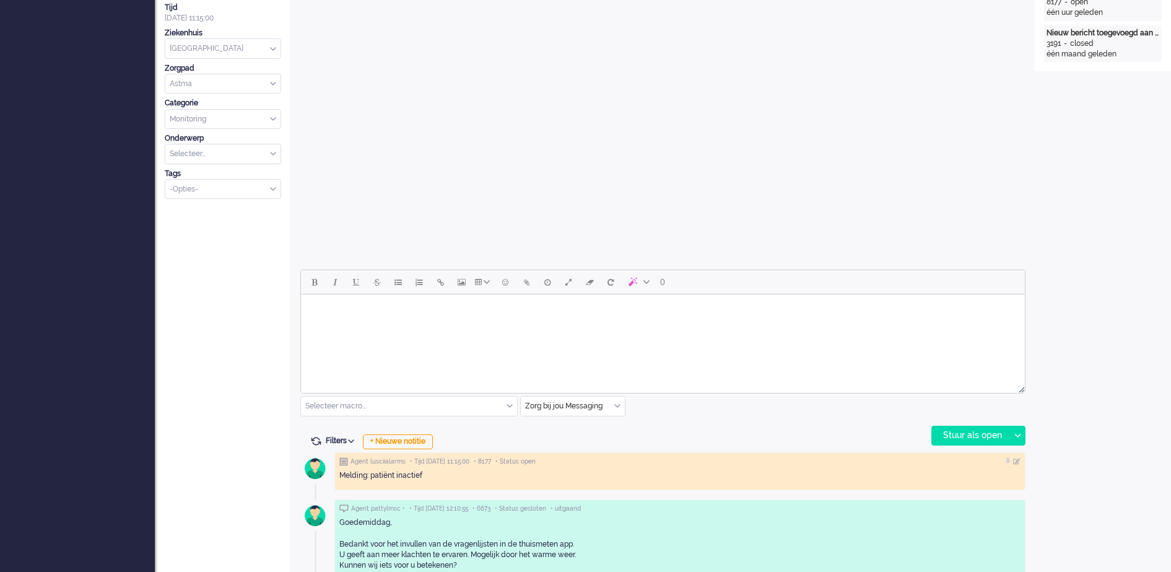
scroll to position [38, 0]
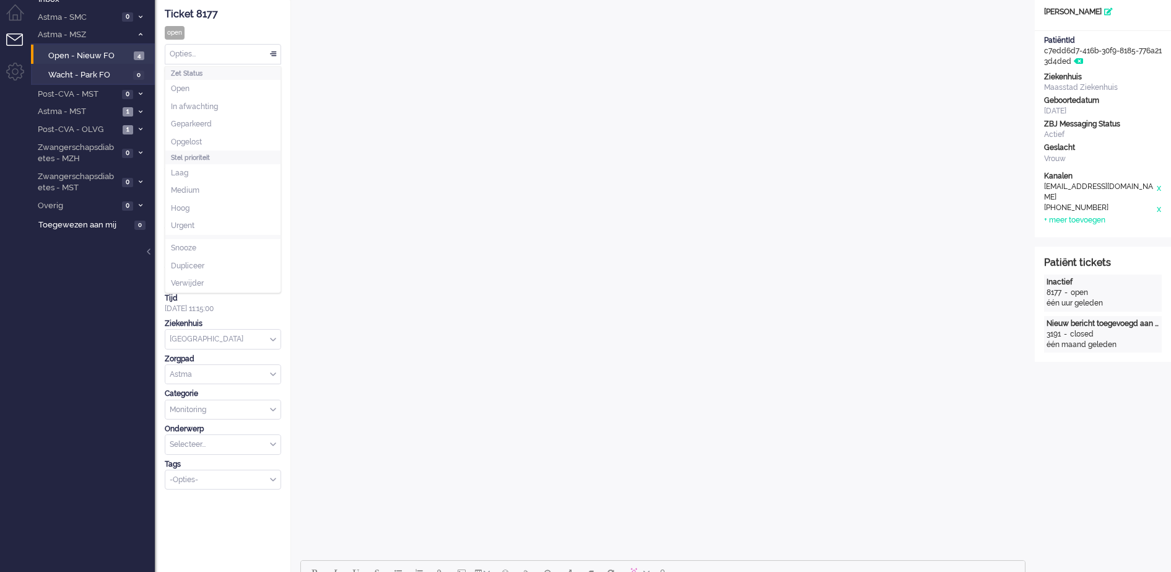
click at [274, 52] on div "Opties..." at bounding box center [222, 54] width 115 height 19
click at [217, 134] on li "Opgelost" at bounding box center [222, 142] width 115 height 18
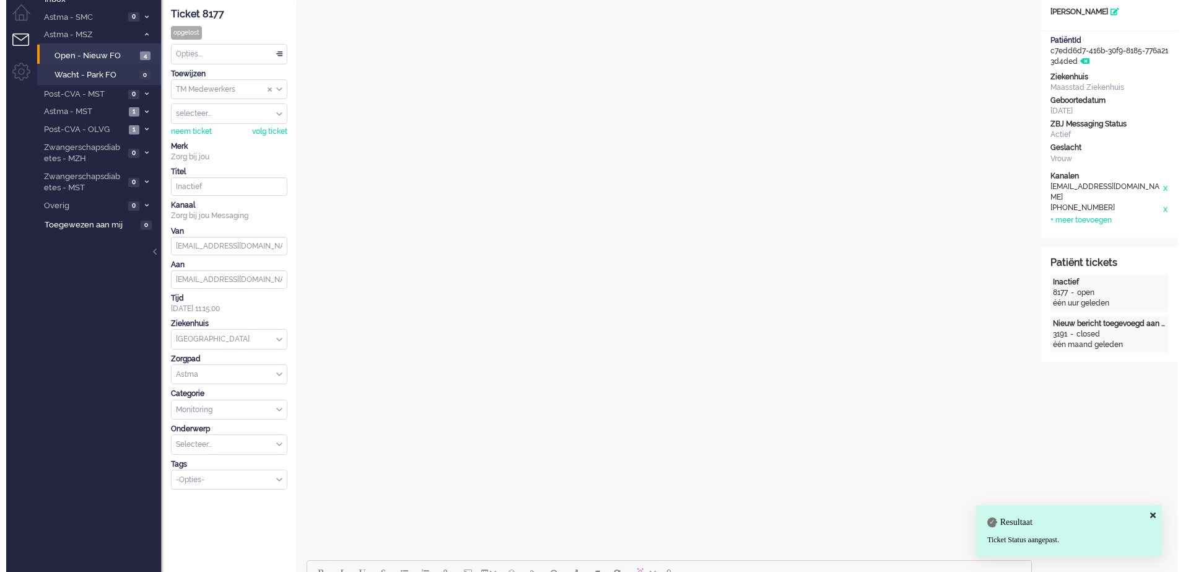
scroll to position [0, 0]
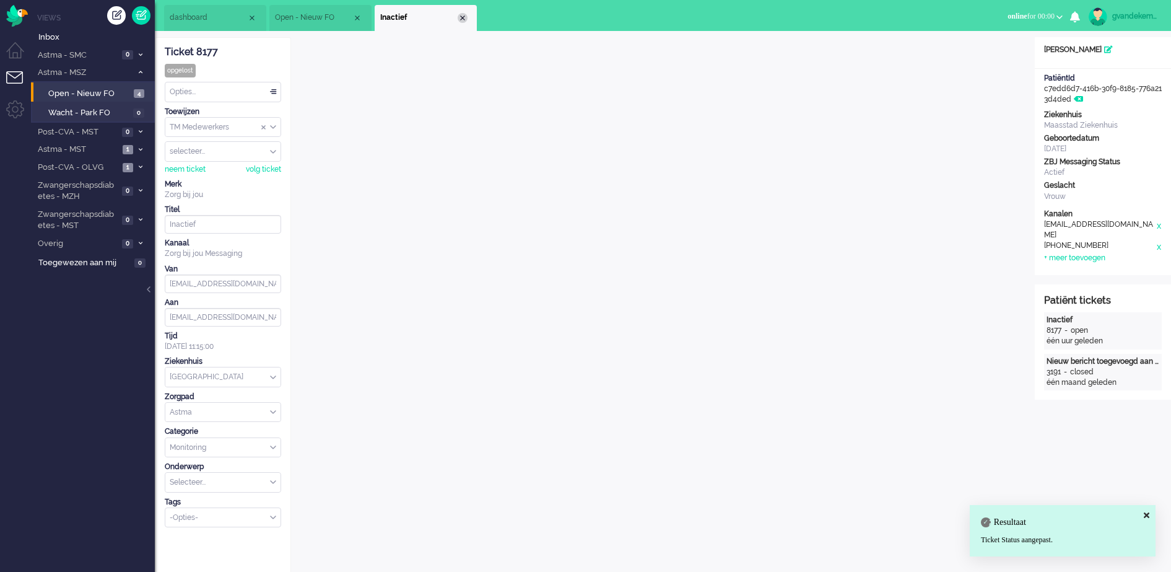
click at [461, 17] on div "Close tab" at bounding box center [463, 18] width 10 height 10
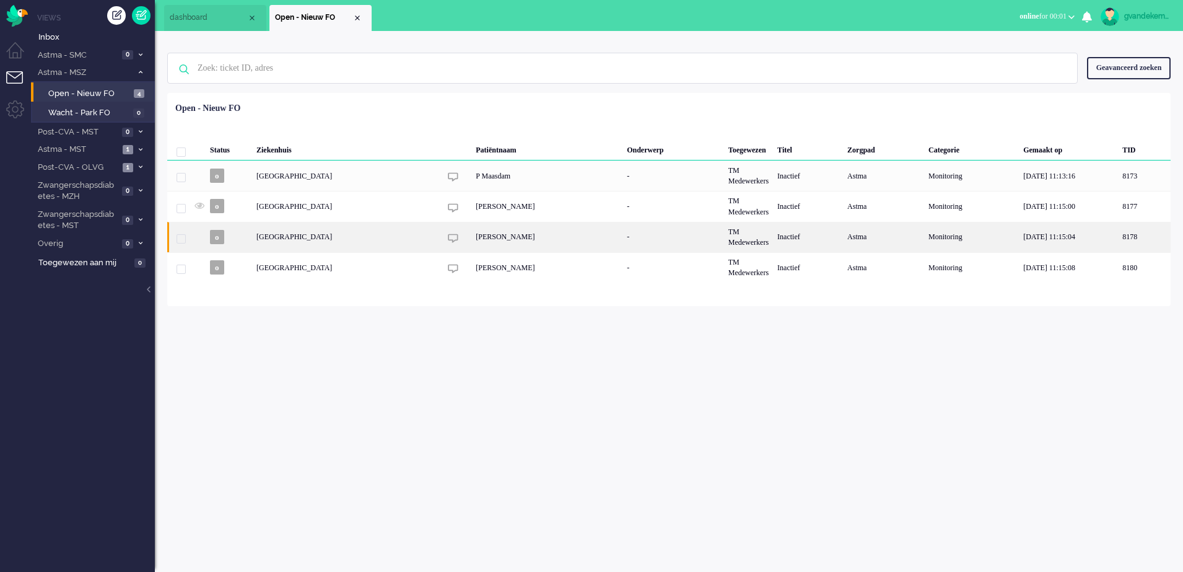
click at [622, 243] on div "[PERSON_NAME]" at bounding box center [546, 237] width 151 height 30
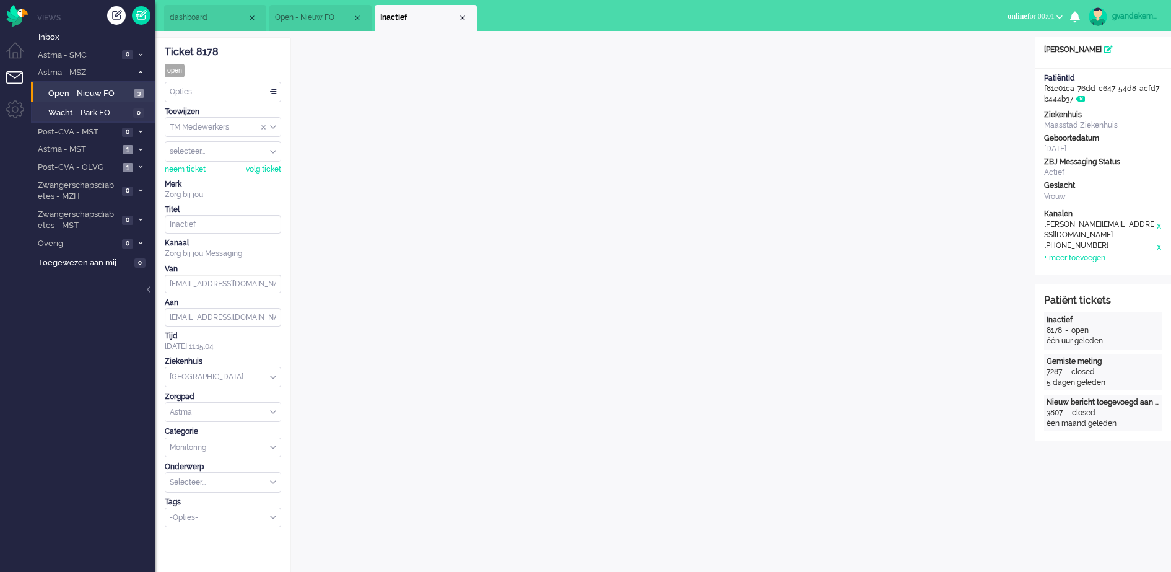
click at [271, 92] on div "Opties..." at bounding box center [222, 91] width 115 height 19
click at [211, 173] on li "Opgelost" at bounding box center [222, 180] width 115 height 18
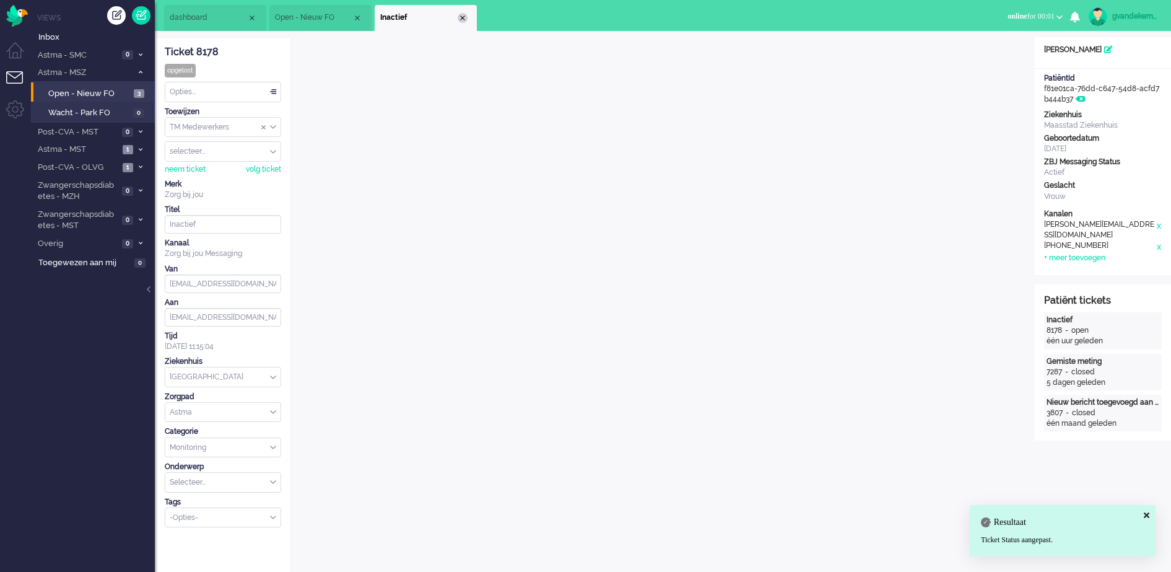
click at [464, 17] on div "Close tab" at bounding box center [463, 18] width 10 height 10
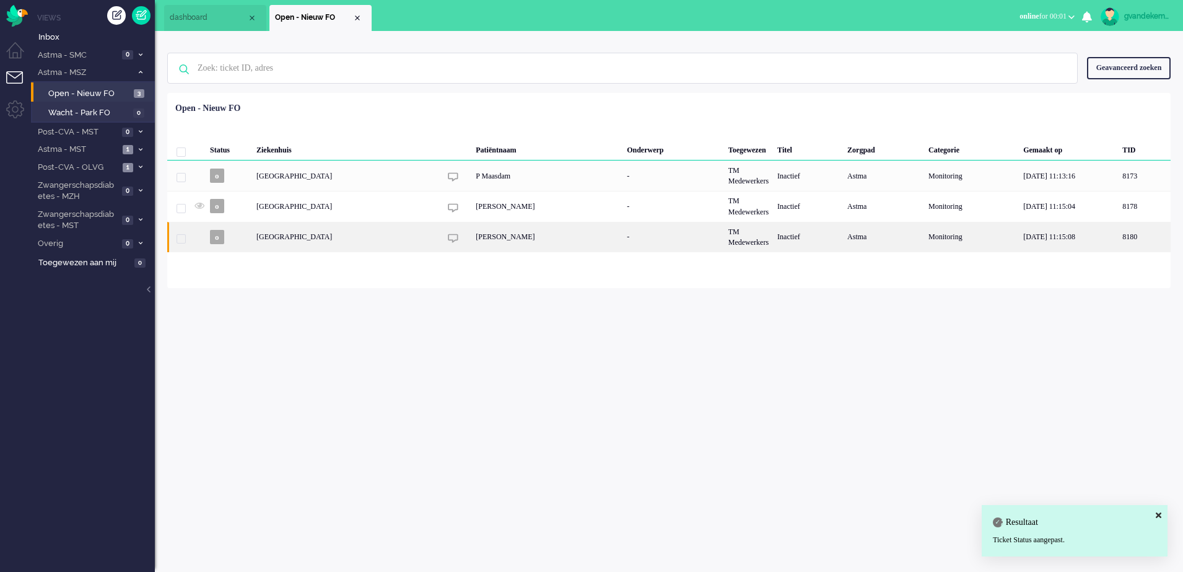
click at [557, 233] on div "[PERSON_NAME]" at bounding box center [546, 237] width 151 height 30
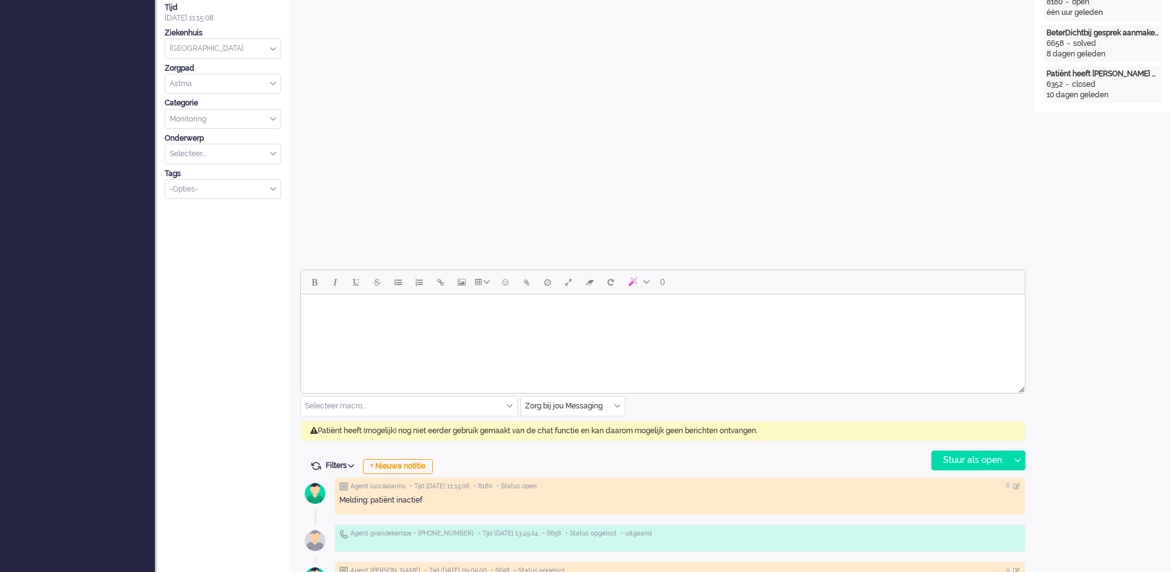
scroll to position [38, 0]
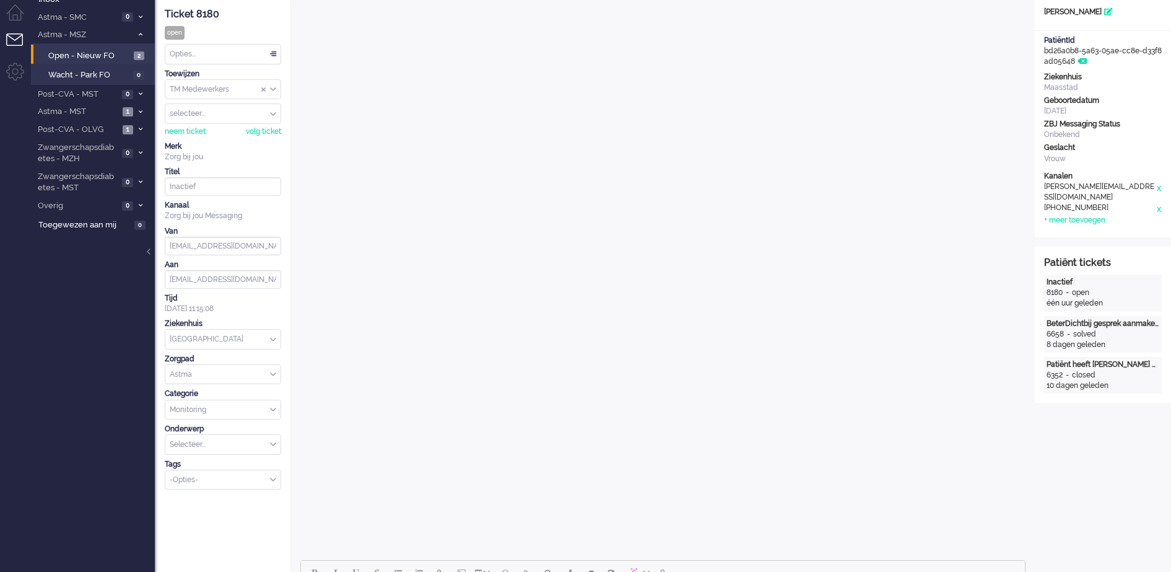
click at [276, 53] on div "Opties..." at bounding box center [222, 54] width 115 height 19
click at [193, 134] on li "Opgelost" at bounding box center [222, 142] width 115 height 18
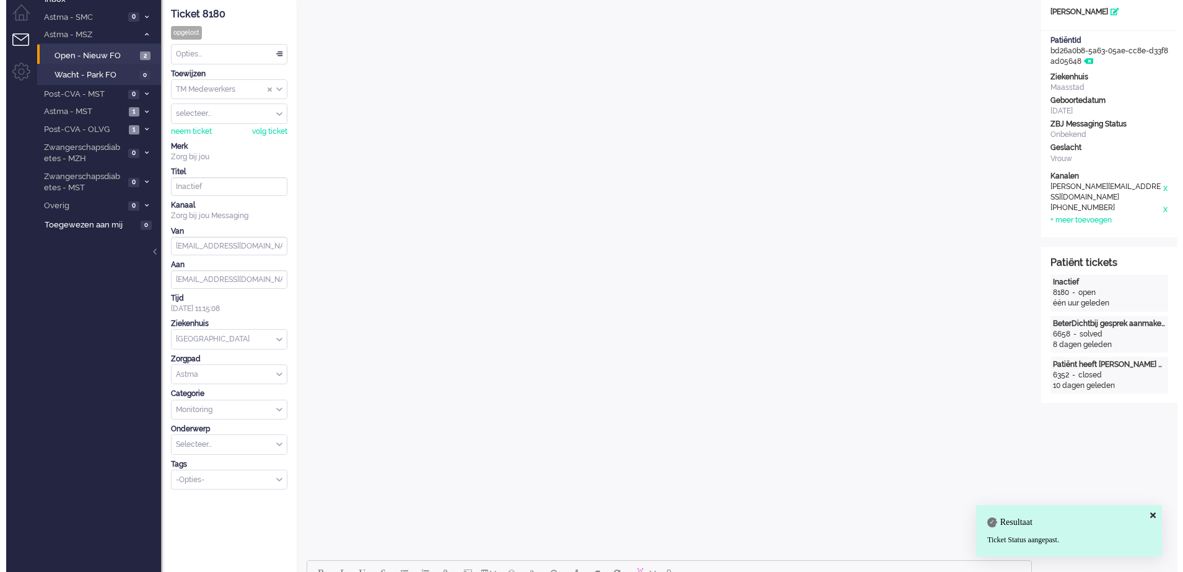
scroll to position [0, 0]
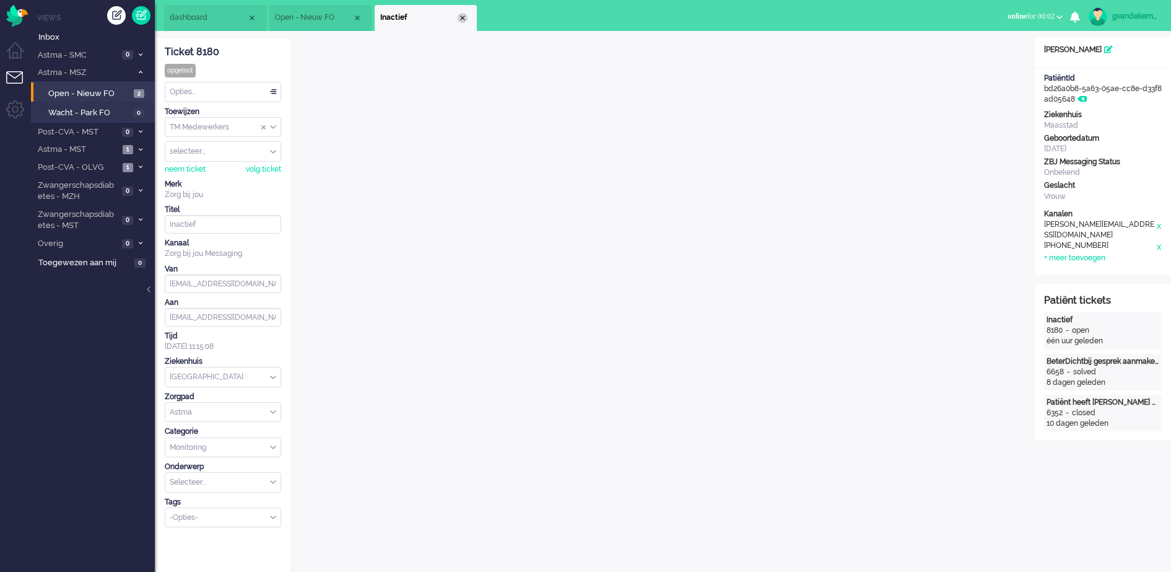
click at [463, 18] on div "Close tab" at bounding box center [463, 18] width 10 height 10
